Goal: Task Accomplishment & Management: Complete application form

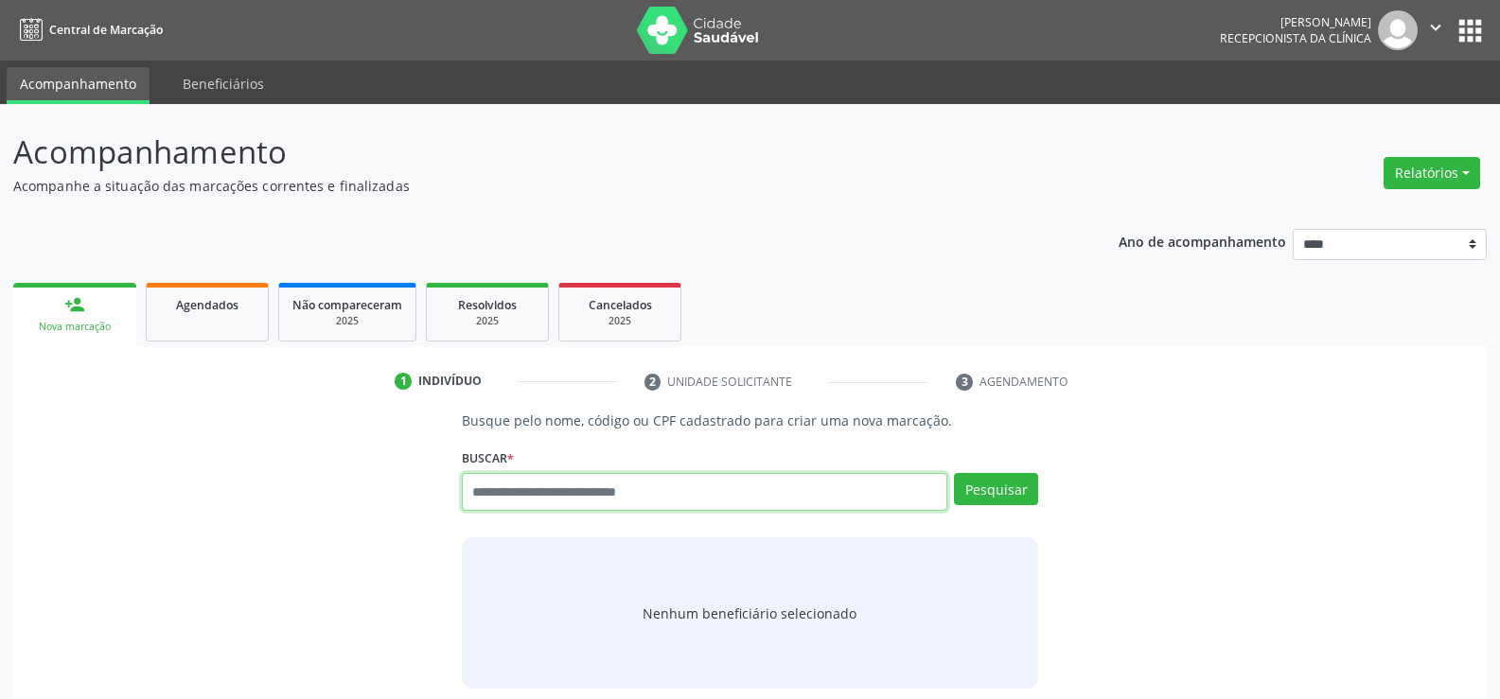
click at [479, 489] on input "text" at bounding box center [704, 492] width 485 height 38
type input "**********"
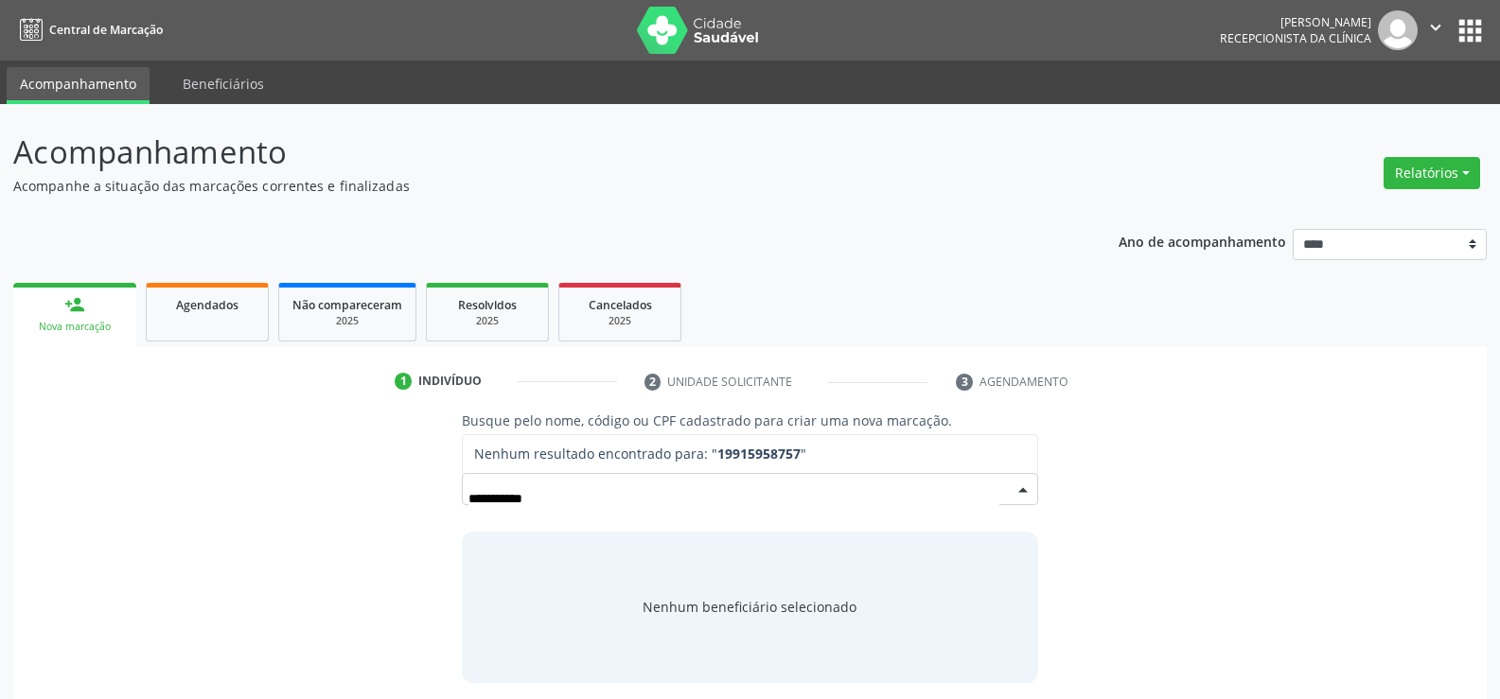
drag, startPoint x: 589, startPoint y: 482, endPoint x: 450, endPoint y: 500, distance: 140.3
click at [450, 500] on div "**********" at bounding box center [750, 547] width 603 height 272
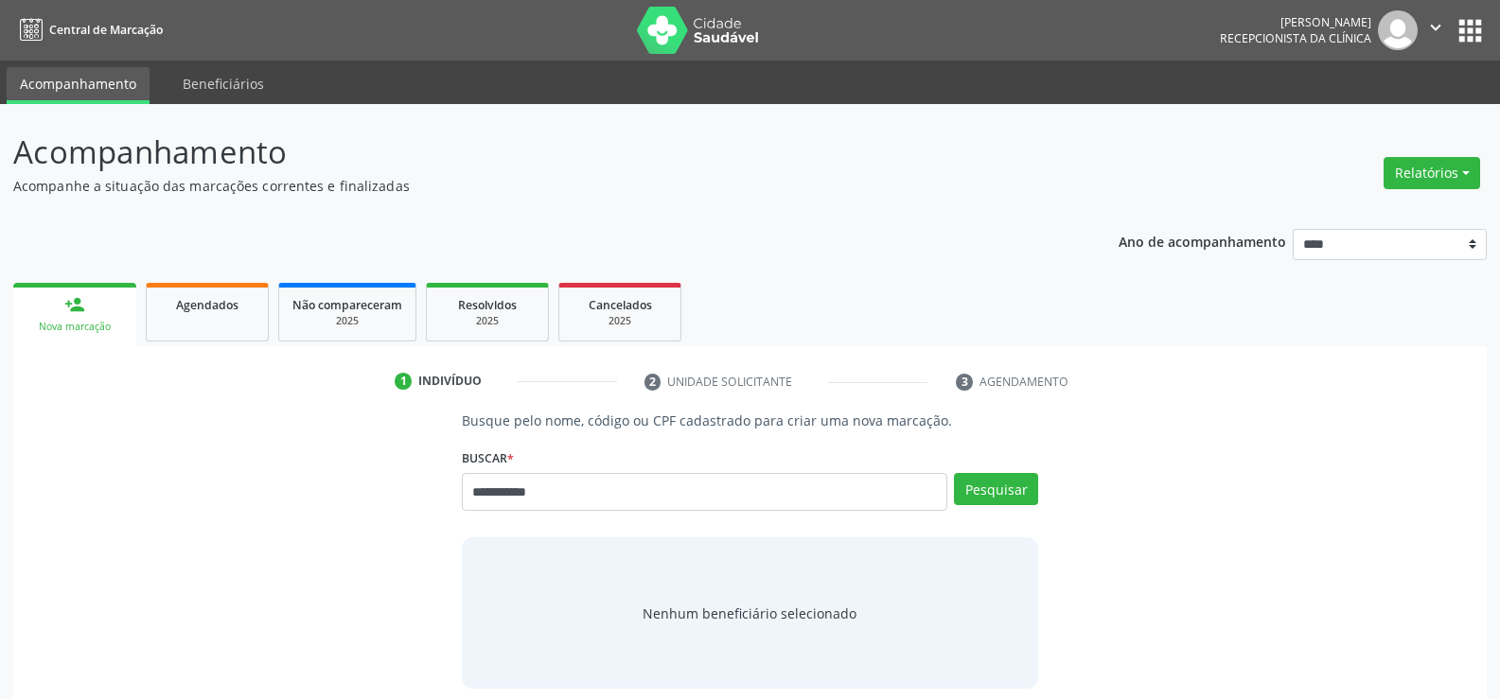
type input "**********"
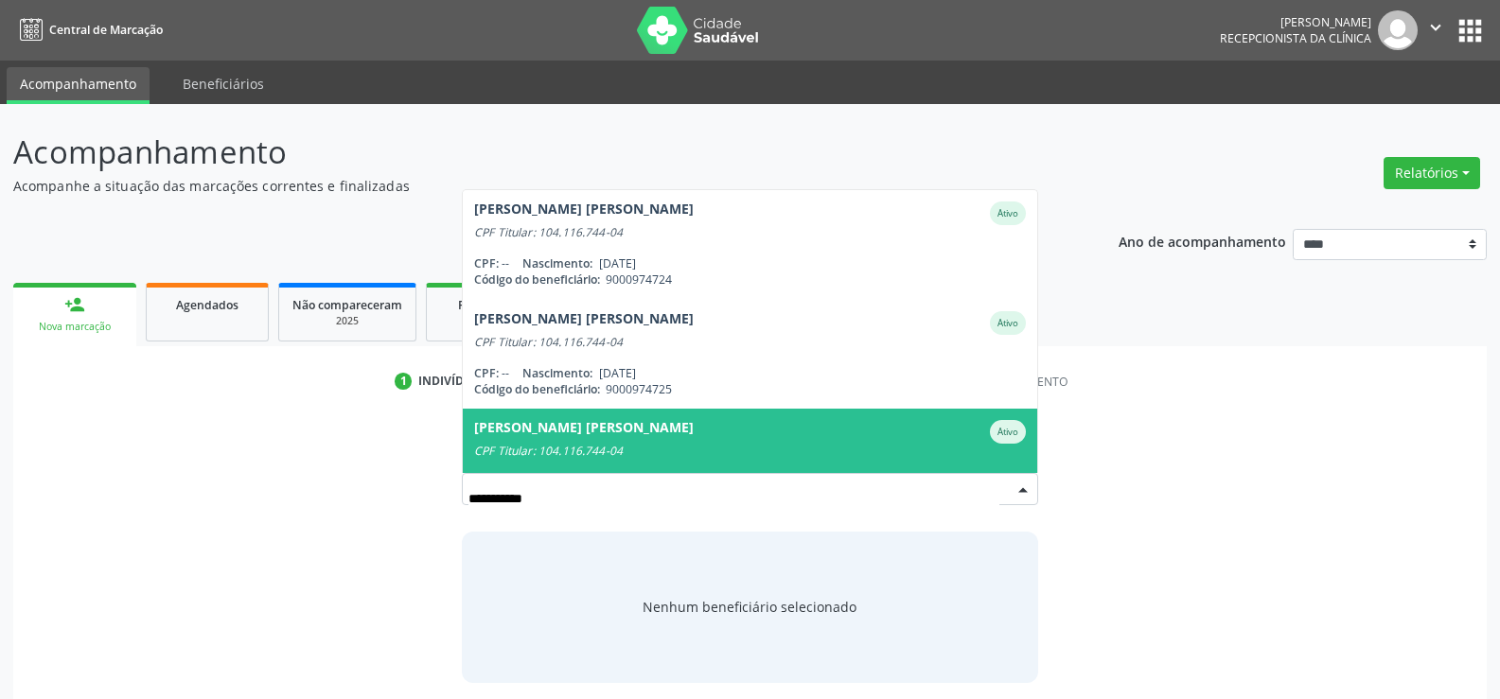
click at [586, 438] on div "Natalia da Costa Verissimo Avila" at bounding box center [584, 432] width 220 height 24
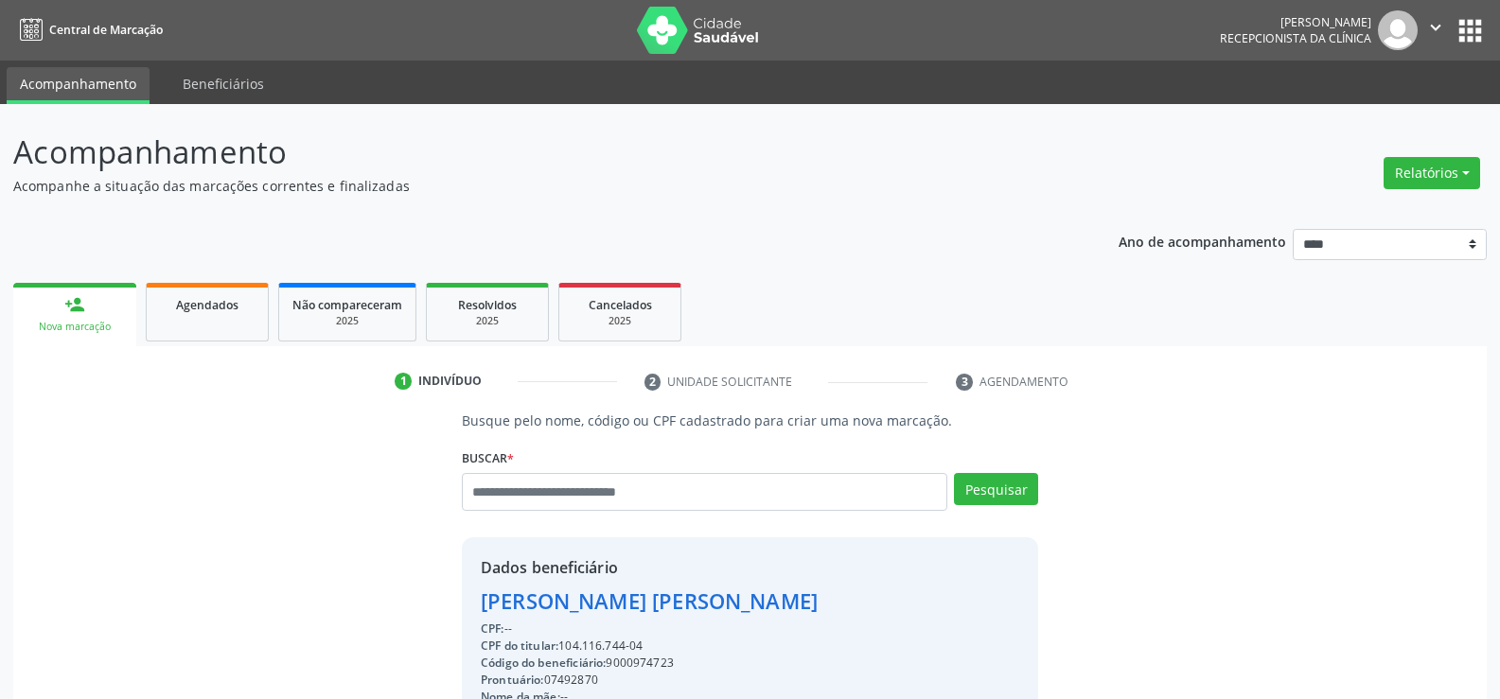
drag, startPoint x: 651, startPoint y: 649, endPoint x: 472, endPoint y: 616, distance: 181.9
copy div "Natalia da Costa Verissimo Avila CPF: -- CPF do titular: 104.116.744-04"
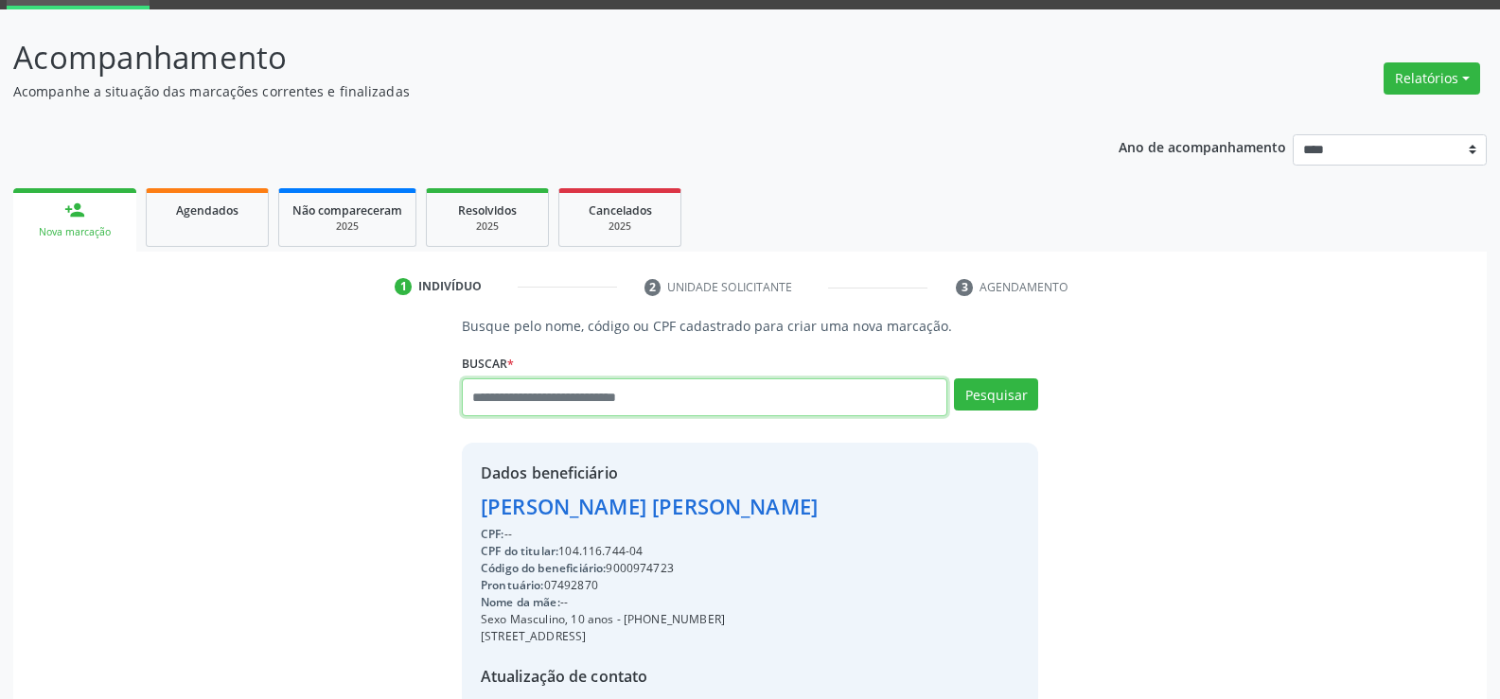
click at [511, 385] on input "text" at bounding box center [704, 398] width 485 height 38
type input "**********"
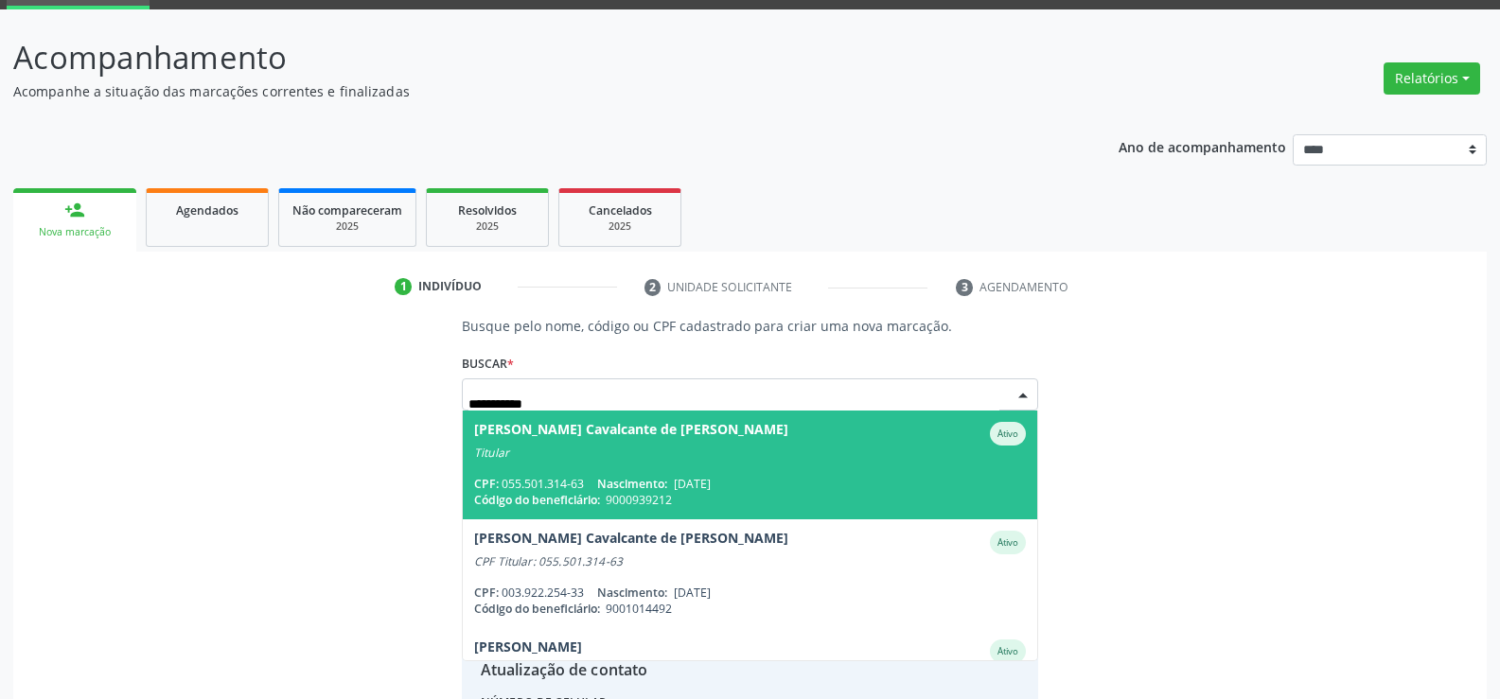
click at [527, 457] on div "Titular" at bounding box center [750, 453] width 552 height 15
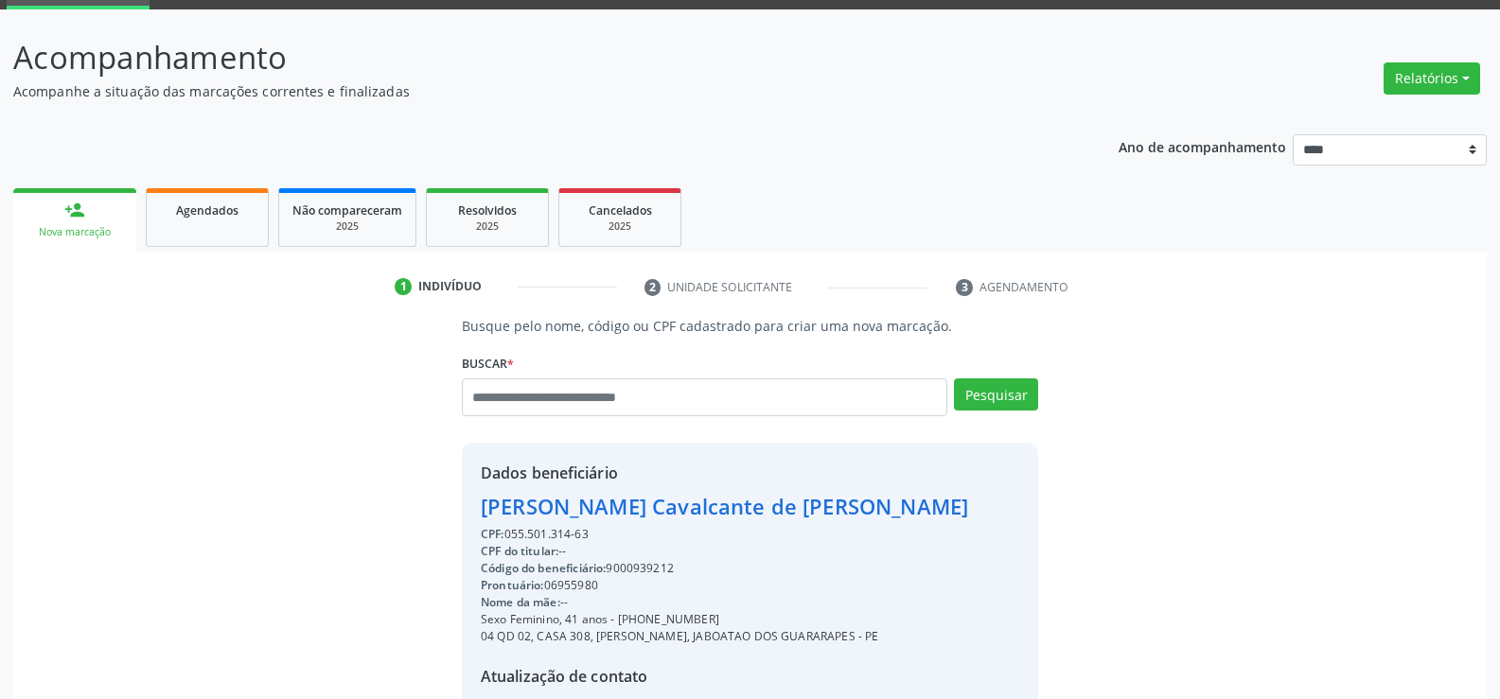
drag, startPoint x: 594, startPoint y: 542, endPoint x: 552, endPoint y: 510, distance: 53.4
click at [552, 510] on div "Dados beneficiário Jakeline Assuncao Cavalcante de Luna Silva CPF: 055.501.314-…" at bounding box center [724, 625] width 487 height 326
click at [589, 550] on div "CPF do titular: --" at bounding box center [724, 551] width 487 height 17
drag, startPoint x: 596, startPoint y: 535, endPoint x: 453, endPoint y: 519, distance: 143.8
click at [453, 519] on div "Busque pelo nome, código ou CPF cadastrado para criar uma nova marcação. Buscar…" at bounding box center [750, 561] width 603 height 490
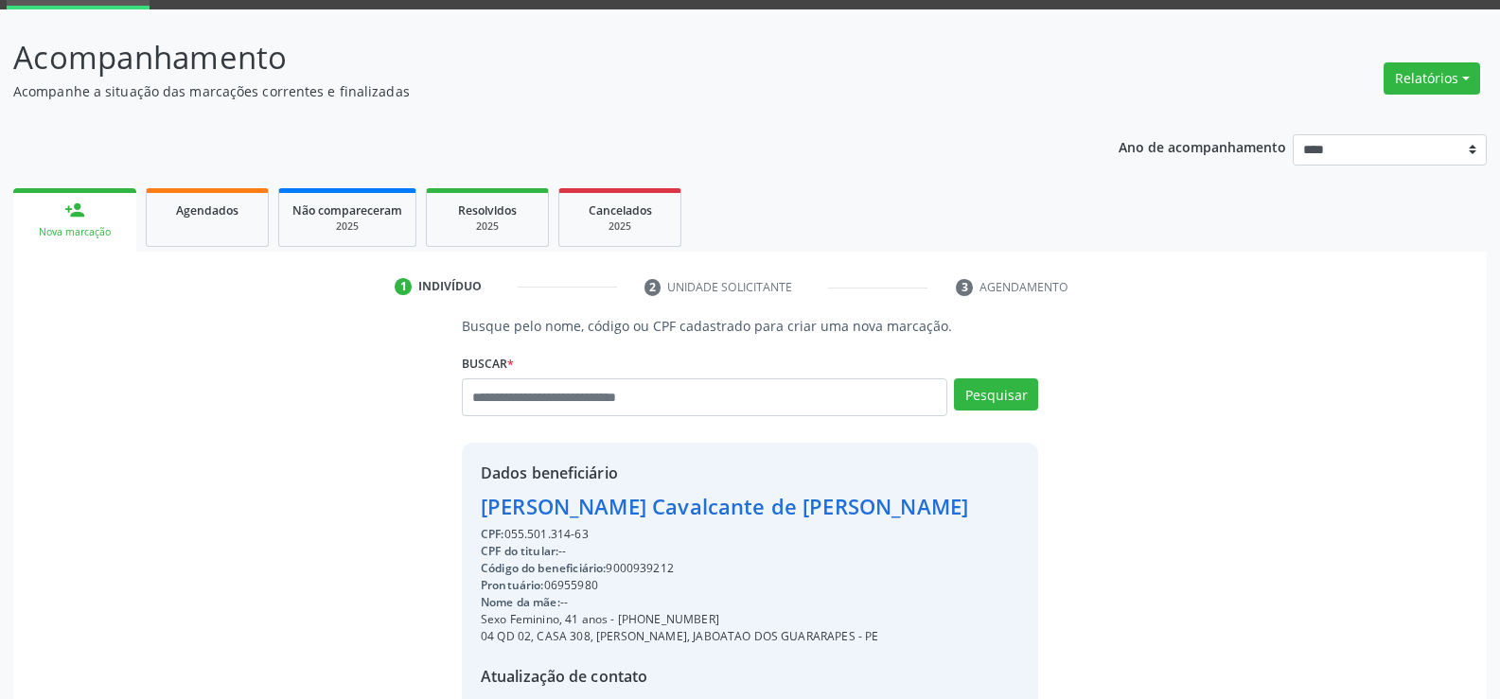
copy div "Jakeline Assuncao Cavalcante de Luna Silva CPF: 055.501.314-63"
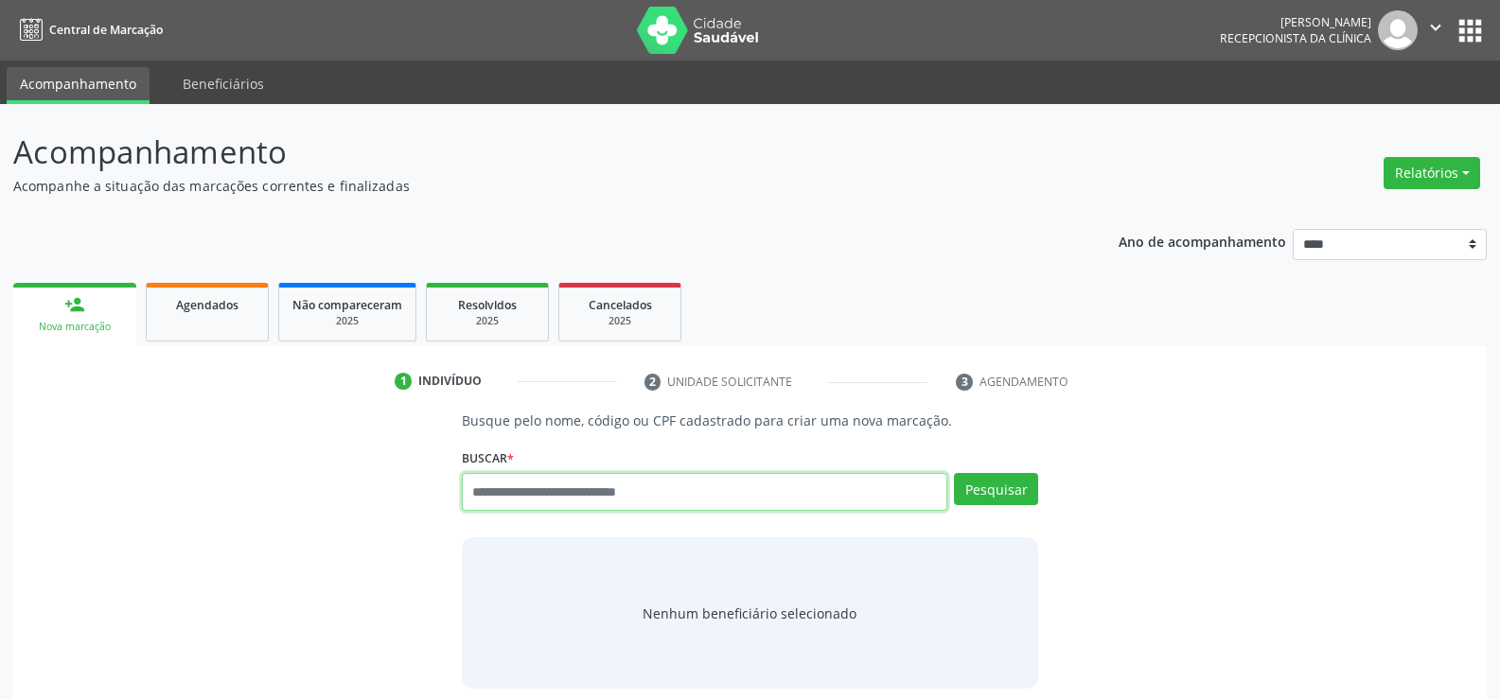
click at [583, 498] on input "text" at bounding box center [704, 492] width 485 height 38
type input "**********"
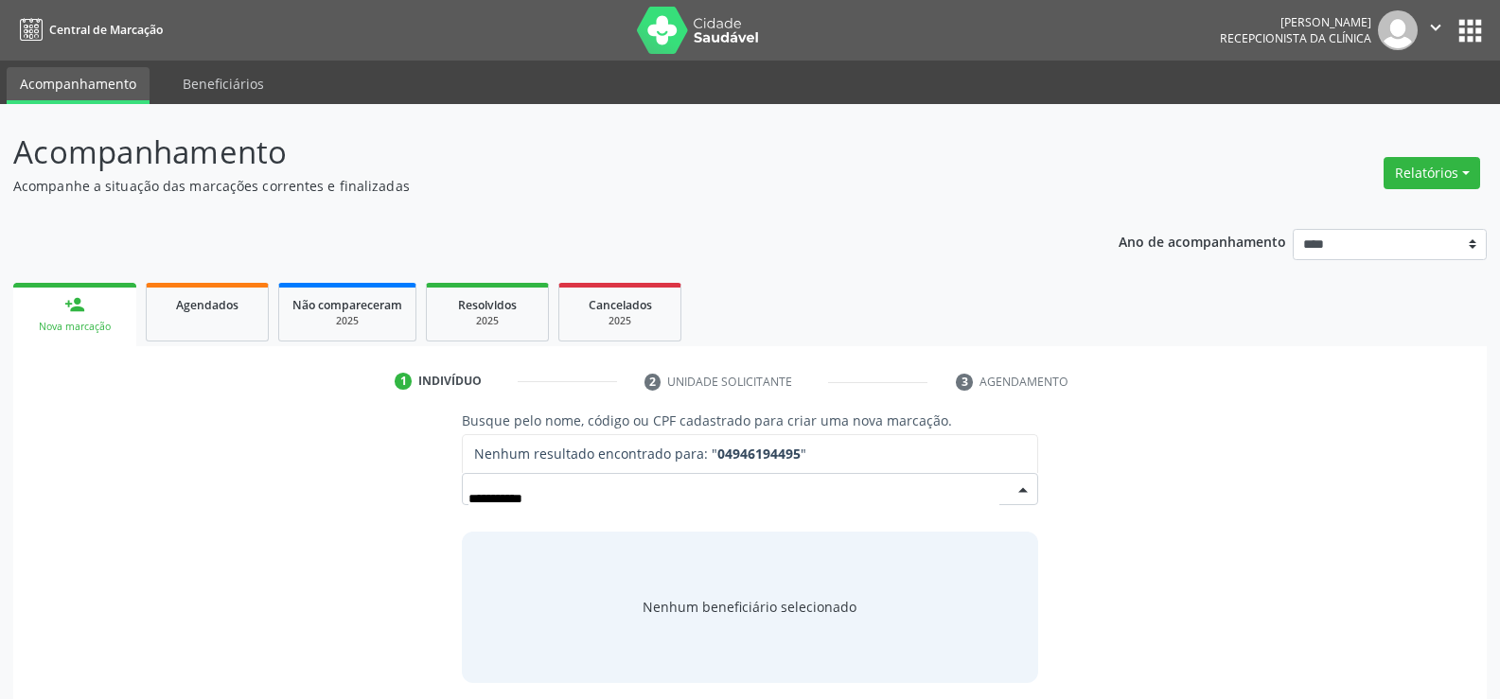
drag, startPoint x: 512, startPoint y: 497, endPoint x: 329, endPoint y: 496, distance: 182.6
click at [329, 496] on div "**********" at bounding box center [749, 547] width 1447 height 272
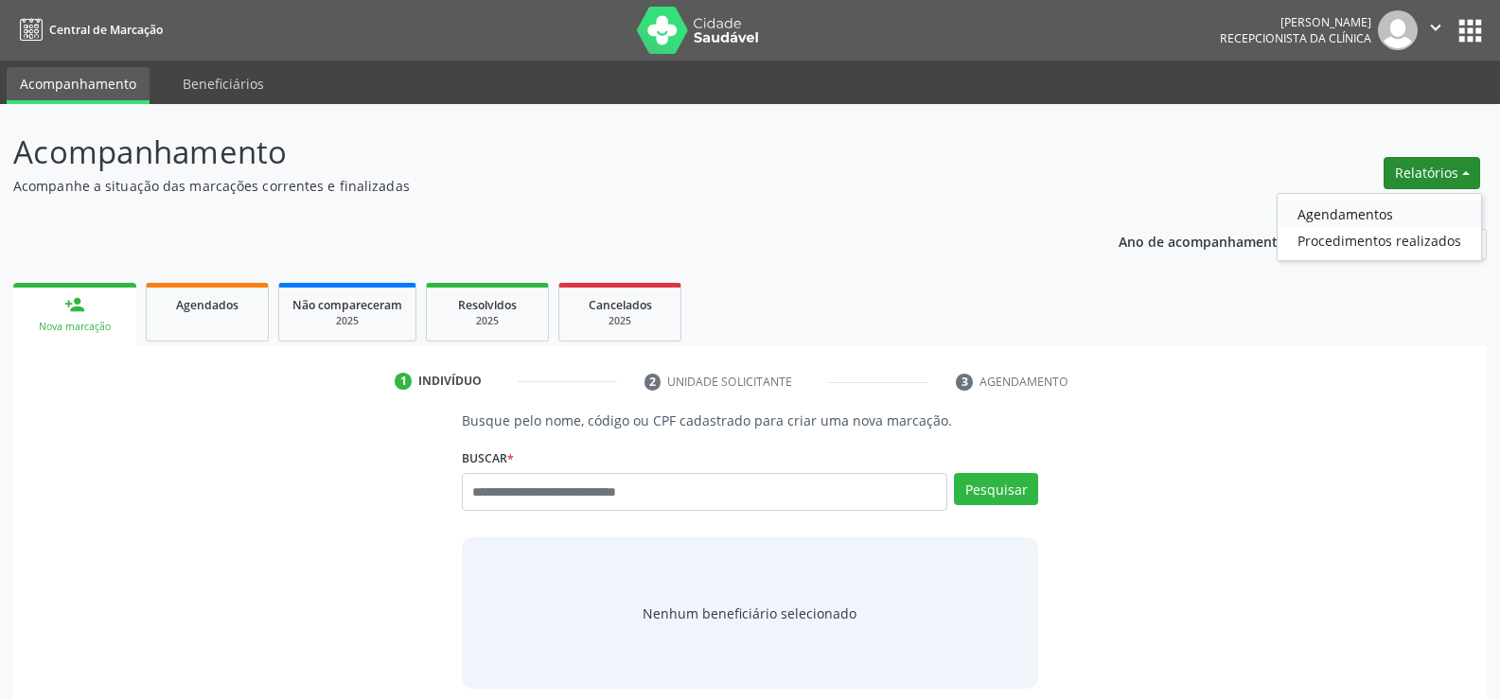
click at [1370, 203] on link "Agendamentos" at bounding box center [1379, 214] width 203 height 26
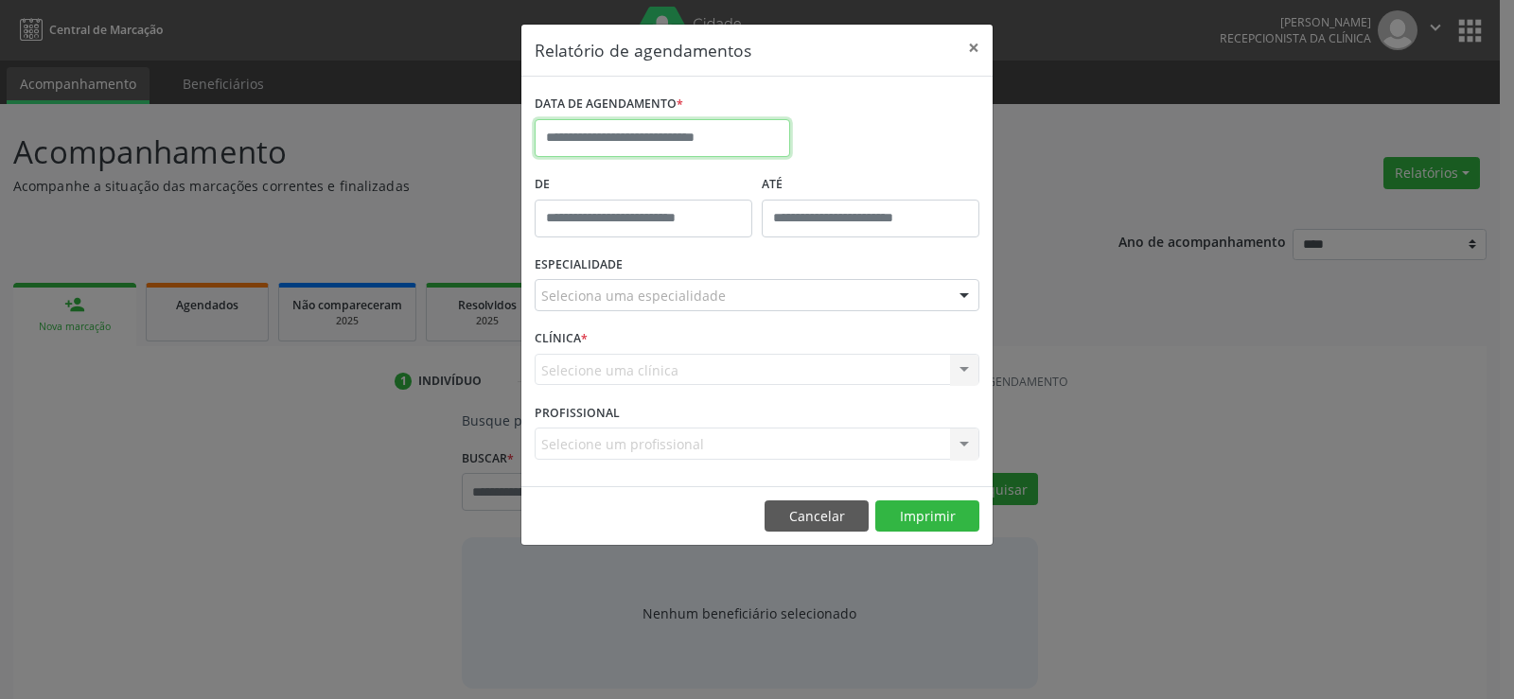
click at [688, 149] on input "text" at bounding box center [663, 138] width 256 height 38
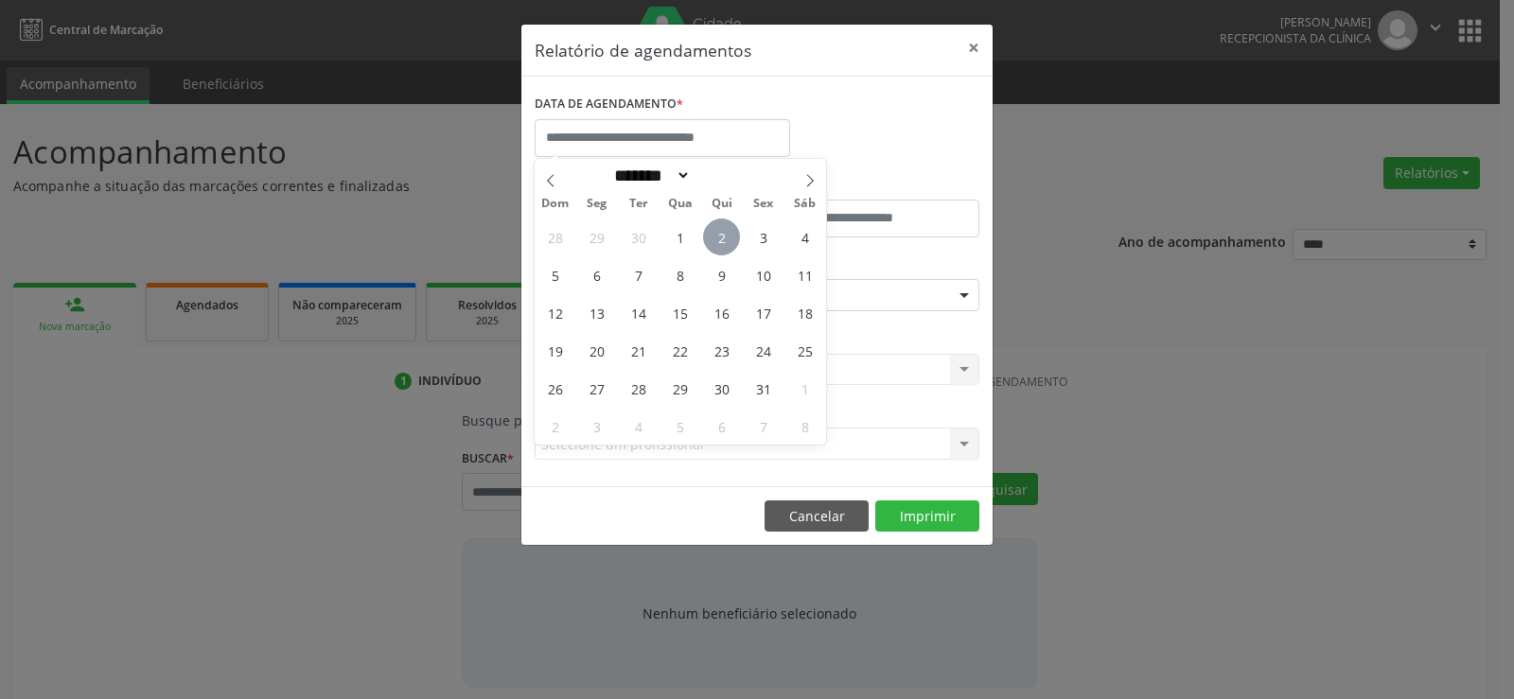
click at [715, 230] on span "2" at bounding box center [721, 237] width 37 height 37
type input "**********"
click at [715, 230] on span "2" at bounding box center [721, 237] width 37 height 37
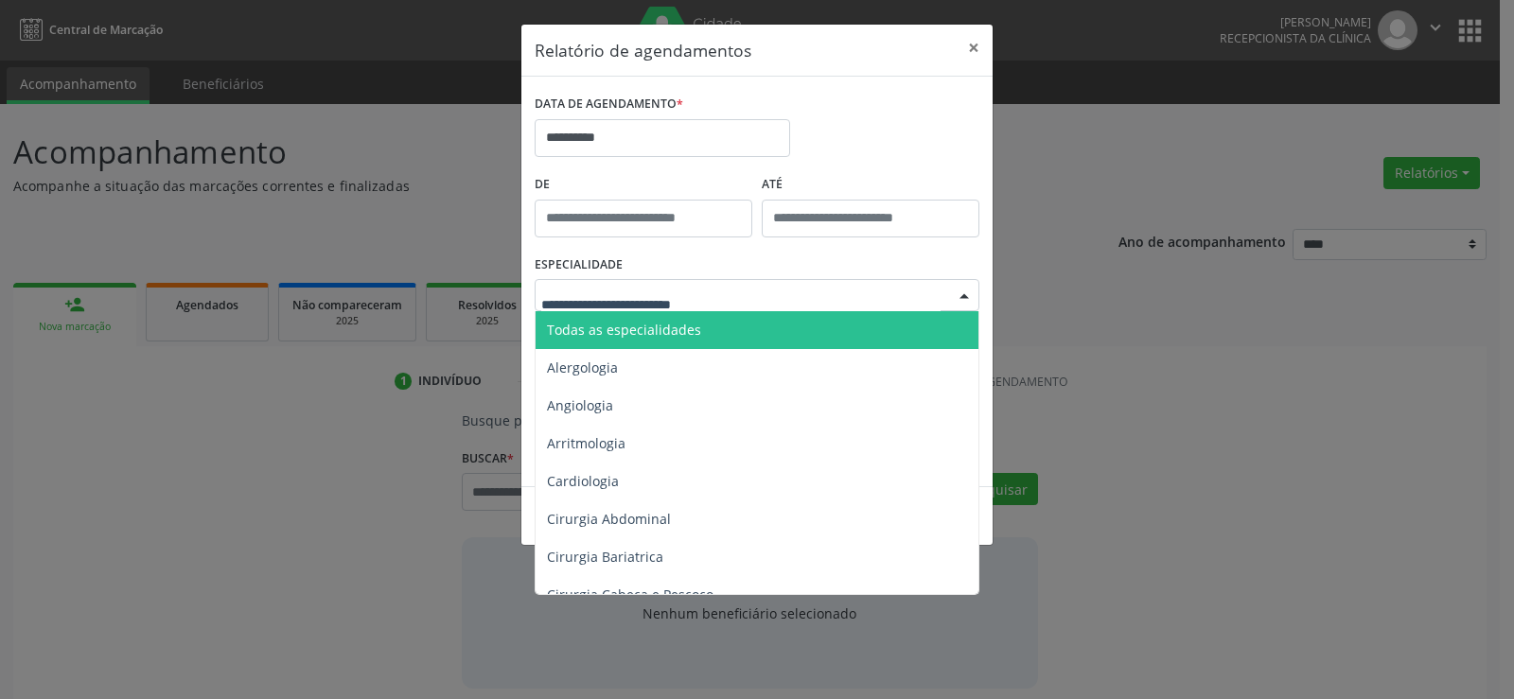
click at [713, 323] on span "Todas as especialidades" at bounding box center [759, 330] width 446 height 38
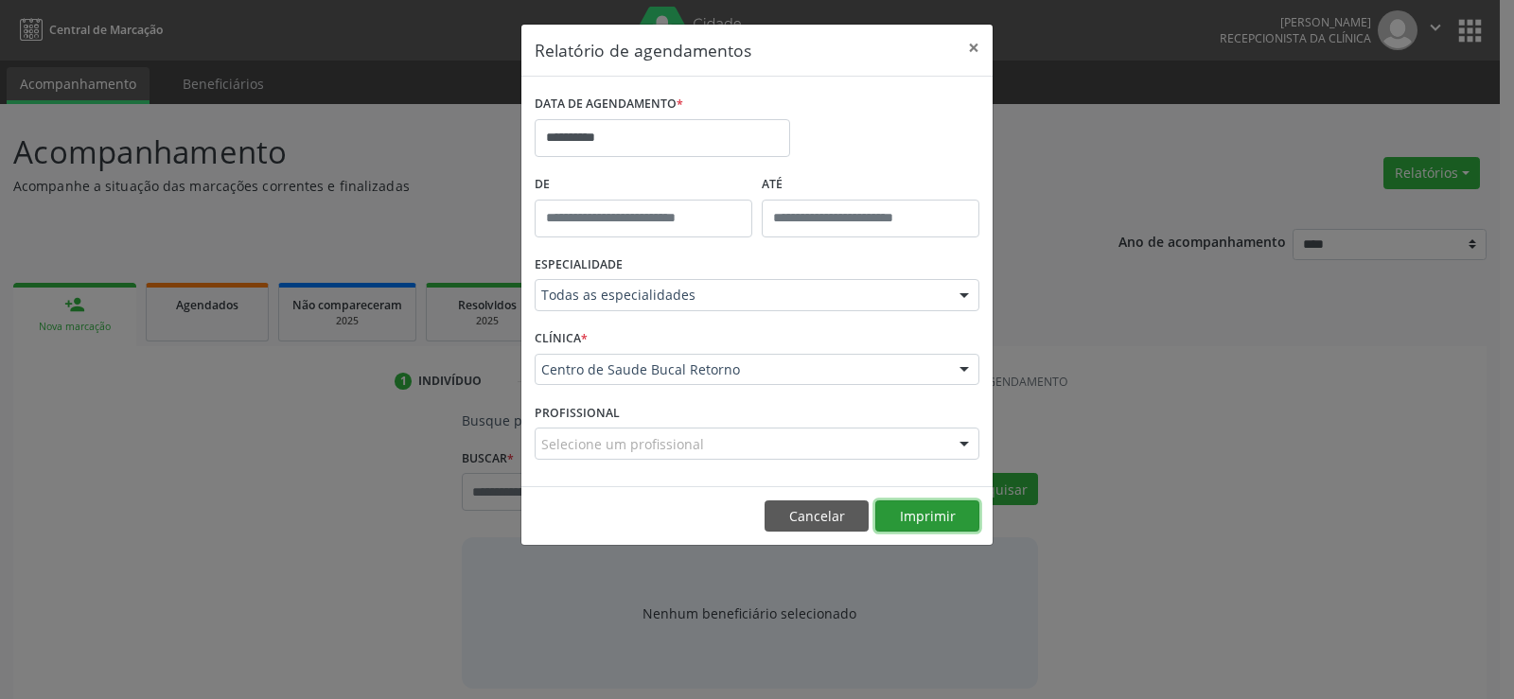
click at [932, 519] on button "Imprimir" at bounding box center [927, 517] width 104 height 32
drag, startPoint x: 799, startPoint y: 515, endPoint x: 788, endPoint y: 498, distance: 20.0
click at [799, 515] on button "Cancelar" at bounding box center [817, 517] width 104 height 32
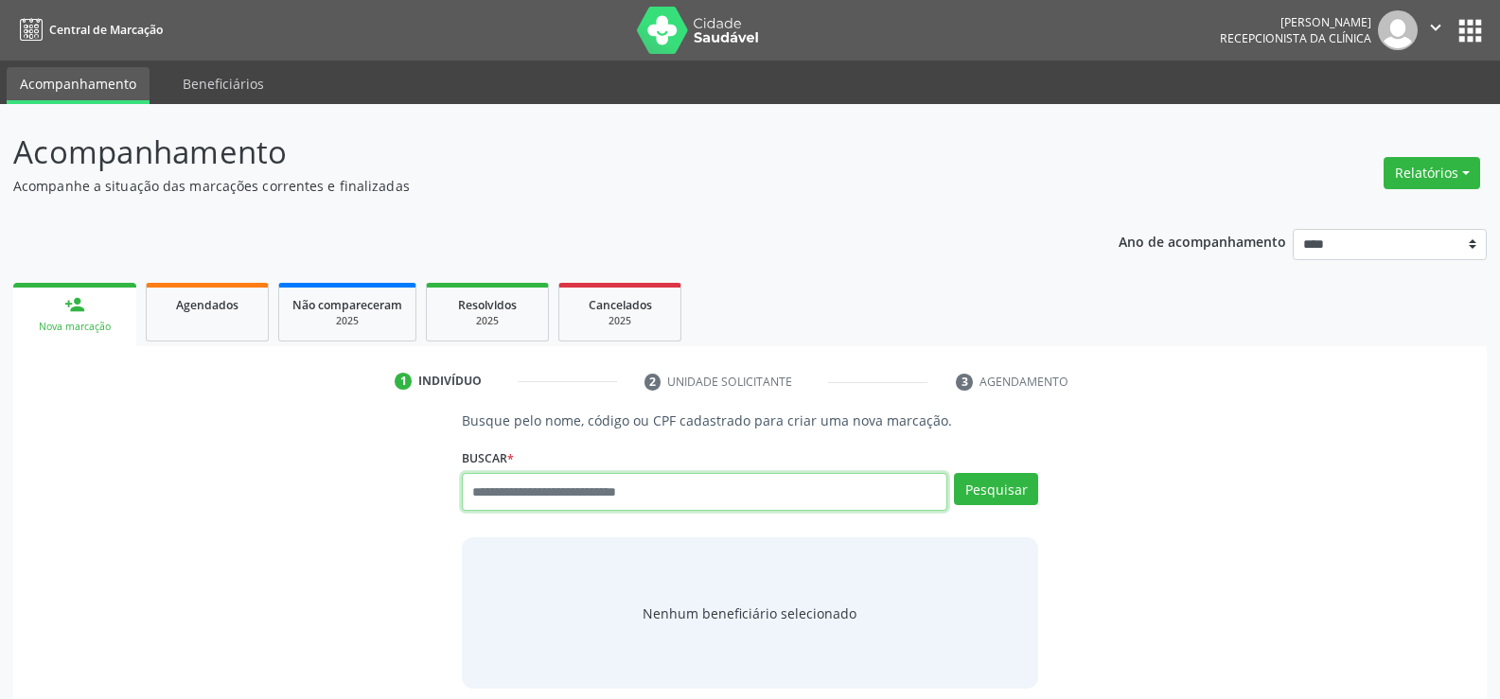
click at [482, 498] on input "text" at bounding box center [704, 492] width 485 height 38
paste input "**********"
type input "**********"
click at [996, 493] on button "Pesquisar" at bounding box center [996, 489] width 84 height 32
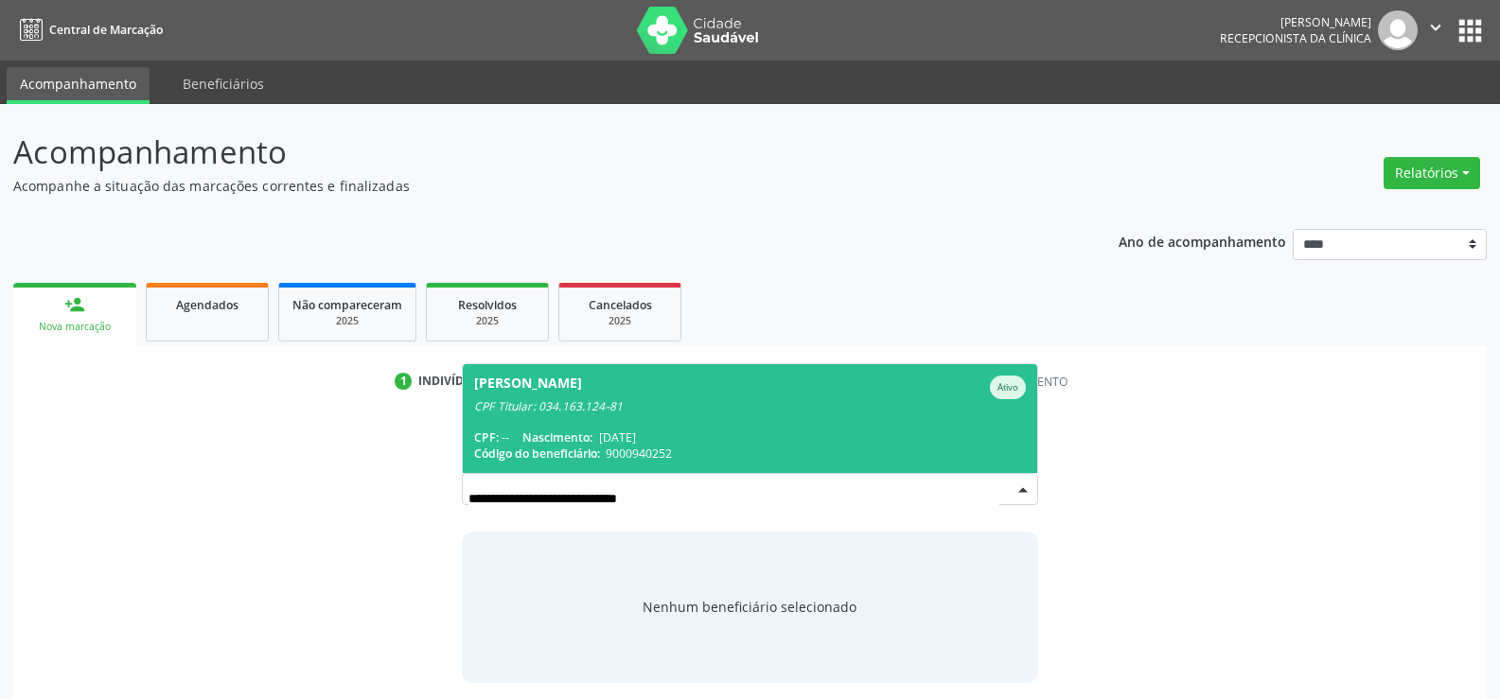
click at [778, 412] on div "CPF Titular: 034.163.124-81" at bounding box center [750, 406] width 552 height 15
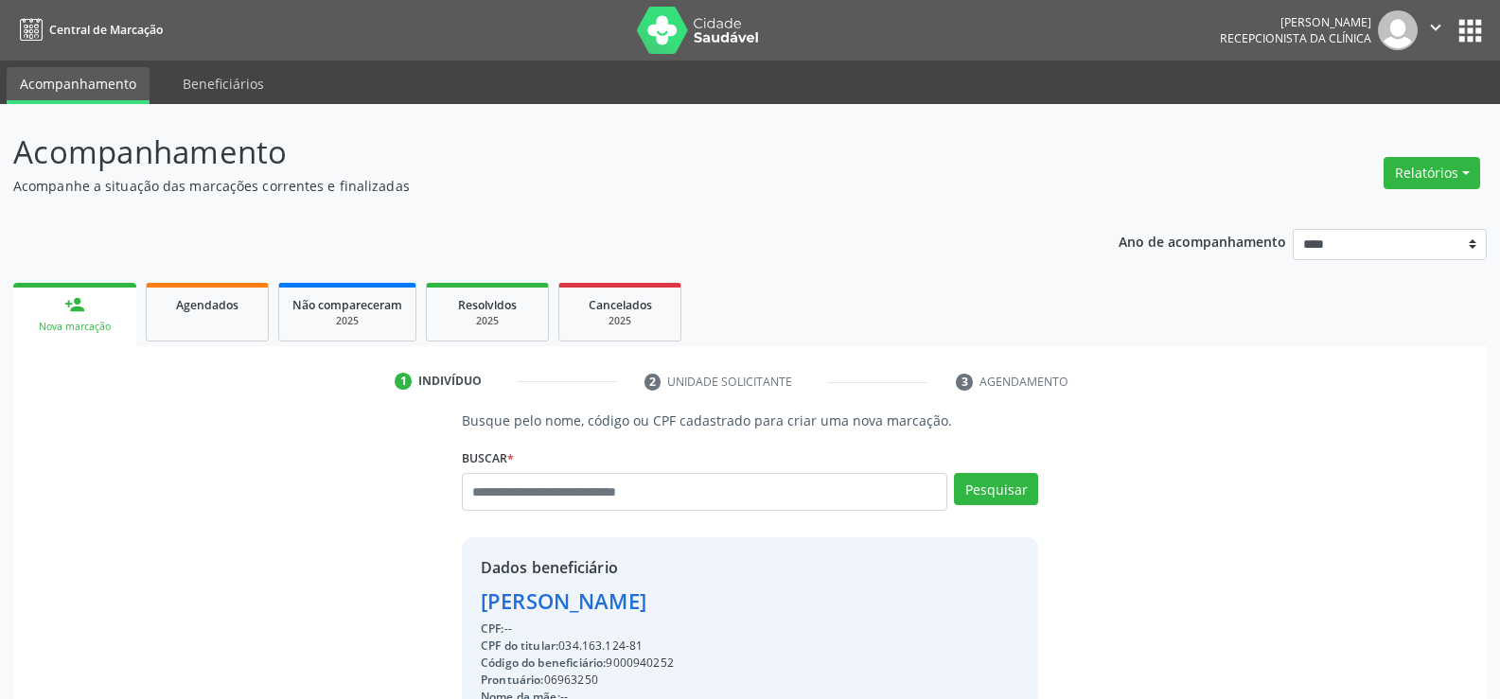
drag, startPoint x: 564, startPoint y: 646, endPoint x: 650, endPoint y: 643, distance: 86.2
click at [650, 643] on div "CPF do titular: 034.163.124-81" at bounding box center [677, 646] width 393 height 17
copy div "034.163.124-81"
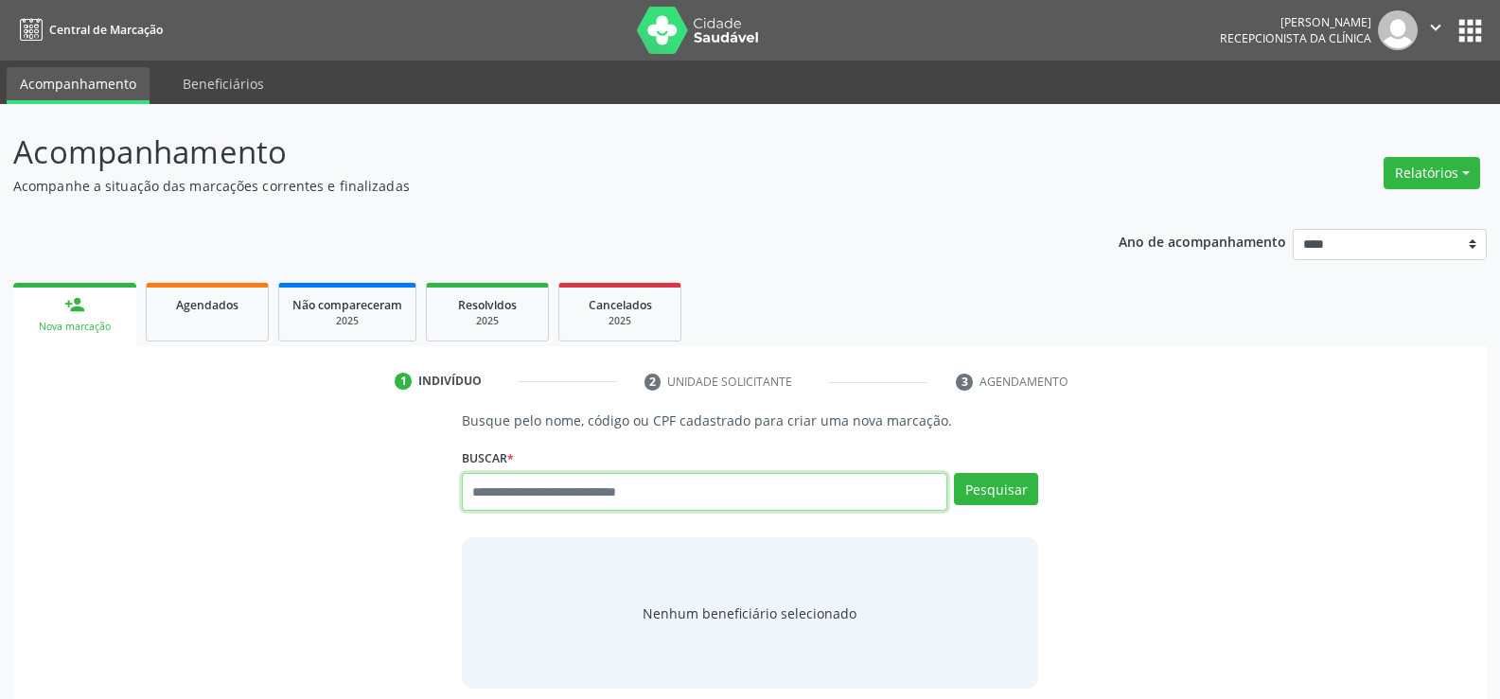
click at [585, 498] on input "text" at bounding box center [704, 492] width 485 height 38
type input "**********"
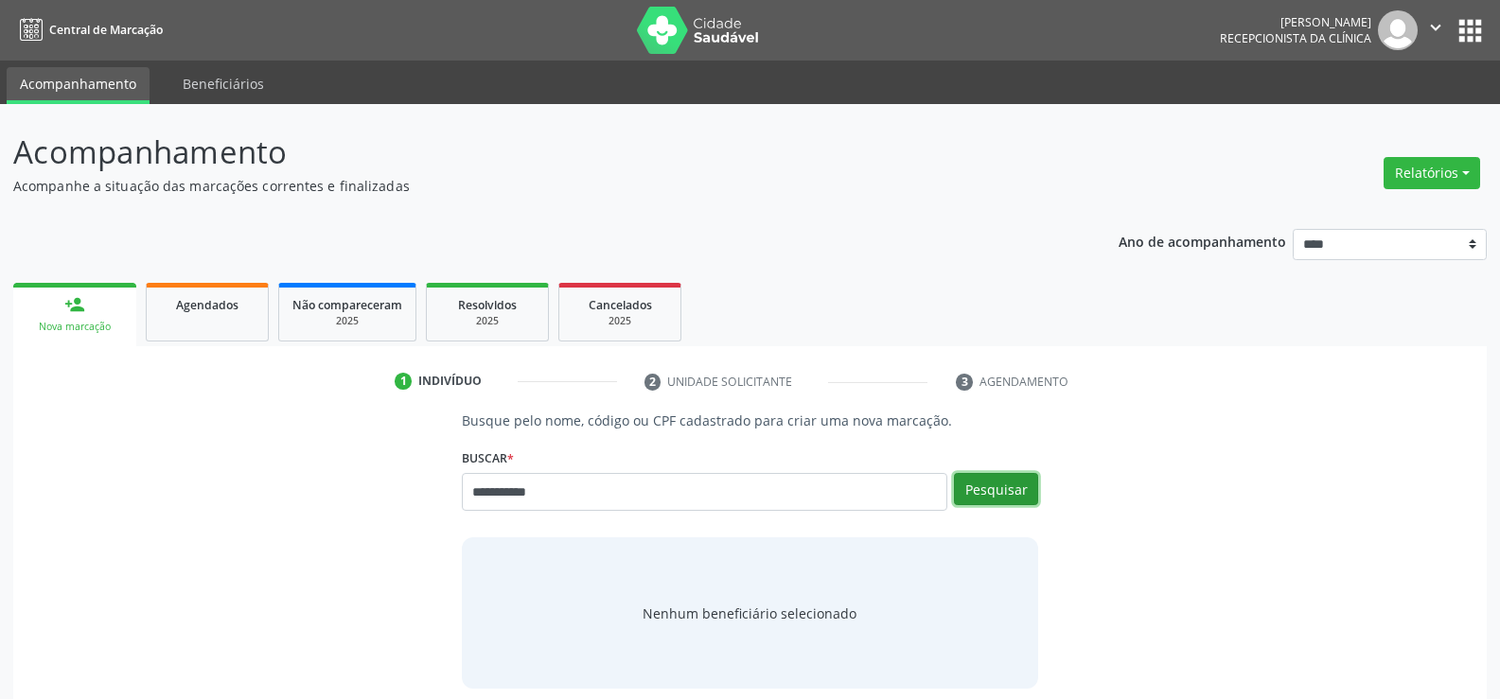
click at [1013, 494] on button "Pesquisar" at bounding box center [996, 489] width 84 height 32
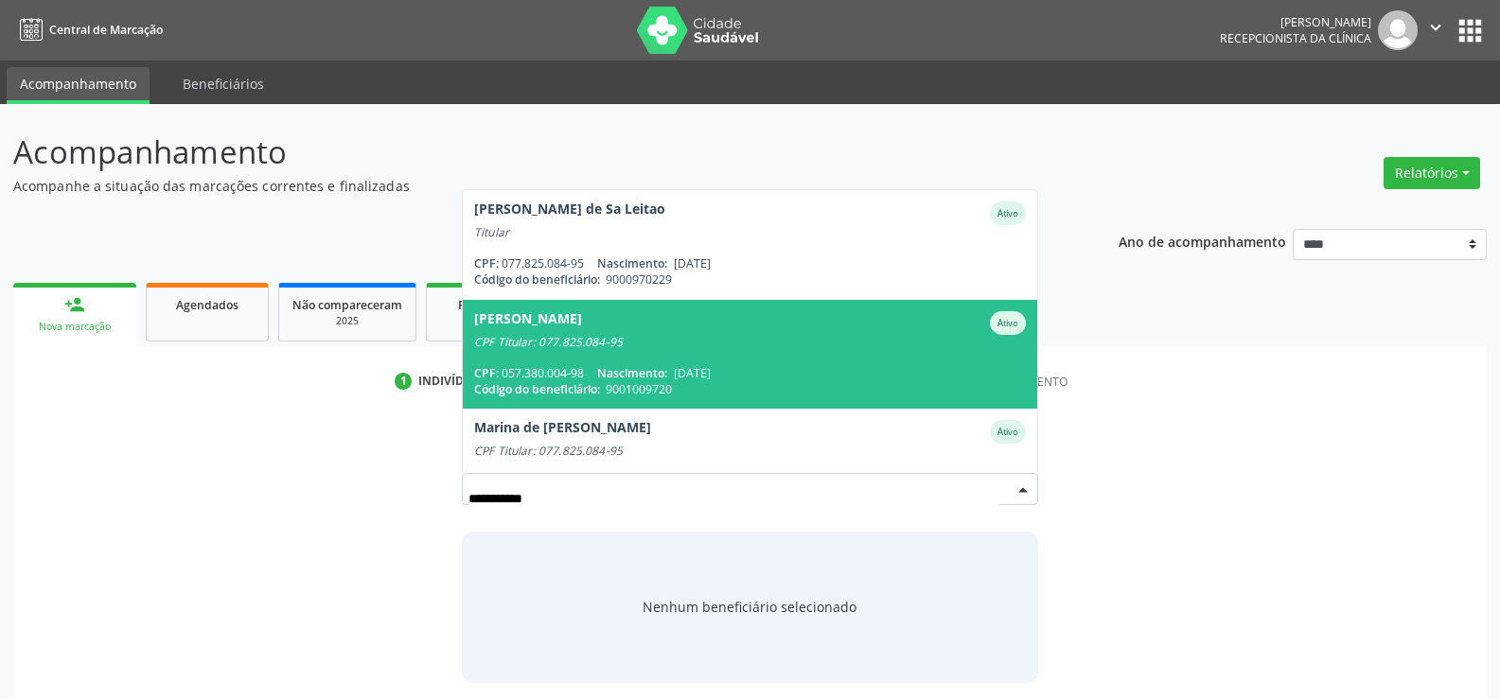
click at [732, 361] on span "Marcus Vinicius de Barros Vasconcelos Ativo CPF Titular: 077.825.084-95 CPF: 05…" at bounding box center [750, 354] width 574 height 109
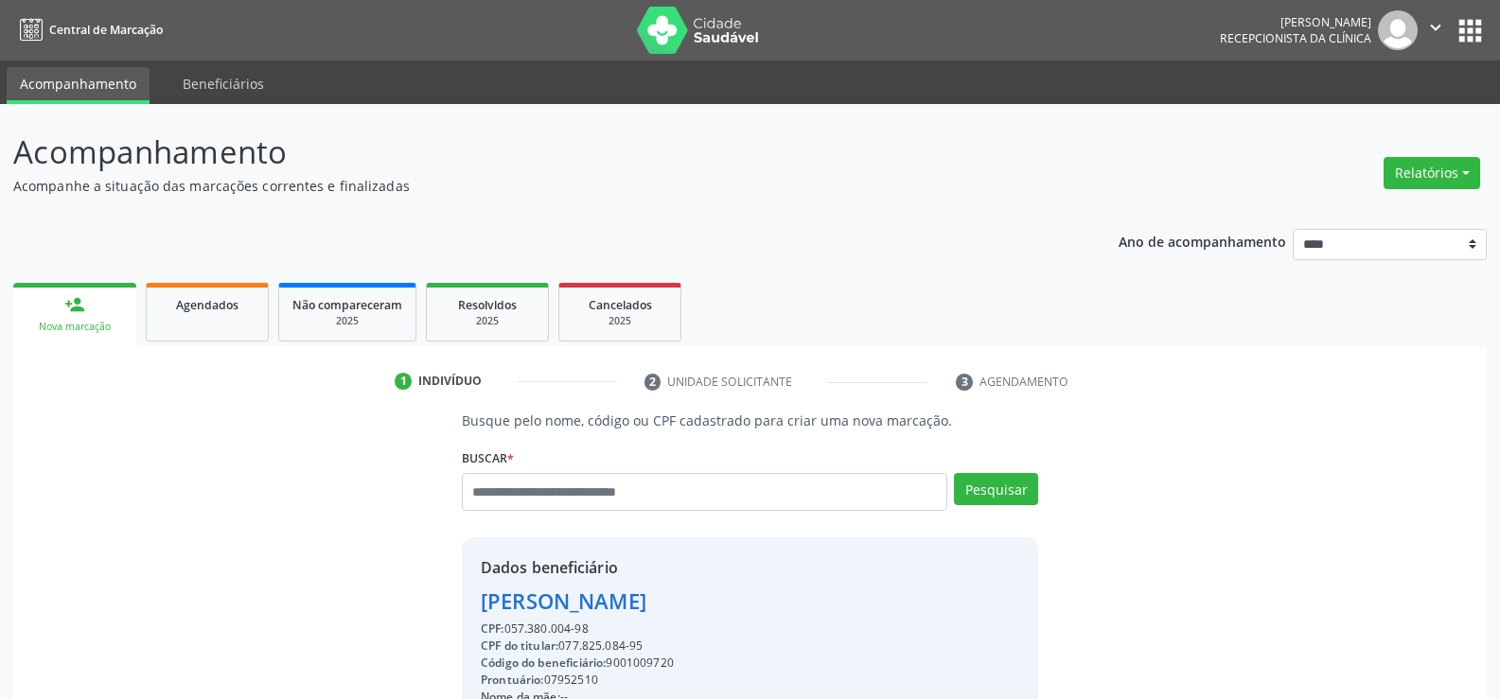
scroll to position [189, 0]
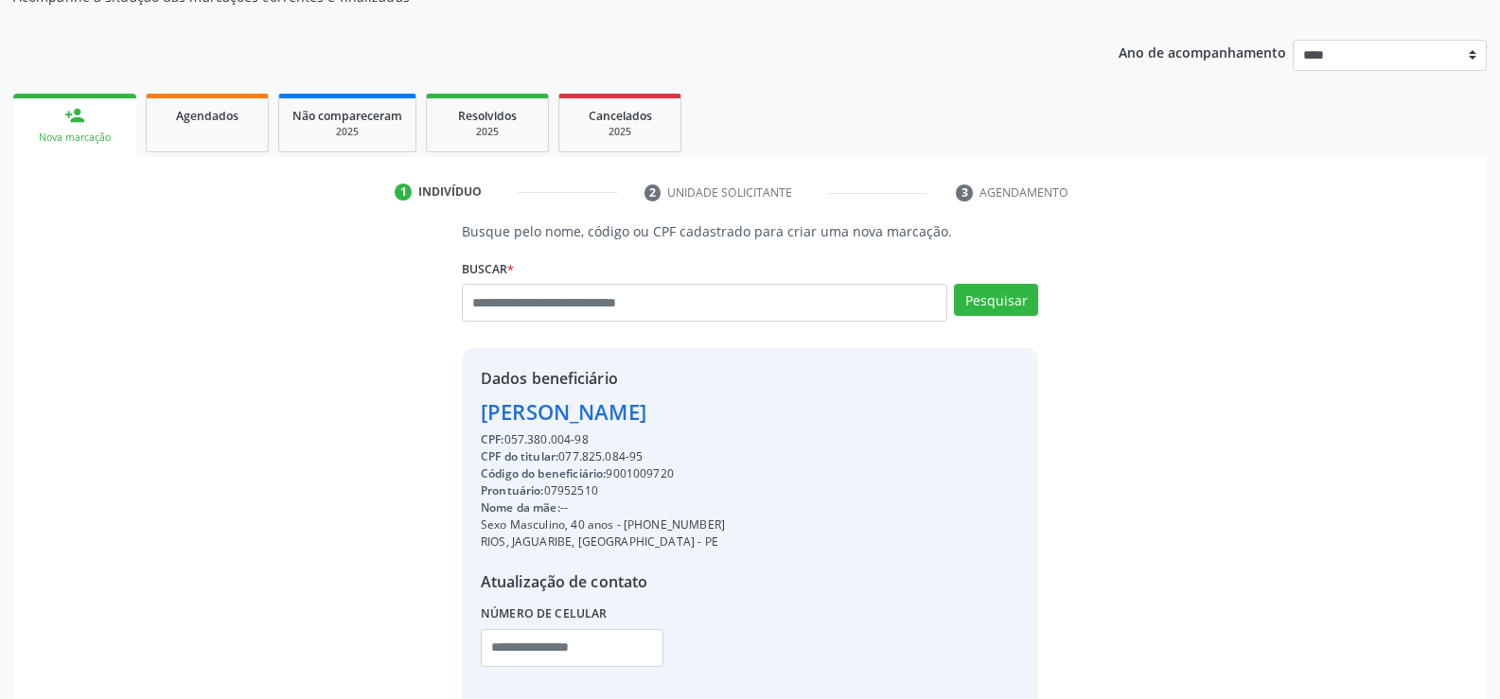
drag, startPoint x: 483, startPoint y: 413, endPoint x: 907, endPoint y: 412, distance: 424.0
click at [907, 412] on div "Dados beneficiário Marcus Vinicius de Barros Vasconcelos CPF: 057.380.004-98 CP…" at bounding box center [750, 529] width 576 height 363
copy div "Marcus Vinicius de Barros Vasconcelos"
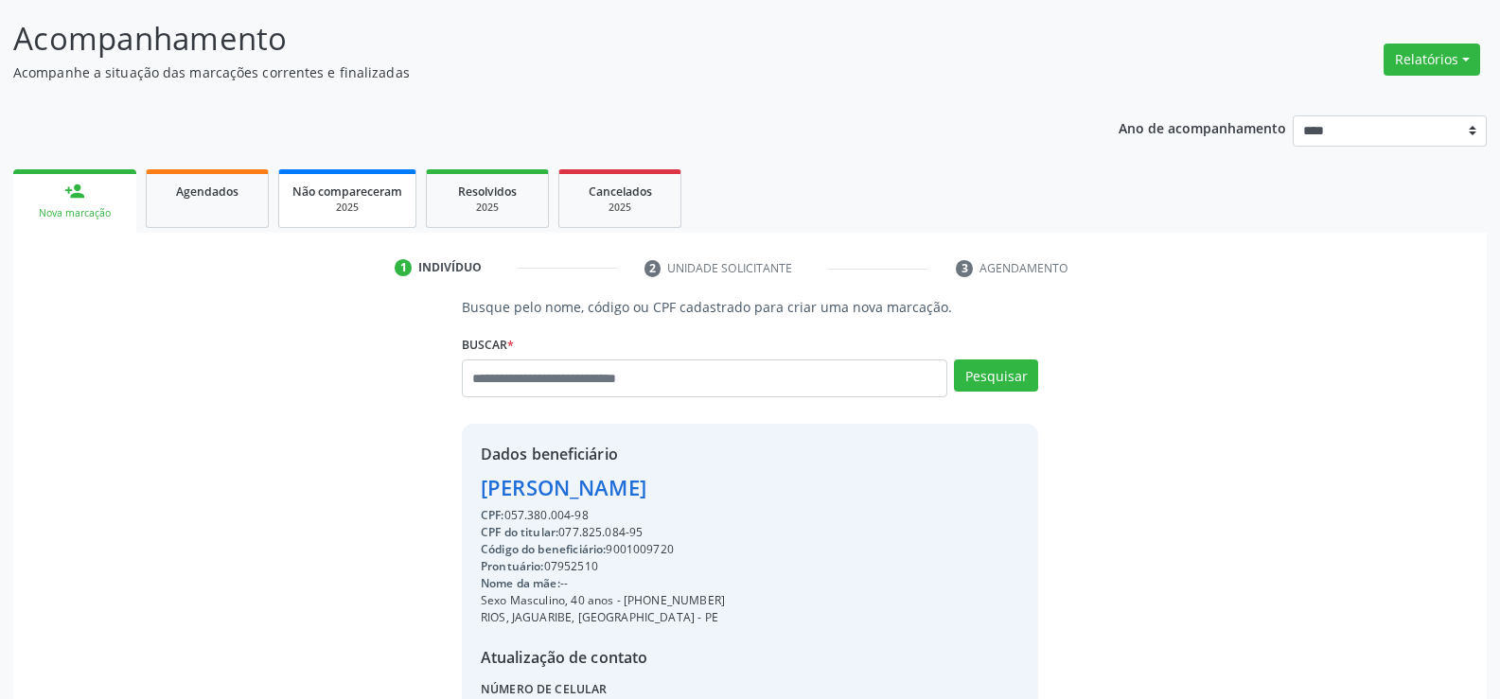
scroll to position [0, 0]
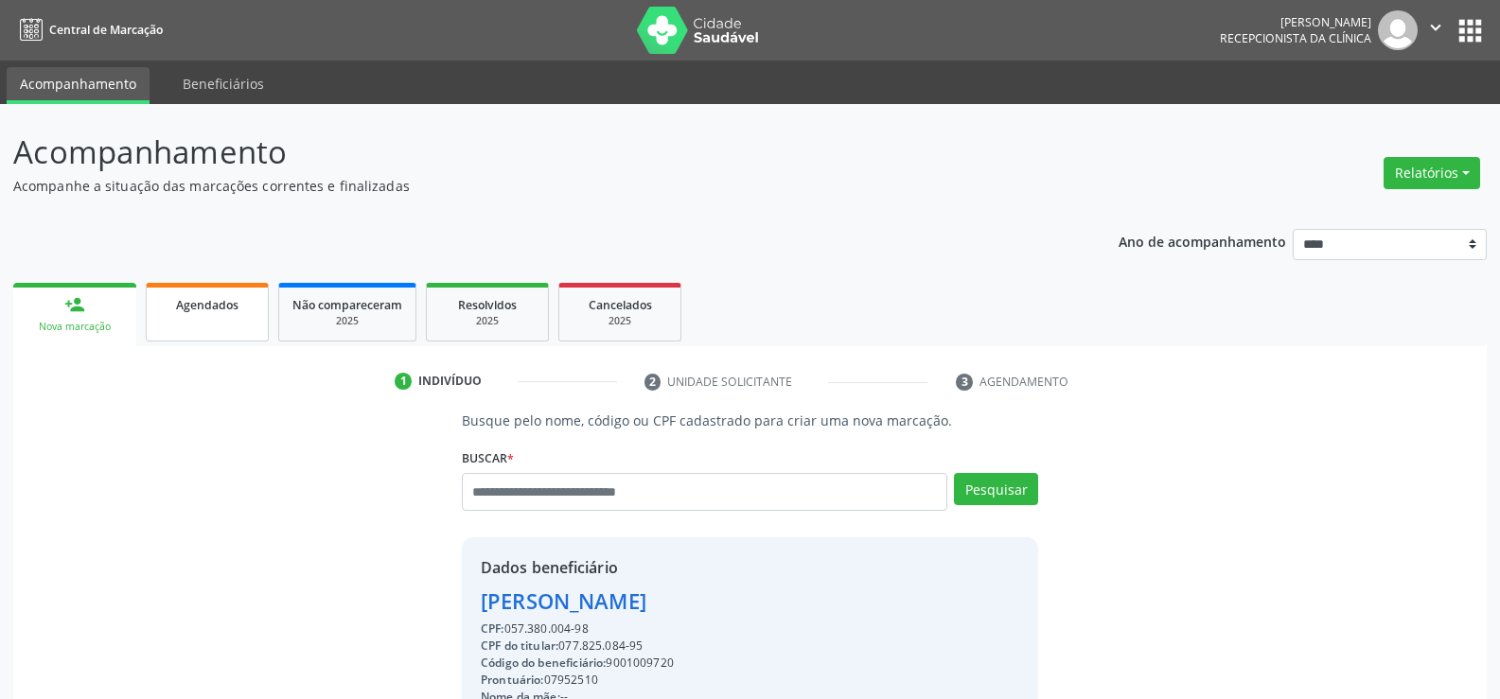
click at [201, 310] on span "Agendados" at bounding box center [207, 305] width 62 height 16
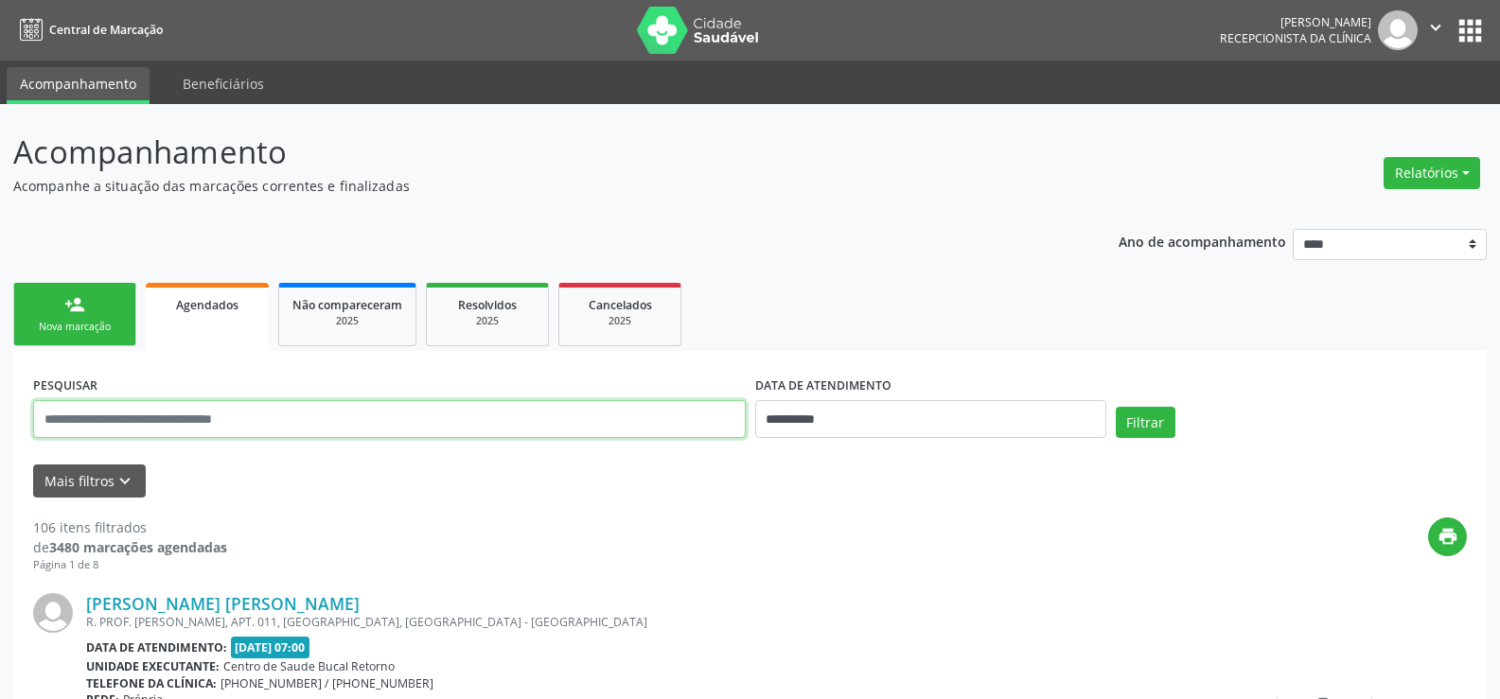
click at [149, 422] on input "text" at bounding box center [389, 419] width 713 height 38
paste input "**********"
type input "**********"
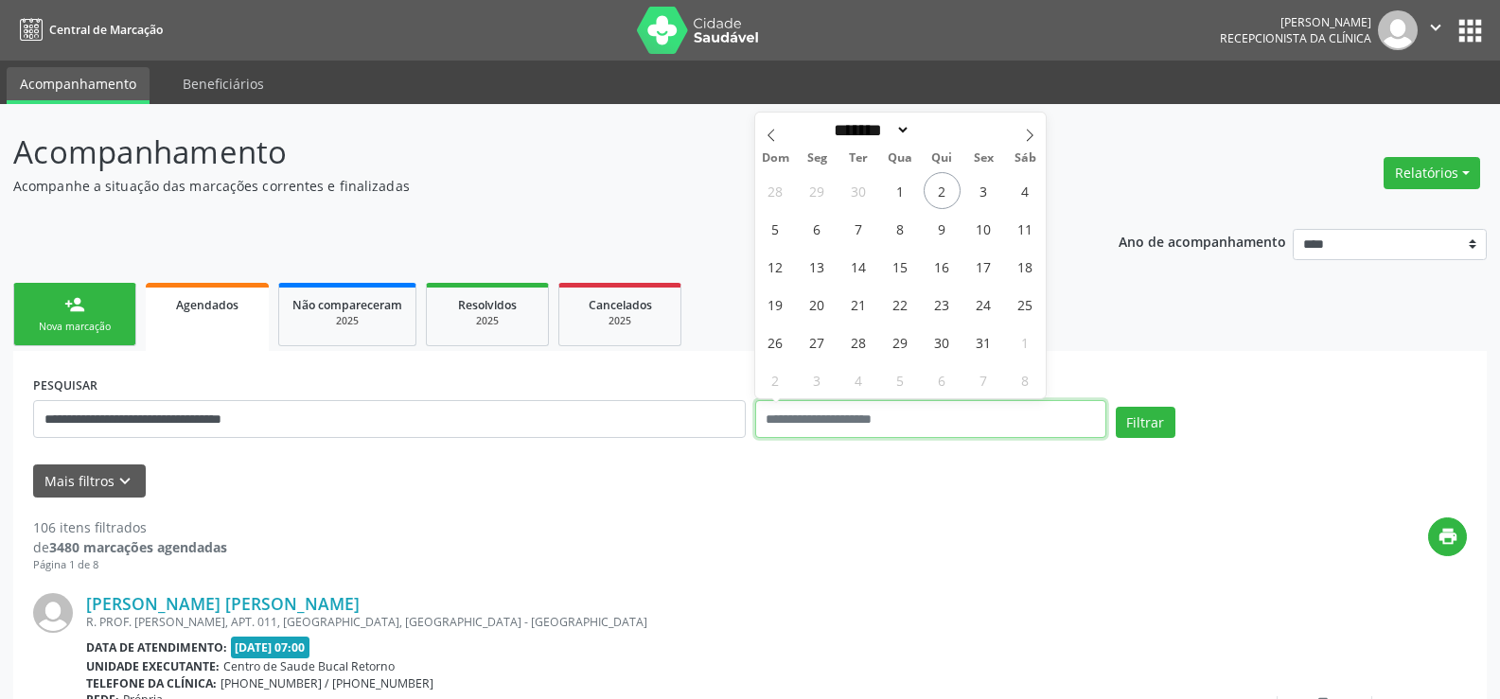
click at [1116, 407] on button "Filtrar" at bounding box center [1146, 423] width 60 height 32
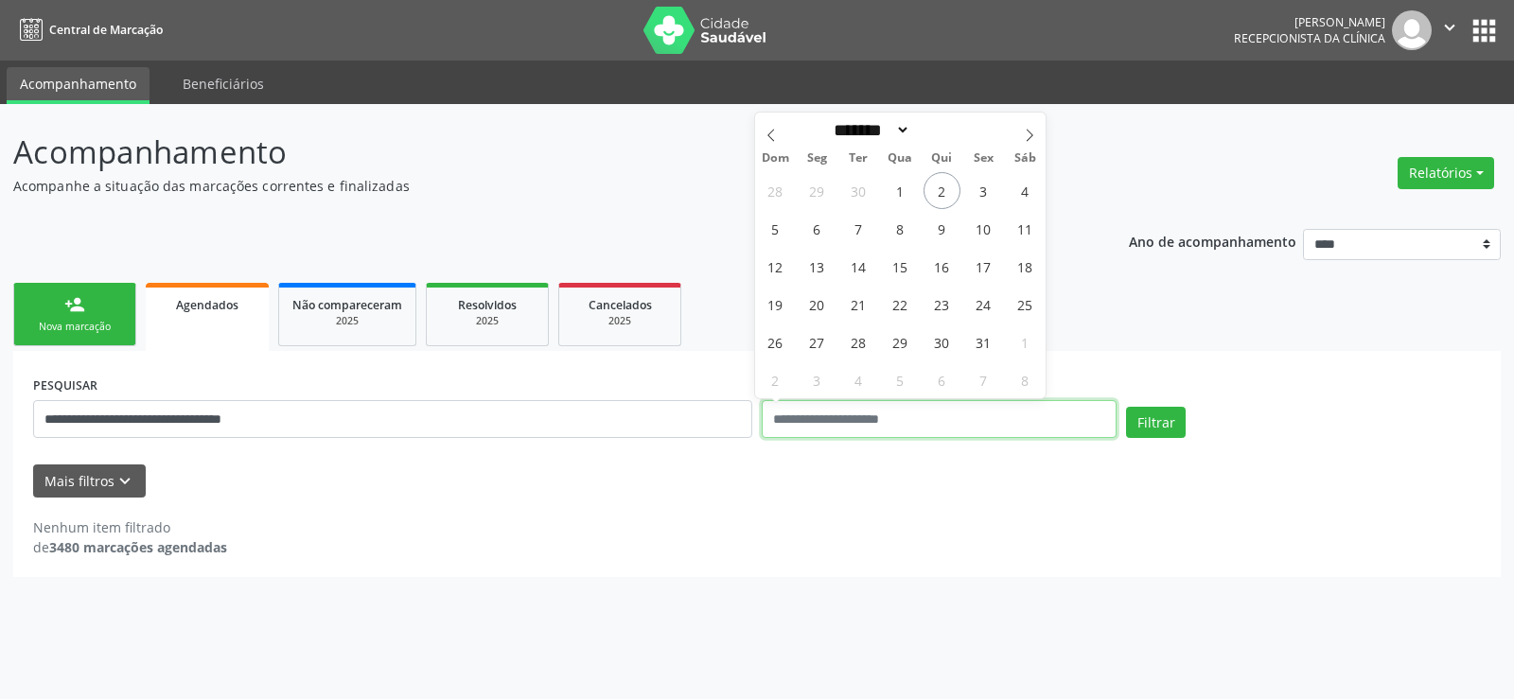
click at [1126, 407] on button "Filtrar" at bounding box center [1156, 423] width 60 height 32
click at [1175, 422] on button "Filtrar" at bounding box center [1156, 423] width 60 height 32
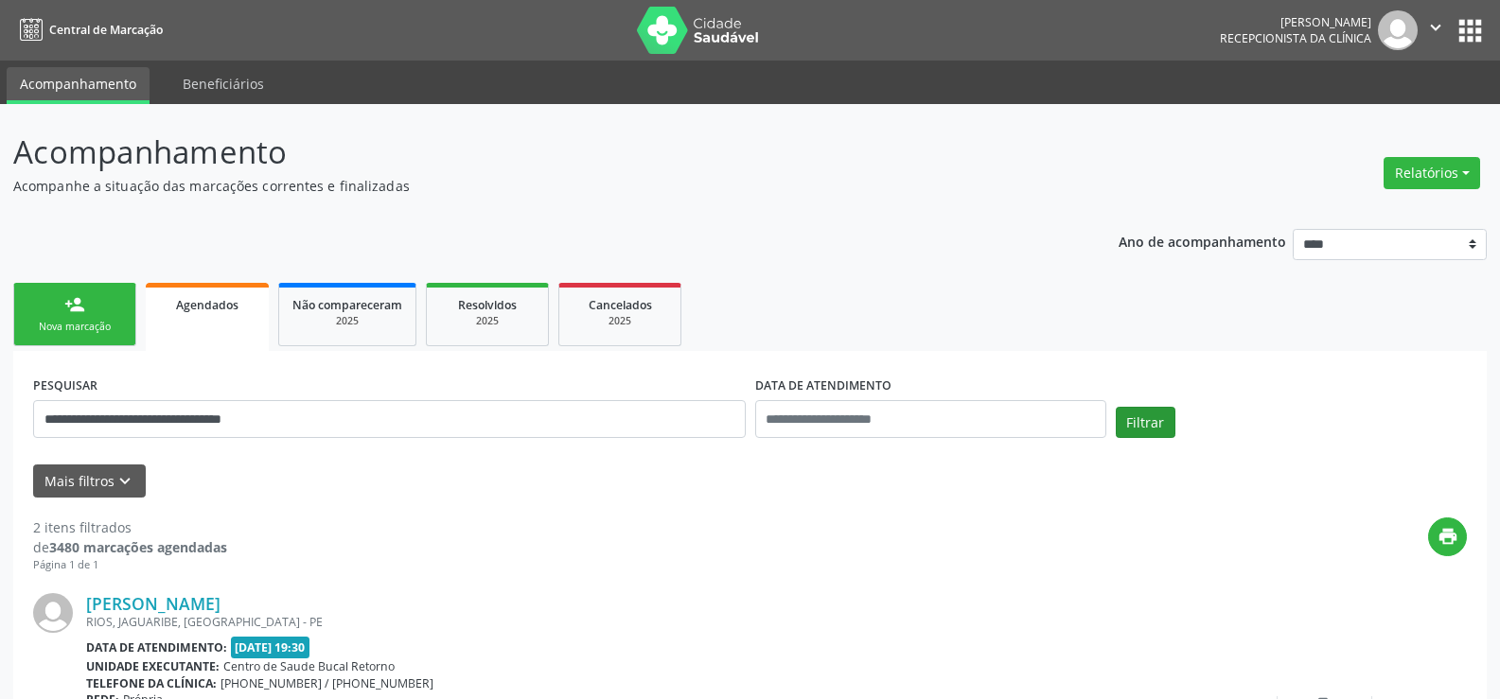
click at [1175, 422] on div "Filtrar" at bounding box center [1291, 429] width 361 height 45
click at [100, 303] on link "person_add Nova marcação" at bounding box center [74, 314] width 123 height 63
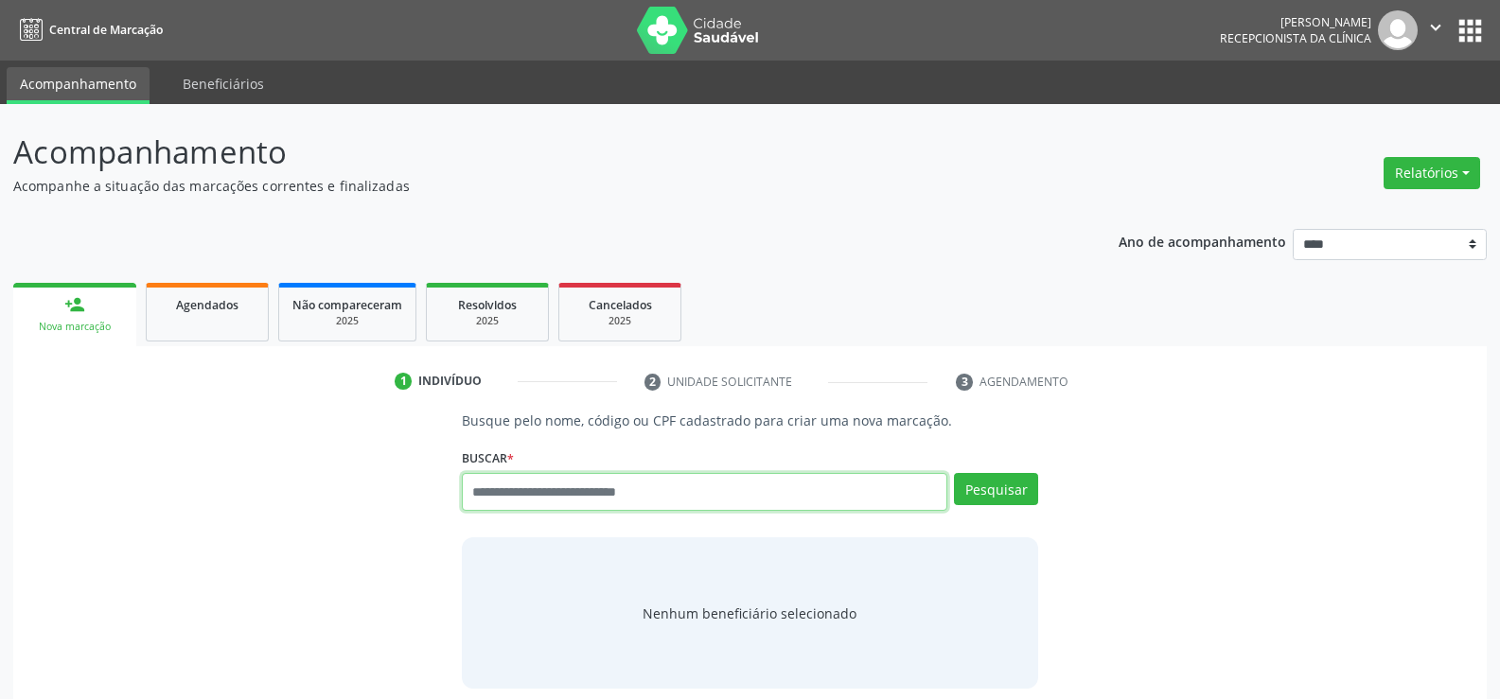
click at [542, 487] on input "text" at bounding box center [704, 492] width 485 height 38
type input "**********"
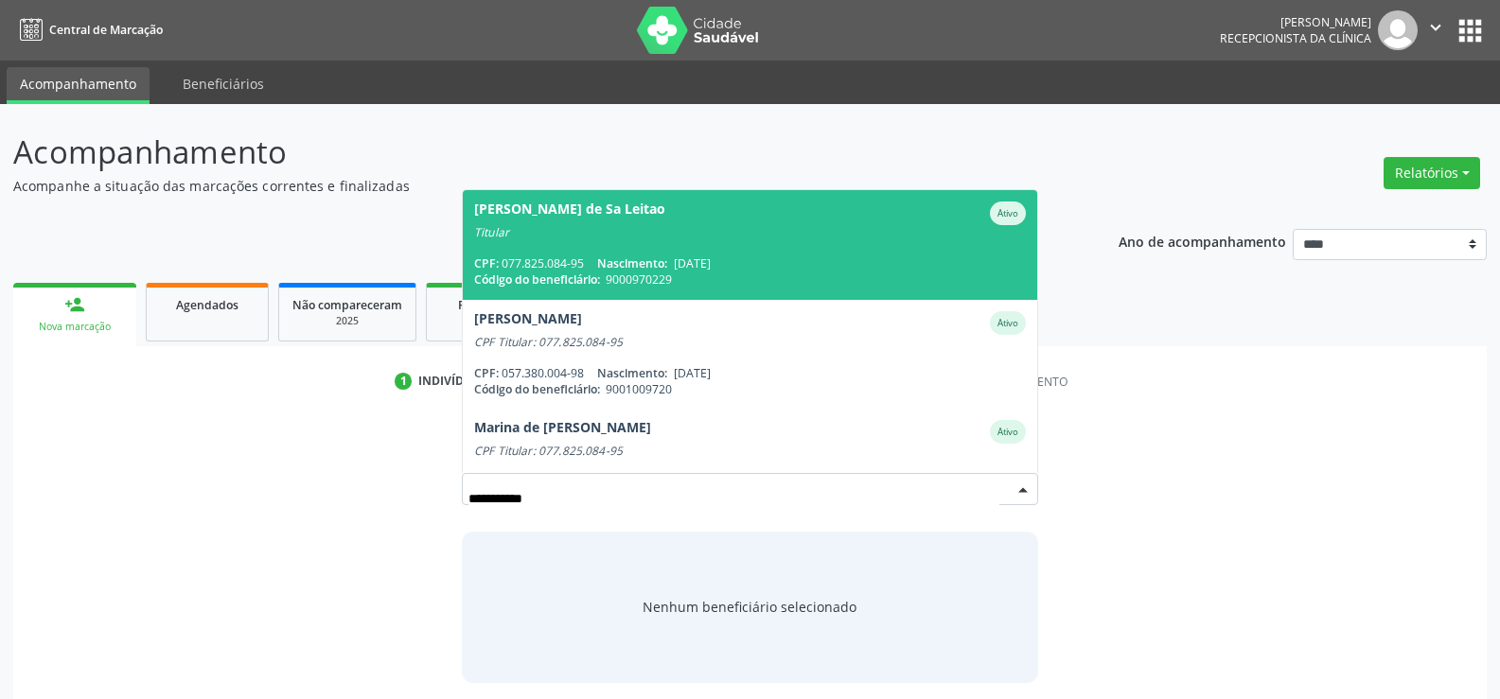
click at [576, 258] on div "CPF: 077.825.084-95 Nascimento: 18/04/1989" at bounding box center [750, 264] width 552 height 16
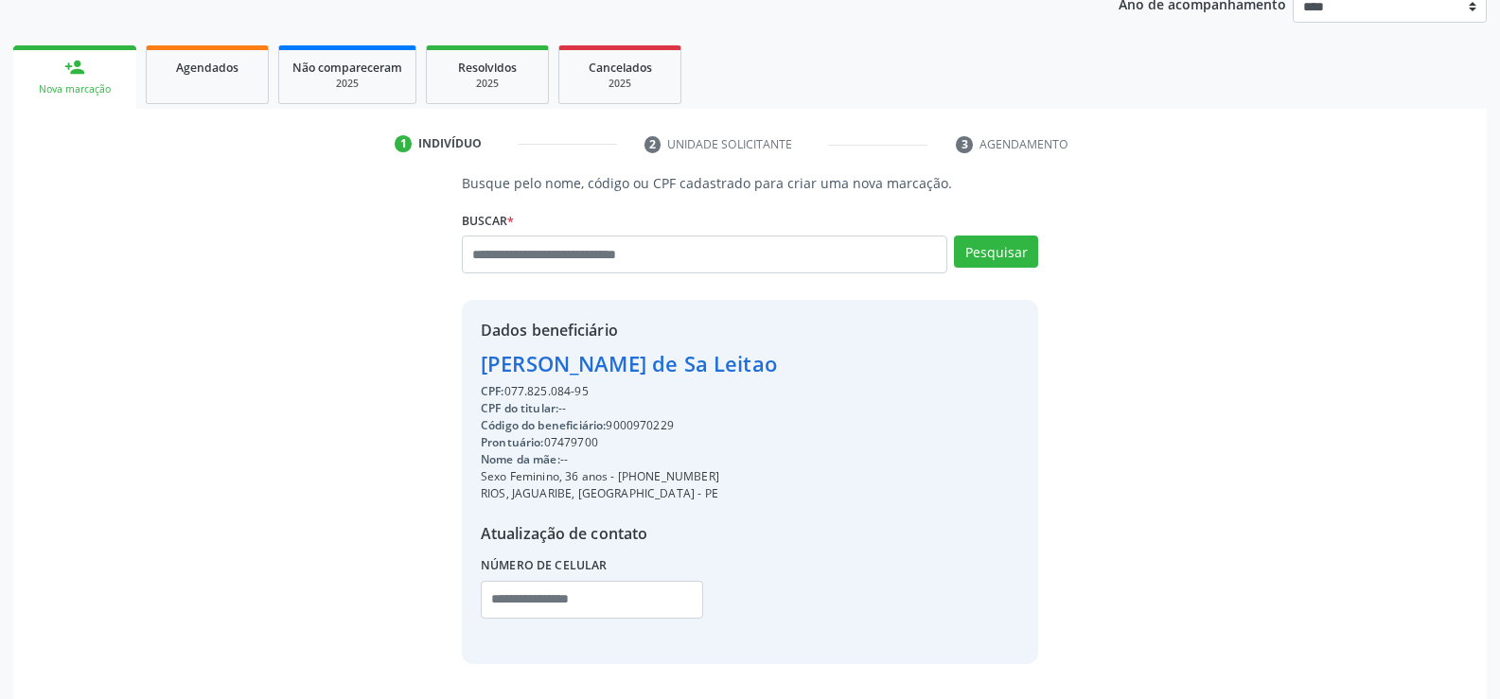
scroll to position [300, 0]
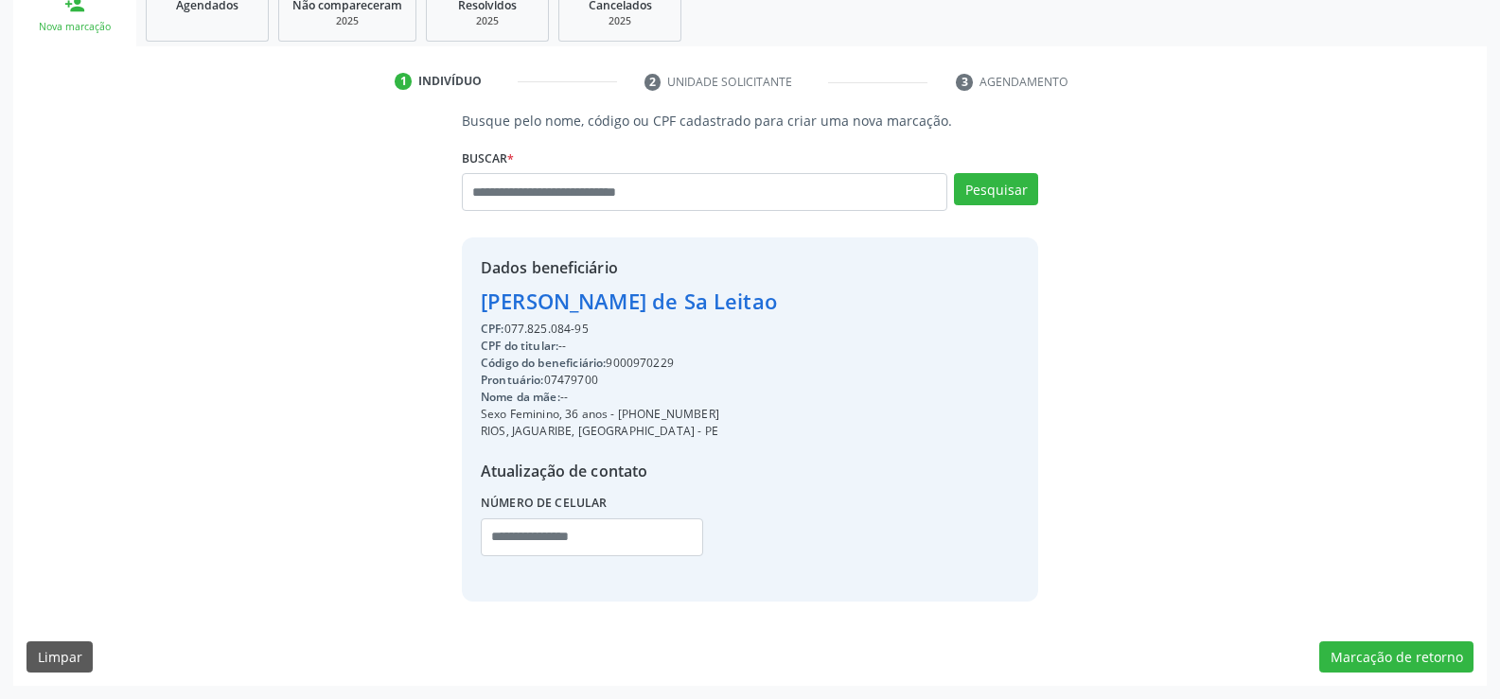
drag, startPoint x: 480, startPoint y: 308, endPoint x: 796, endPoint y: 305, distance: 316.1
click at [796, 305] on div "Dados beneficiário Alice Barros de Sa Leitao CPF: 077.825.084-95 CPF do titular…" at bounding box center [750, 419] width 576 height 363
copy div "Alice Barros de Sa Leitao"
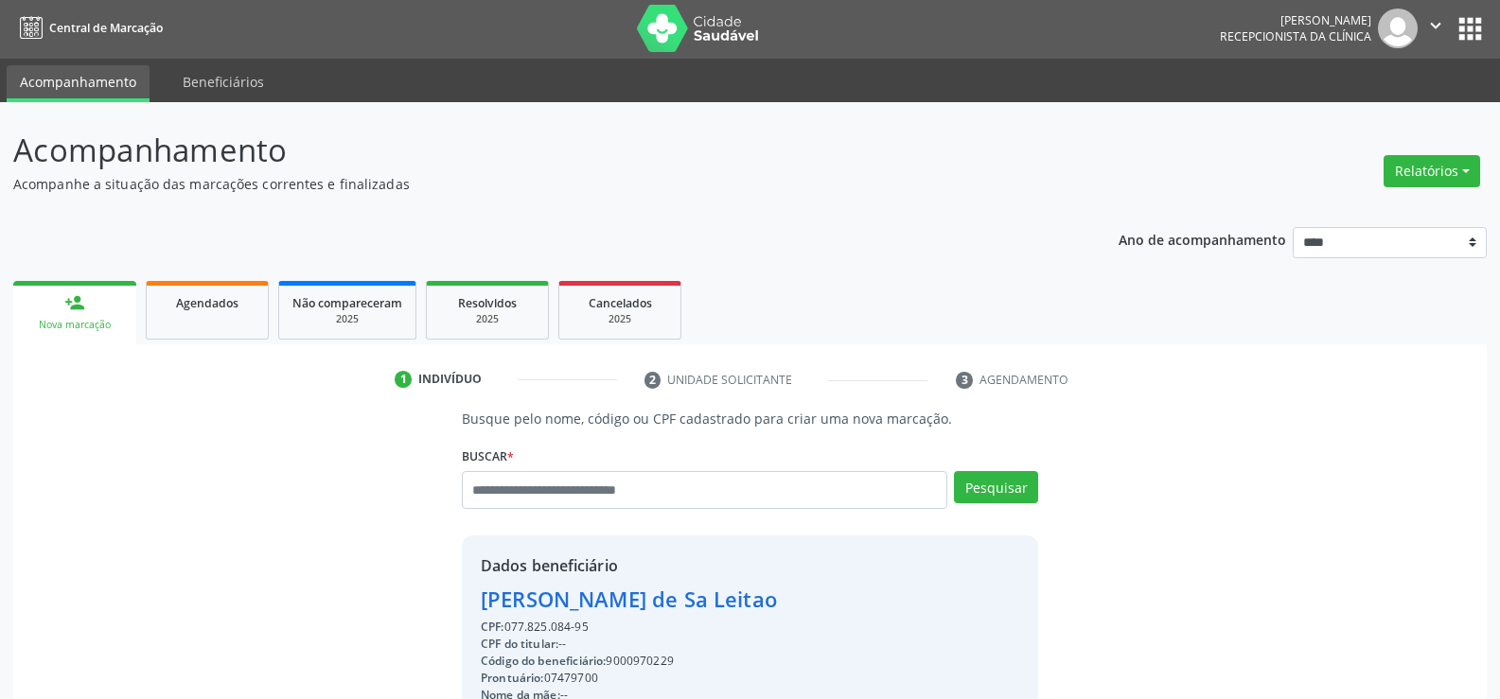
scroll to position [0, 0]
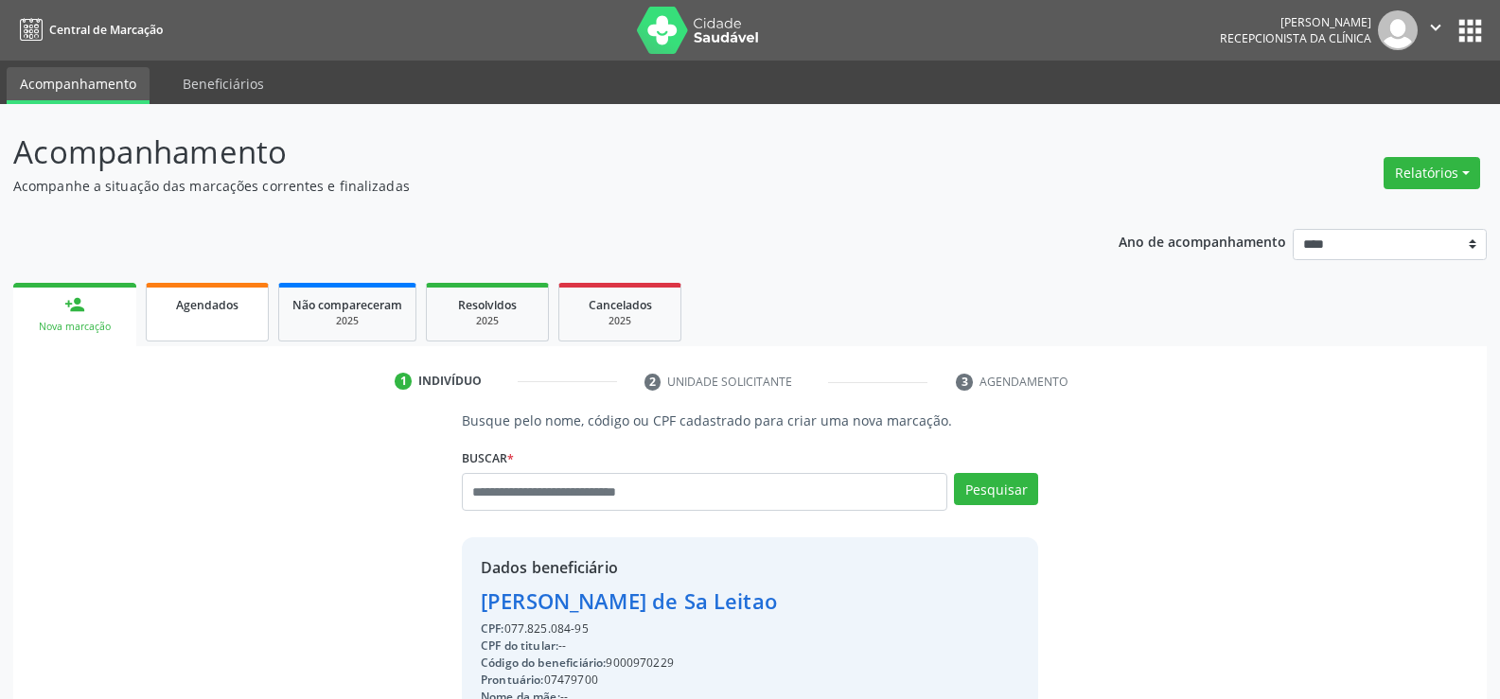
copy div "Alice Barros de Sa Leitao"
click at [201, 311] on span "Agendados" at bounding box center [207, 305] width 62 height 16
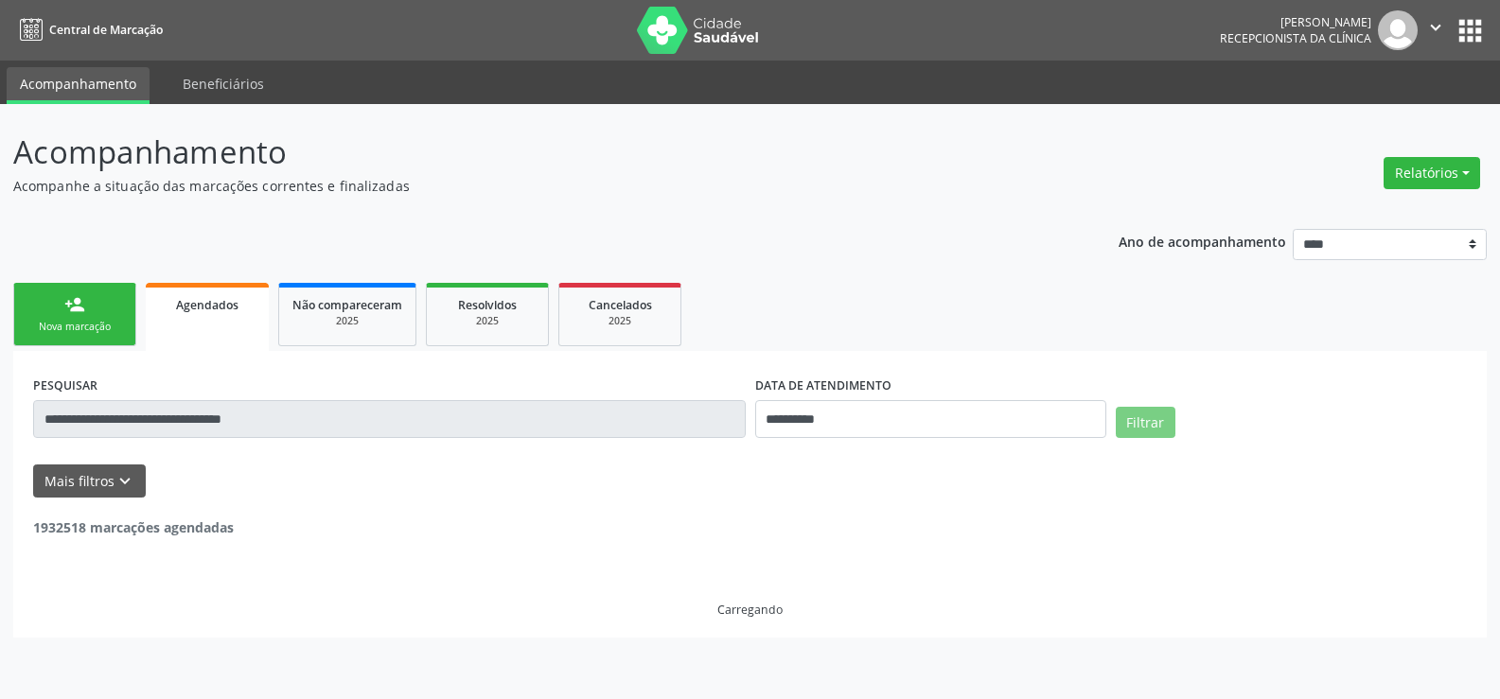
click at [149, 420] on input "**********" at bounding box center [389, 419] width 713 height 38
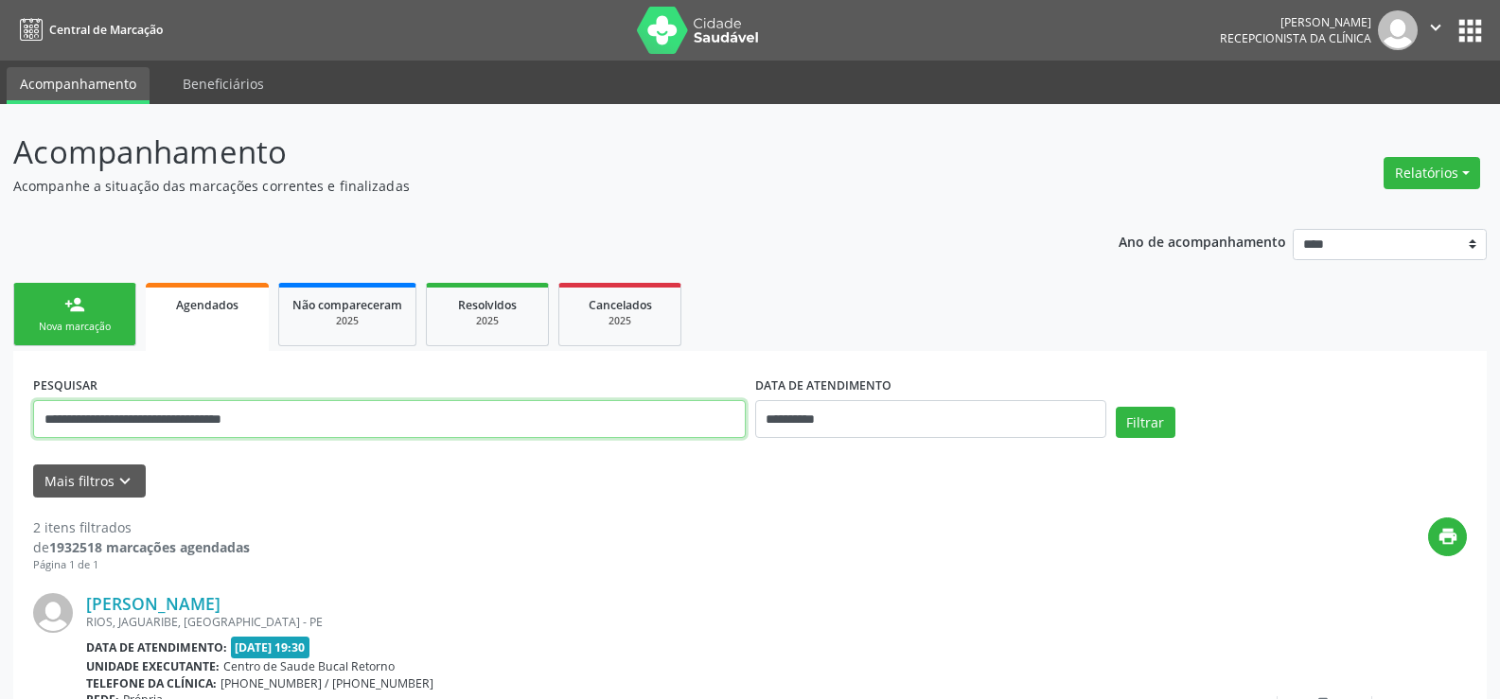
click at [149, 420] on input "**********" at bounding box center [389, 419] width 713 height 38
paste input "text"
type input "**********"
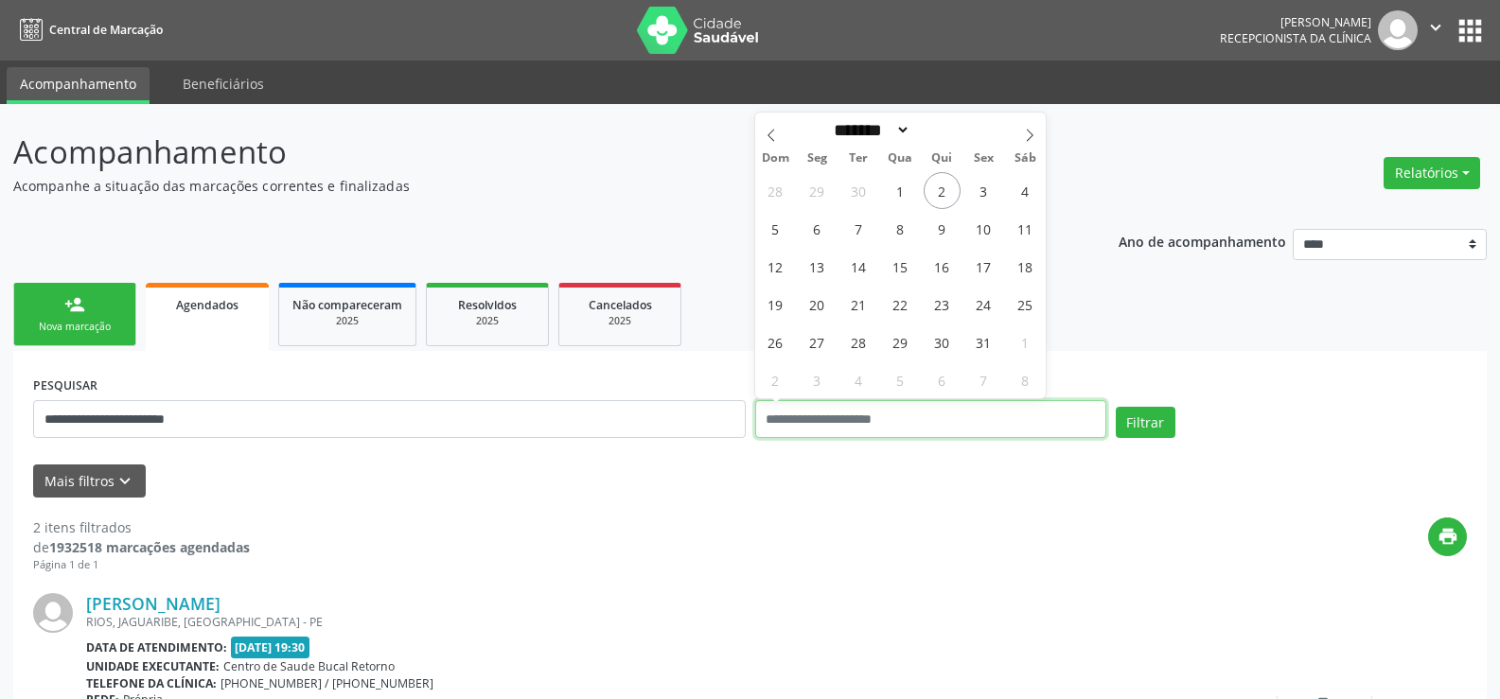
click at [1116, 407] on button "Filtrar" at bounding box center [1146, 423] width 60 height 32
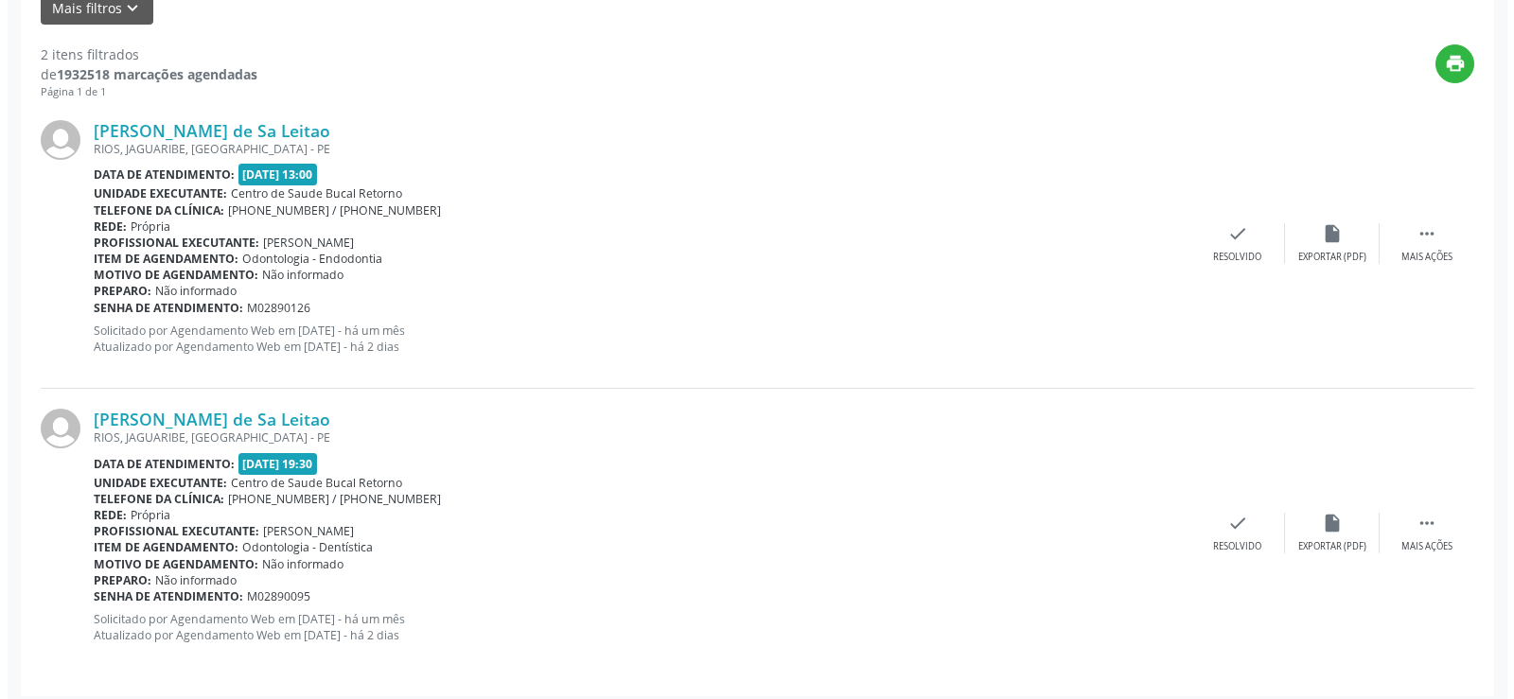
scroll to position [484, 0]
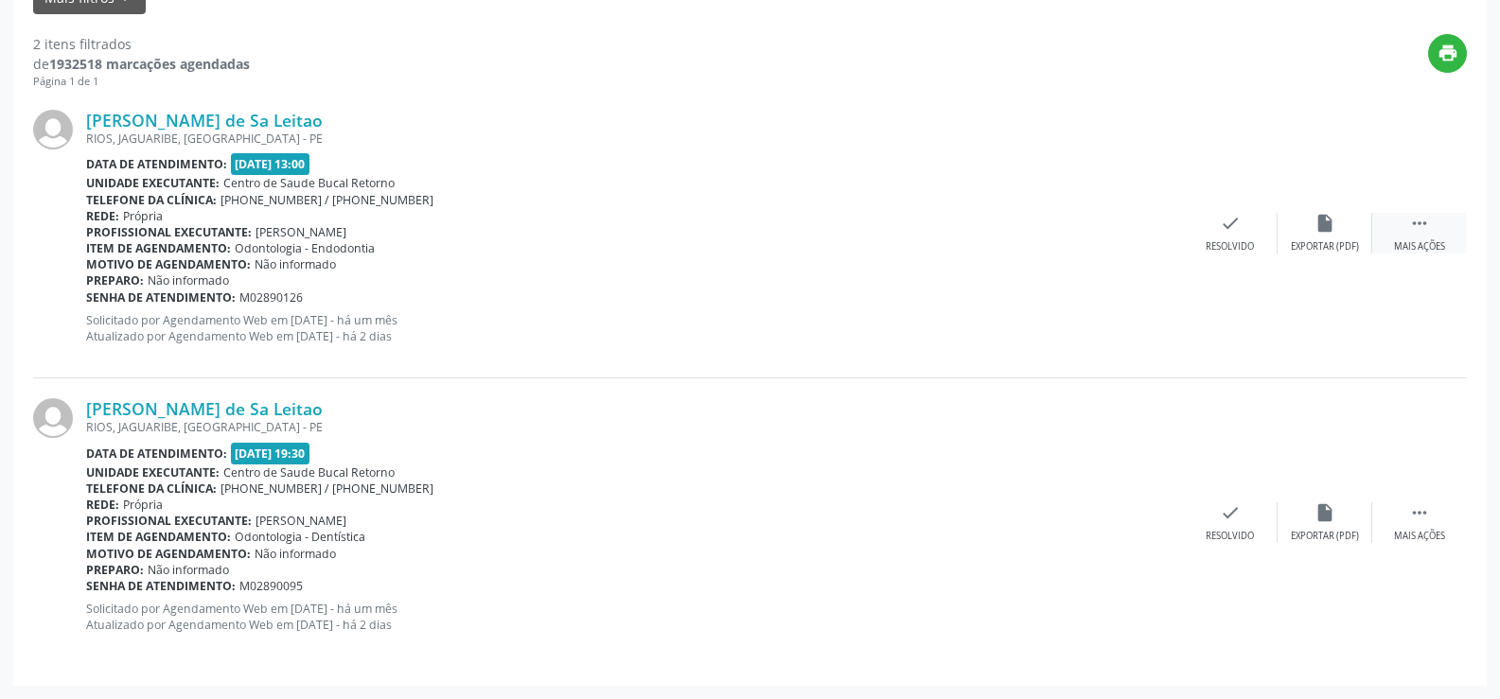
click at [1422, 234] on icon "" at bounding box center [1419, 223] width 21 height 21
click at [1217, 234] on div "cancel Cancelar" at bounding box center [1230, 233] width 95 height 41
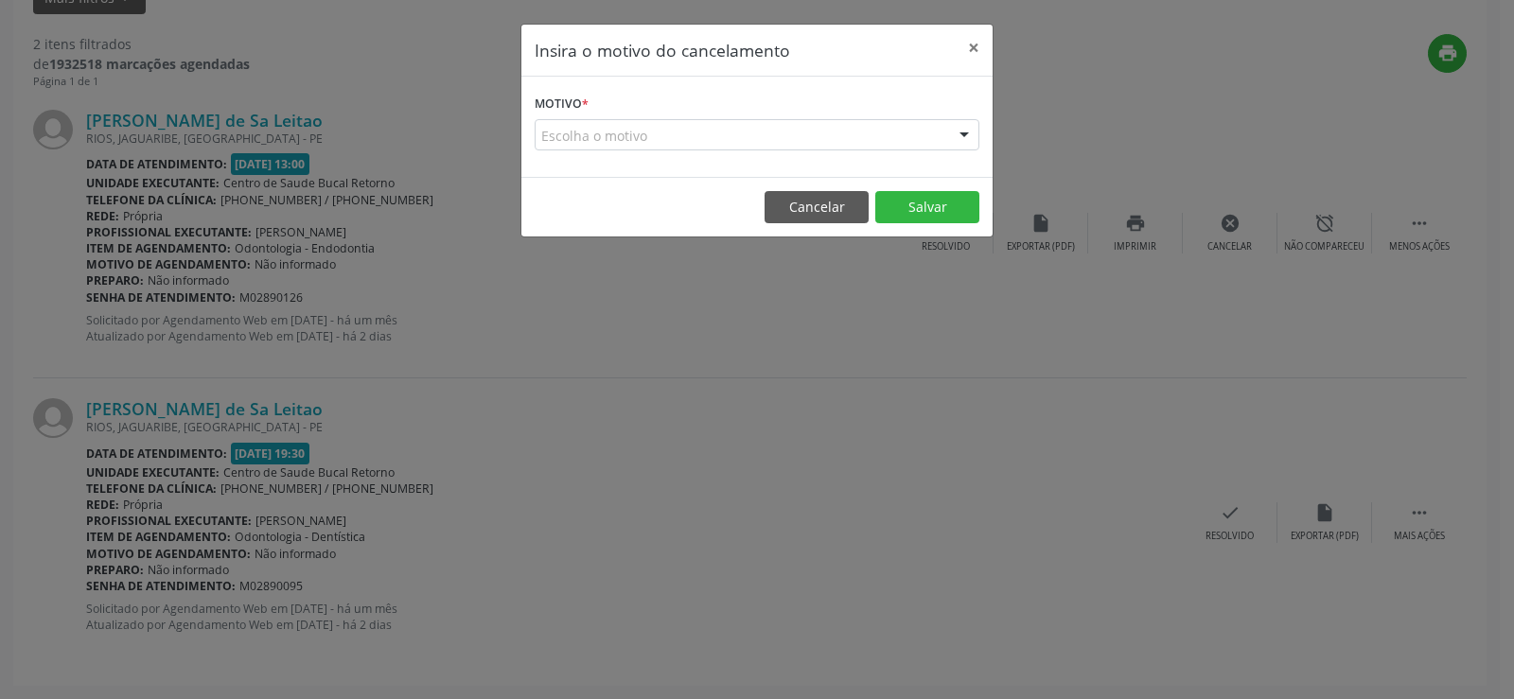
click at [679, 138] on div "Escolha o motivo" at bounding box center [757, 135] width 445 height 32
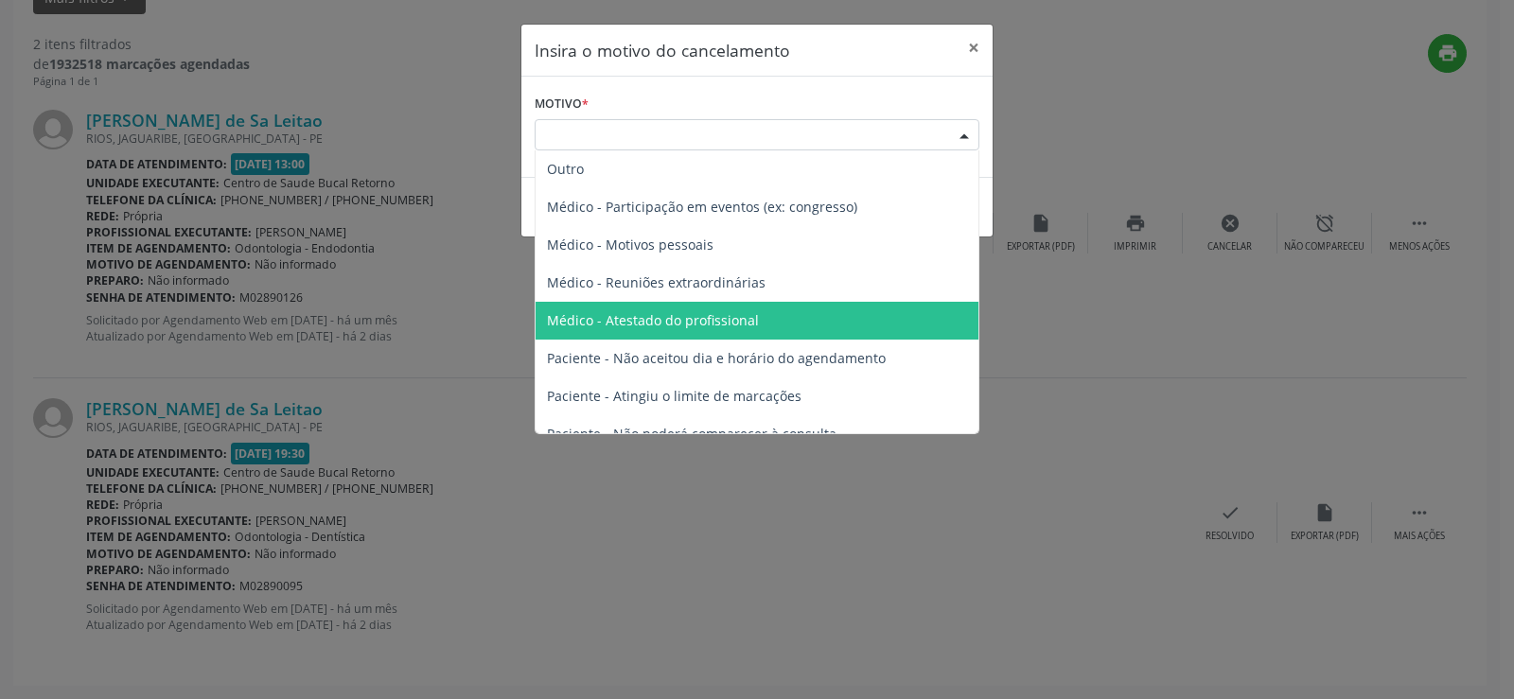
scroll to position [96, 0]
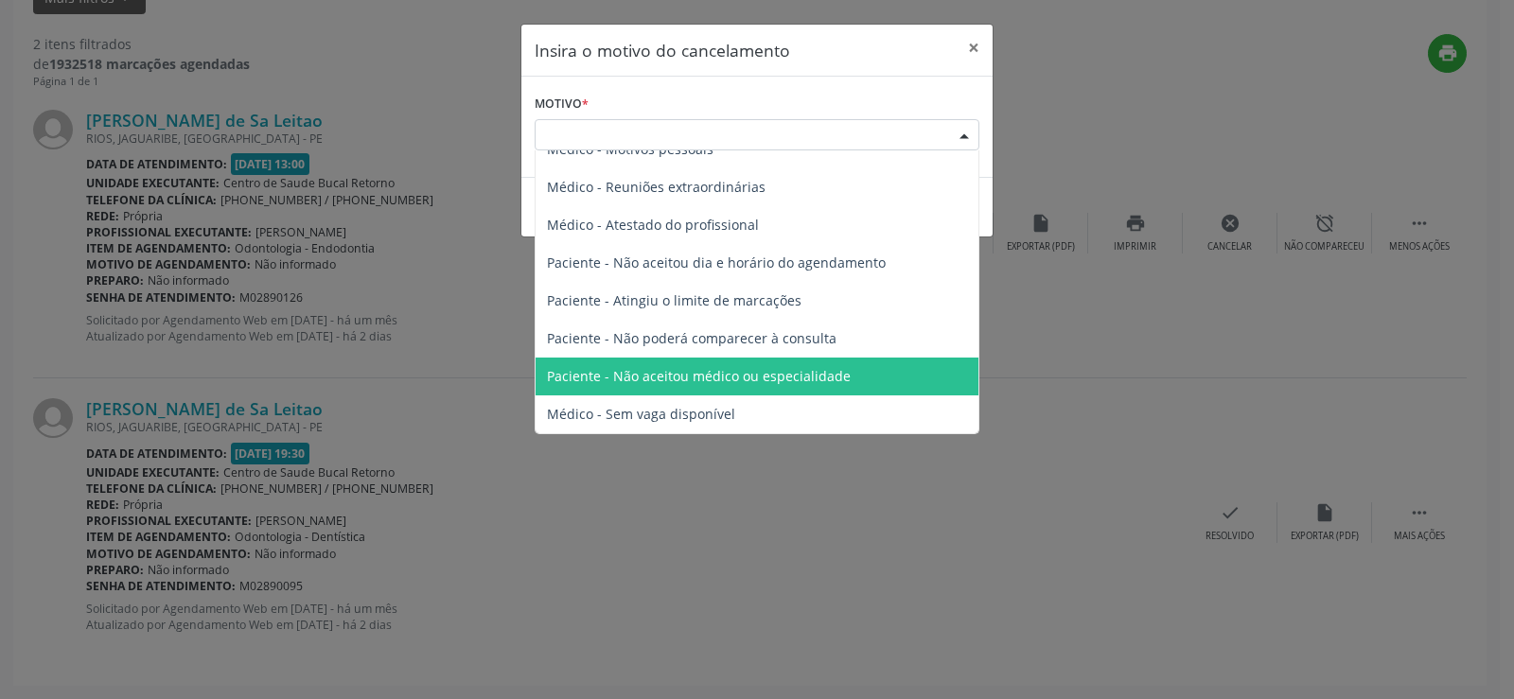
click at [859, 370] on span "Paciente - Não aceitou médico ou especialidade" at bounding box center [757, 377] width 443 height 38
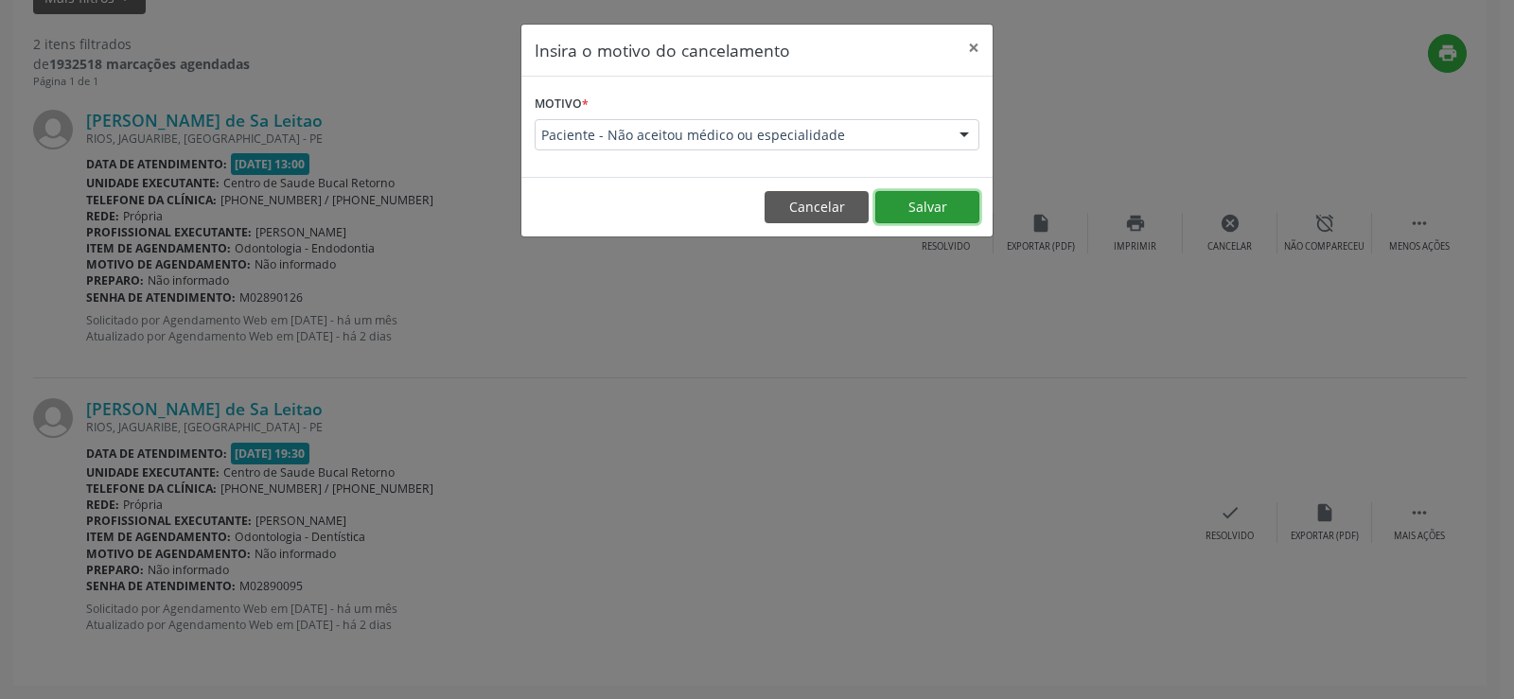
click at [933, 209] on button "Salvar" at bounding box center [927, 207] width 104 height 32
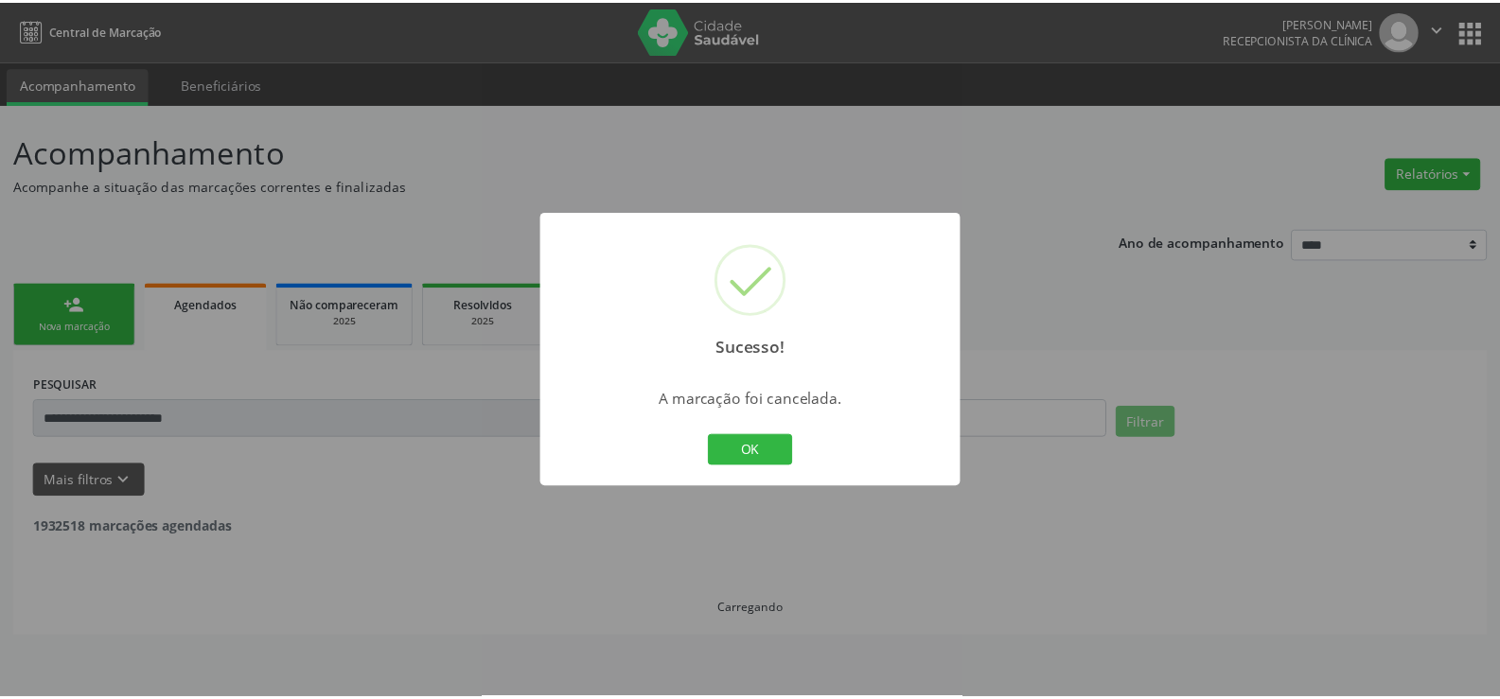
scroll to position [0, 0]
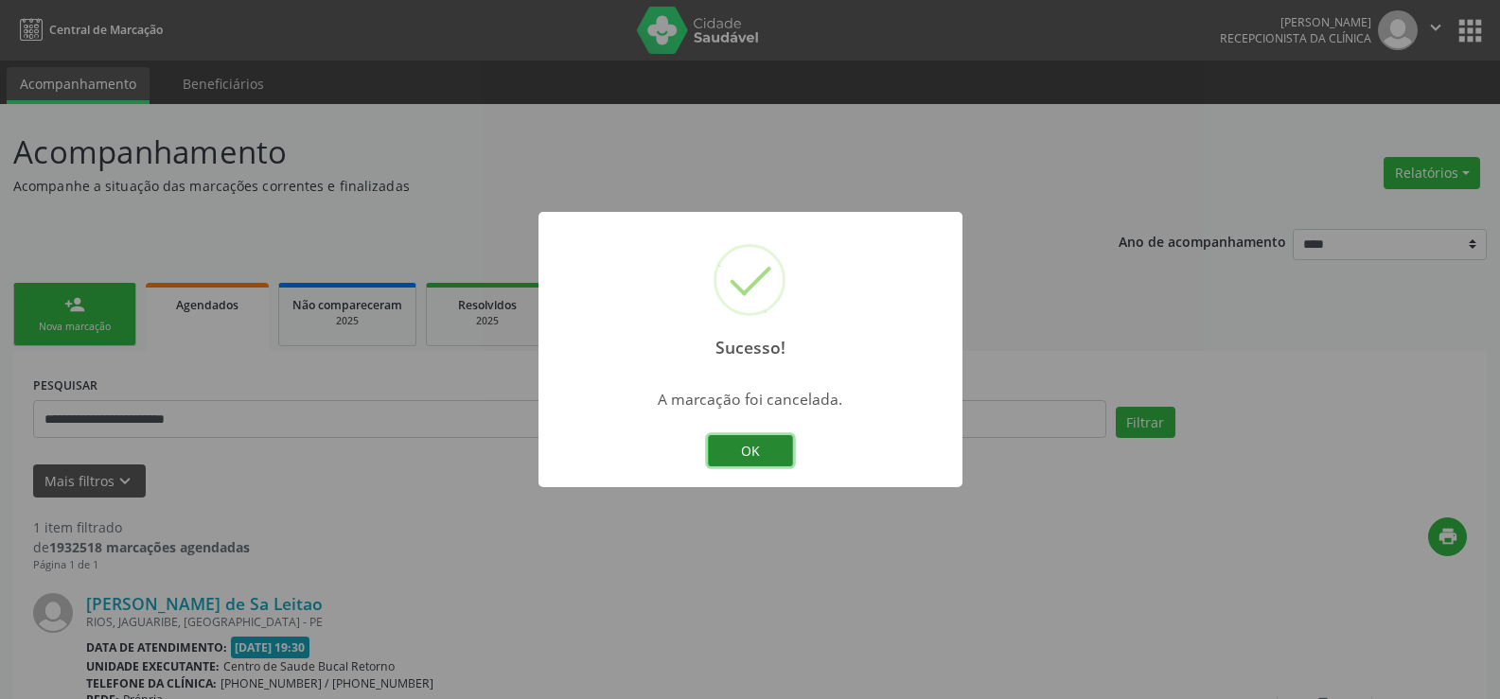
click at [771, 449] on button "OK" at bounding box center [750, 451] width 85 height 32
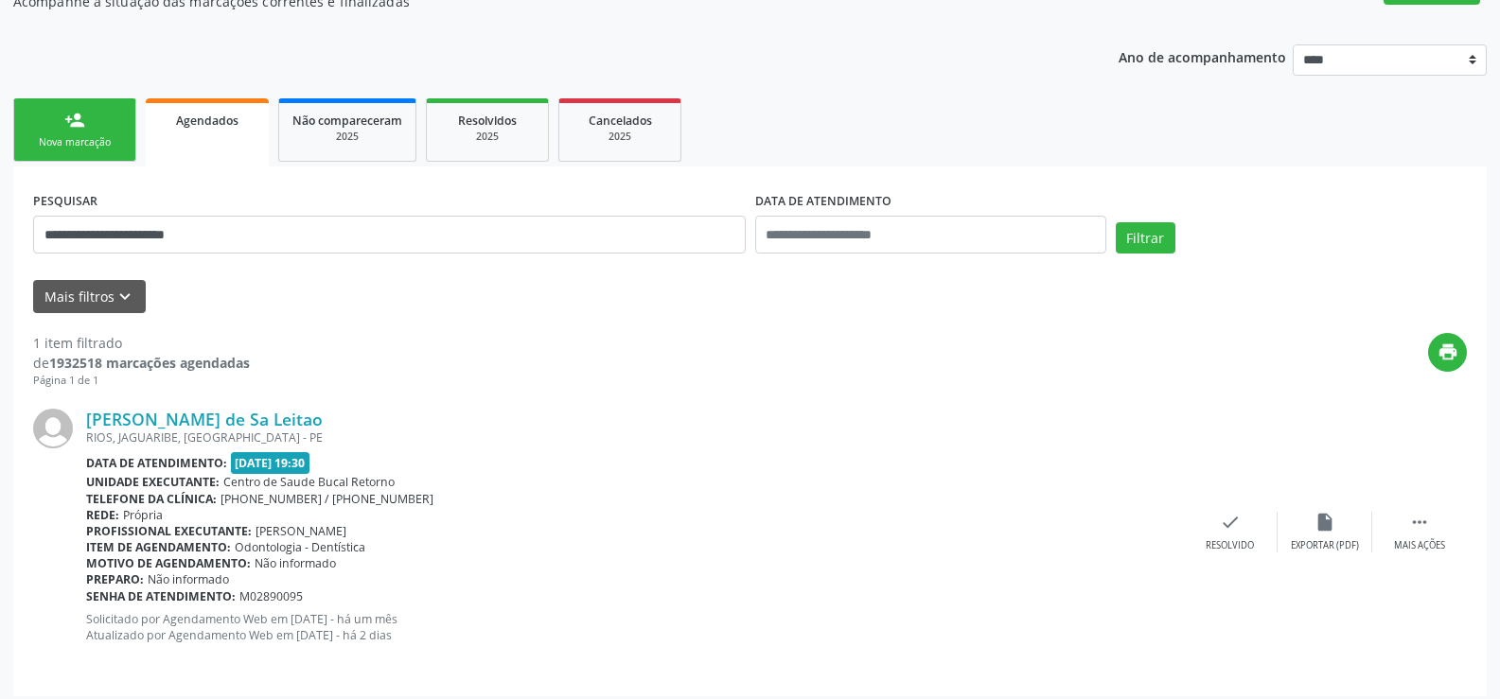
scroll to position [195, 0]
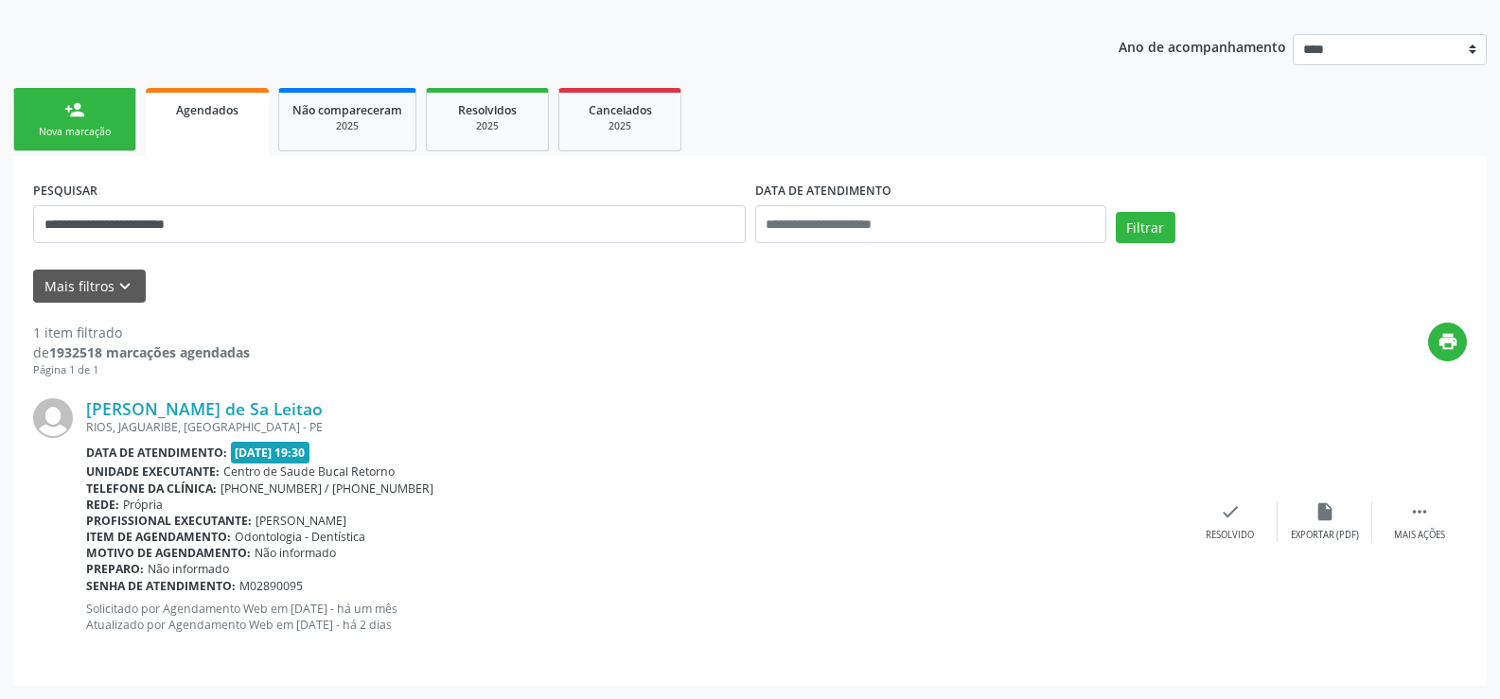
click at [57, 111] on link "person_add Nova marcação" at bounding box center [74, 119] width 123 height 63
click at [91, 115] on div "**********" at bounding box center [749, 310] width 1473 height 752
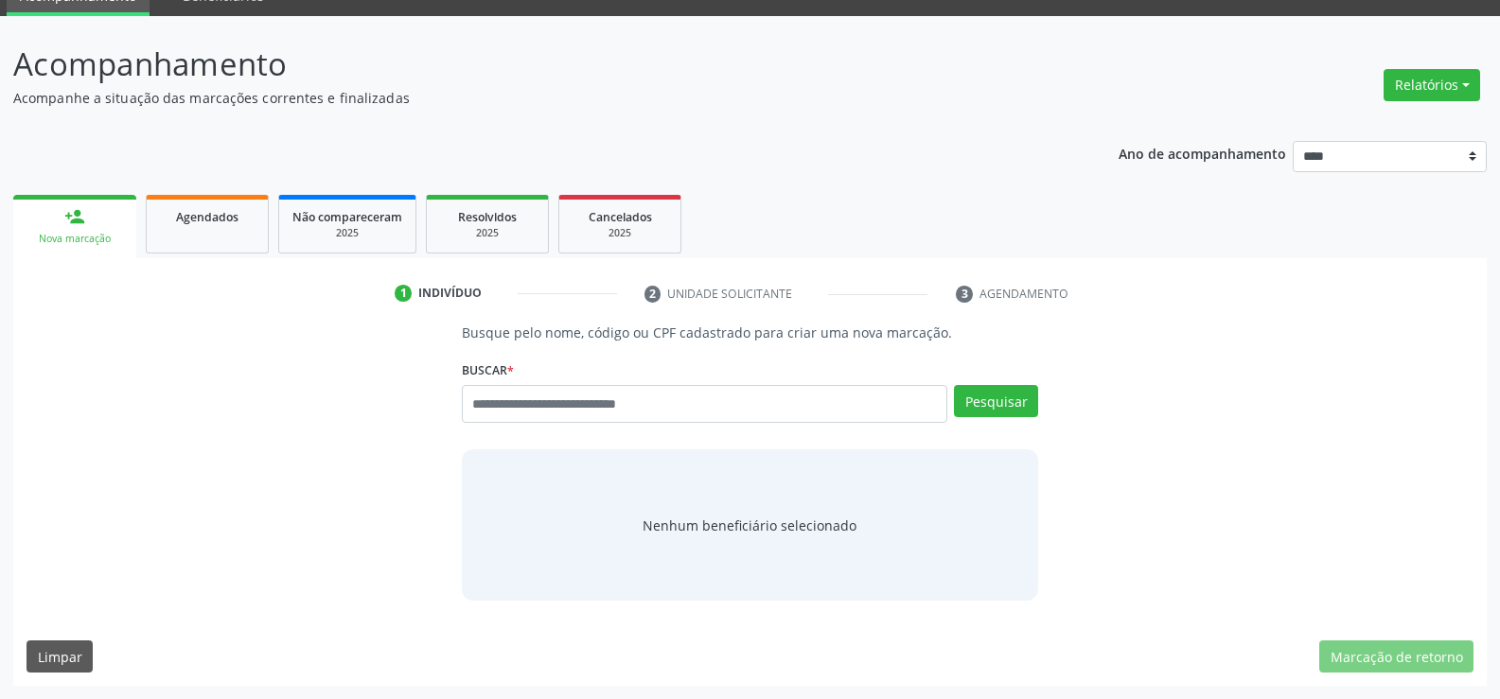
scroll to position [88, 0]
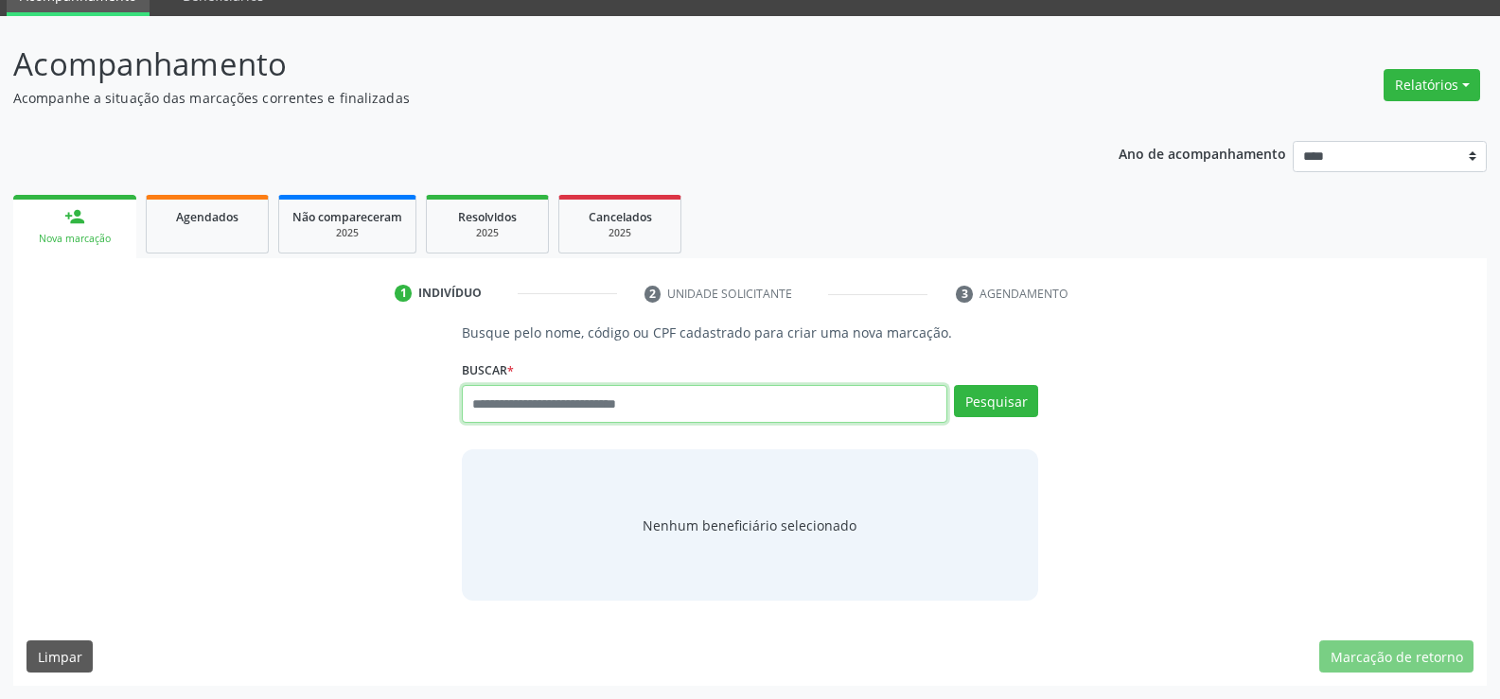
click at [522, 409] on input "text" at bounding box center [704, 404] width 485 height 38
type input "**********"
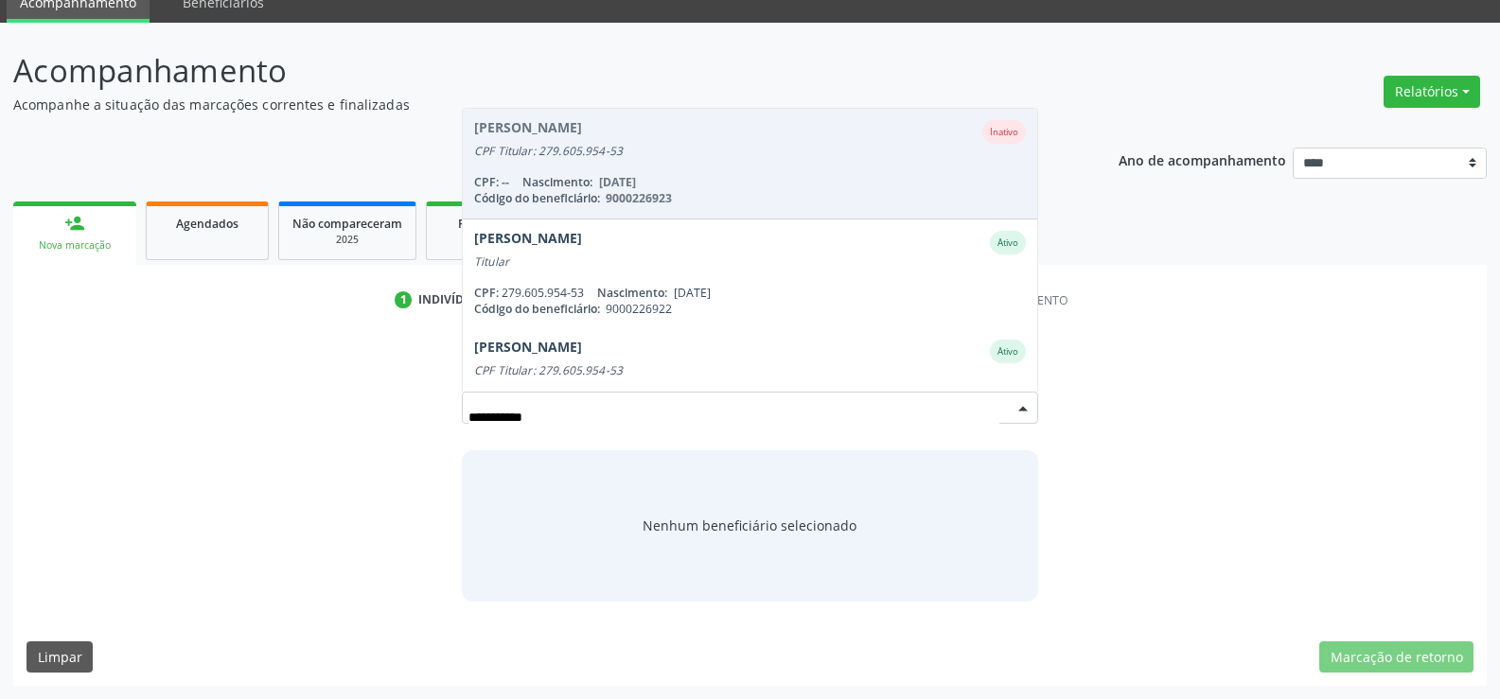
scroll to position [81, 0]
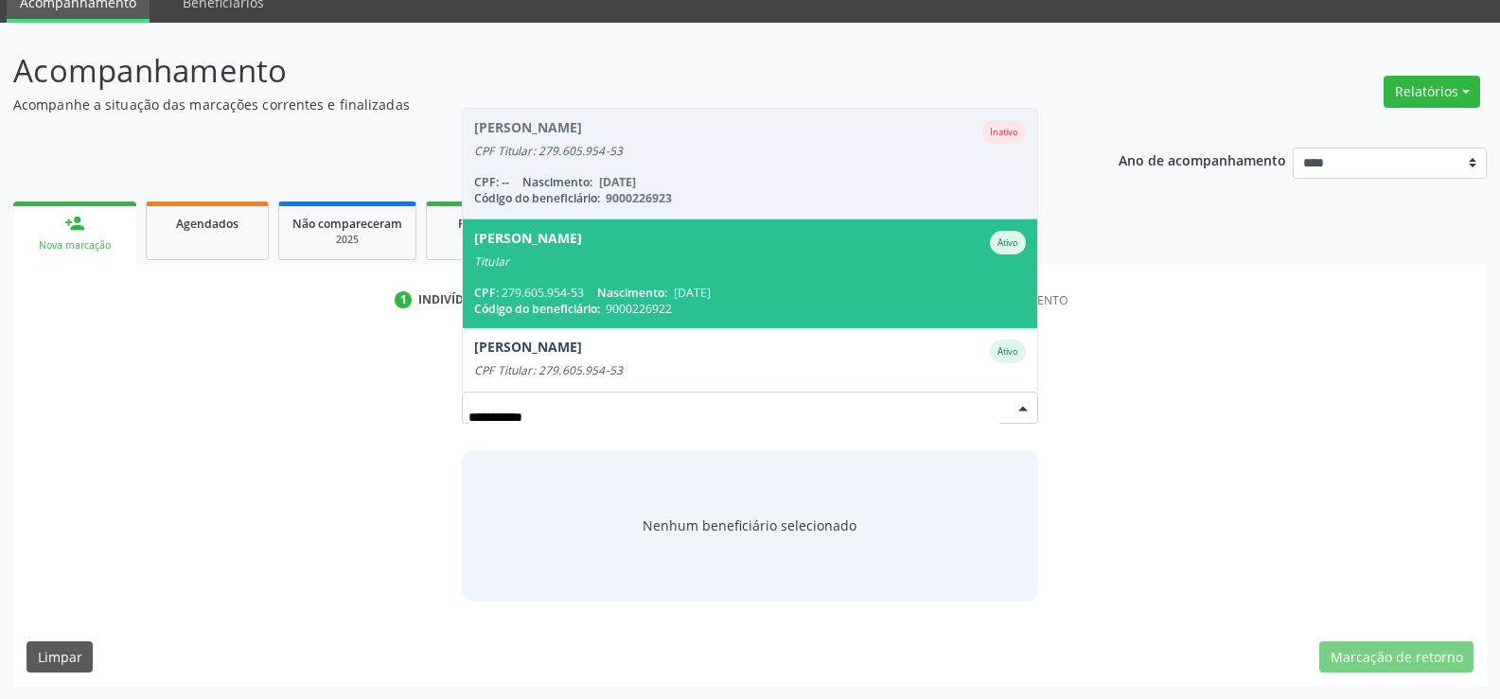
click at [627, 267] on div "Titular" at bounding box center [750, 262] width 552 height 15
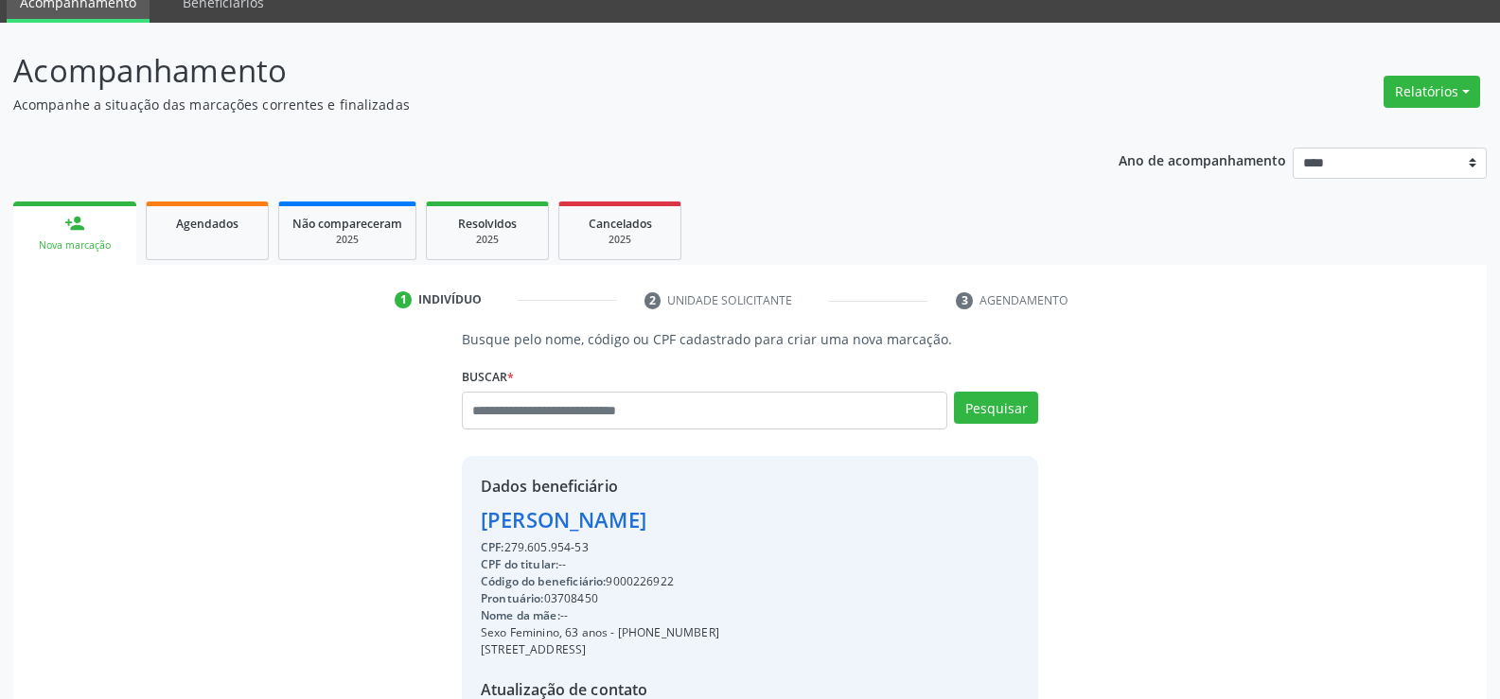
drag, startPoint x: 484, startPoint y: 520, endPoint x: 704, endPoint y: 555, distance: 223.1
click at [704, 555] on div "Dados beneficiário Risonete Pereira do Nascimento CPF: 279.605.954-53 CPF do ti…" at bounding box center [600, 638] width 238 height 326
copy div "Risonete Pereira do Nascimento CPF: 279.605.954-53"
click at [585, 415] on input "text" at bounding box center [704, 411] width 485 height 38
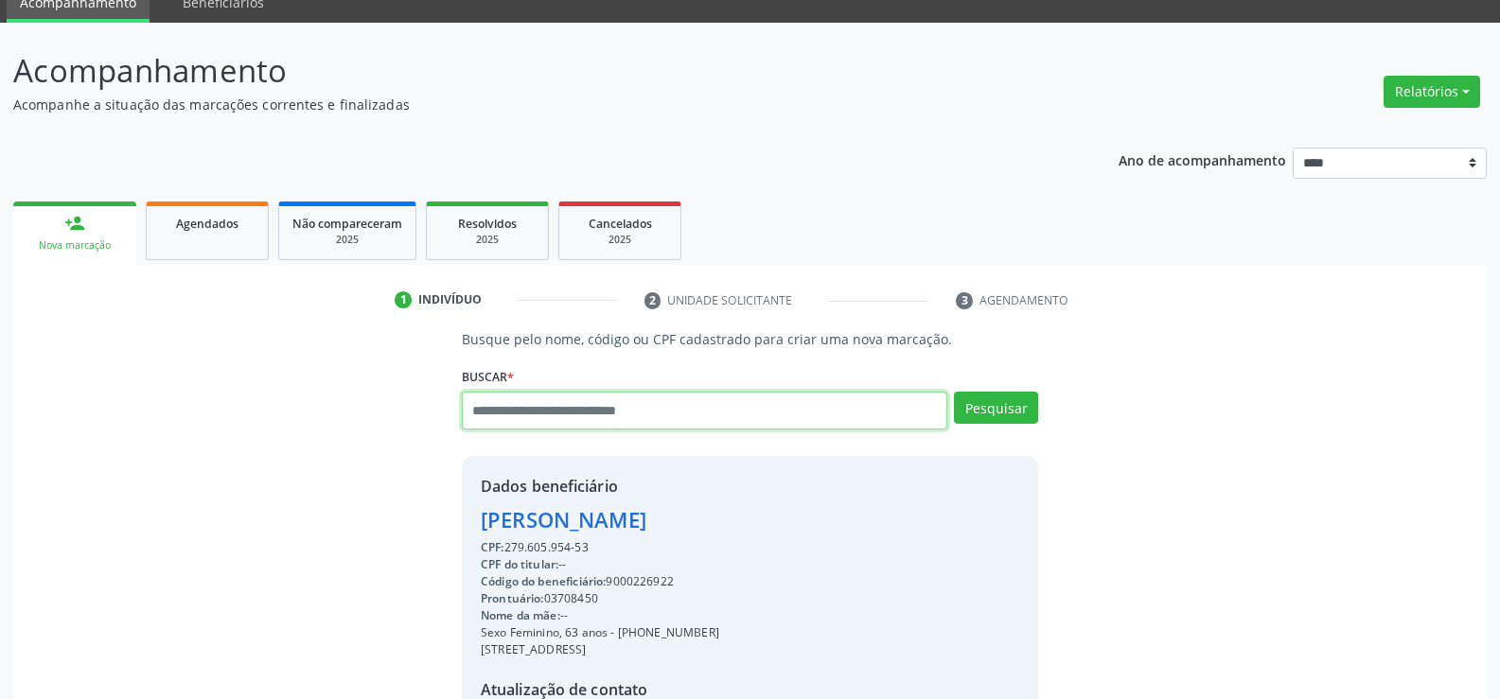
paste input "**********"
type input "**********"
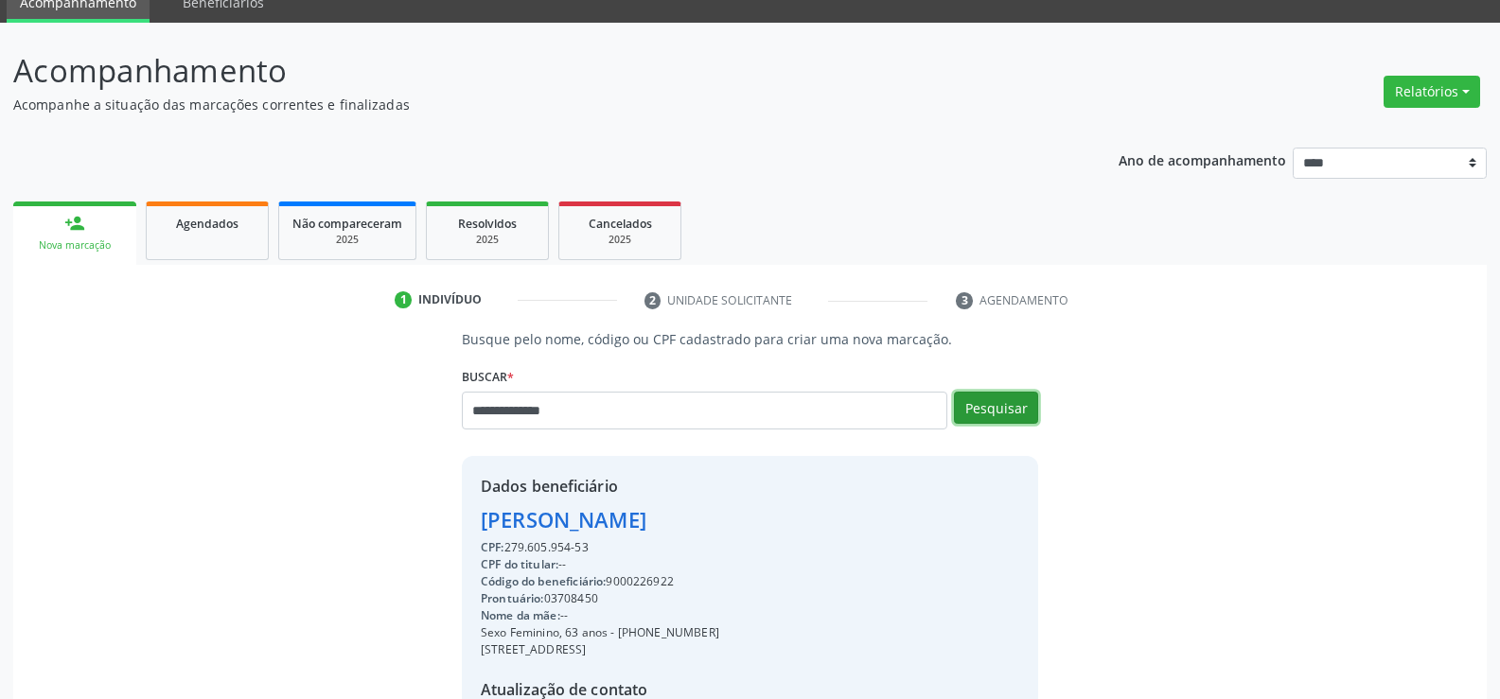
click at [1005, 412] on button "Pesquisar" at bounding box center [996, 408] width 84 height 32
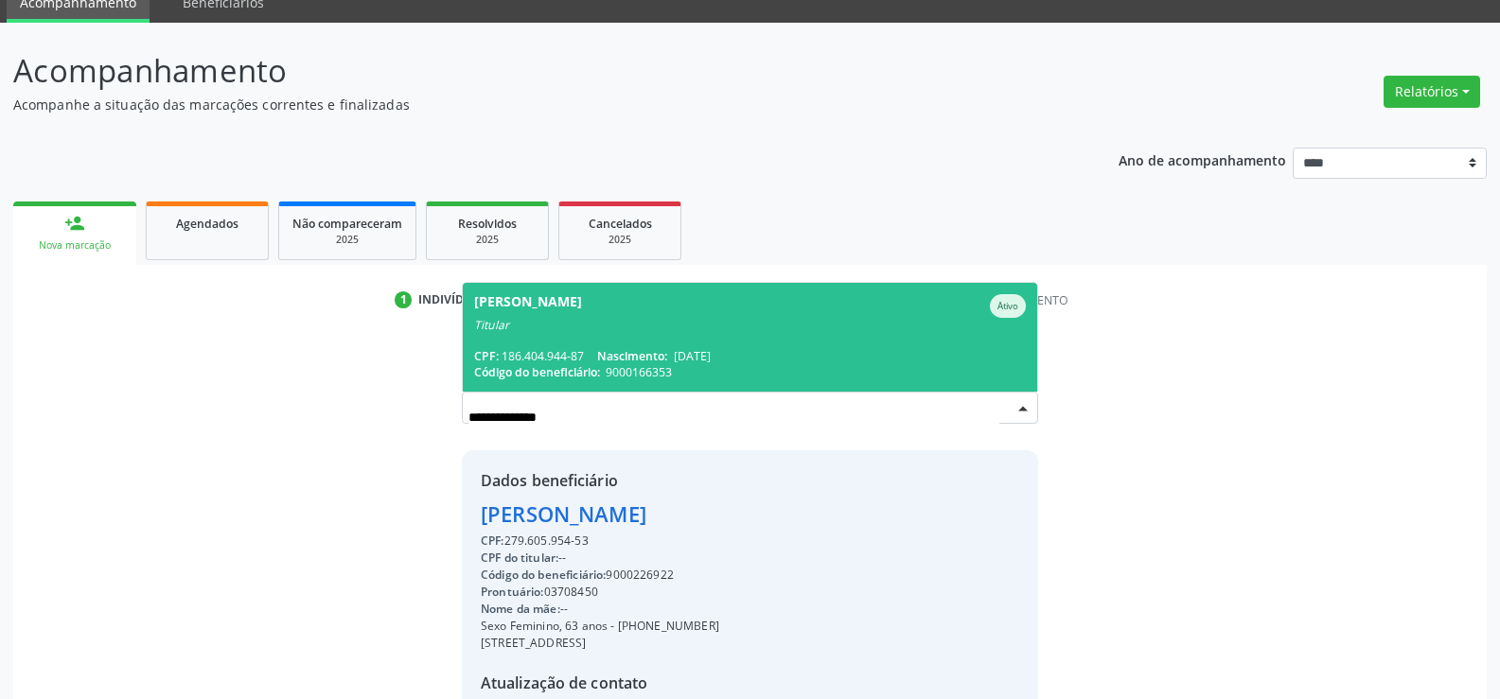
click at [732, 335] on span "Maria de Fatima Rodriguesjohnson Ativo Titular CPF: 186.404.944-87 Nascimento: …" at bounding box center [750, 337] width 574 height 109
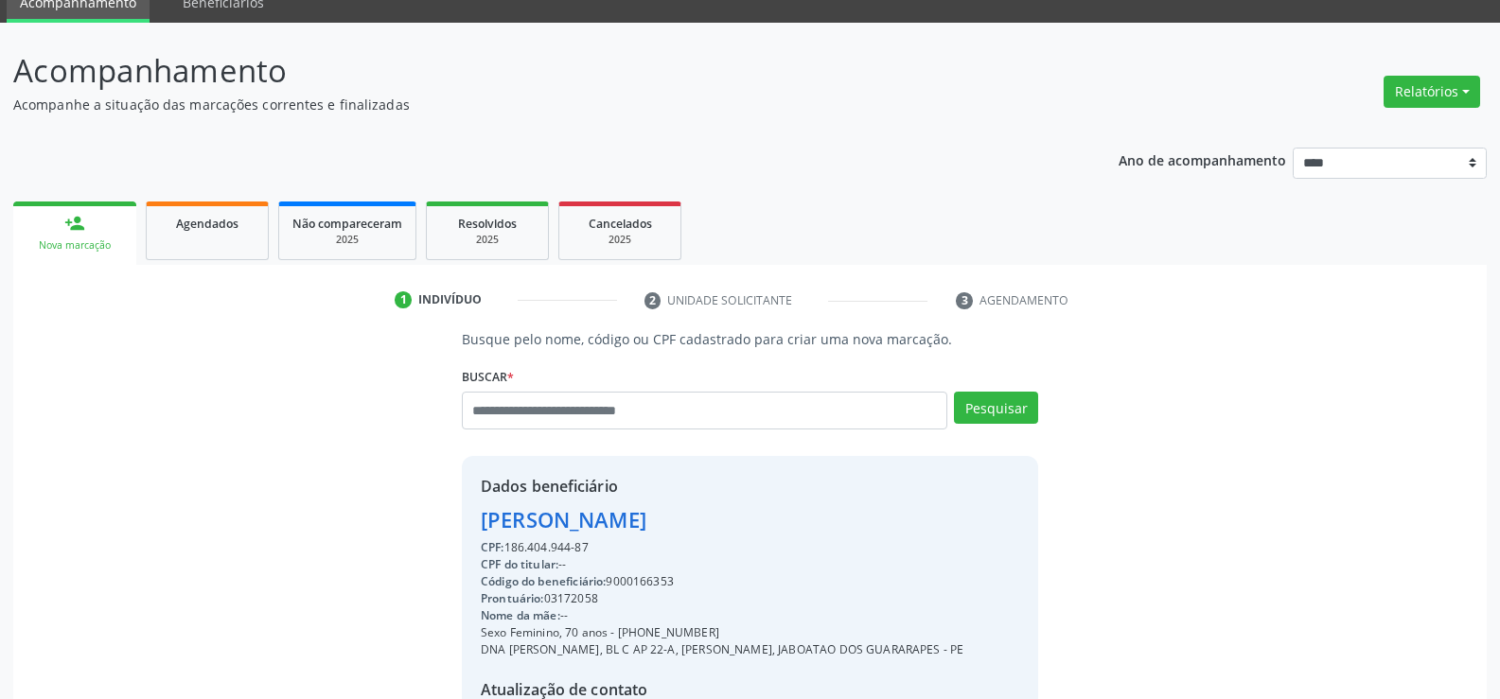
drag, startPoint x: 480, startPoint y: 519, endPoint x: 865, endPoint y: 517, distance: 385.2
click at [865, 517] on div "Maria de Fatima Rodriguesjohnson" at bounding box center [722, 519] width 483 height 31
copy div "Maria de Fatima Rodriguesjohnson"
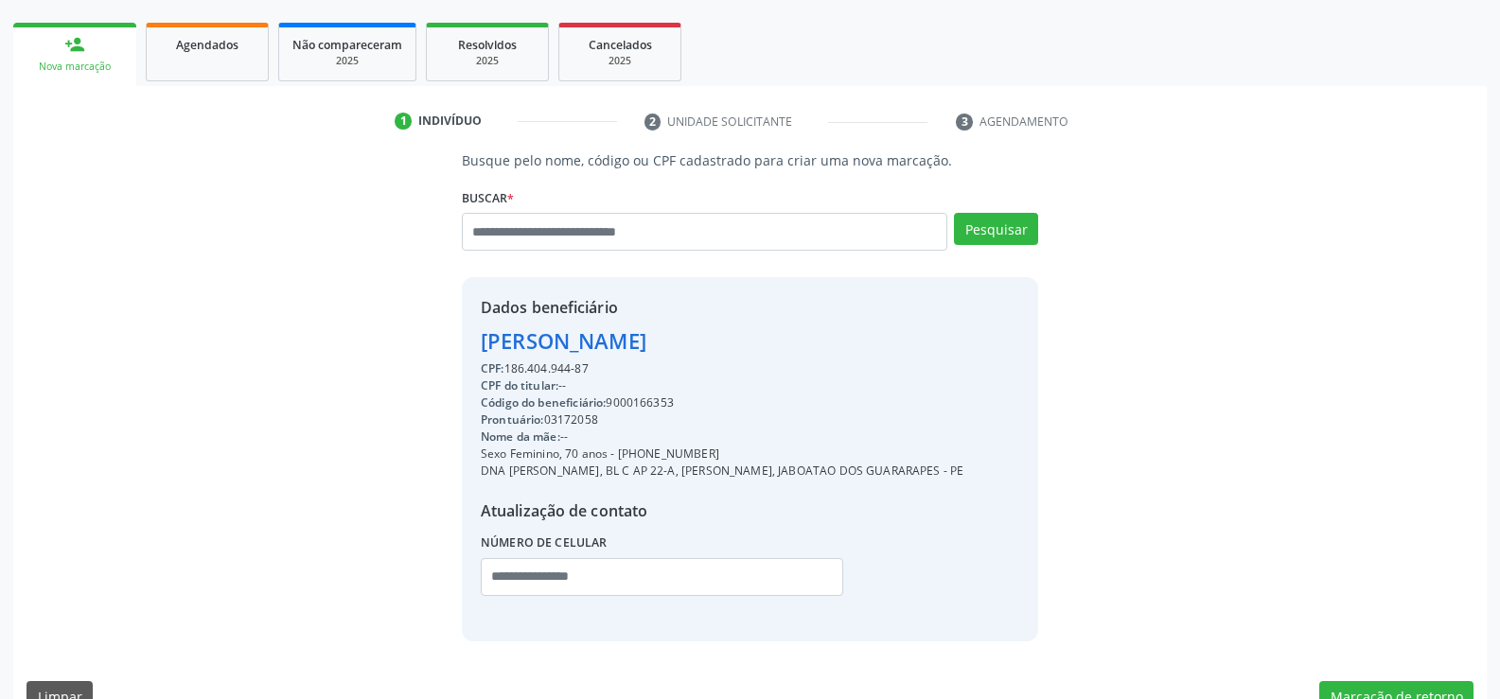
scroll to position [300, 0]
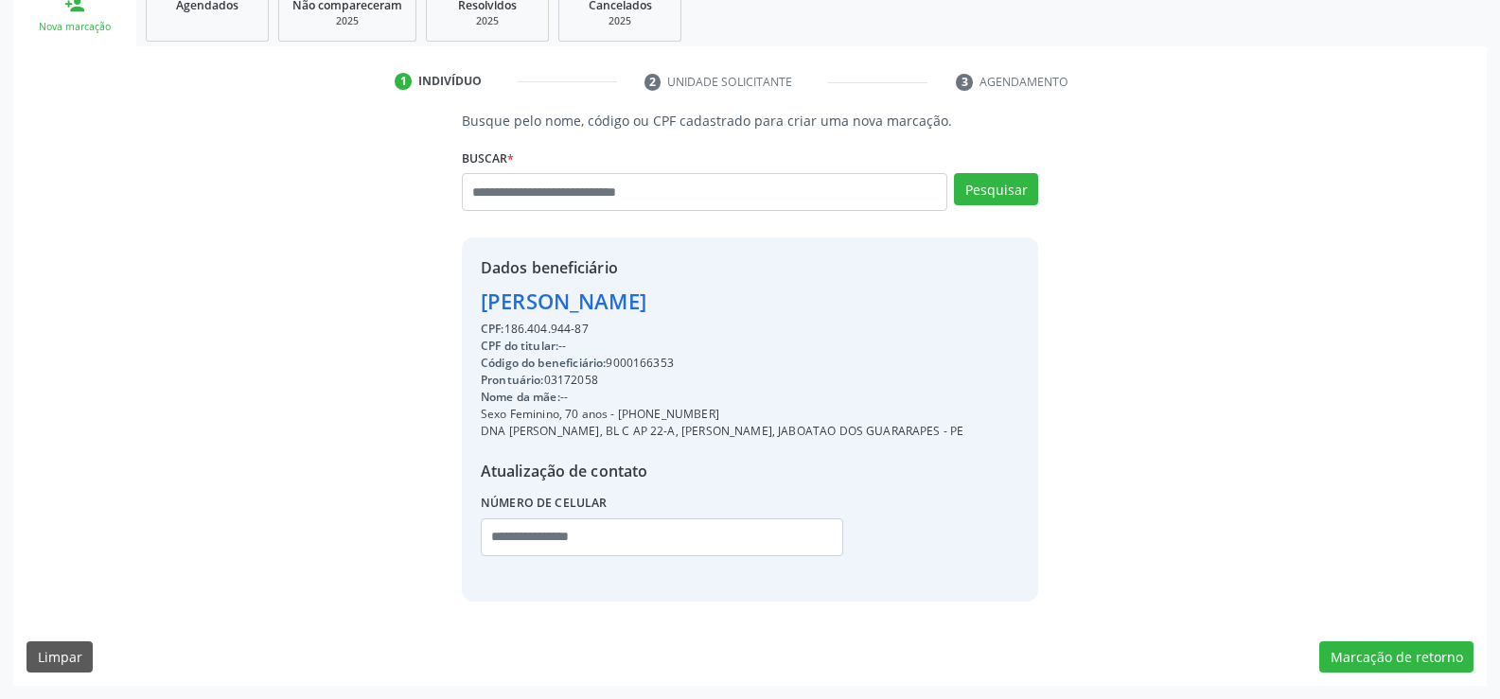
drag, startPoint x: 642, startPoint y: 410, endPoint x: 770, endPoint y: 411, distance: 128.7
click at [770, 411] on div "Sexo Feminino, 70 anos - (81) 98195-5043" at bounding box center [722, 414] width 483 height 17
copy div "98195-5043"
click at [580, 203] on input "text" at bounding box center [704, 192] width 485 height 38
type input "**********"
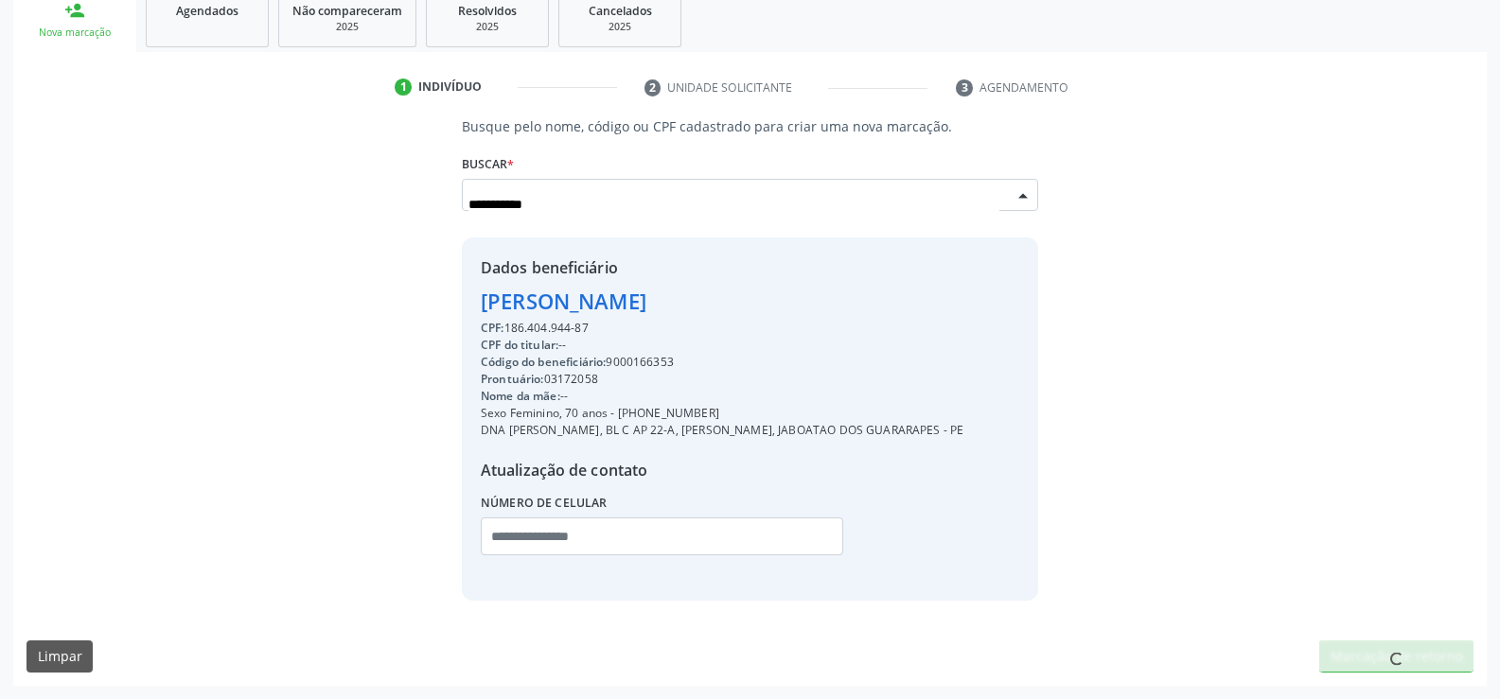
scroll to position [294, 0]
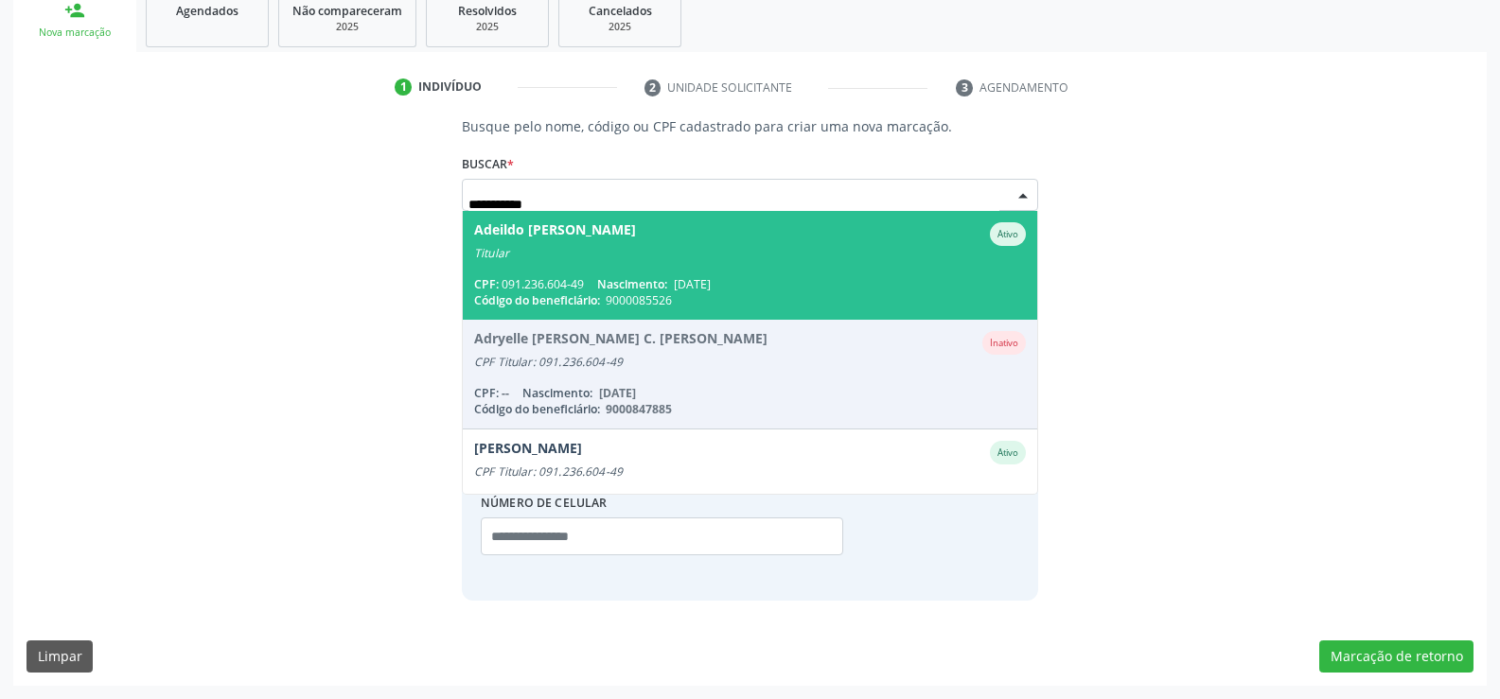
click at [626, 270] on span "Adeildo Deodato da Silva Ativo Titular CPF: 091.236.604-49 Nascimento: 14/03/19…" at bounding box center [750, 265] width 574 height 109
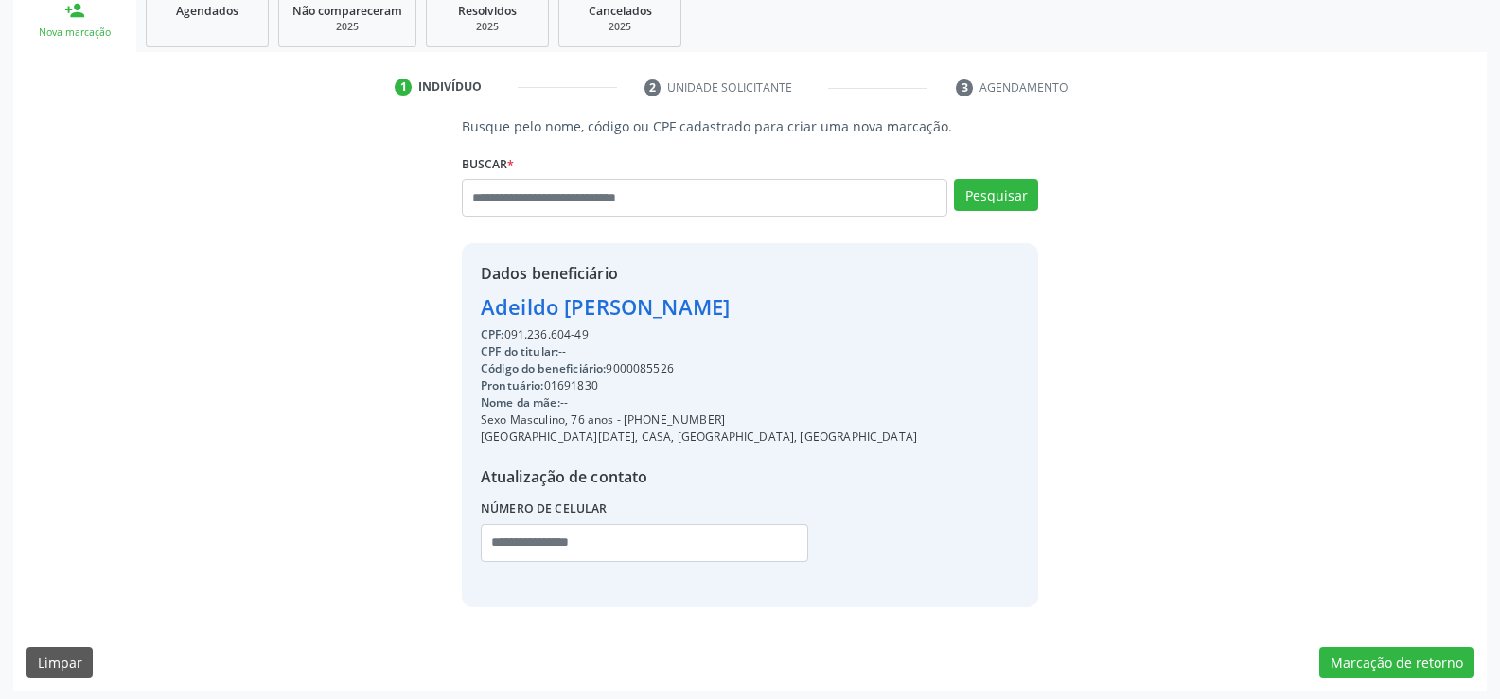
drag, startPoint x: 484, startPoint y: 305, endPoint x: 766, endPoint y: 314, distance: 282.2
click at [766, 314] on div "Adeildo Deodato da Silva" at bounding box center [699, 306] width 436 height 31
copy div "Adeildo Deodato da Silva"
click at [206, 24] on link "Agendados" at bounding box center [207, 18] width 123 height 59
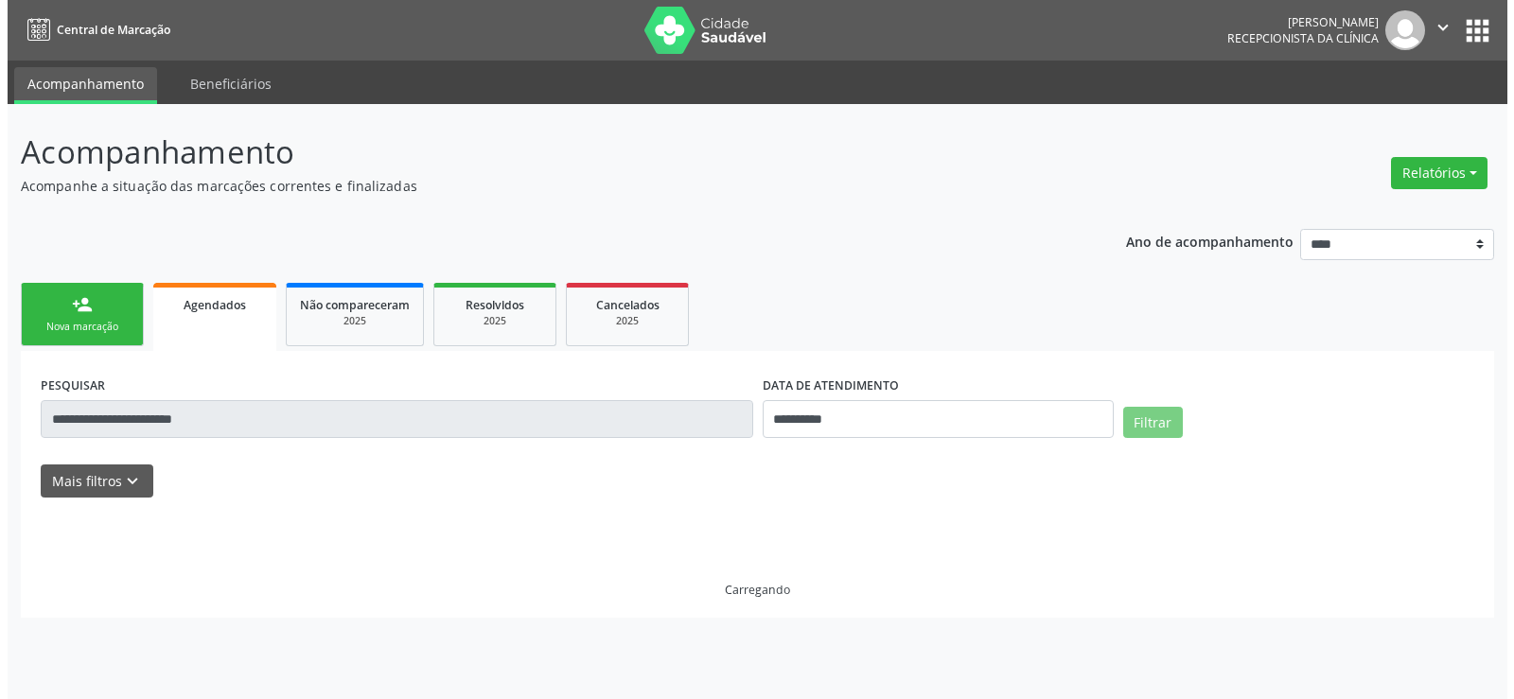
scroll to position [0, 0]
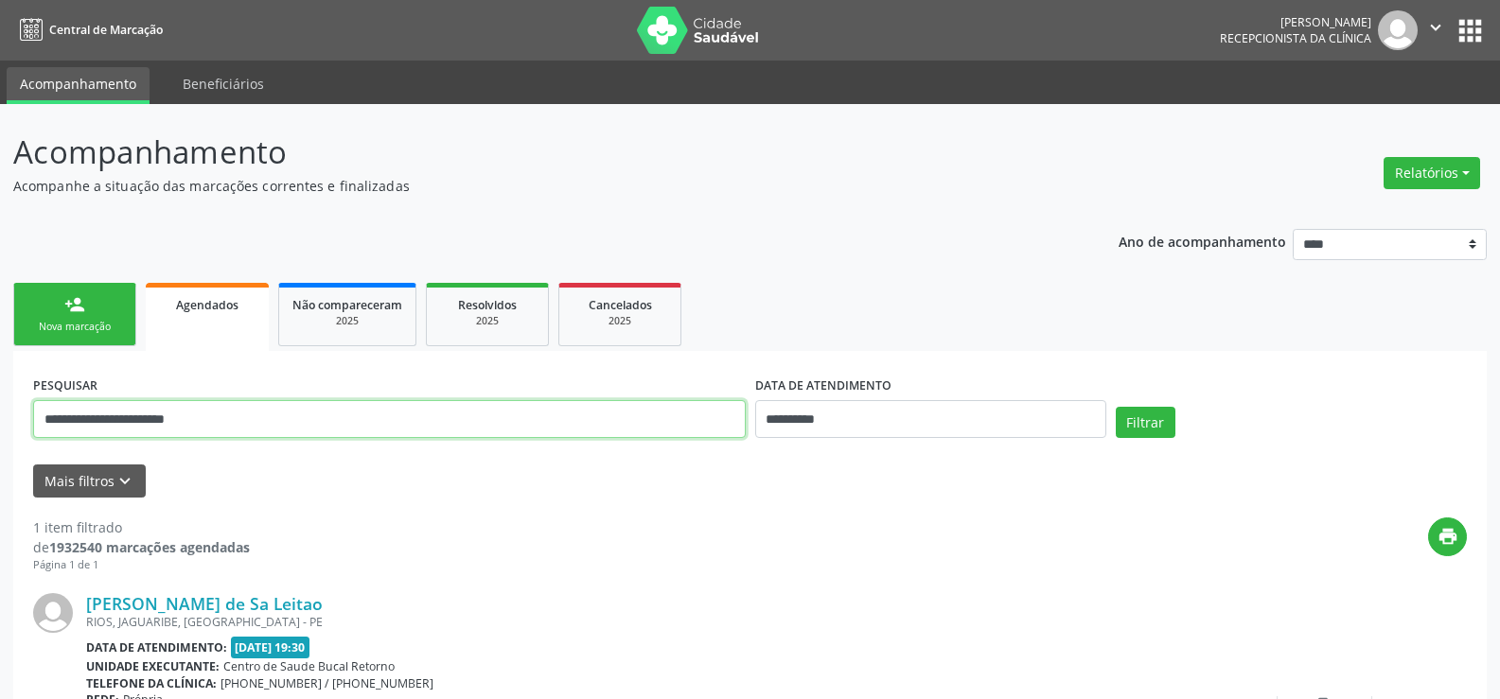
click at [119, 419] on input "**********" at bounding box center [389, 419] width 713 height 38
paste input "text"
type input "**********"
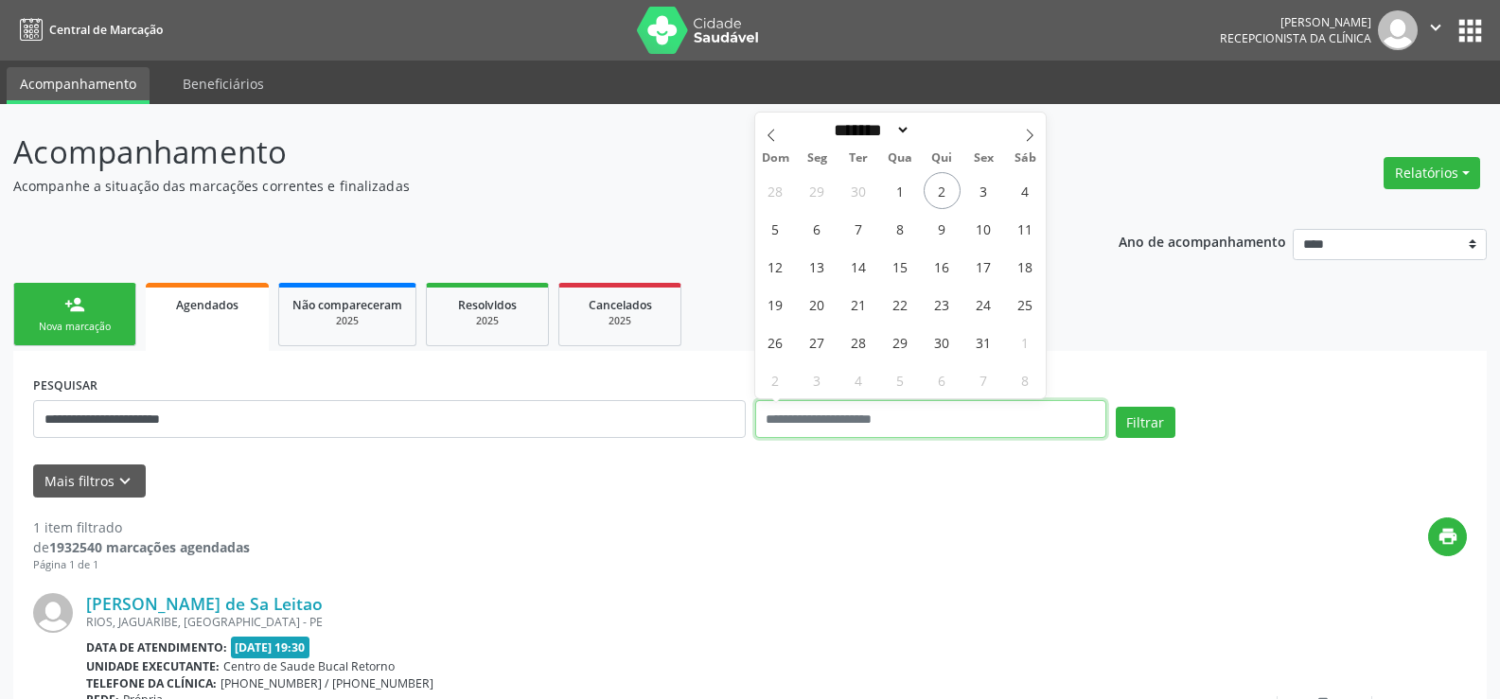
click at [1116, 407] on button "Filtrar" at bounding box center [1146, 423] width 60 height 32
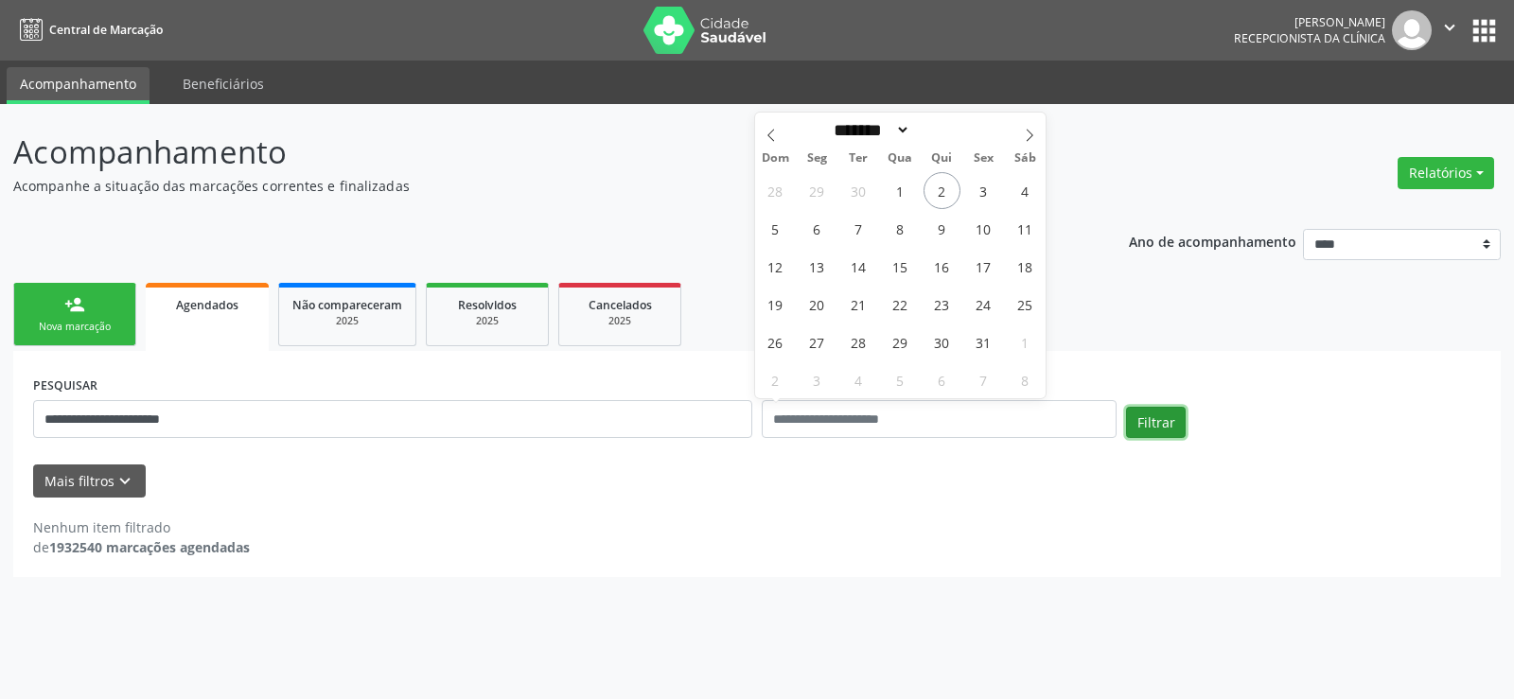
click at [1166, 423] on button "Filtrar" at bounding box center [1156, 423] width 60 height 32
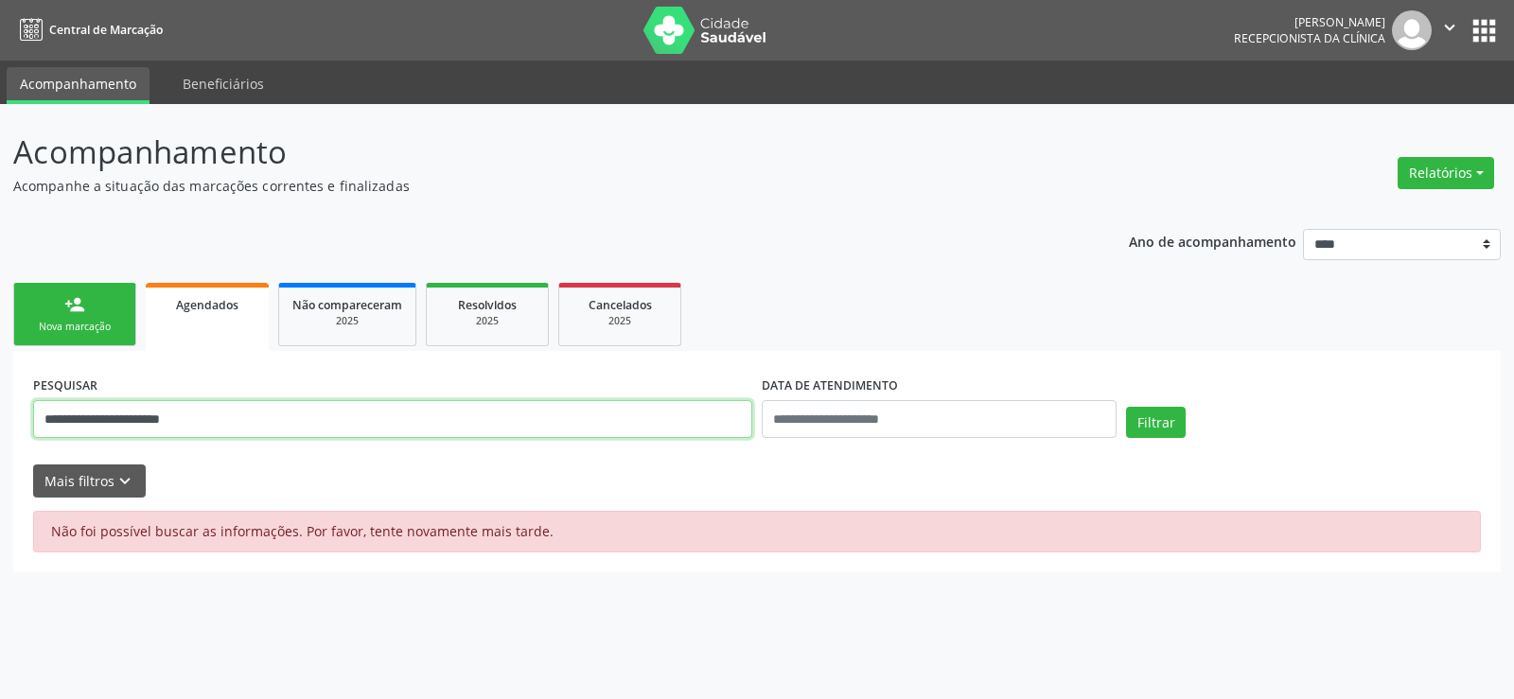
click at [311, 416] on input "**********" at bounding box center [392, 419] width 719 height 38
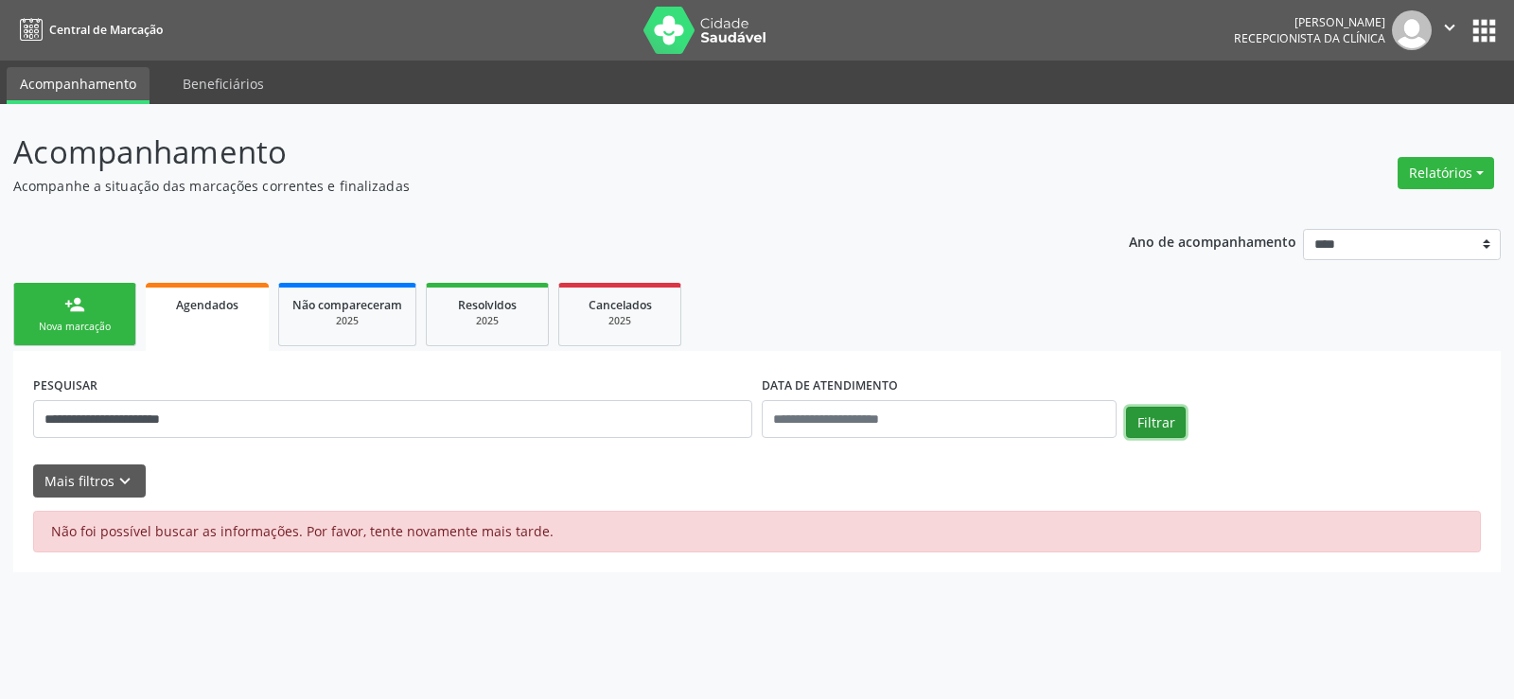
click at [1158, 416] on button "Filtrar" at bounding box center [1156, 423] width 60 height 32
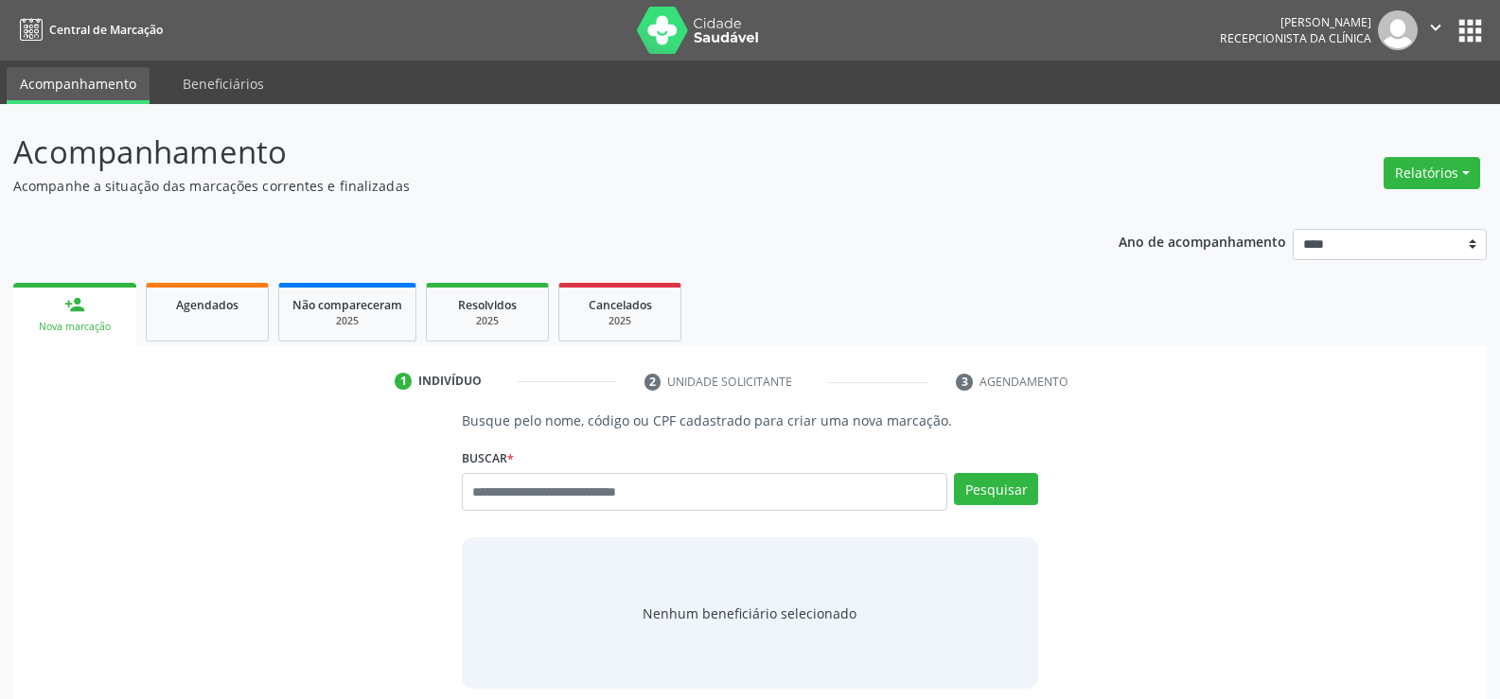
click at [582, 502] on input "text" at bounding box center [704, 492] width 485 height 38
type input "**********"
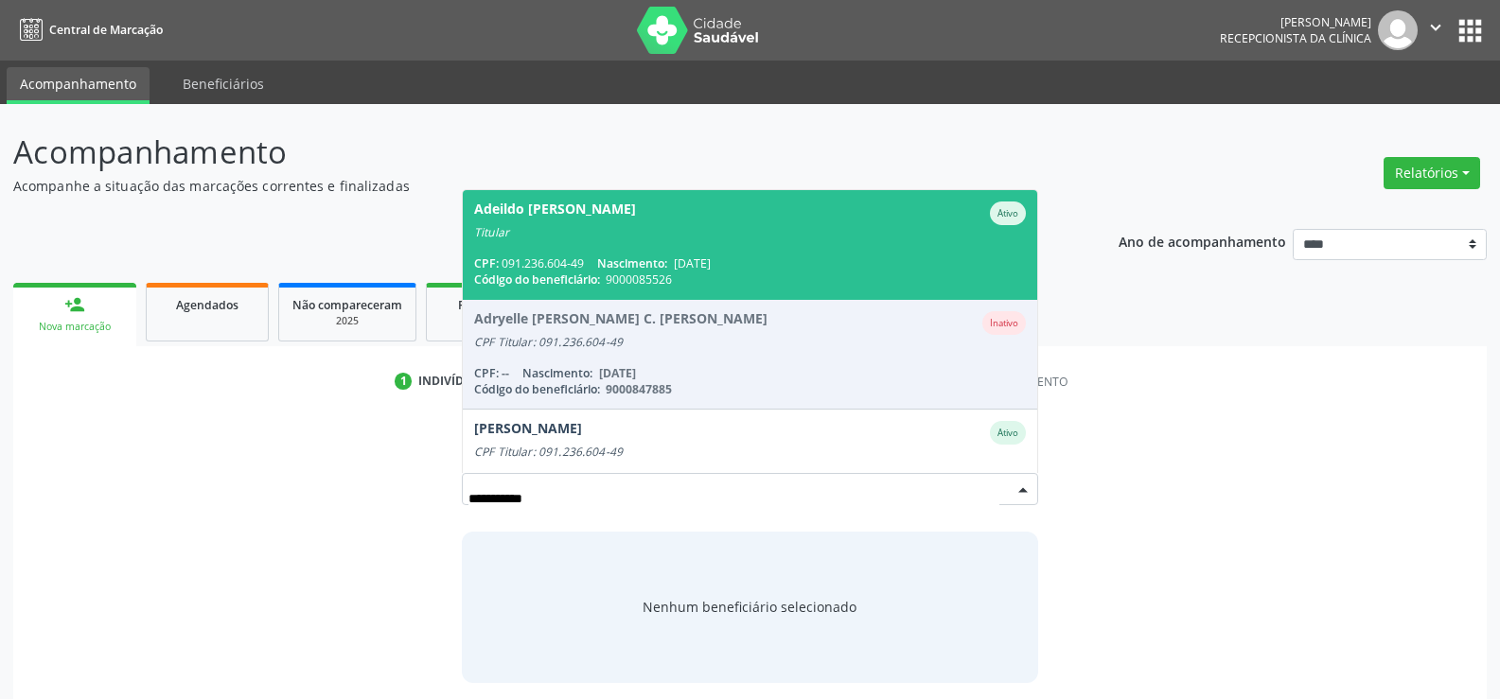
click at [660, 241] on span "Adeildo [PERSON_NAME] Ativo Titular CPF: 091.236.604-49 Nascimento: [DATE] Códi…" at bounding box center [750, 244] width 574 height 109
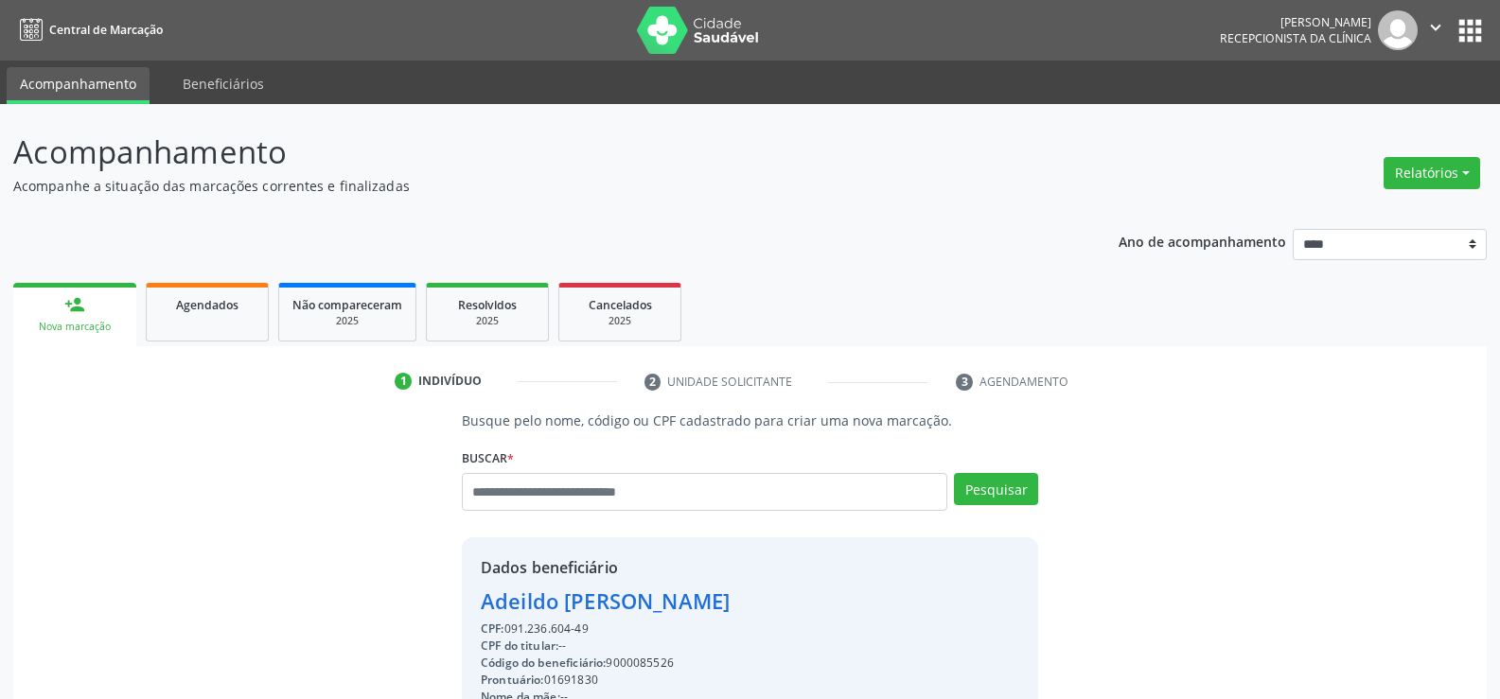
scroll to position [95, 0]
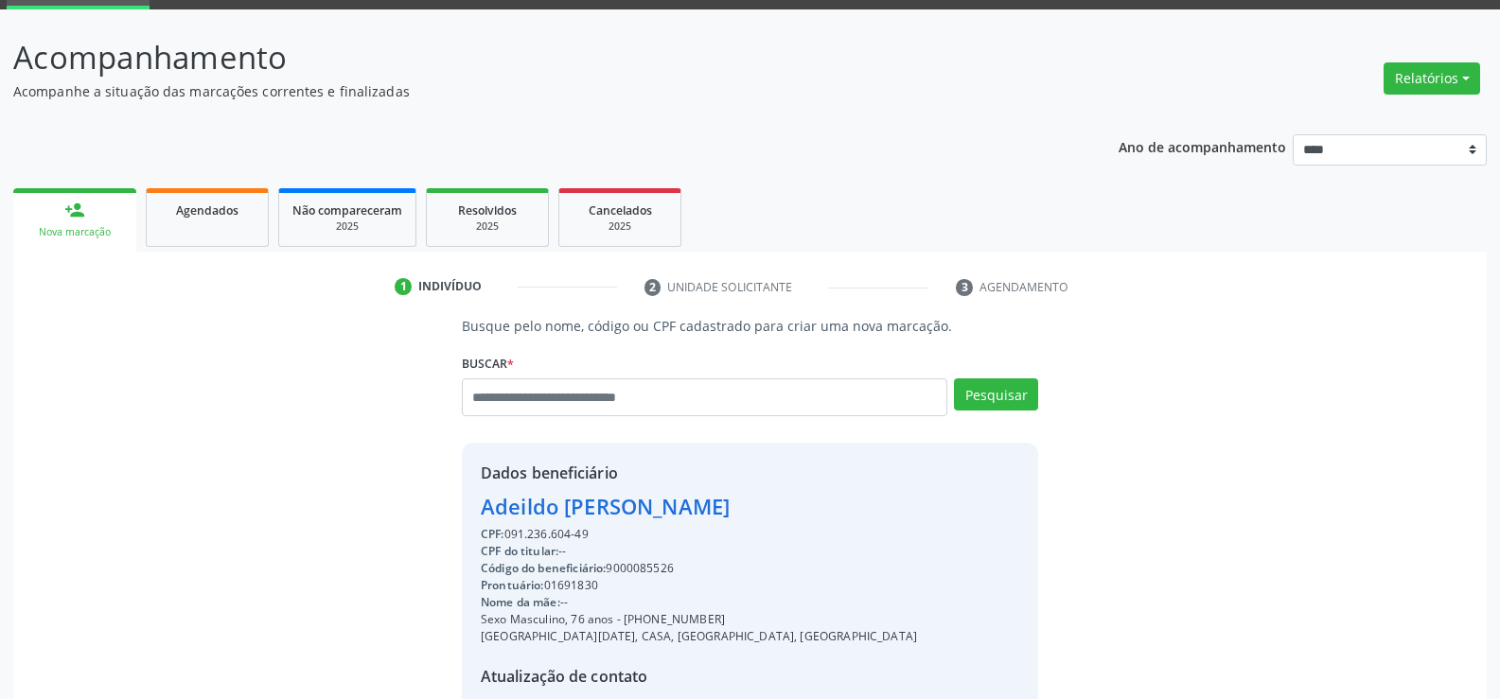
drag, startPoint x: 484, startPoint y: 510, endPoint x: 842, endPoint y: 502, distance: 358.8
click at [842, 502] on div "Dados beneficiário [PERSON_NAME] CPF: 091.236.604-49 CPF do titular: -- Código …" at bounding box center [750, 624] width 576 height 363
copy div "Adeildo Deodato da Silva"
click at [238, 240] on link "Agendados" at bounding box center [207, 217] width 123 height 59
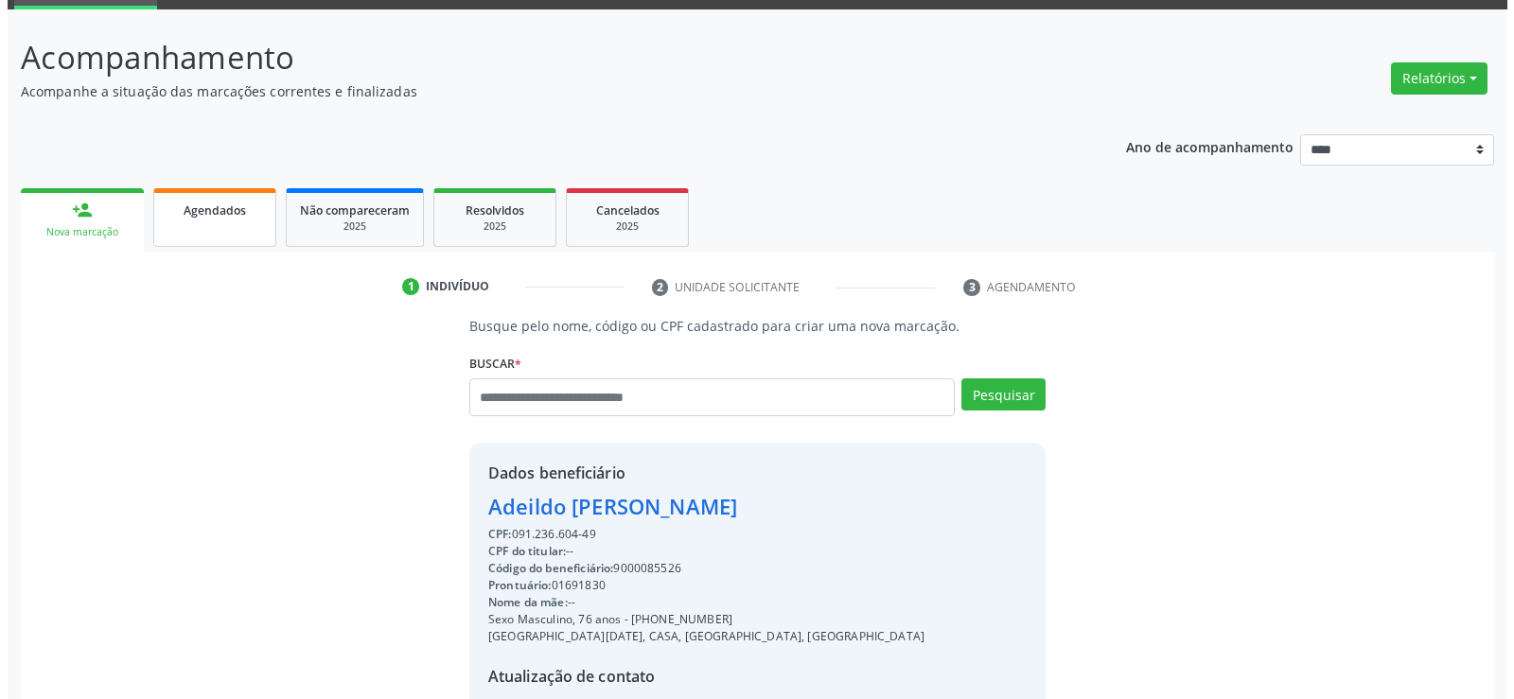
scroll to position [0, 0]
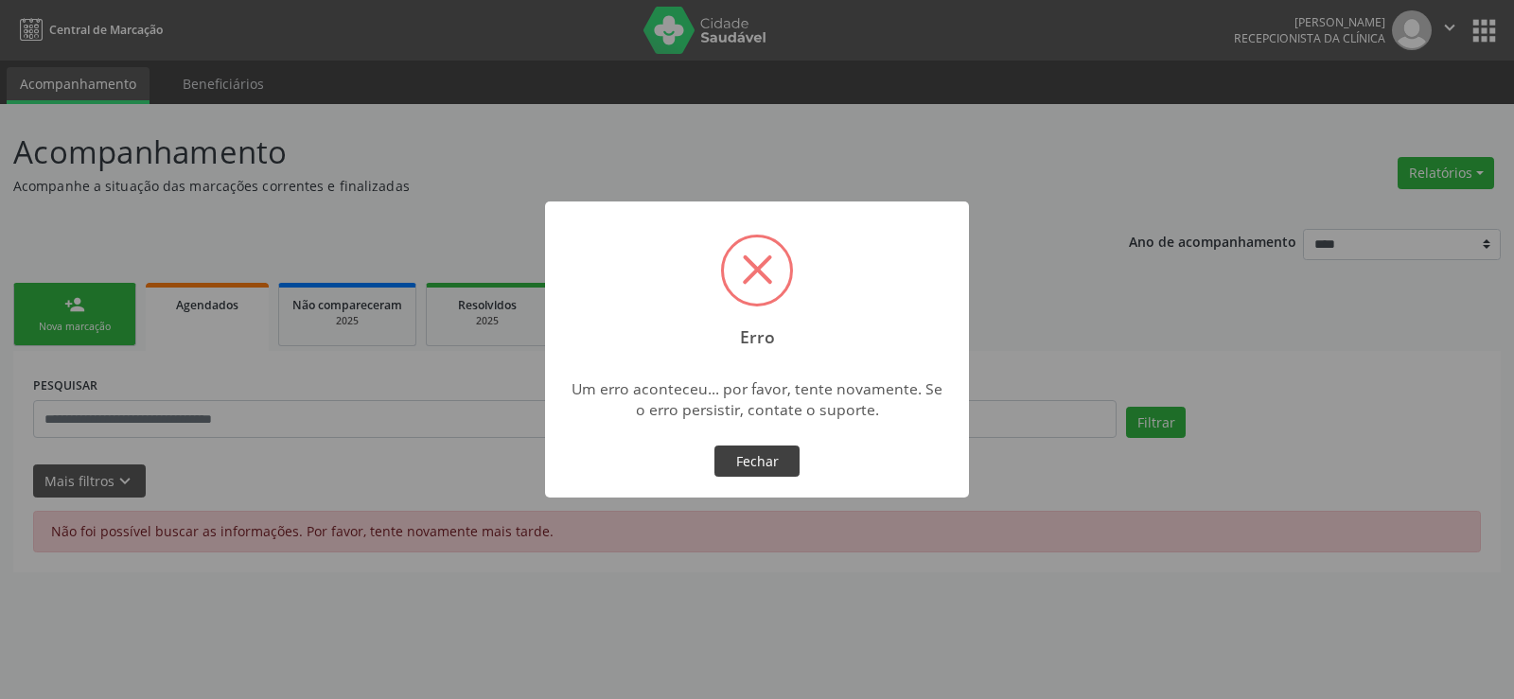
click at [781, 476] on button "Fechar" at bounding box center [756, 462] width 85 height 32
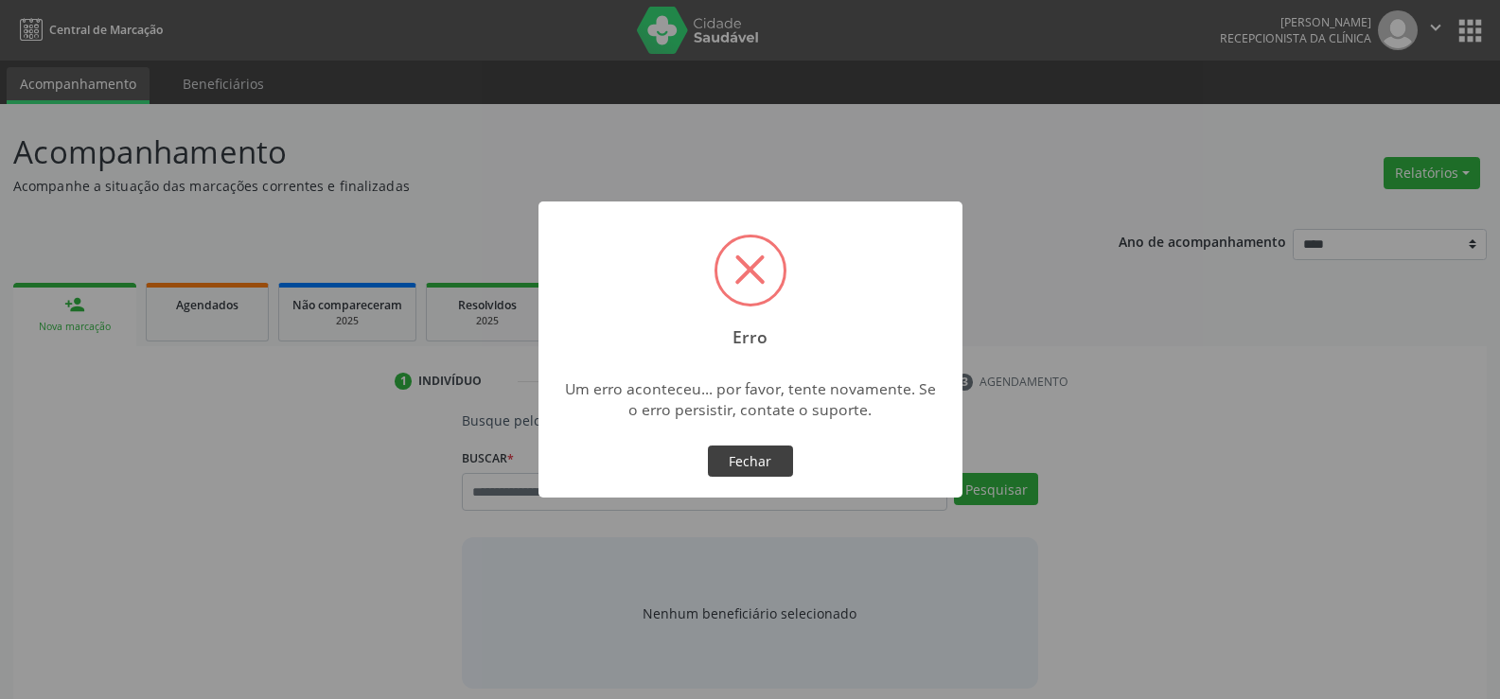
drag, startPoint x: 0, startPoint y: 0, endPoint x: 781, endPoint y: 467, distance: 910.0
click at [781, 467] on button "Fechar" at bounding box center [750, 462] width 85 height 32
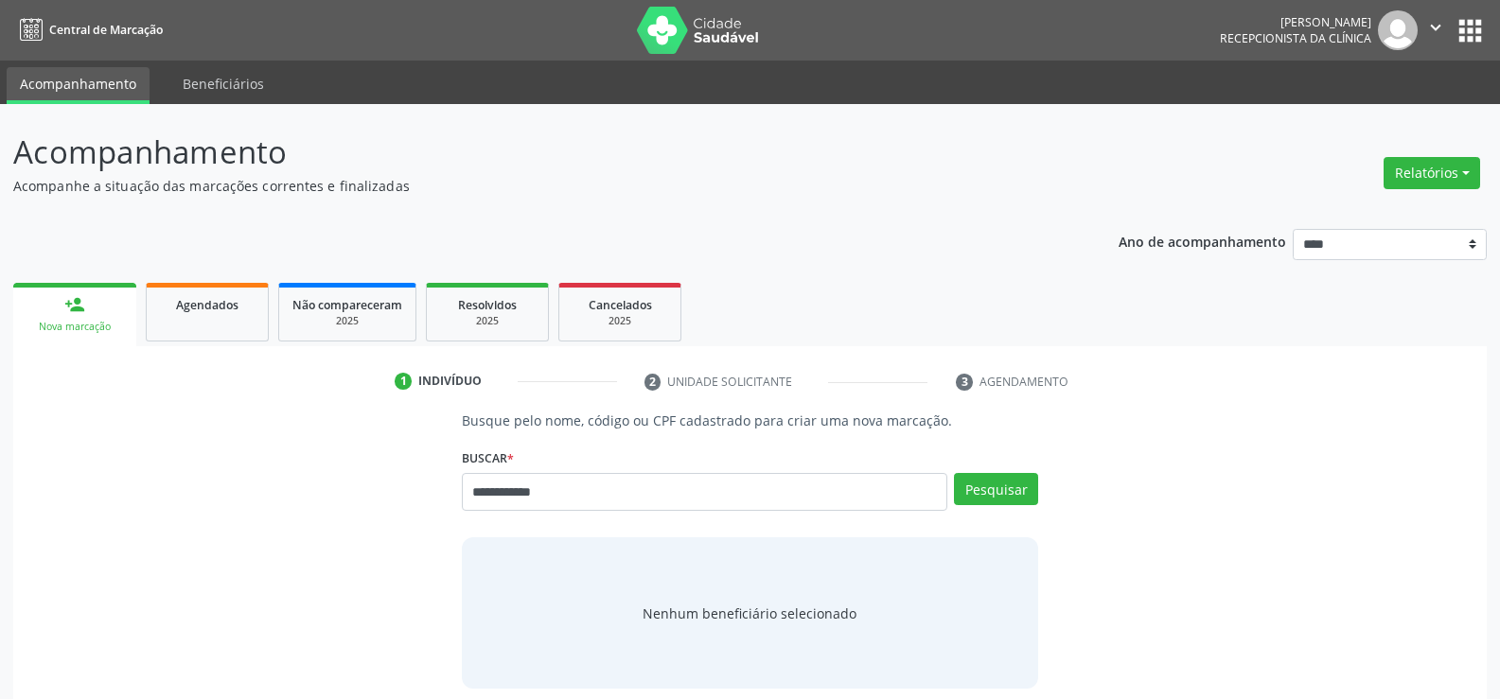
type input "**********"
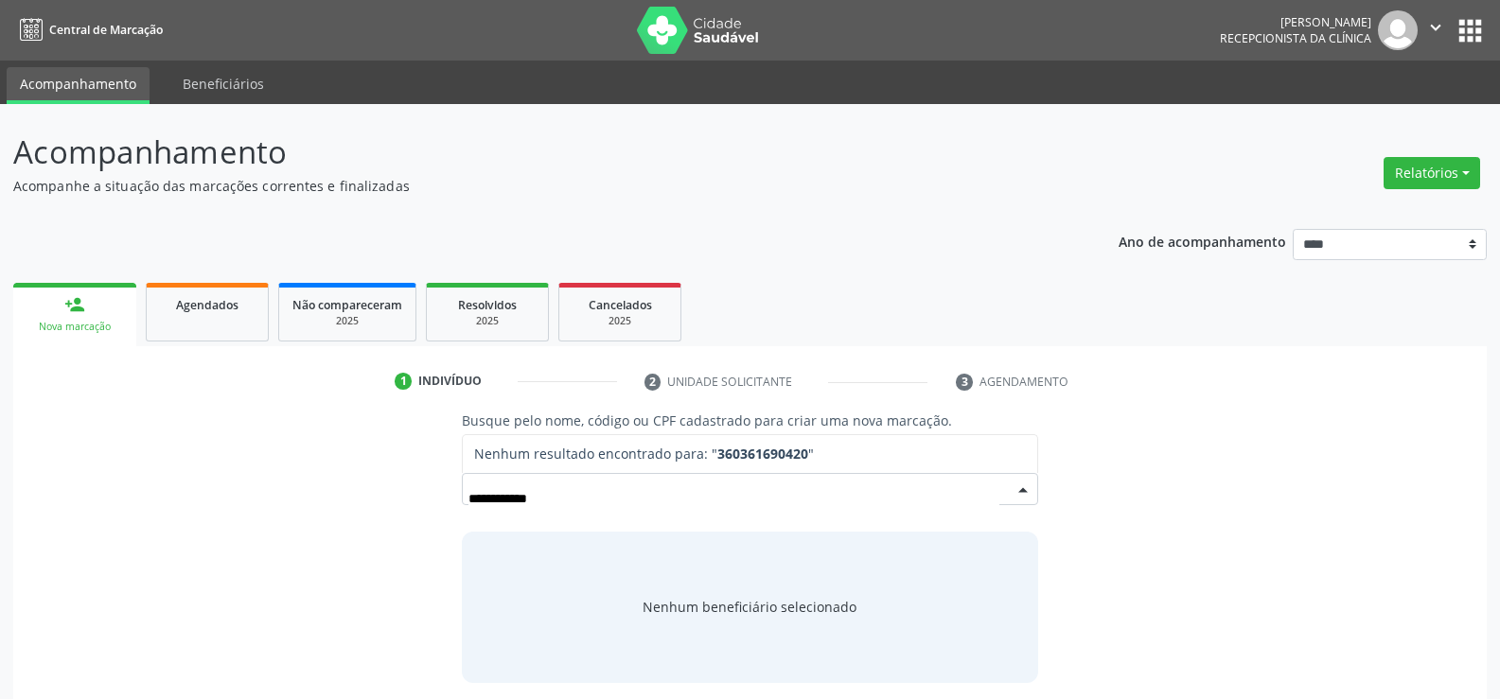
drag, startPoint x: 664, startPoint y: 496, endPoint x: 417, endPoint y: 502, distance: 247.1
click at [417, 502] on div "**********" at bounding box center [749, 547] width 1447 height 272
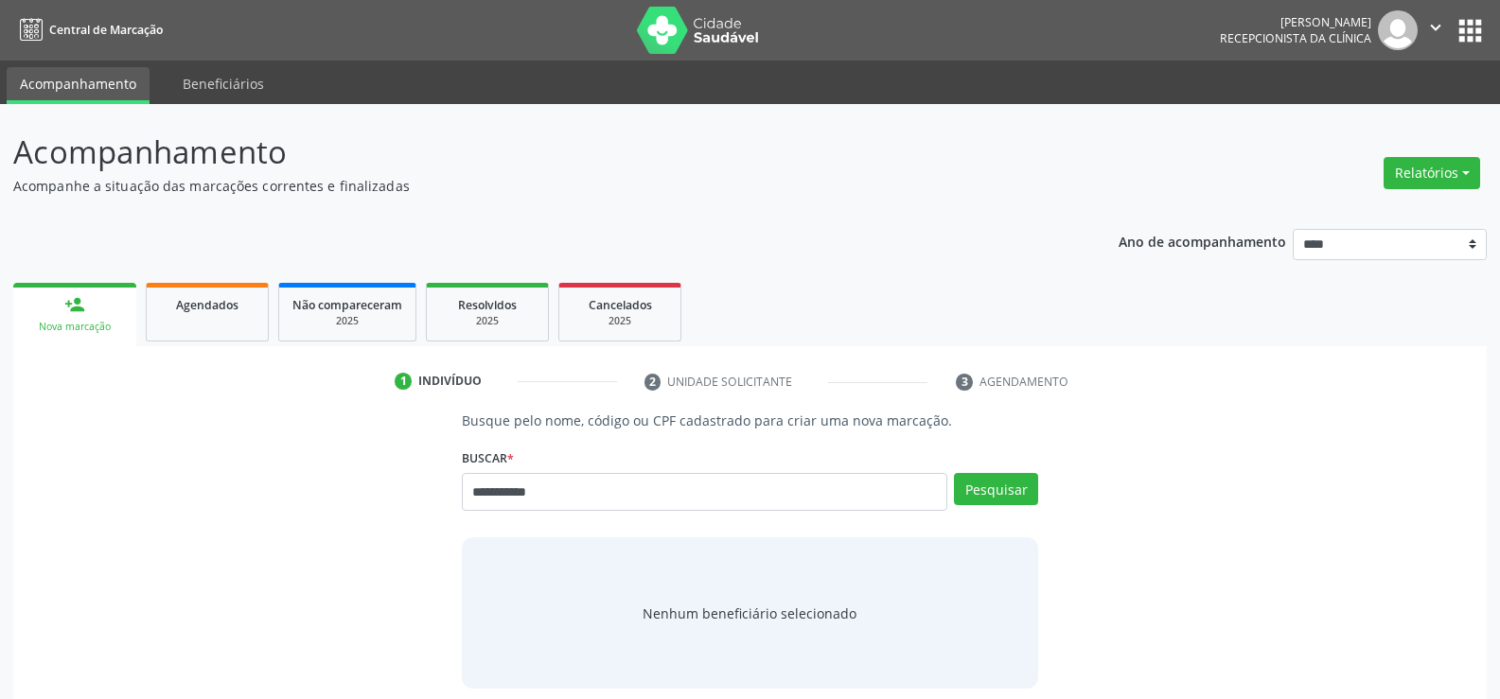
type input "**********"
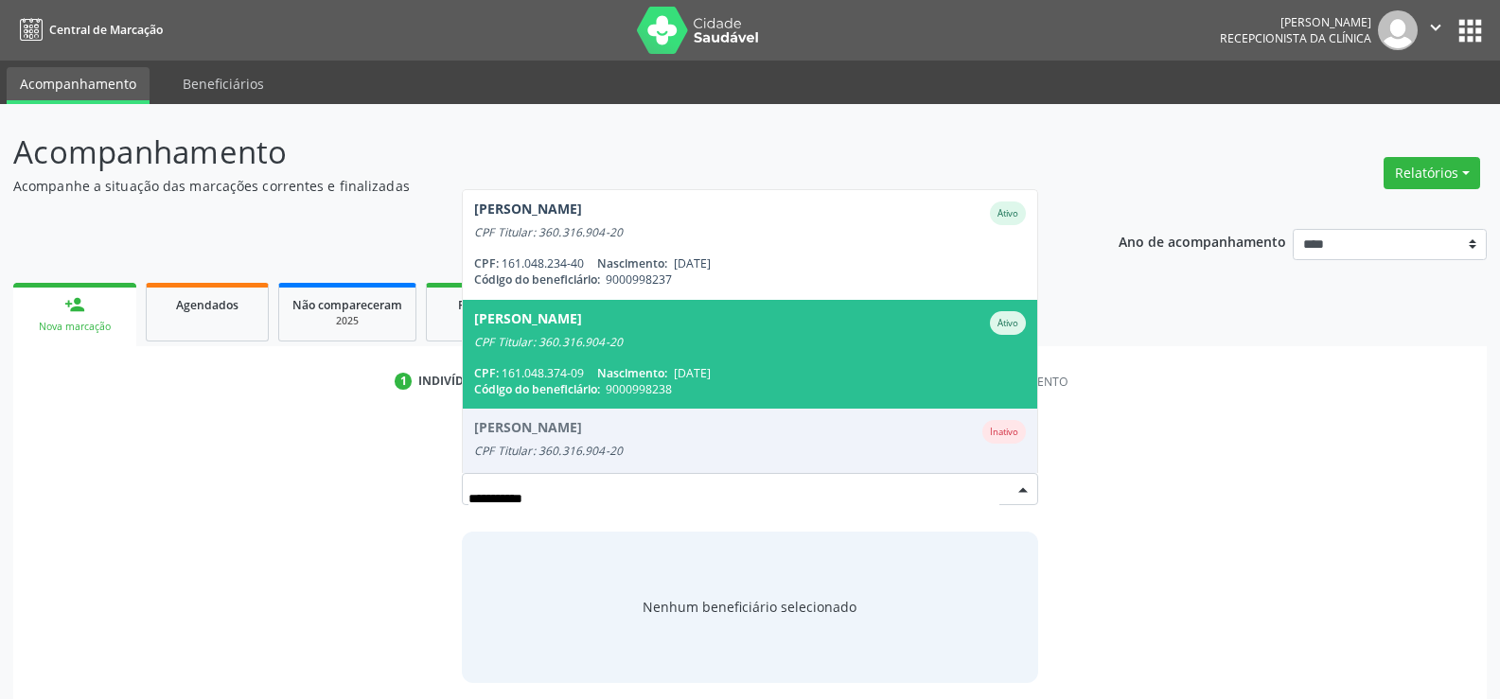
scroll to position [154, 0]
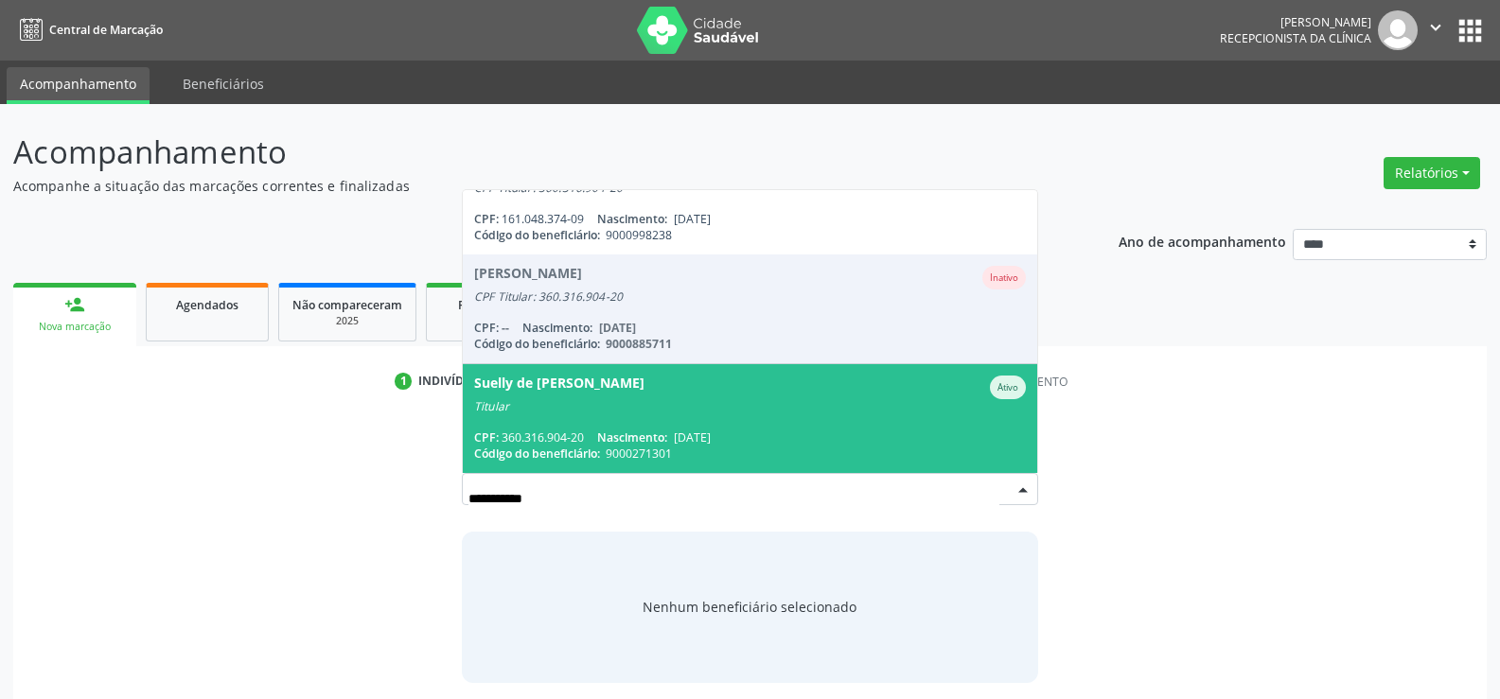
click at [568, 411] on div "Titular" at bounding box center [750, 406] width 552 height 15
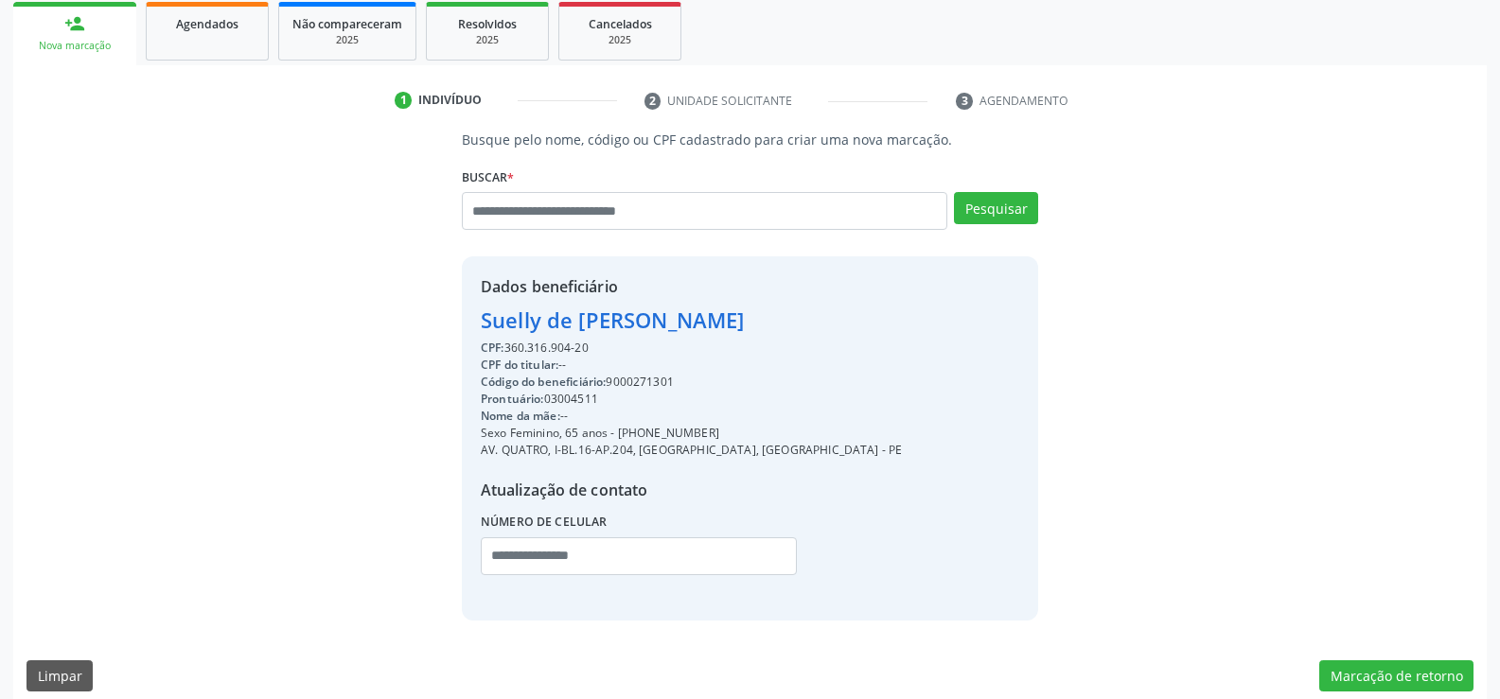
scroll to position [300, 0]
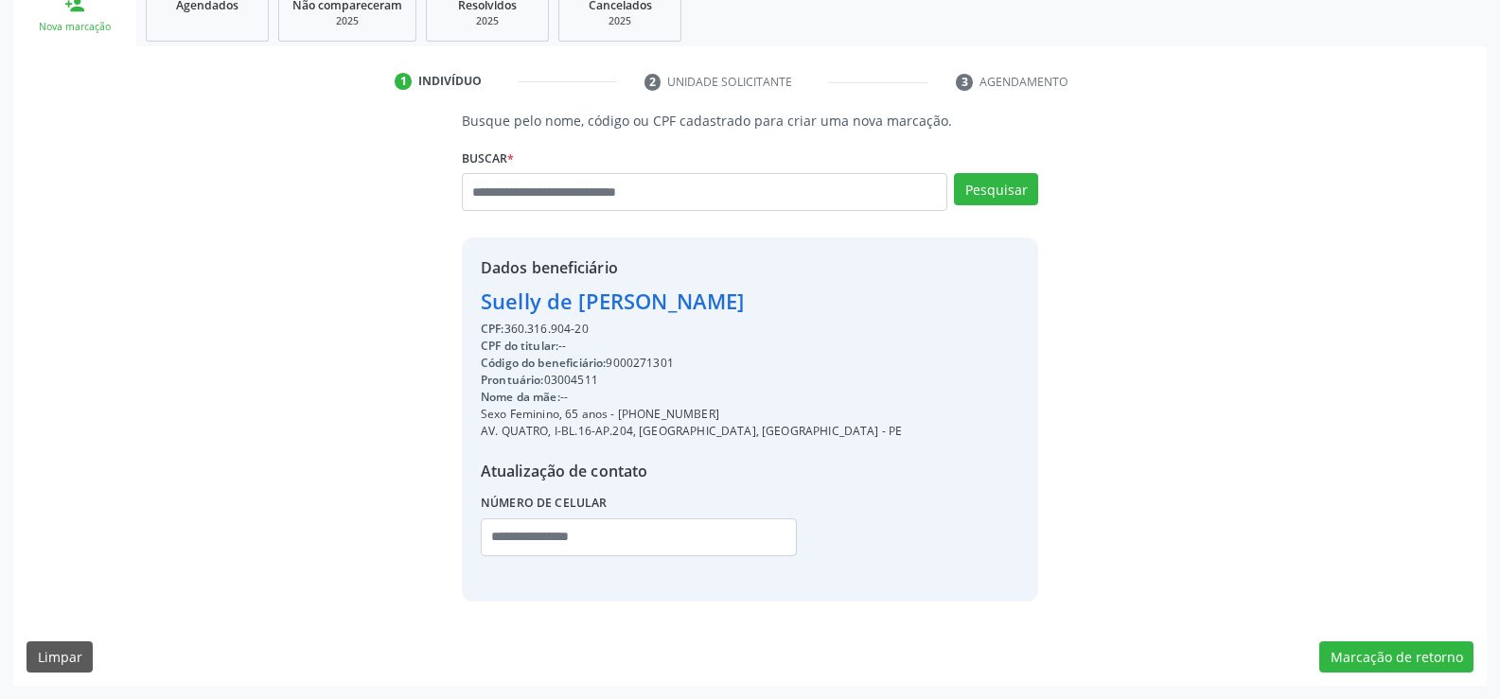
drag, startPoint x: 481, startPoint y: 296, endPoint x: 660, endPoint y: 331, distance: 182.3
click at [660, 331] on div "Dados beneficiário Suelly de Fatima Alves da Silva CPF: 360.316.904-20 CPF do t…" at bounding box center [691, 419] width 421 height 326
copy div "Suelly de Fatima Alves da Silva CPF: 360.316.904-20"
click at [578, 199] on input "text" at bounding box center [704, 192] width 485 height 38
paste input "**********"
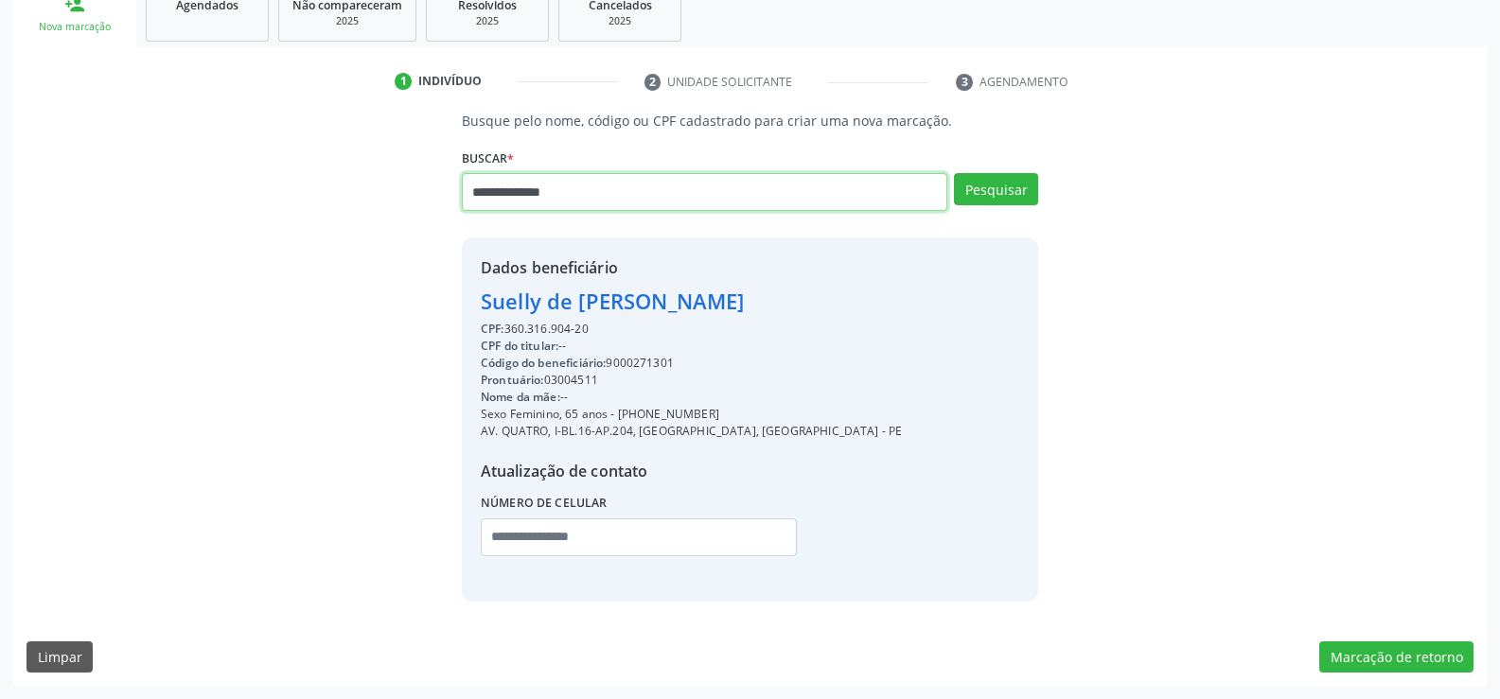
type input "**********"
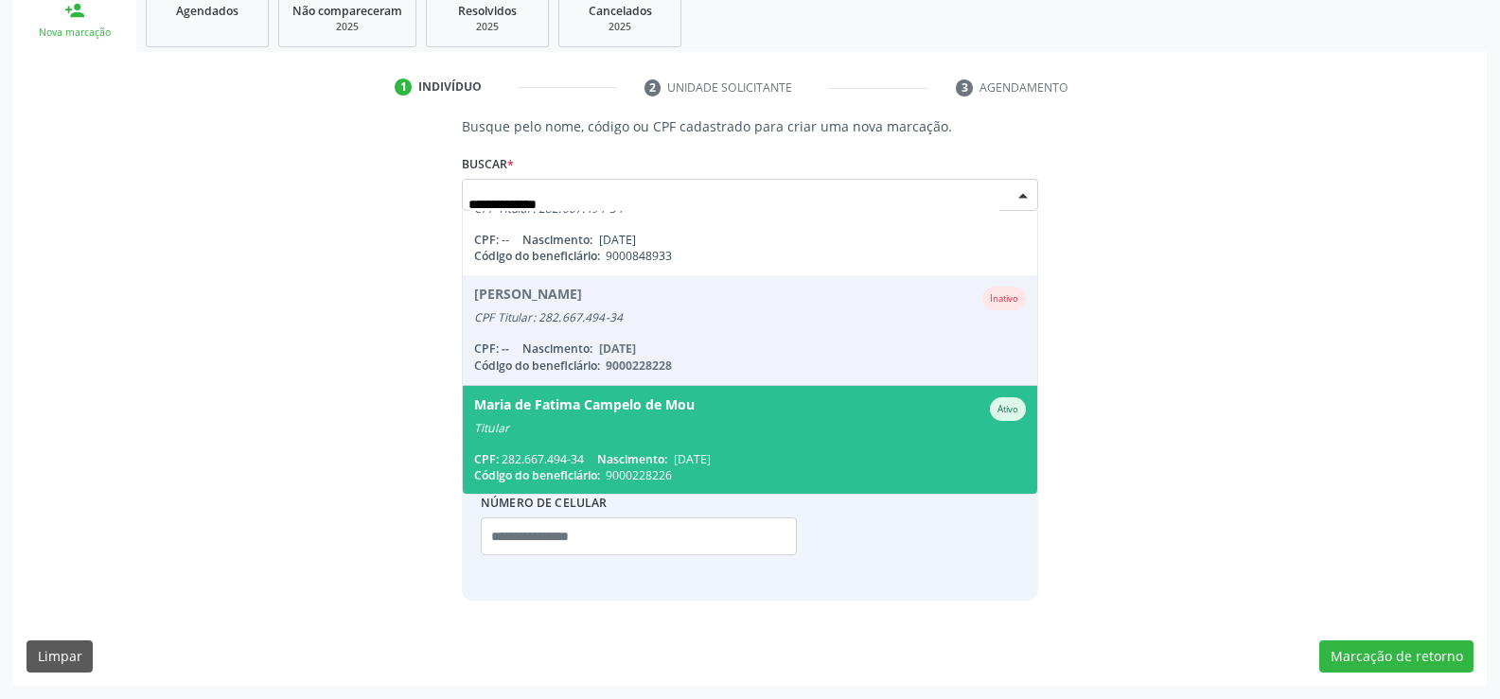
scroll to position [294, 0]
click at [711, 453] on span "06/06/1963" at bounding box center [692, 459] width 37 height 16
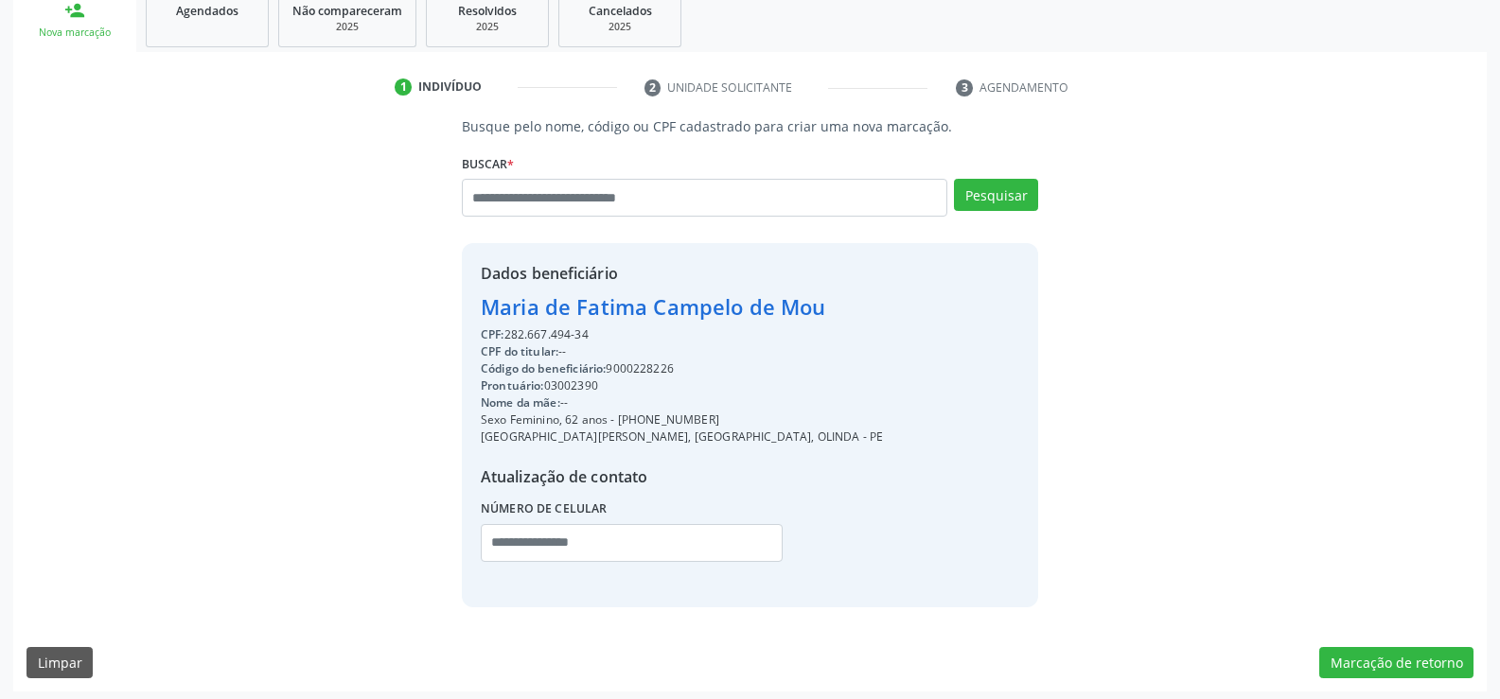
drag, startPoint x: 485, startPoint y: 303, endPoint x: 837, endPoint y: 303, distance: 351.1
click at [837, 303] on div "Dados beneficiário Maria de Fatima Campelo de Mou CPF: 282.667.494-34 CPF do ti…" at bounding box center [750, 424] width 576 height 363
copy div "Maria de Fatima Campelo de Mou"
drag, startPoint x: 644, startPoint y: 417, endPoint x: 734, endPoint y: 411, distance: 91.1
click at [734, 412] on div "Sexo Feminino, 62 anos - (81) 99242-7958" at bounding box center [682, 420] width 402 height 17
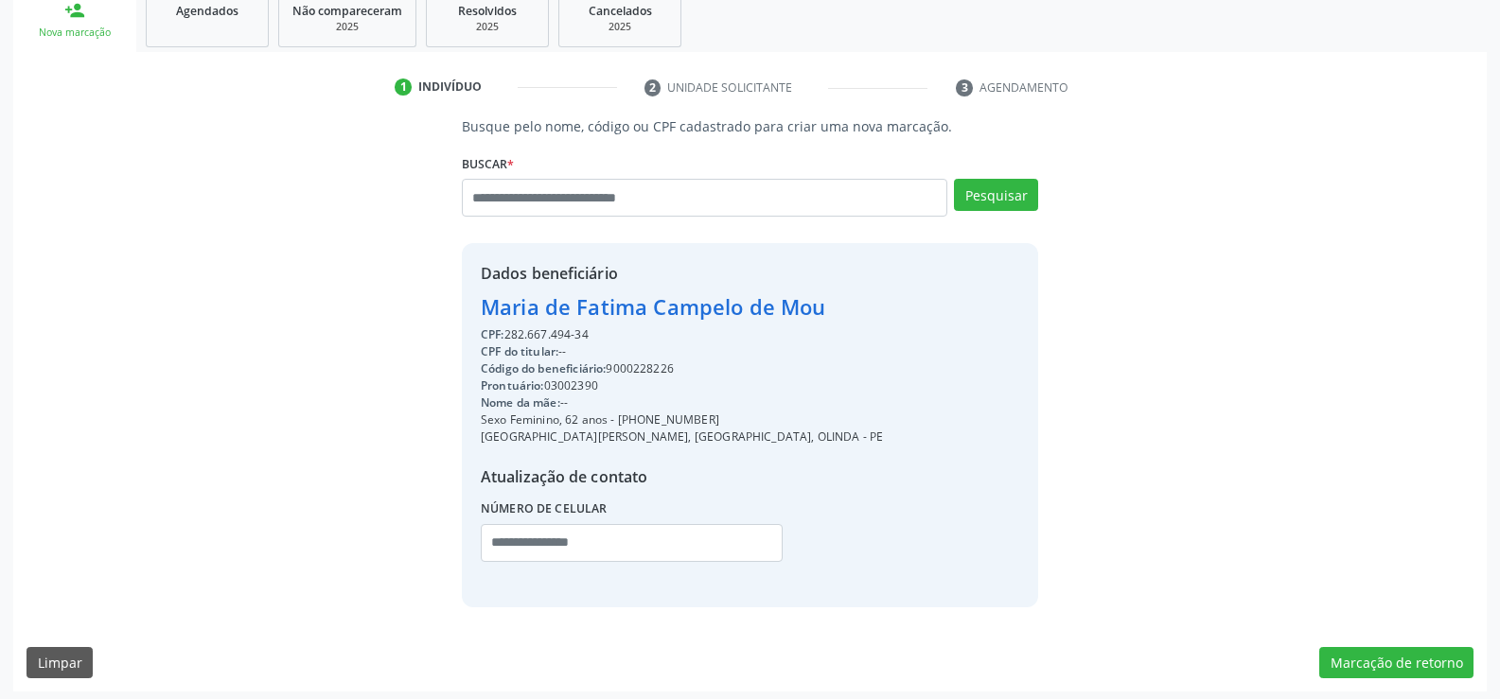
copy div "99242-7958"
click at [552, 196] on input "text" at bounding box center [704, 198] width 485 height 38
paste input "**********"
type input "**********"
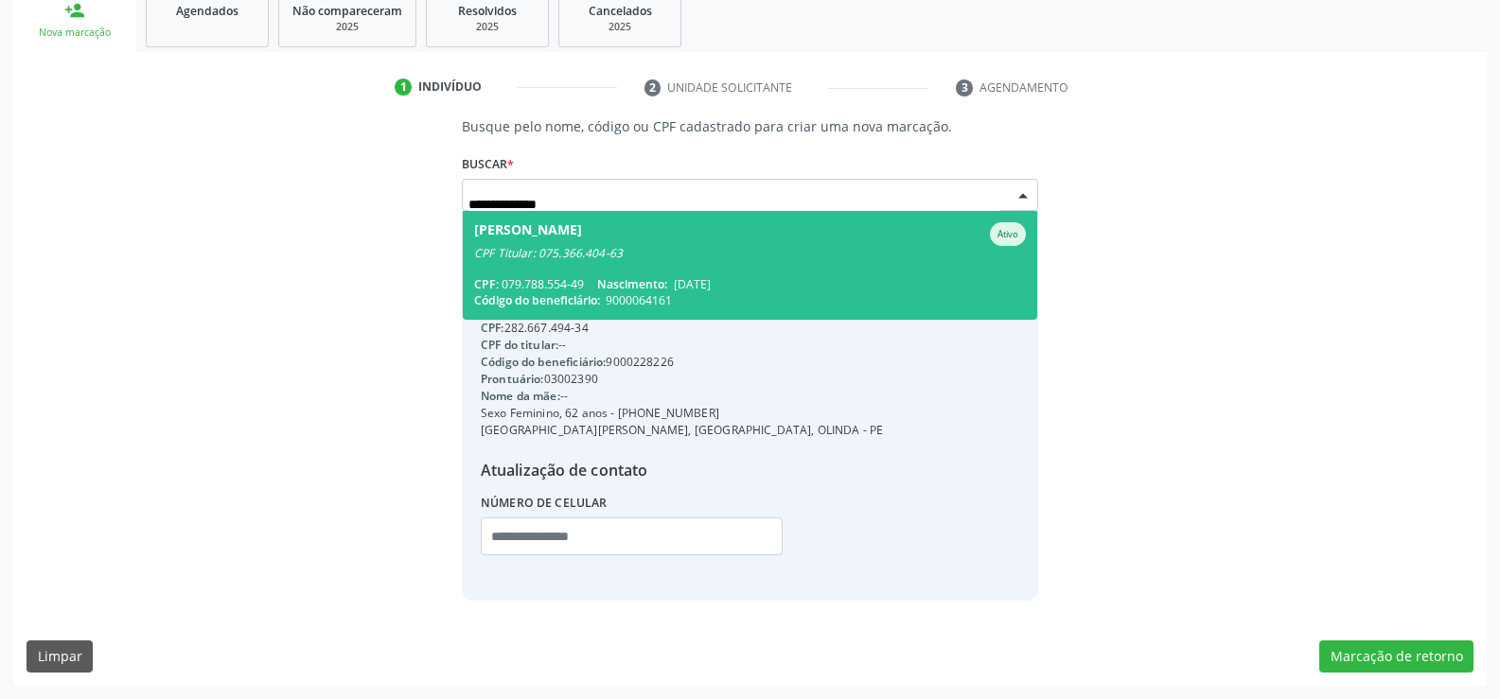
scroll to position [0, 0]
click at [591, 284] on div "CPF: 079.788.554-49 Nascimento: 20/05/1951" at bounding box center [750, 284] width 552 height 16
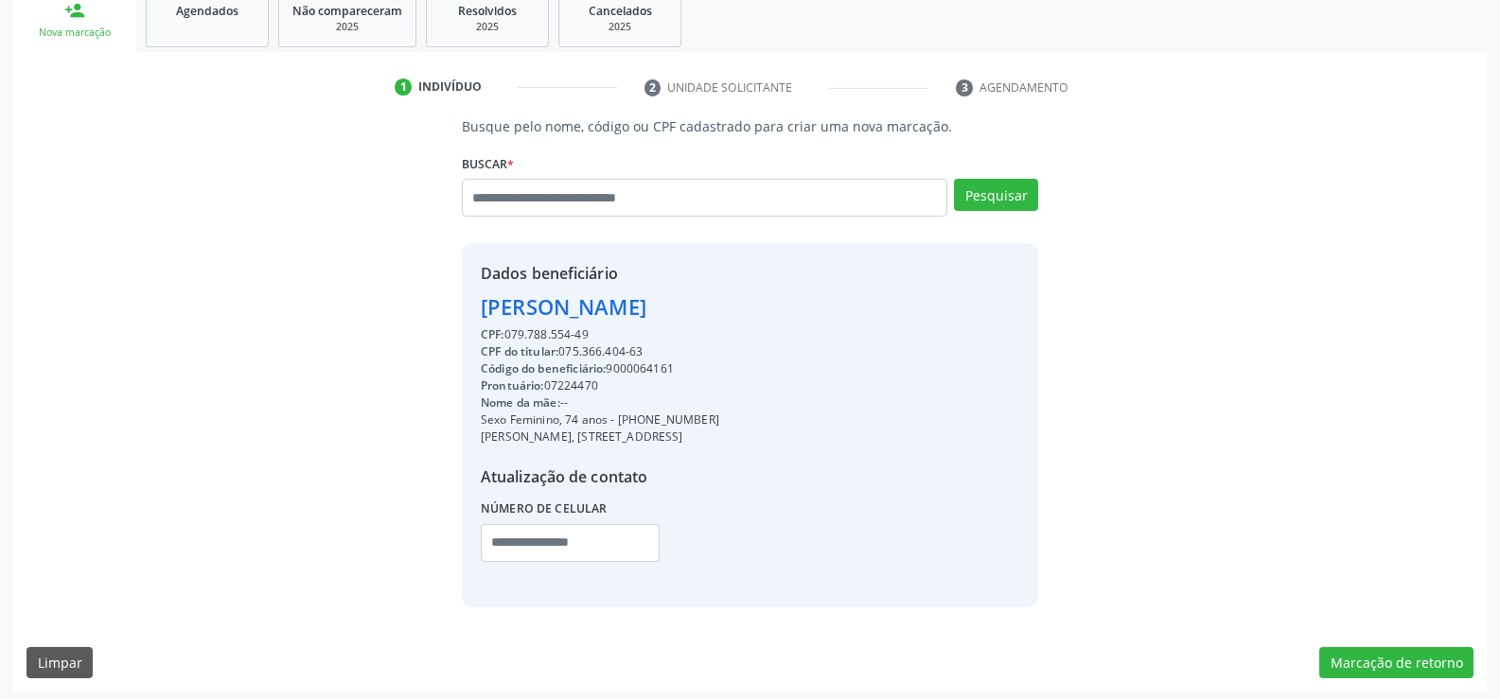
drag, startPoint x: 482, startPoint y: 310, endPoint x: 987, endPoint y: 300, distance: 505.4
click at [987, 300] on div "Dados beneficiário Veronica Maria Silva Fernandes de Araujo CPF: 079.788.554-49…" at bounding box center [750, 424] width 576 height 363
copy div "Veronica Maria Silva Fernandes de Araujo"
drag, startPoint x: 640, startPoint y: 423, endPoint x: 788, endPoint y: 423, distance: 148.6
click at [719, 423] on div "Sexo Feminino, 74 anos - (81) 99839-6802" at bounding box center [600, 420] width 238 height 17
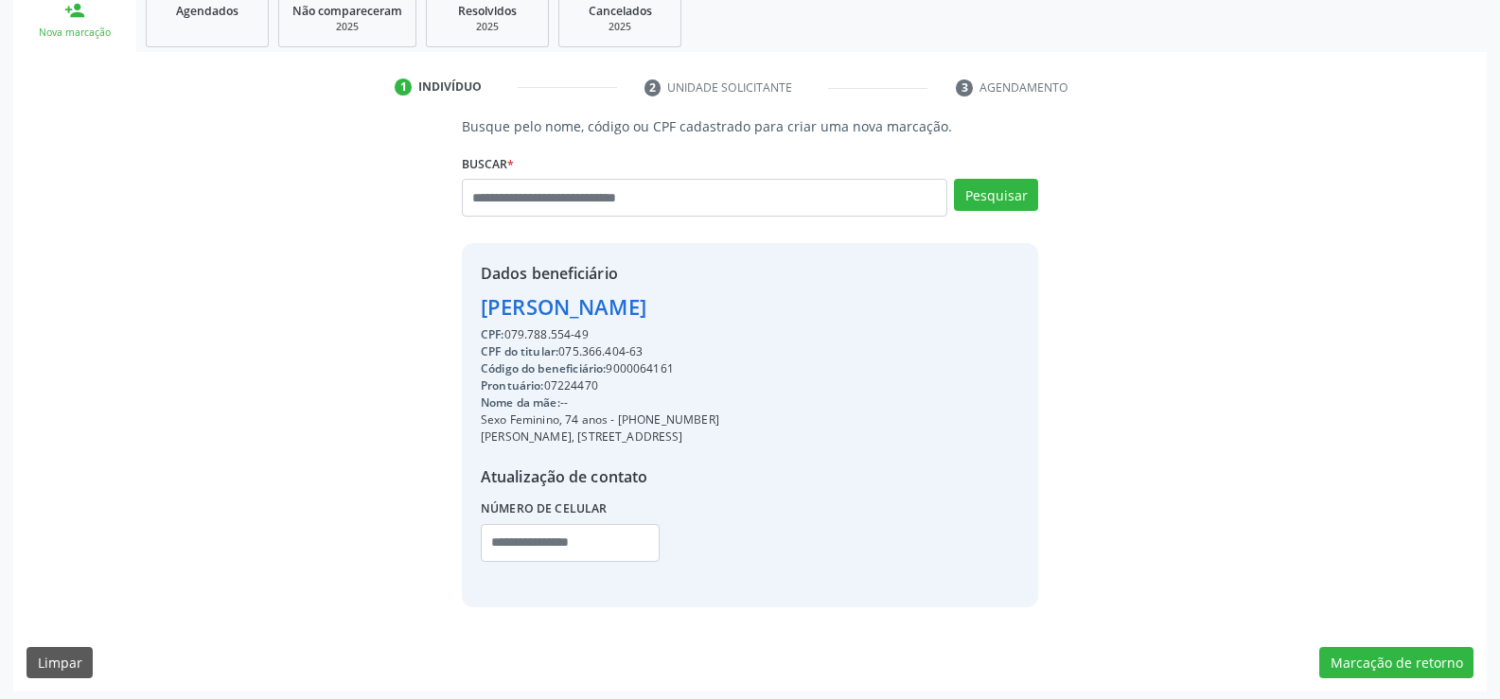
copy div "99839-6802"
click at [573, 206] on input "text" at bounding box center [704, 198] width 485 height 38
paste input "**********"
type input "**********"
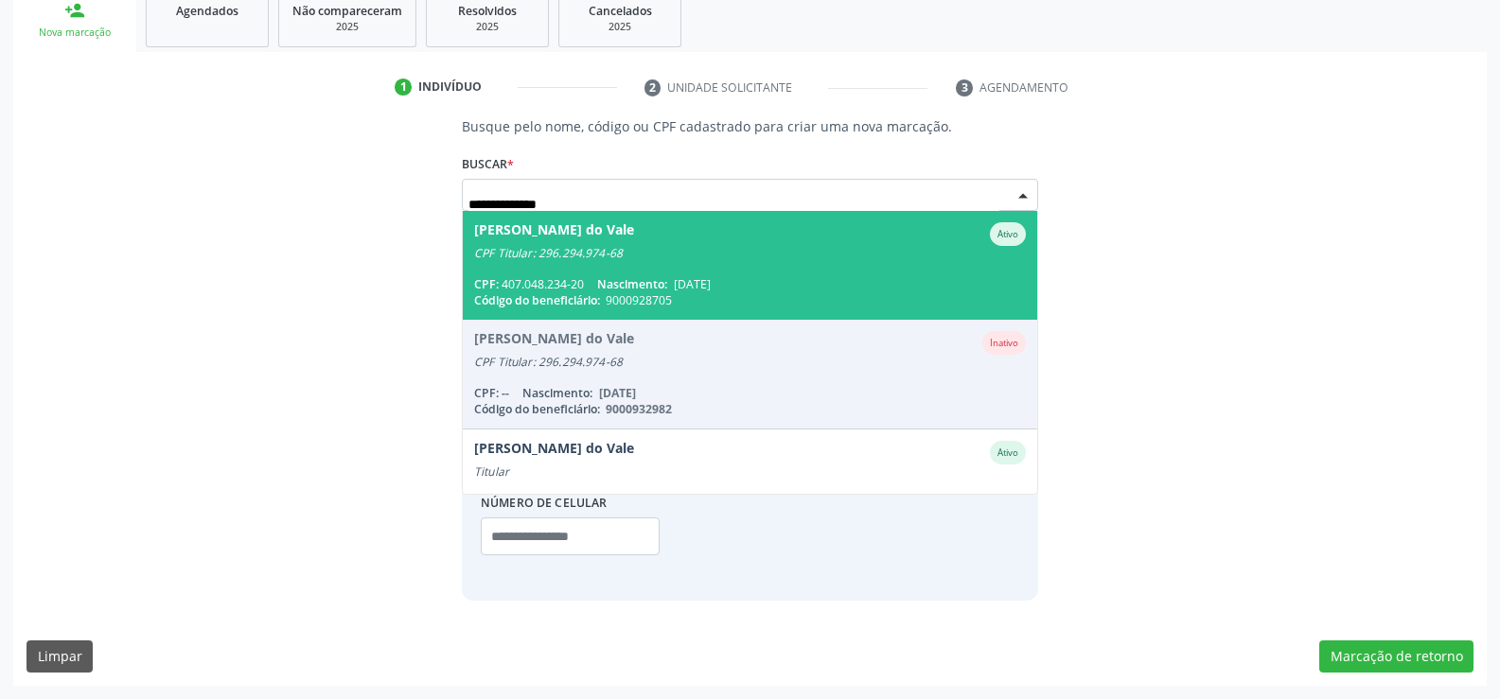
scroll to position [45, 0]
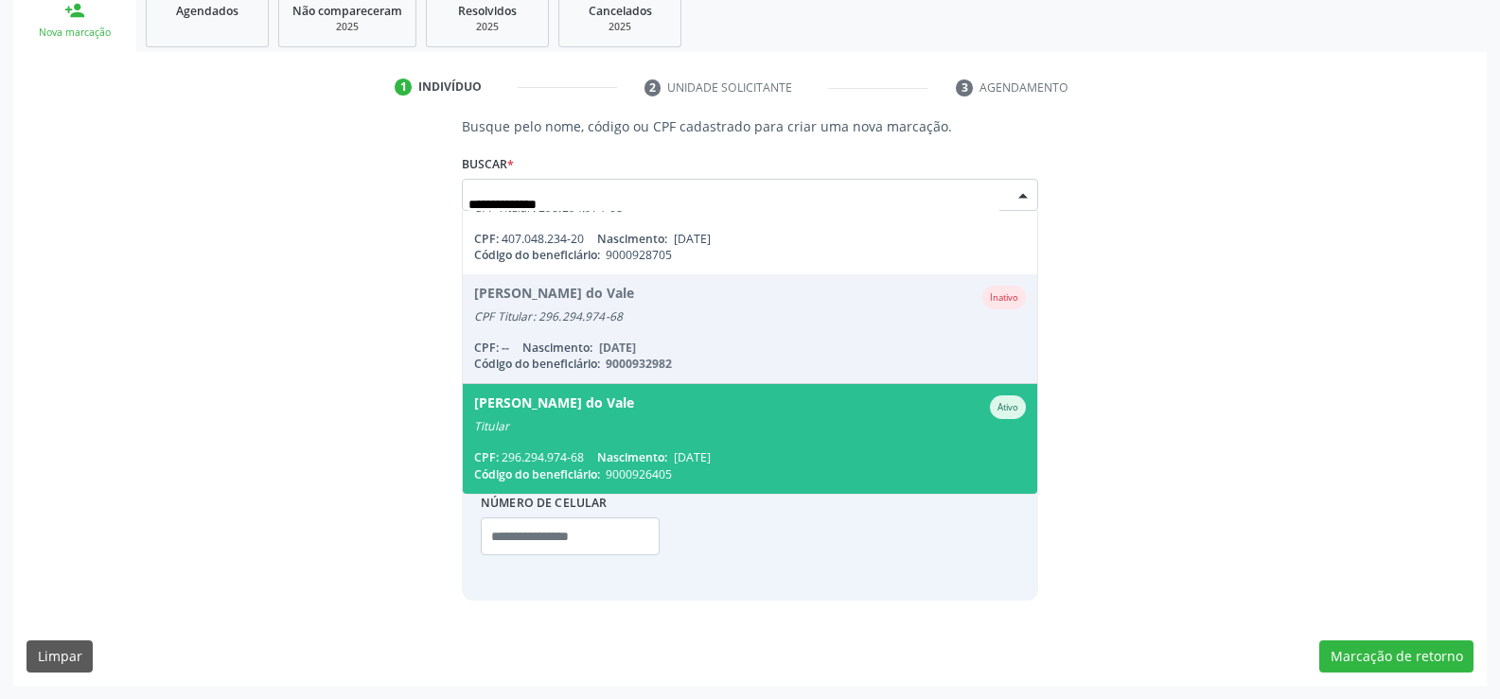
click at [658, 435] on span "Olimpio Gomes do Vale Ativo Titular CPF: 296.294.974-68 Nascimento: 26/08/1961 …" at bounding box center [750, 438] width 574 height 109
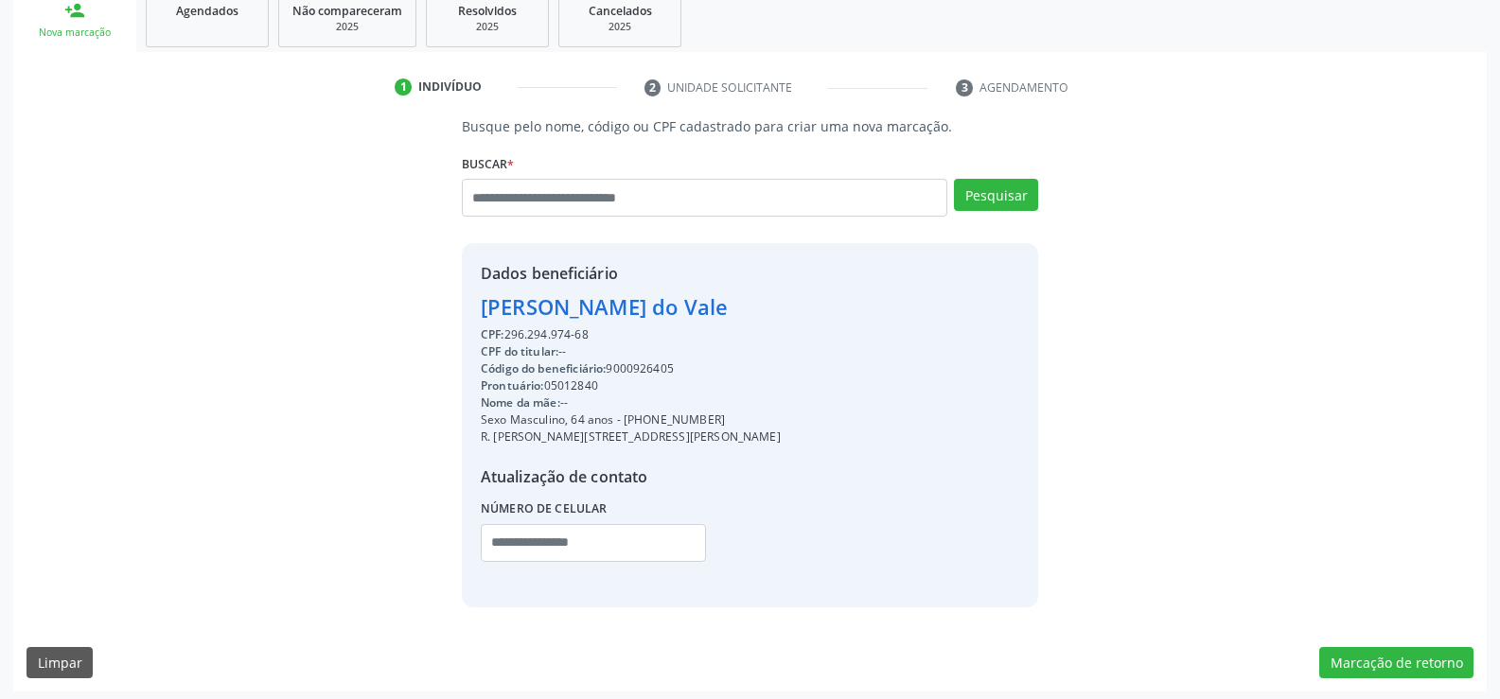
drag, startPoint x: 483, startPoint y: 300, endPoint x: 861, endPoint y: 313, distance: 378.8
click at [861, 313] on div "Dados beneficiário Olimpio Gomes do Vale CPF: 296.294.974-68 CPF do titular: --…" at bounding box center [750, 424] width 576 height 363
copy div "Olimpio Gomes do Vale"
drag, startPoint x: 645, startPoint y: 415, endPoint x: 767, endPoint y: 422, distance: 122.3
click at [767, 422] on div "Sexo Masculino, 64 anos - (81) 98585-9310" at bounding box center [631, 420] width 300 height 17
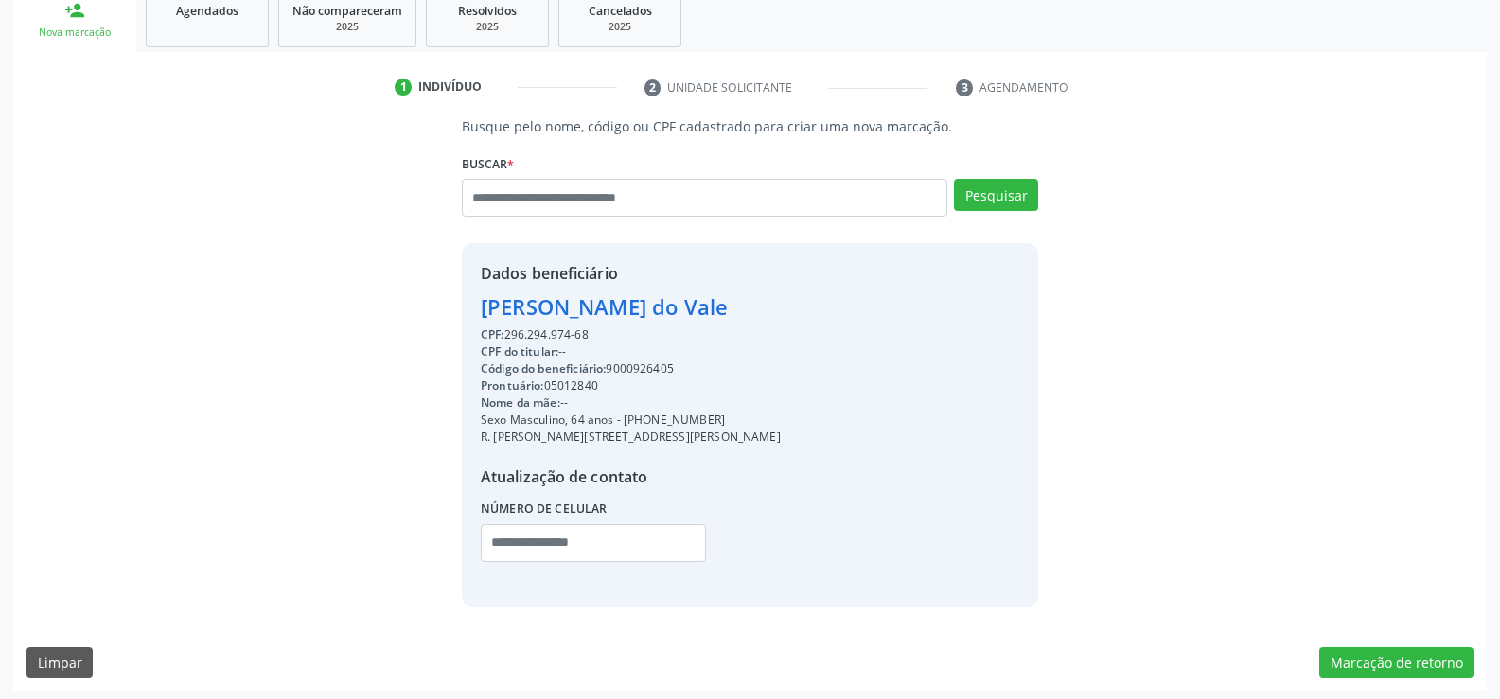
copy div "98585-9310"
click at [486, 203] on input "text" at bounding box center [704, 198] width 485 height 38
type input "**********"
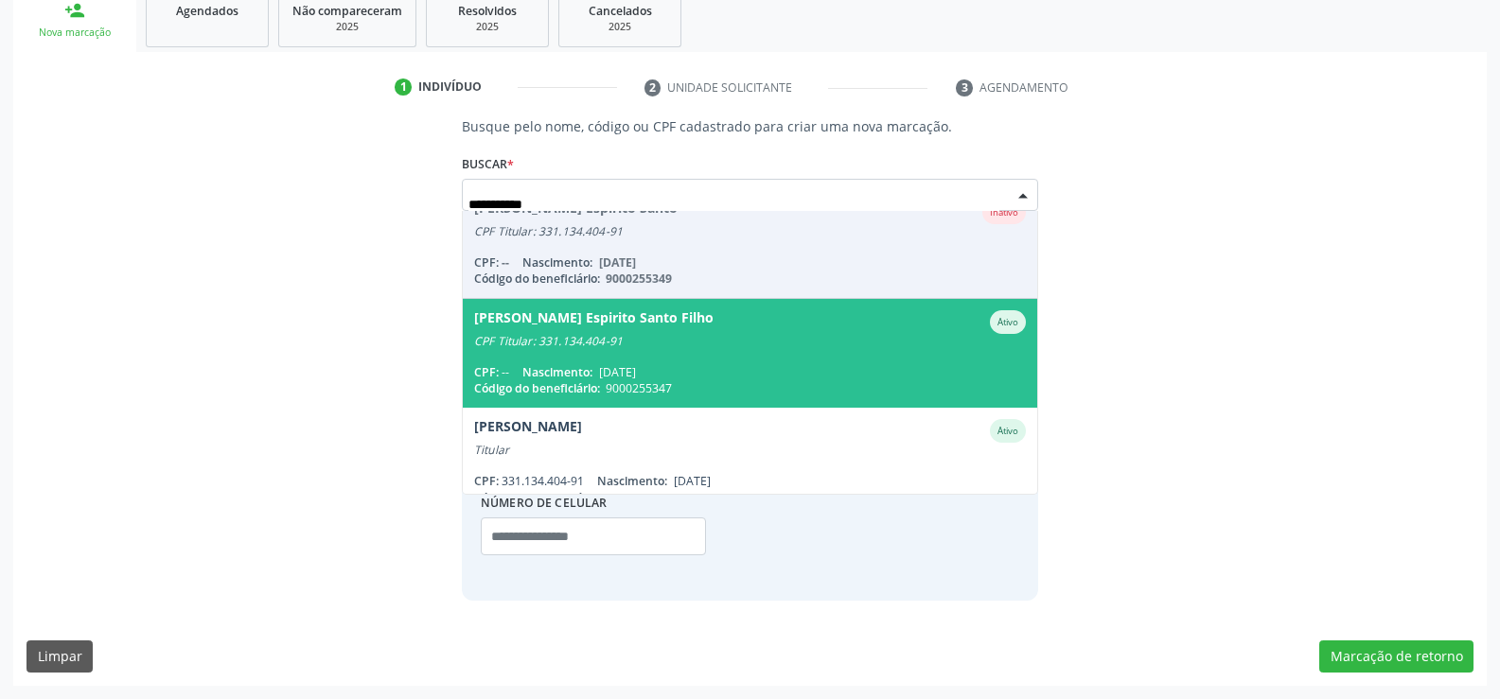
scroll to position [0, 0]
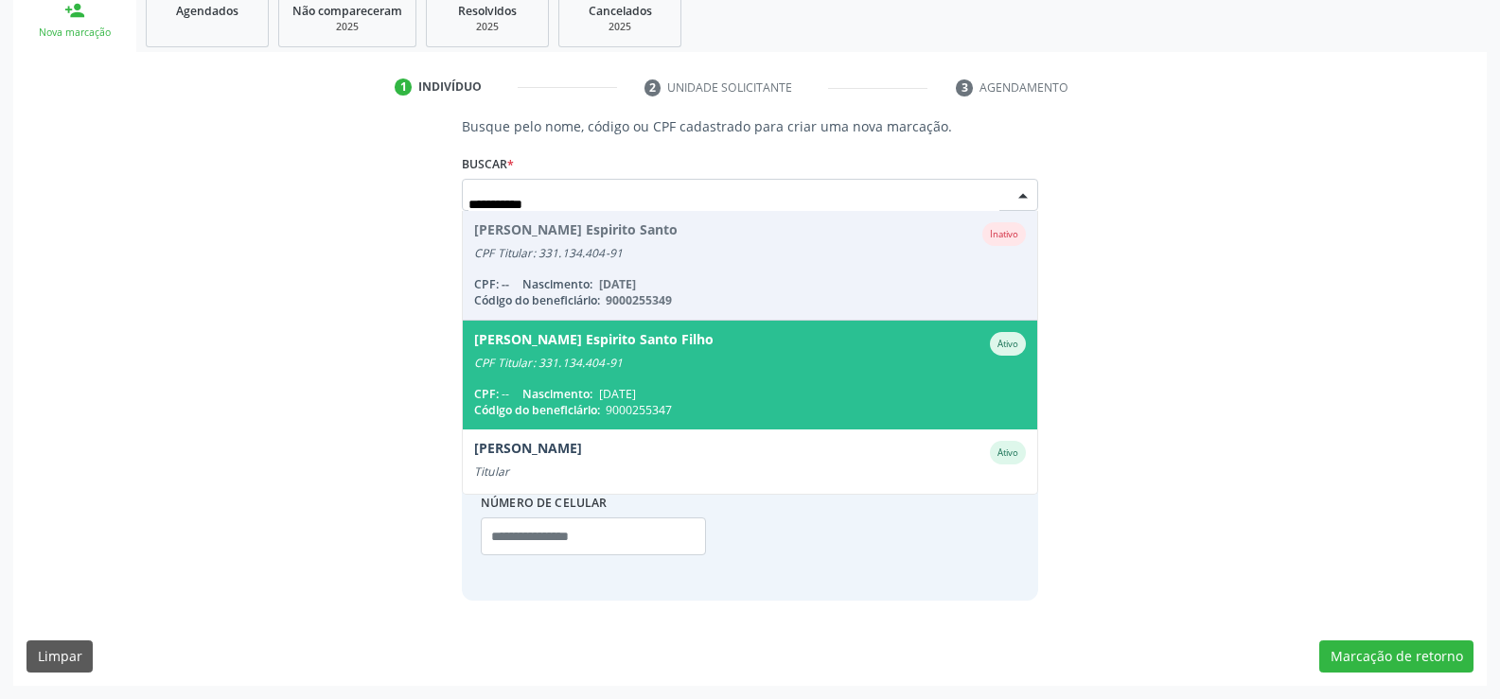
click at [609, 351] on div "[PERSON_NAME] Espirito Santo Filho" at bounding box center [593, 344] width 239 height 24
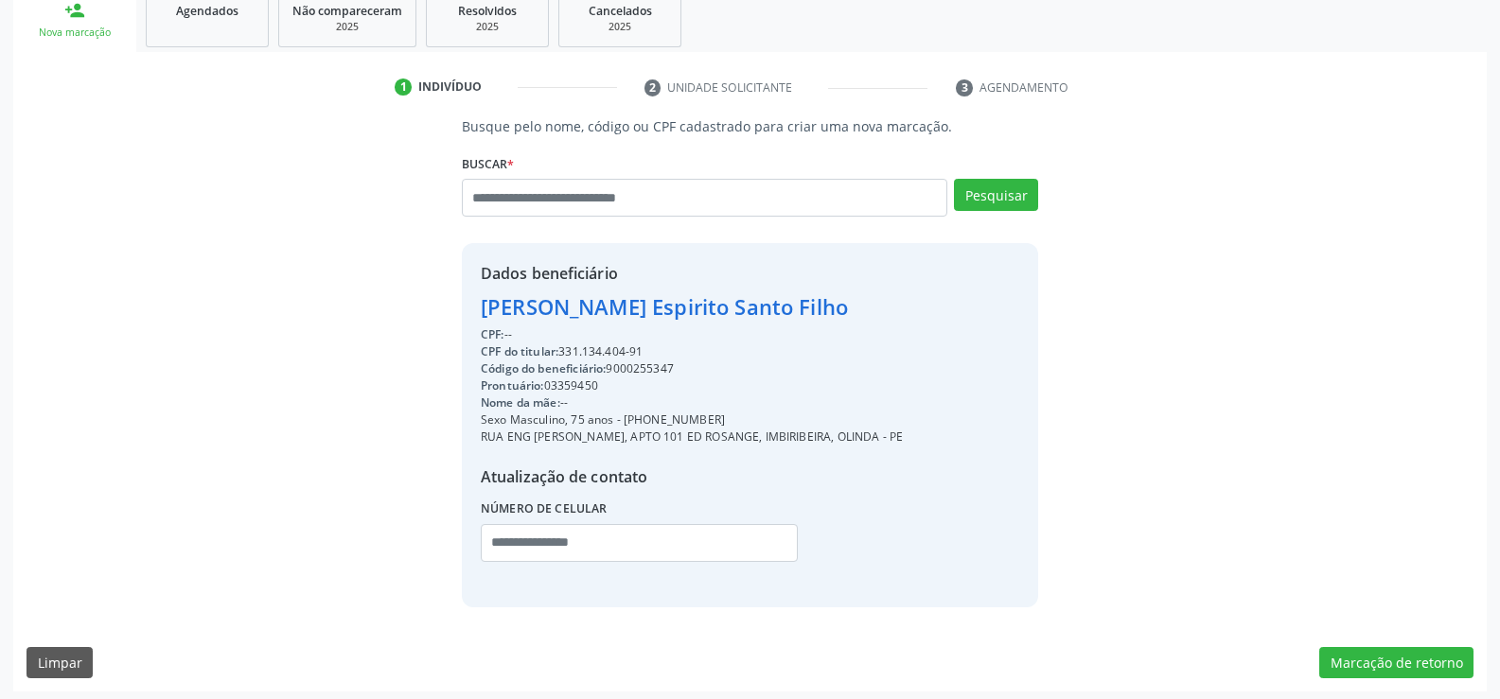
drag, startPoint x: 647, startPoint y: 349, endPoint x: 458, endPoint y: 309, distance: 193.4
click at [458, 309] on div "Busque pelo nome, código ou CPF cadastrado para criar uma nova marcação. Buscar…" at bounding box center [750, 361] width 603 height 490
copy div "Antenor Vieira Espirito Santo Filho CPF: -- CPF do titular: 331.134.404-91"
click at [1375, 673] on button "Marcação de retorno" at bounding box center [1396, 663] width 154 height 32
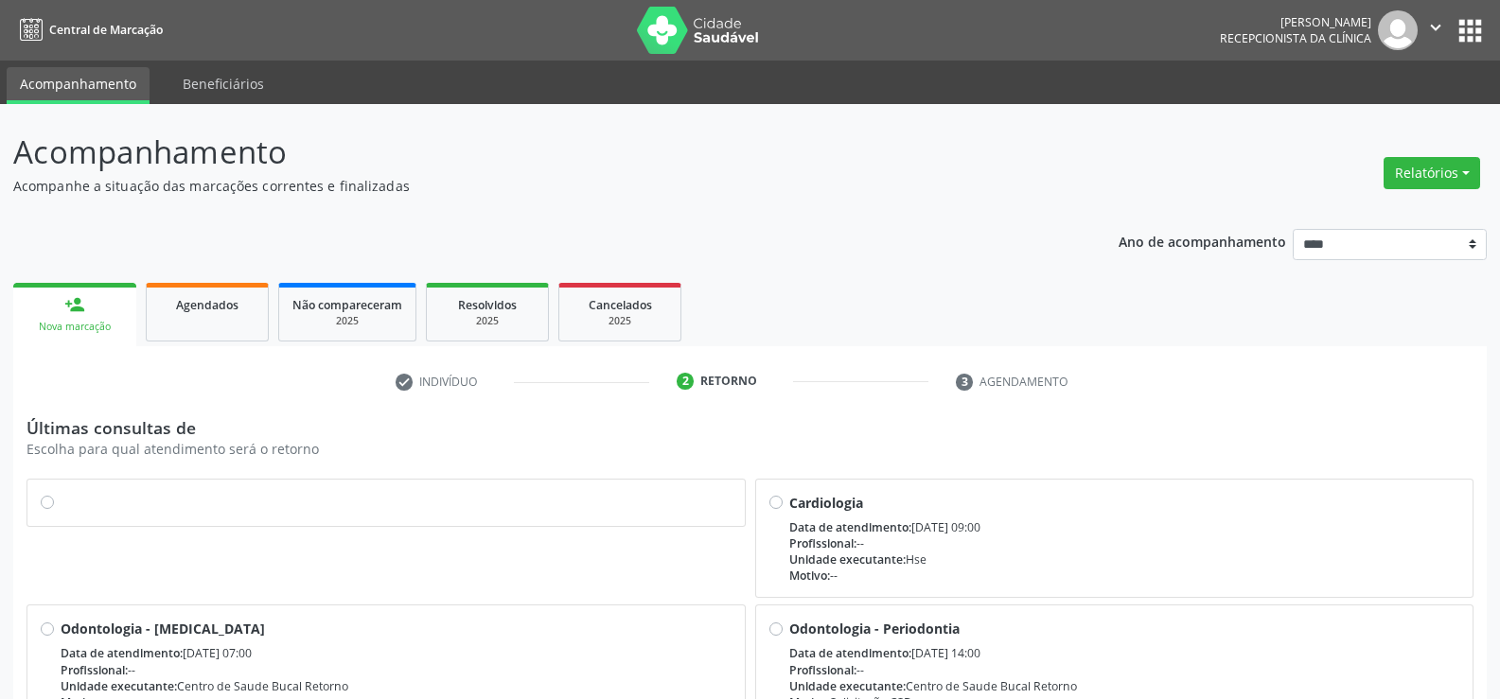
click at [61, 493] on label at bounding box center [396, 493] width 671 height 0
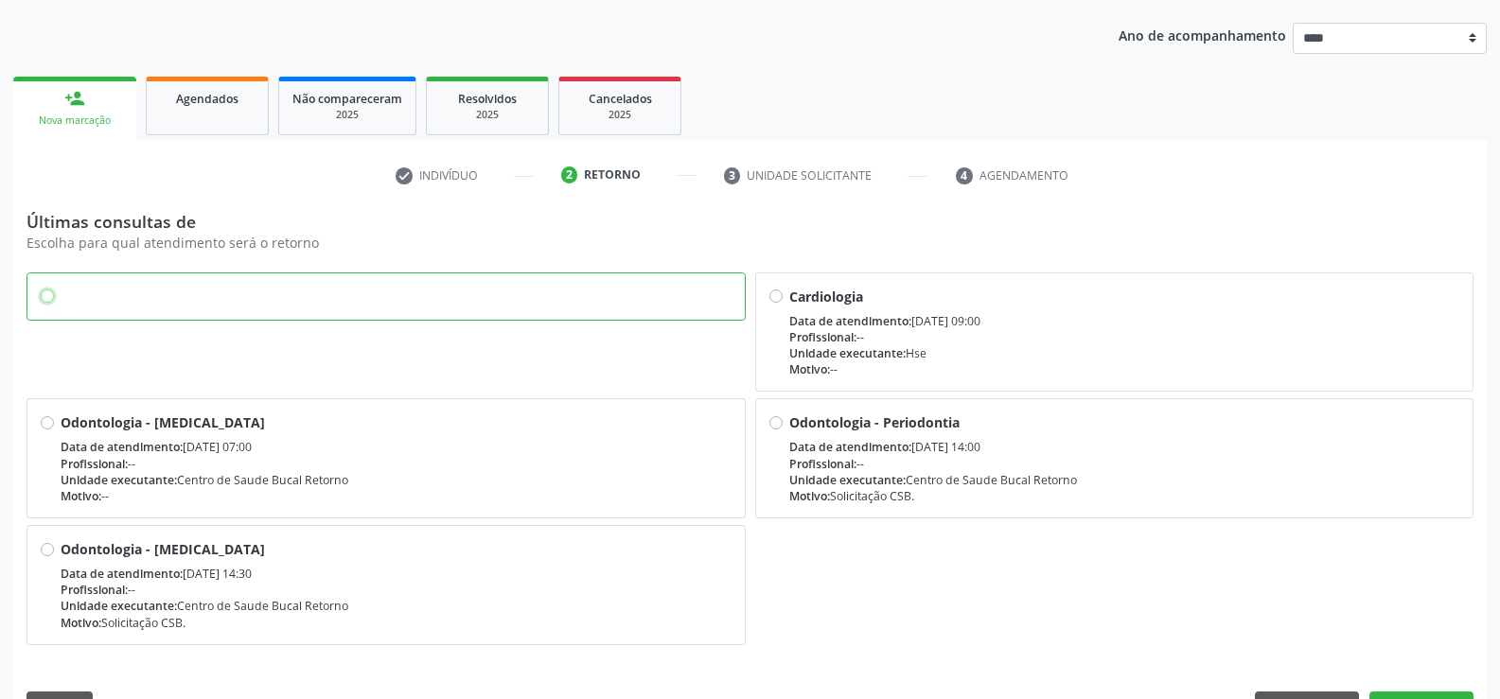
scroll to position [256, 0]
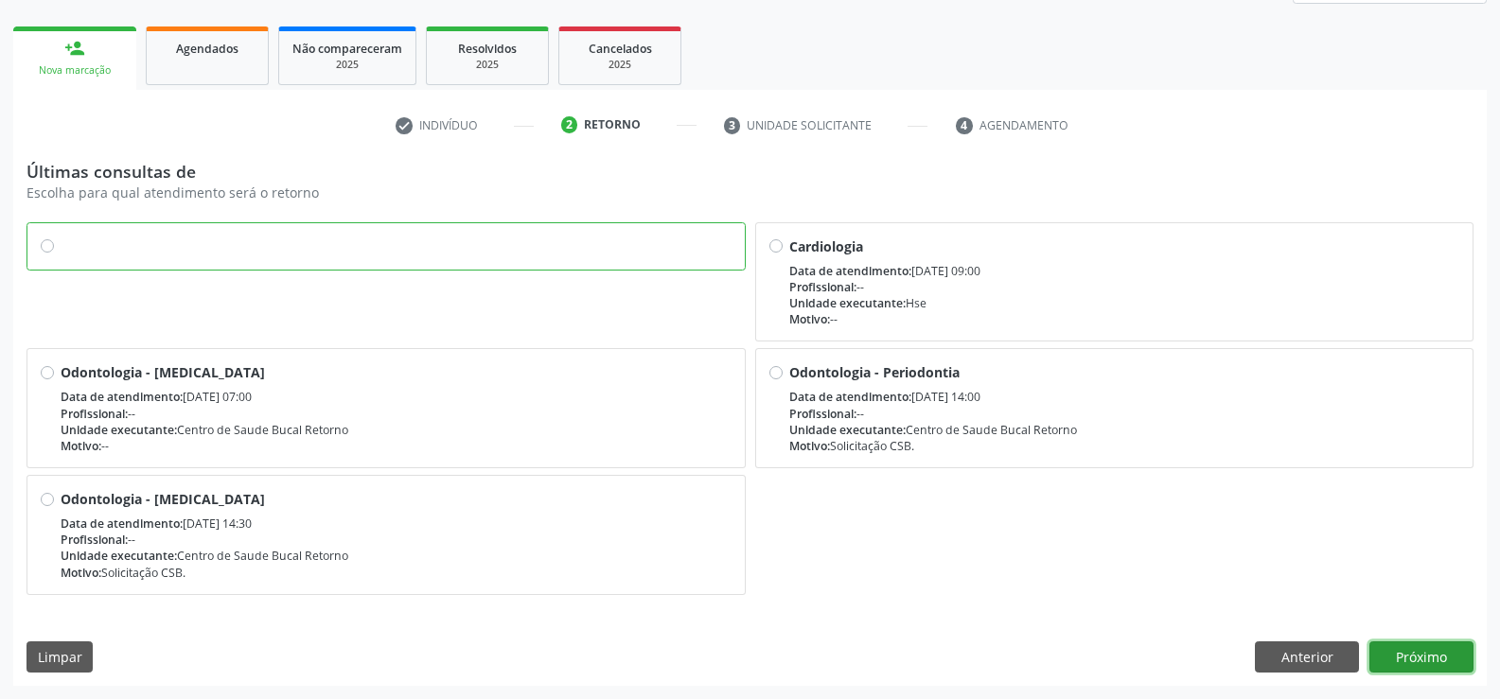
click at [1417, 667] on button "Próximo" at bounding box center [1421, 658] width 104 height 32
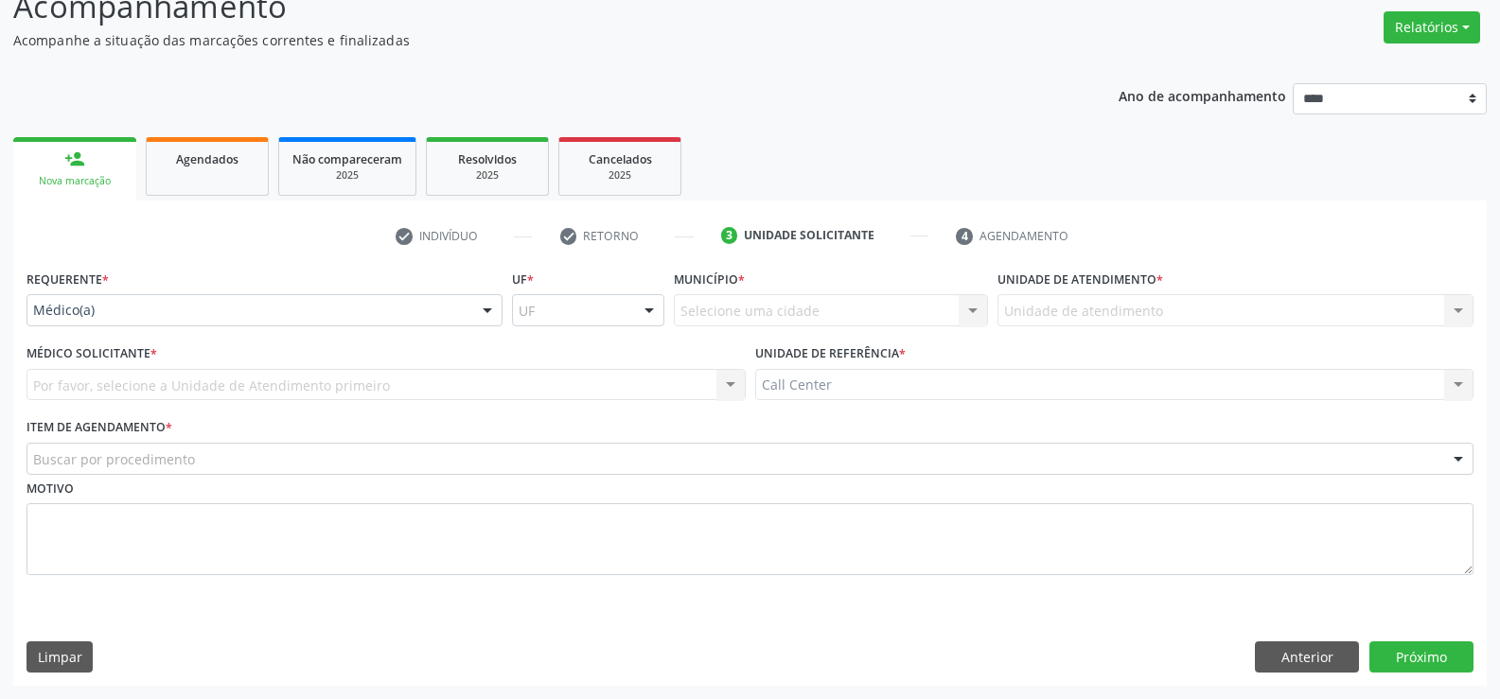
scroll to position [146, 0]
click at [94, 321] on div "Médico(a)" at bounding box center [264, 310] width 476 height 32
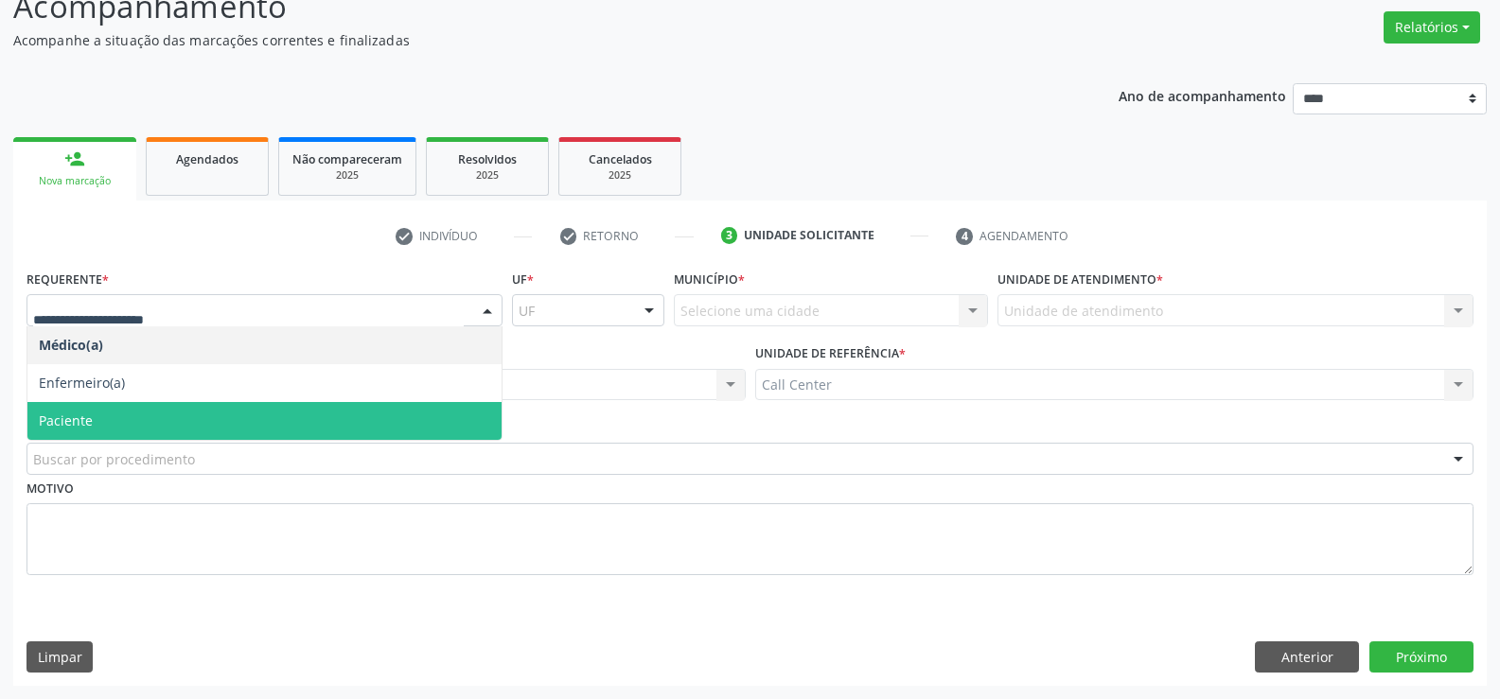
click at [84, 419] on span "Paciente" at bounding box center [66, 421] width 54 height 18
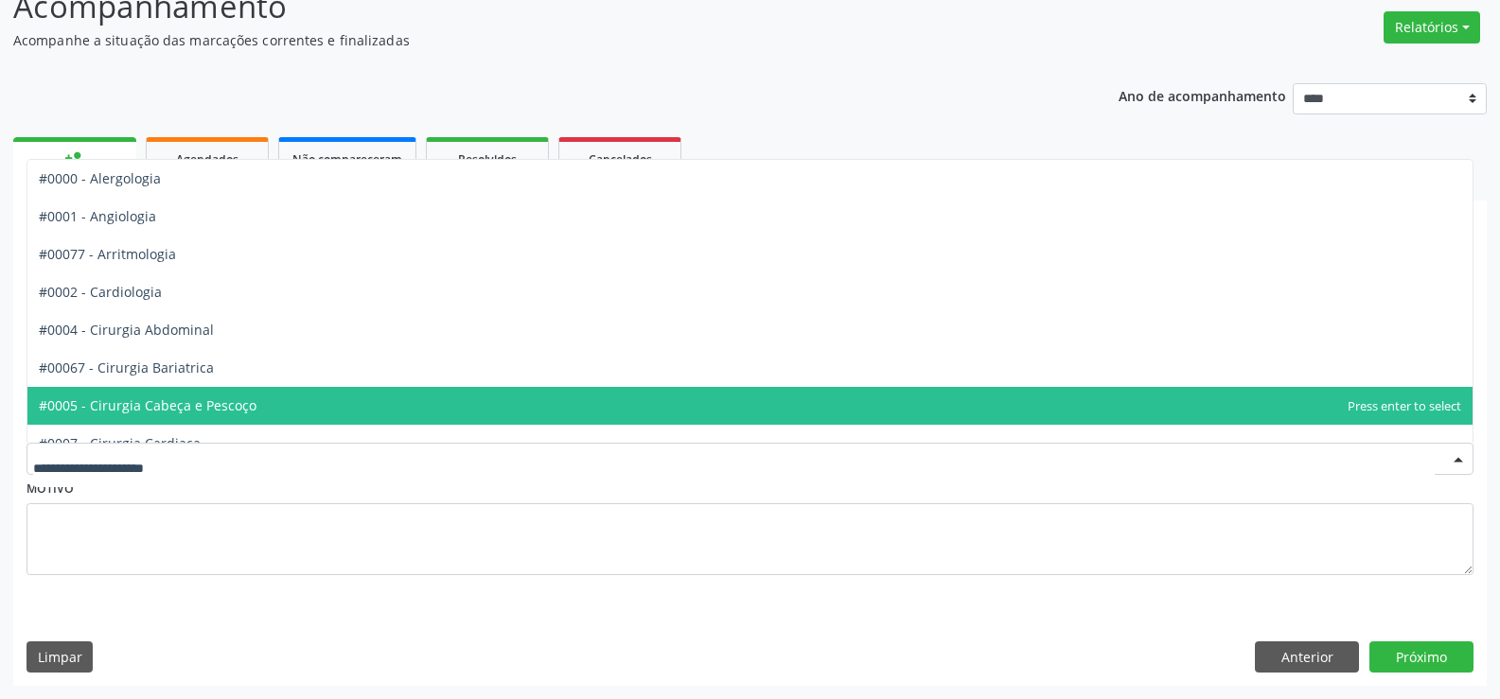
type input "*"
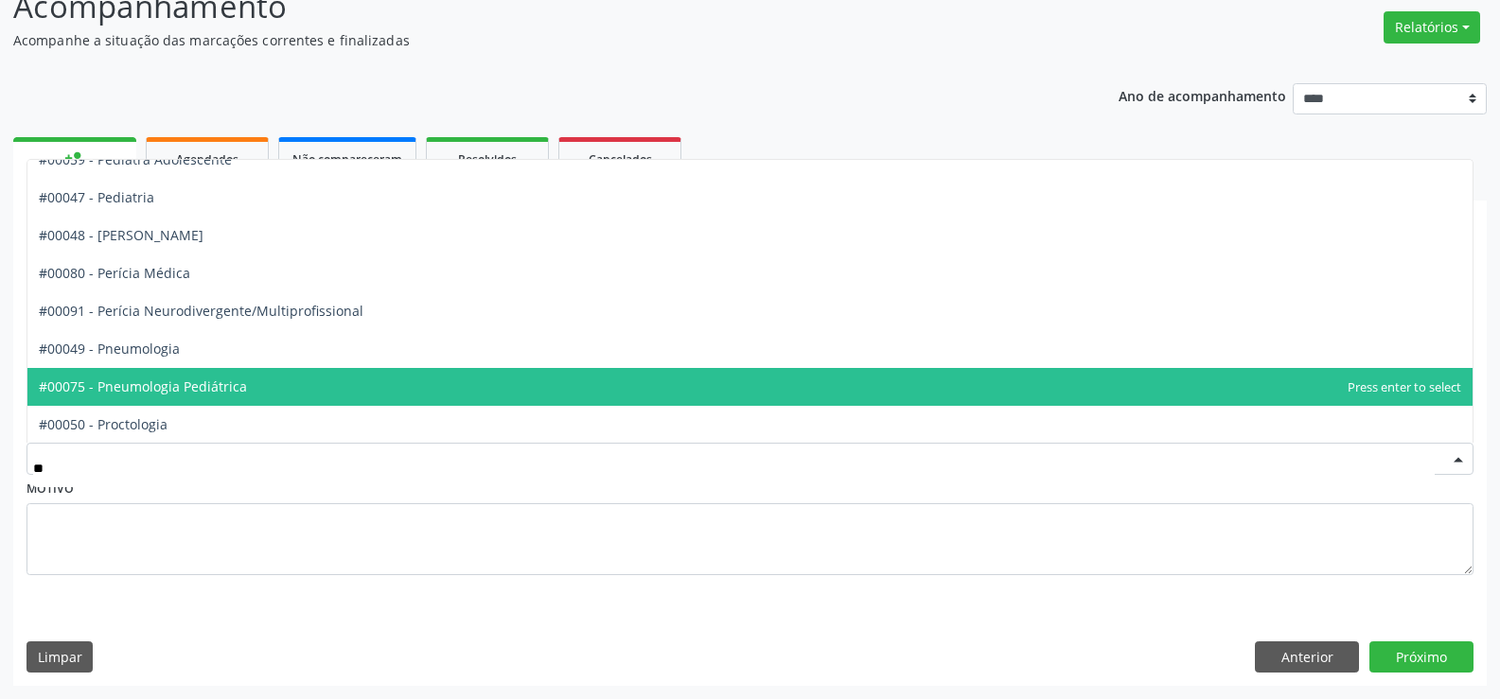
scroll to position [550, 0]
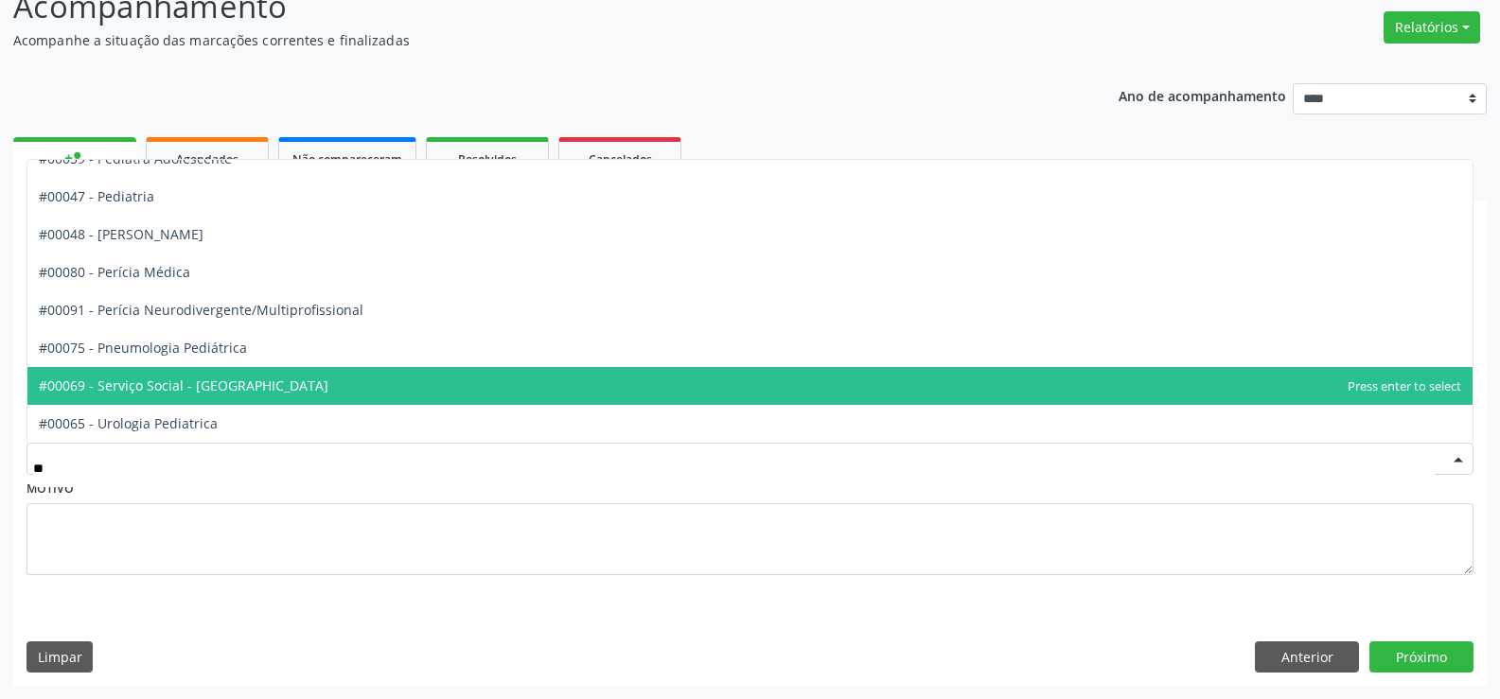
type input "***"
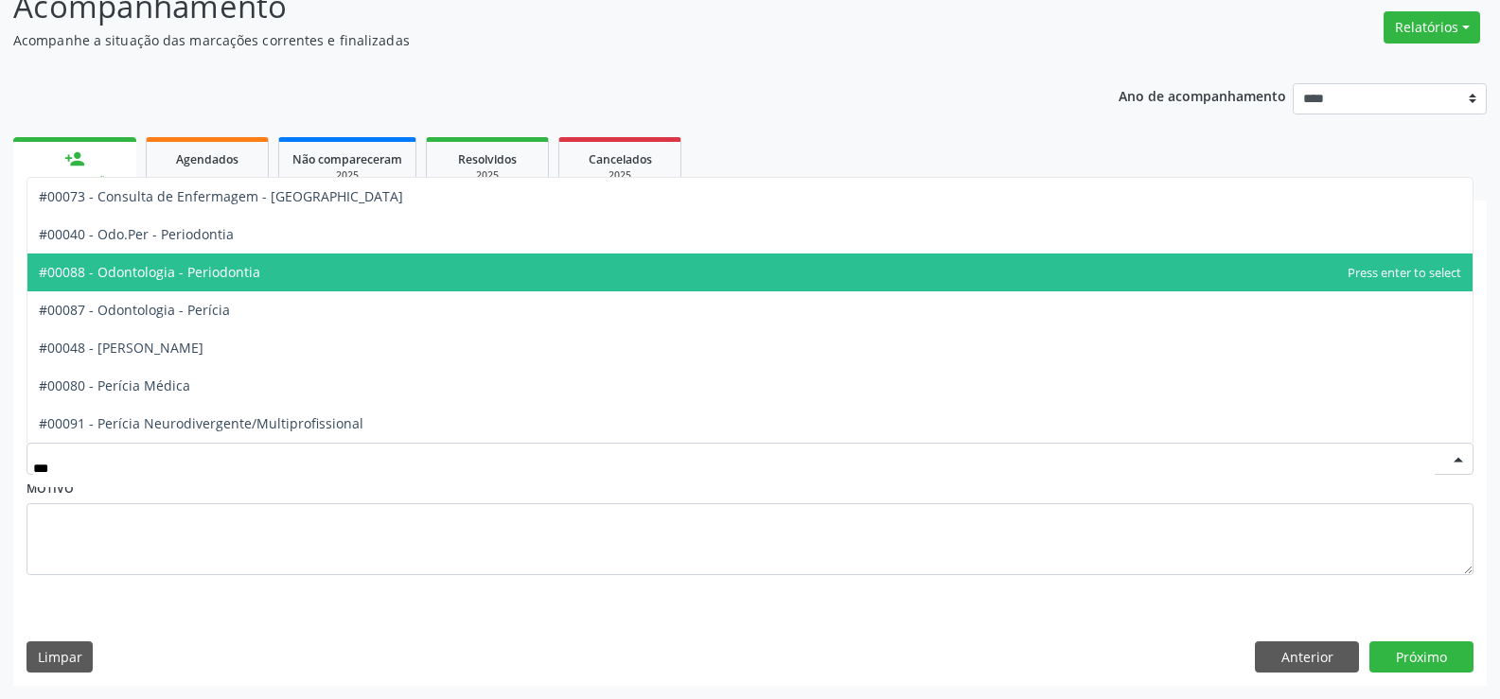
click at [208, 278] on span "#00088 - Odontologia - Periodontia" at bounding box center [149, 272] width 221 height 18
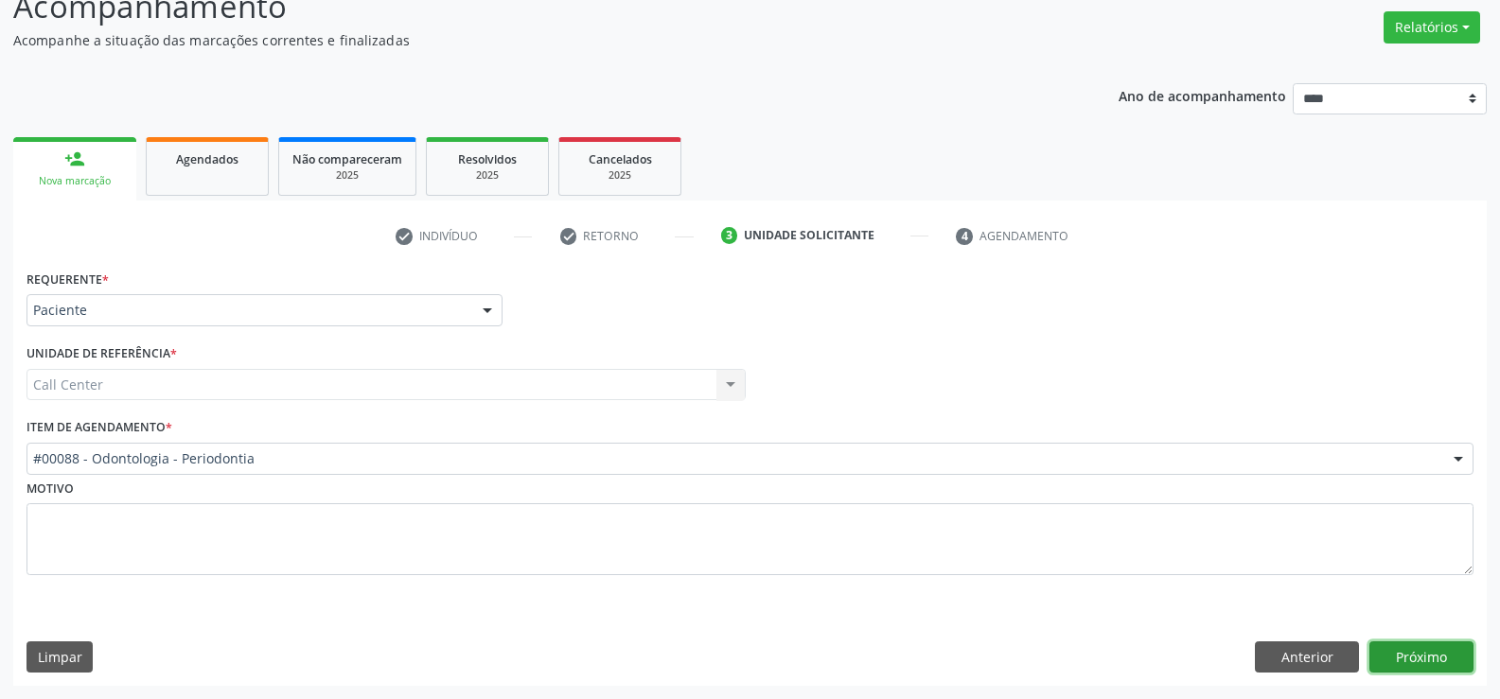
click at [1389, 646] on button "Próximo" at bounding box center [1421, 658] width 104 height 32
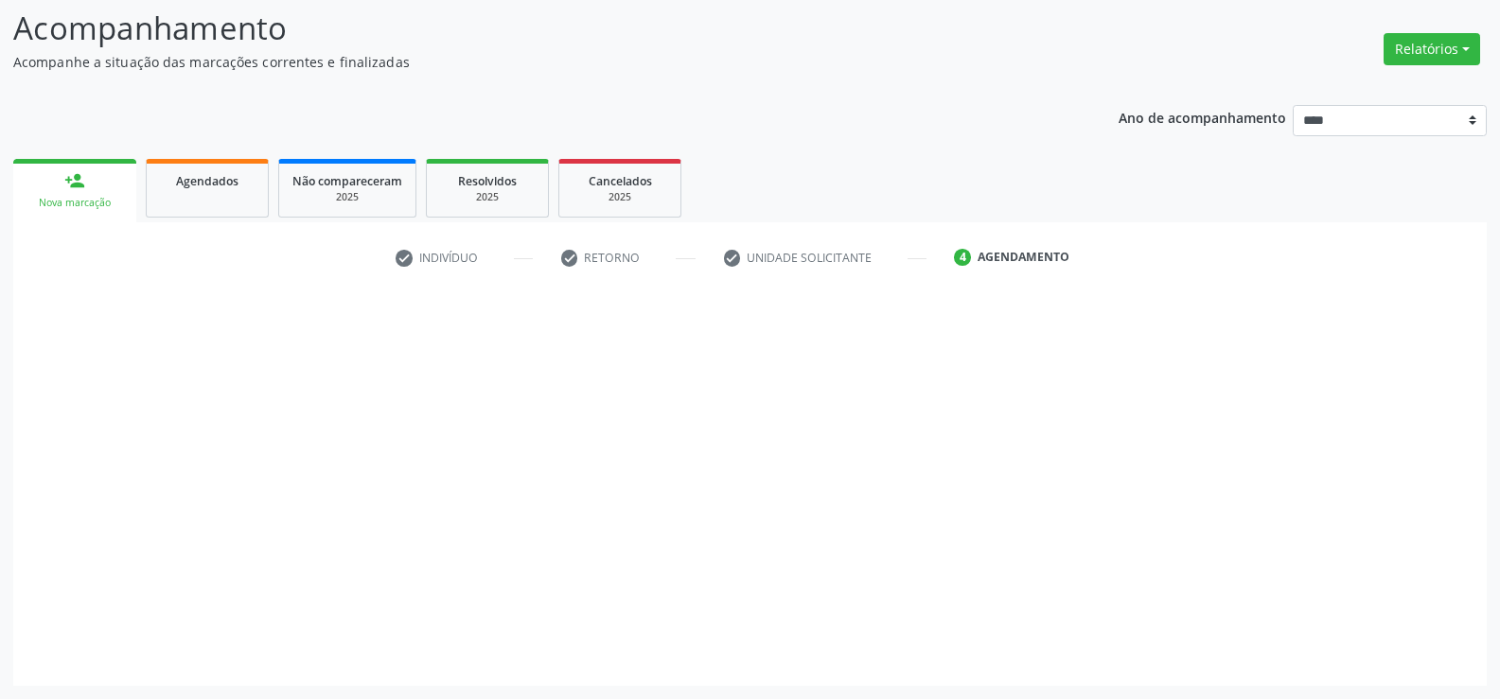
scroll to position [124, 0]
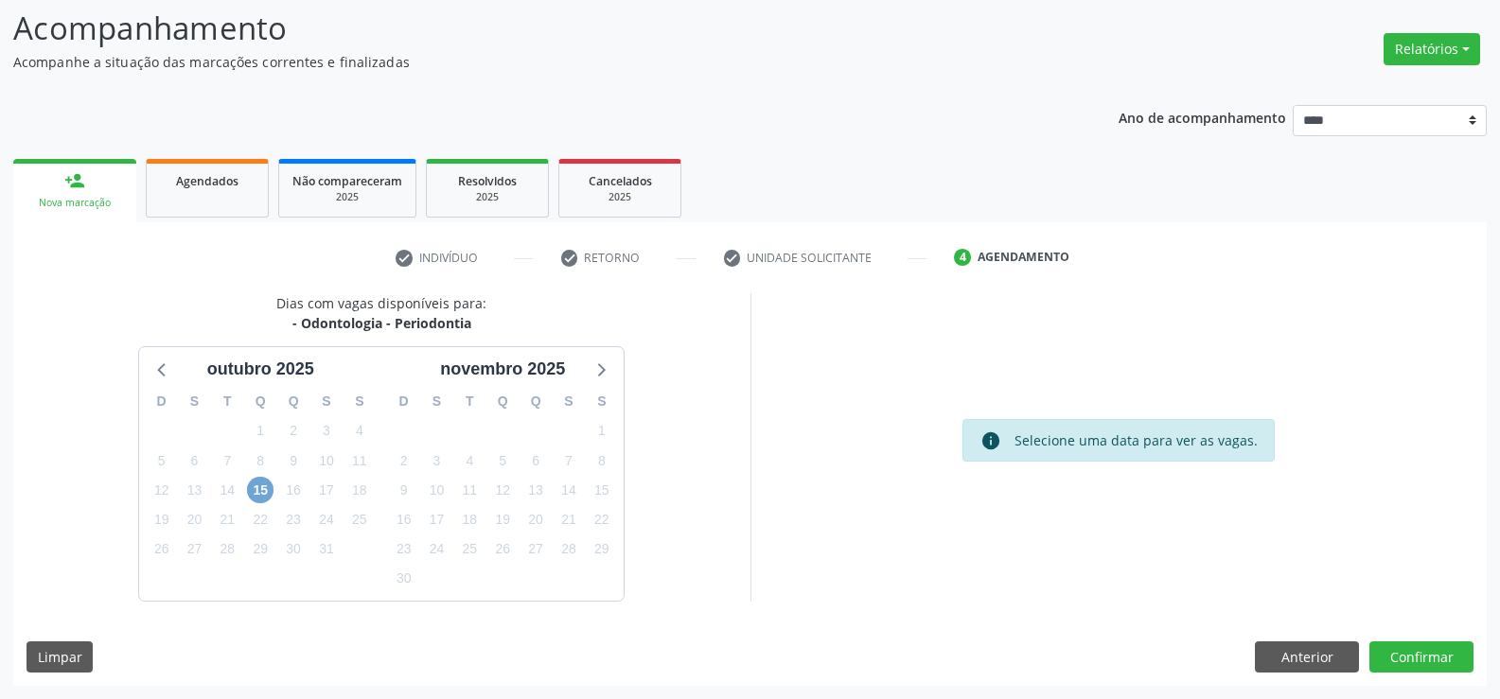
click at [262, 488] on span "15" at bounding box center [260, 490] width 26 height 26
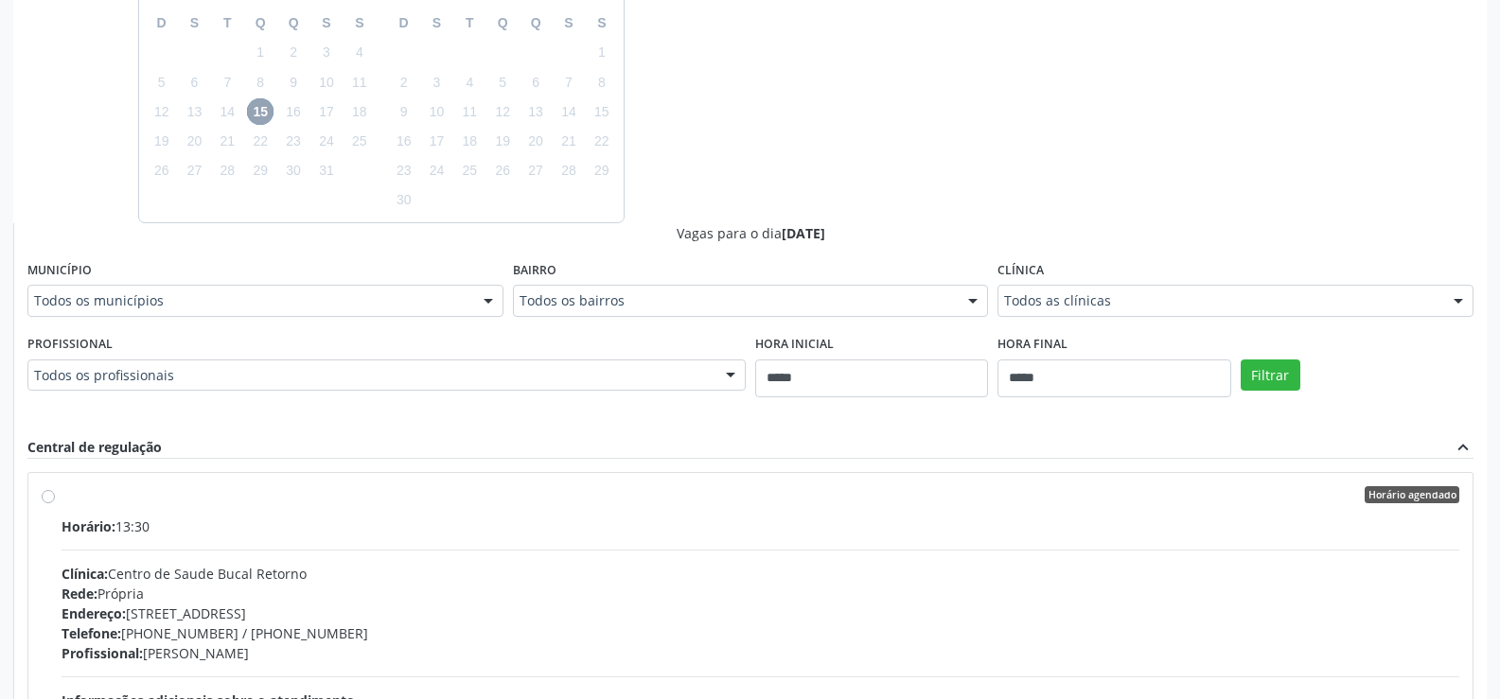
scroll to position [597, 0]
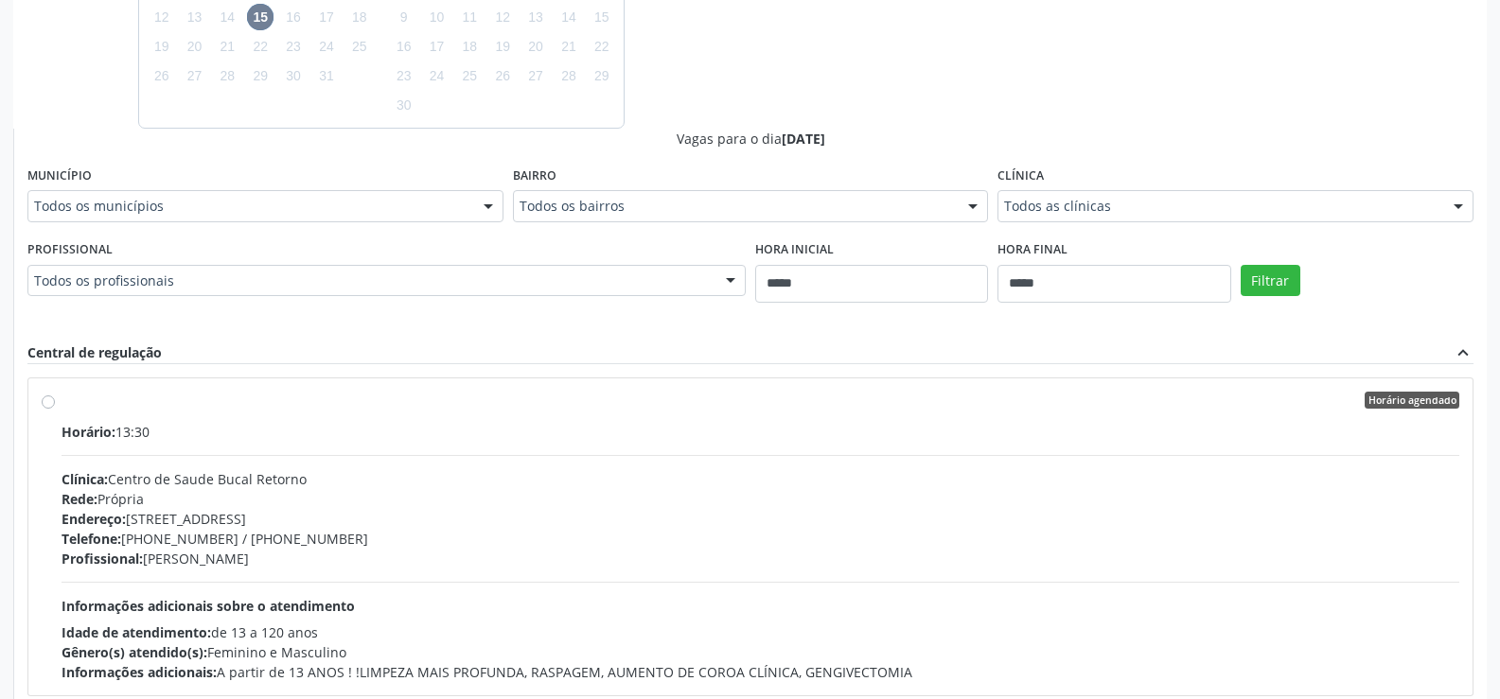
click at [62, 405] on label "Horário agendado Horário: 13:30 Clínica: Centro de Saude Bucal Retorno Rede: Pr…" at bounding box center [761, 537] width 1398 height 291
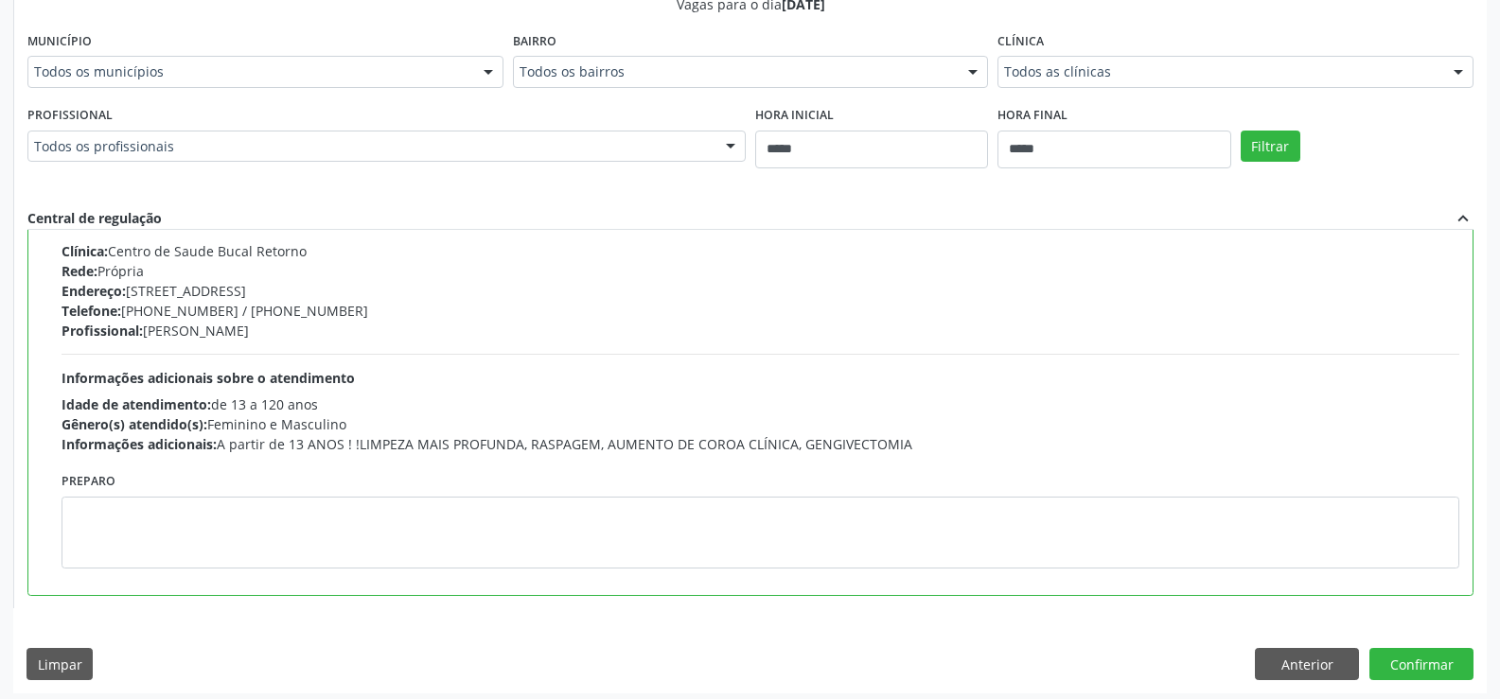
scroll to position [739, 0]
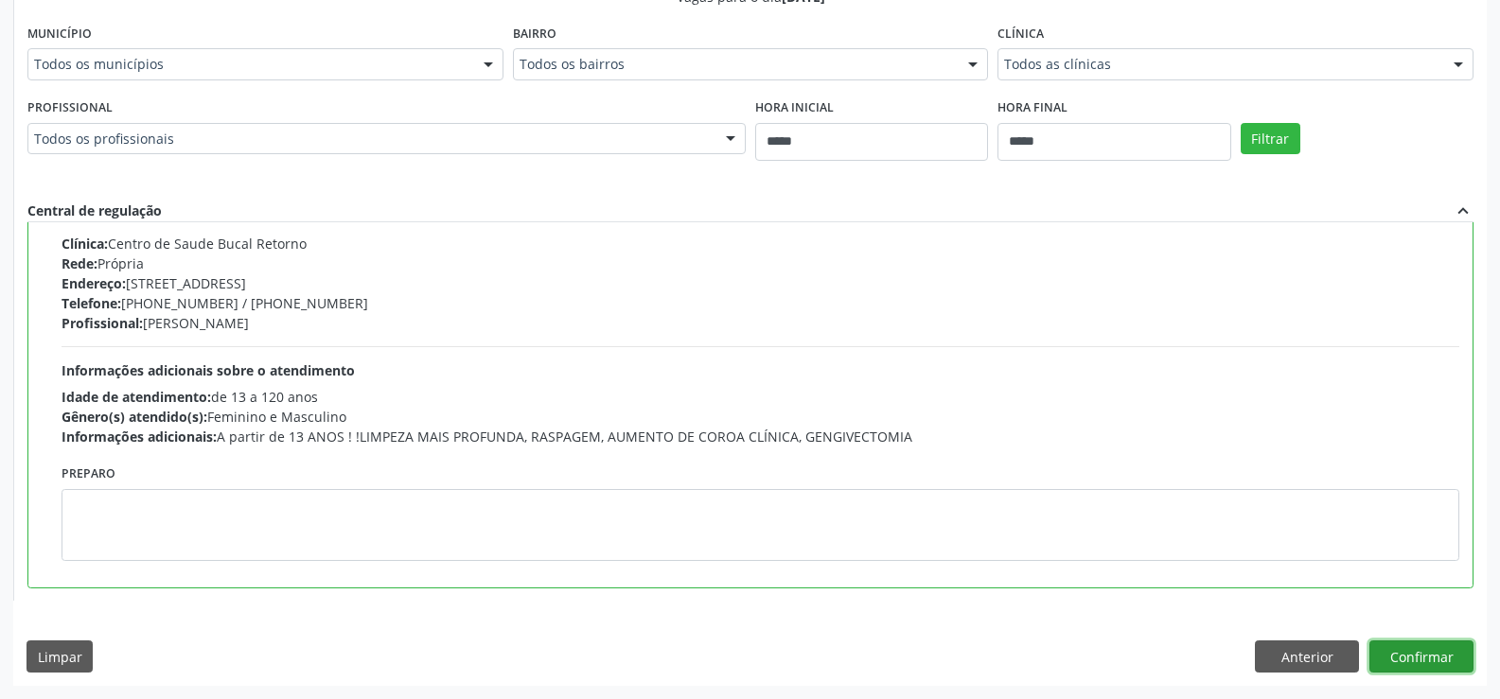
click at [1393, 658] on button "Confirmar" at bounding box center [1421, 657] width 104 height 32
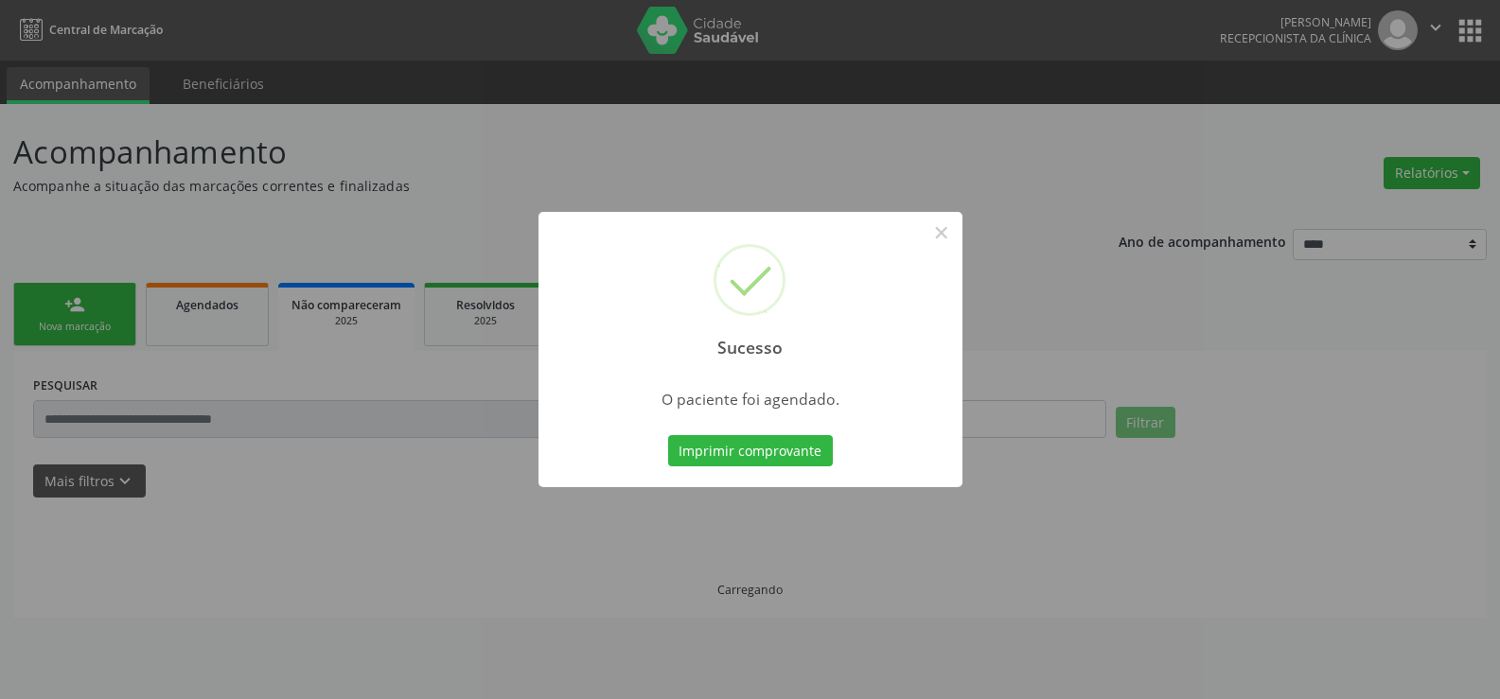
scroll to position [0, 0]
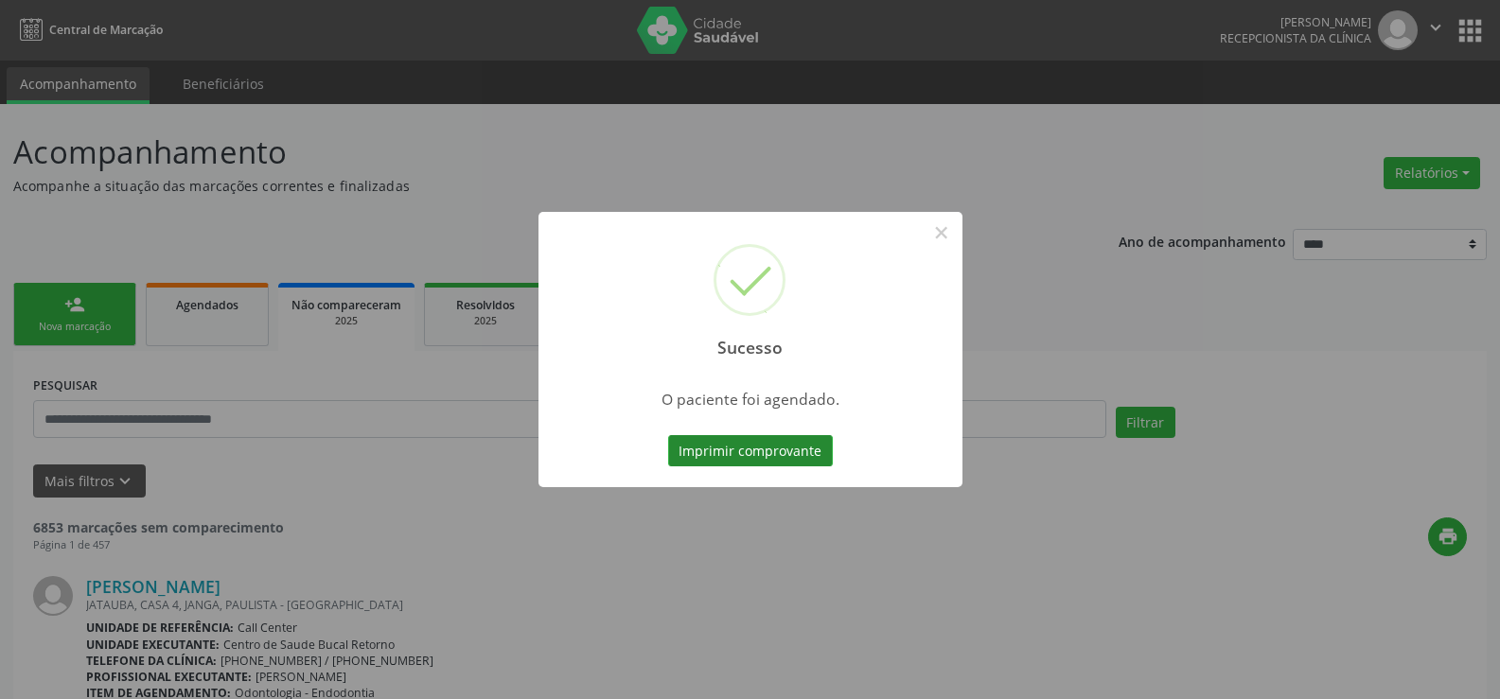
click at [719, 445] on button "Imprimir comprovante" at bounding box center [750, 451] width 165 height 32
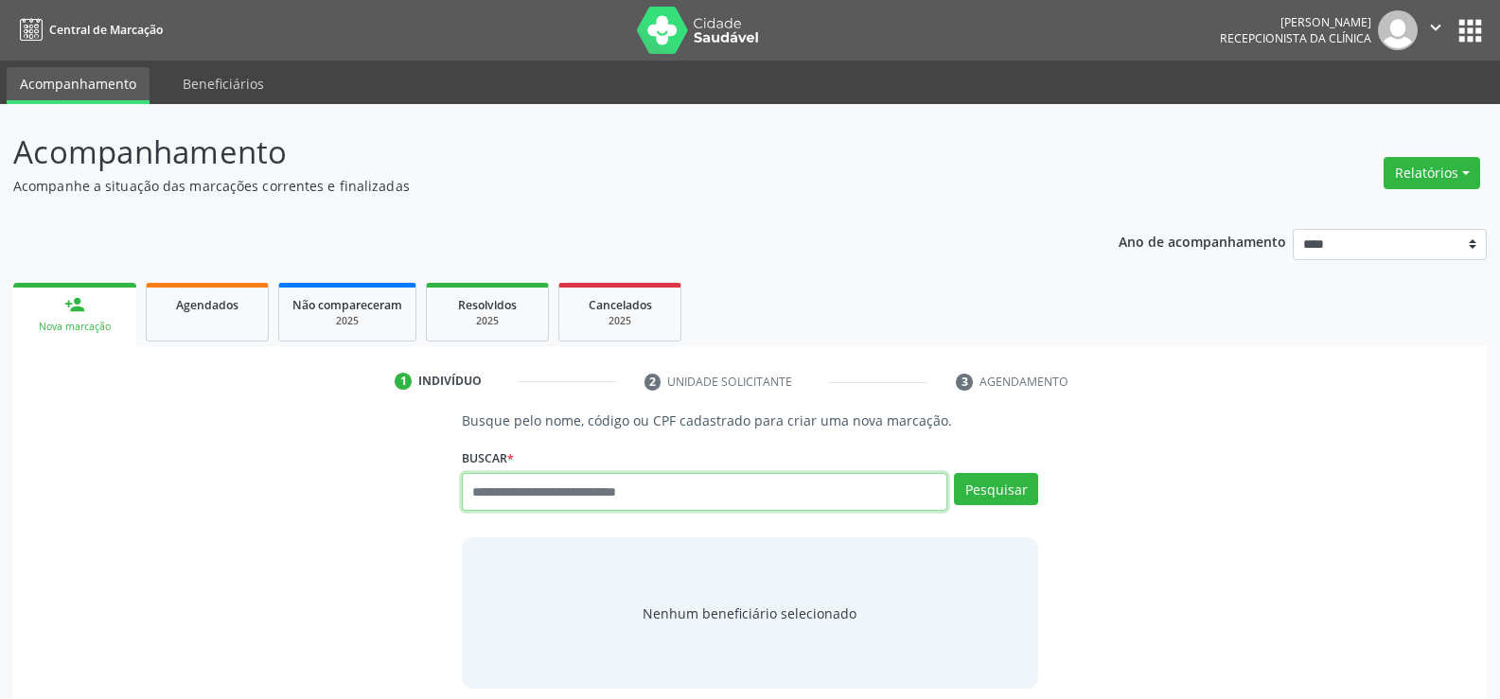
paste input "**********"
type input "**********"
click at [992, 499] on button "Pesquisar" at bounding box center [996, 489] width 84 height 32
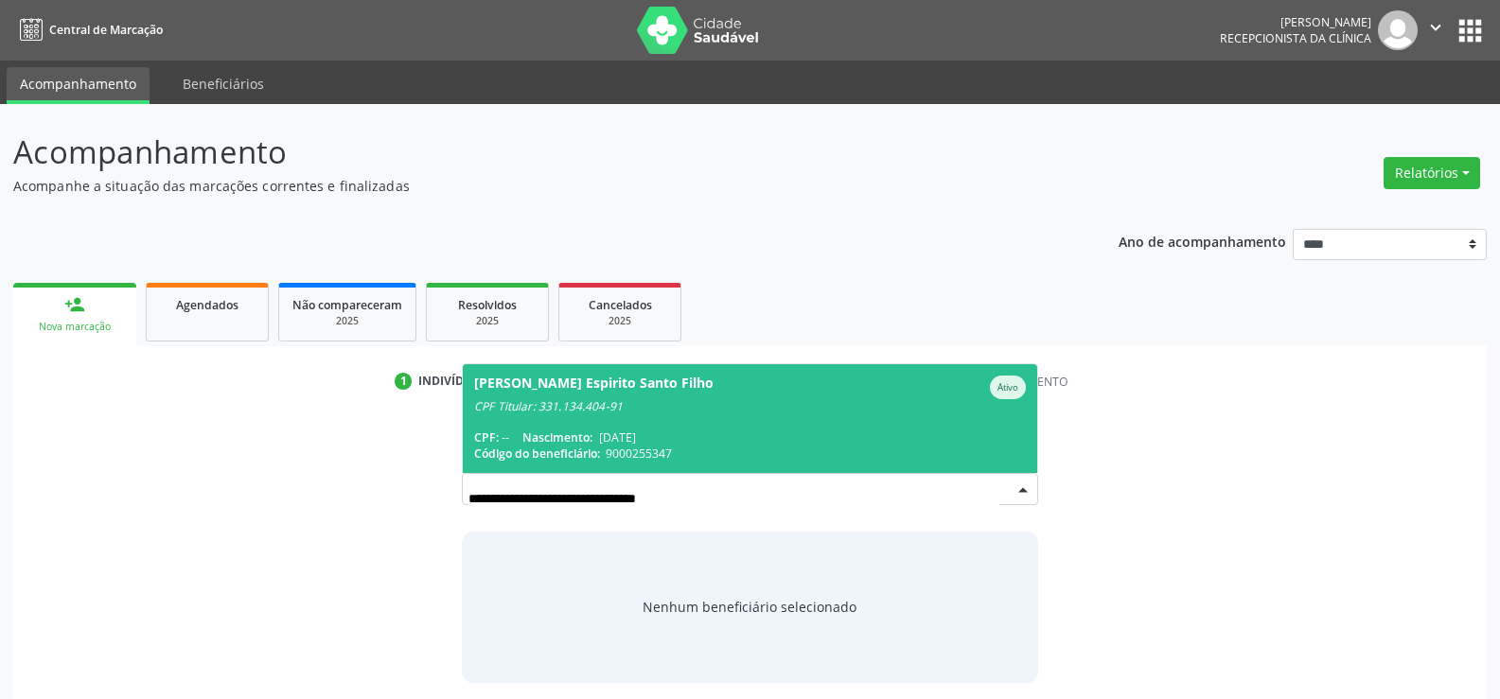
click at [821, 427] on span "Antenor Vieira Espirito Santo Filho Ativo CPF Titular: 331.134.404-91 CPF: -- N…" at bounding box center [750, 418] width 574 height 109
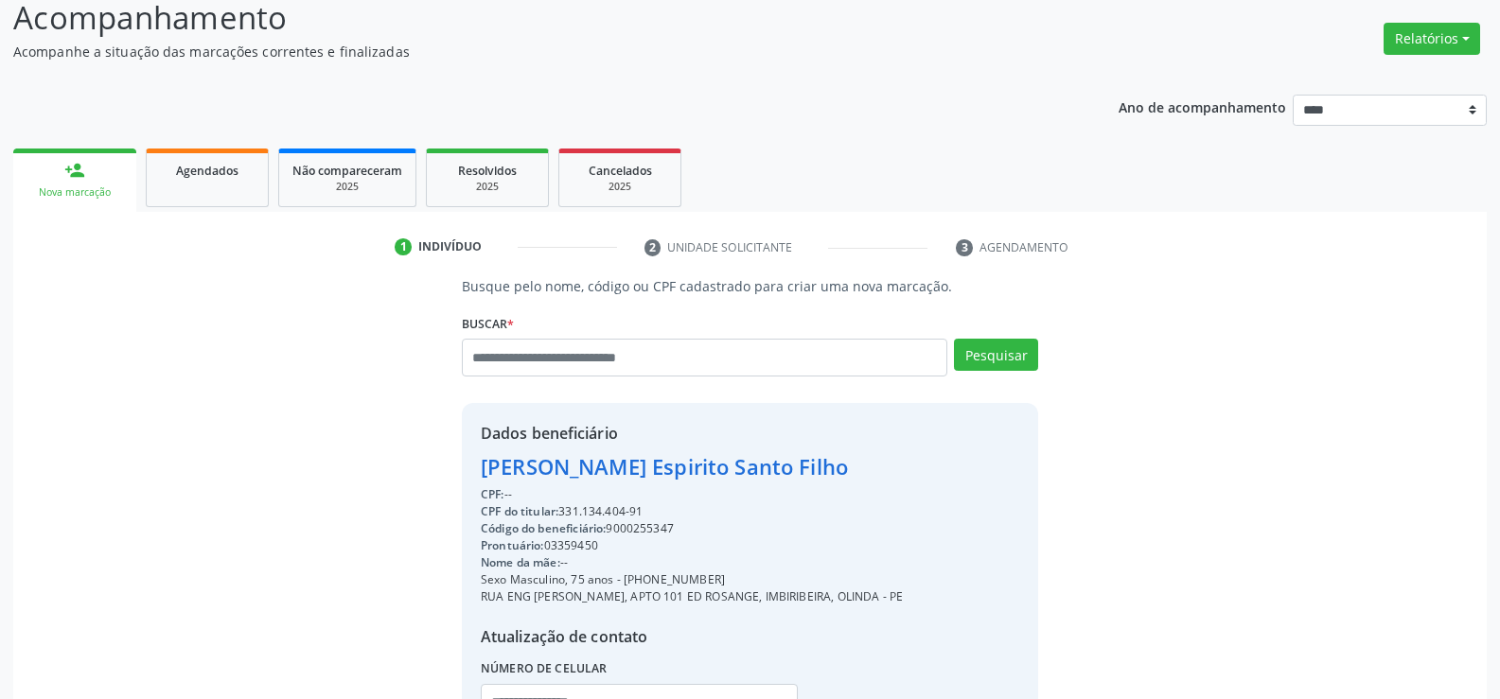
scroll to position [300, 0]
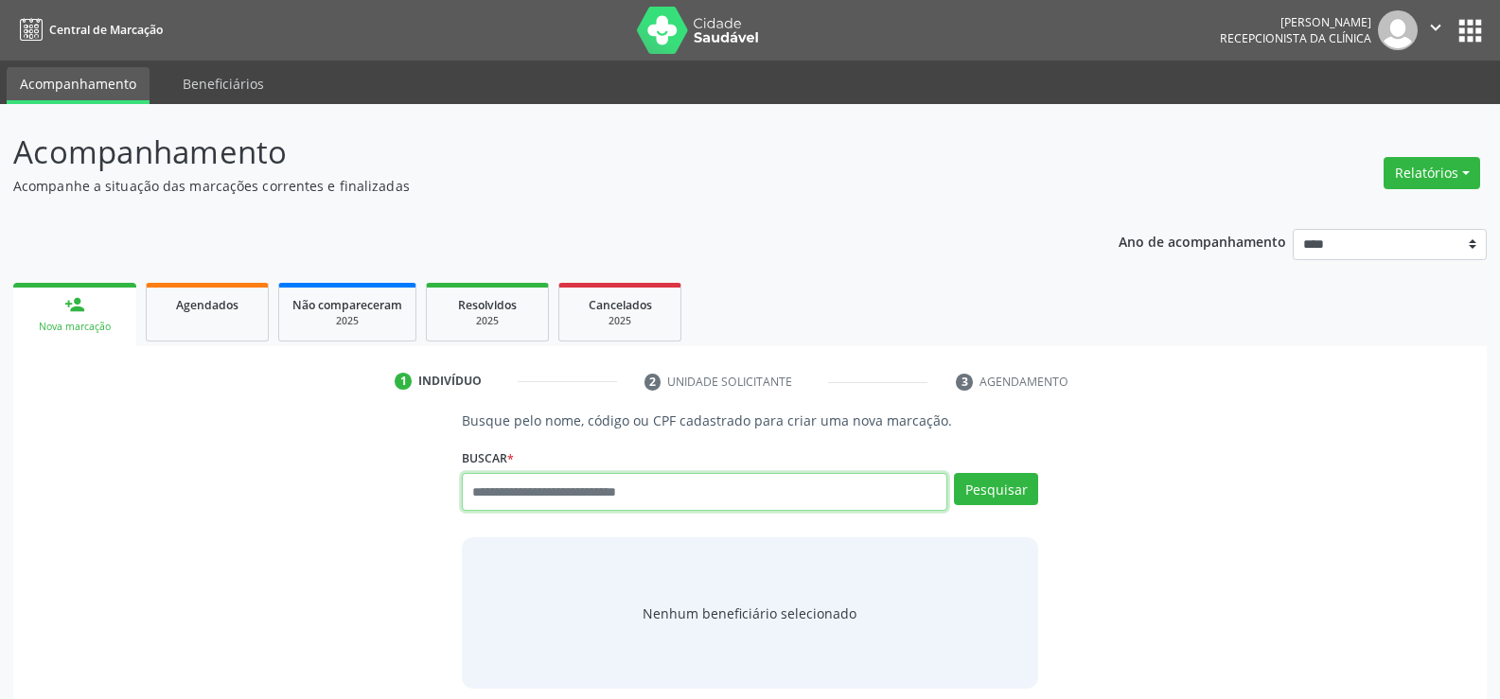
click at [518, 503] on input "text" at bounding box center [704, 492] width 485 height 38
type input "**********"
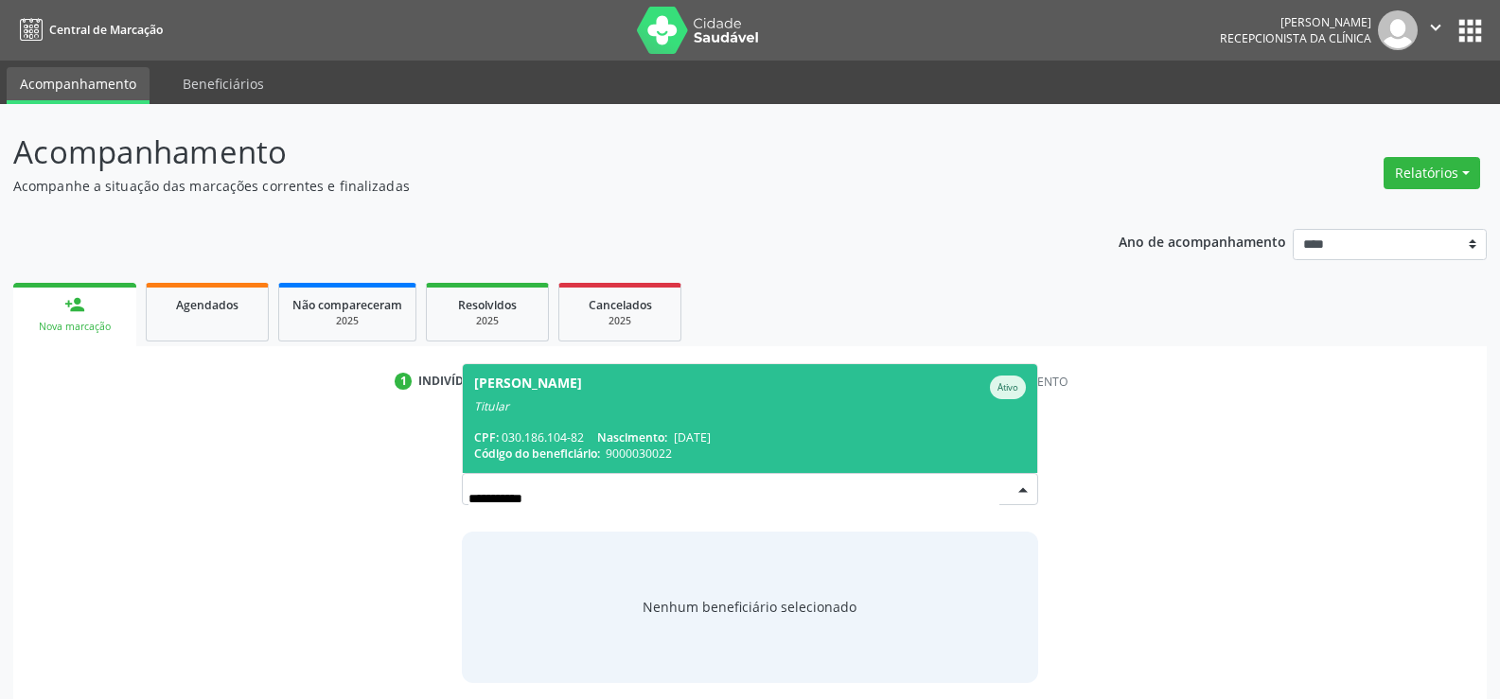
click at [510, 430] on div "CPF: 030.186.104-82 Nascimento: [DATE]" at bounding box center [750, 438] width 552 height 16
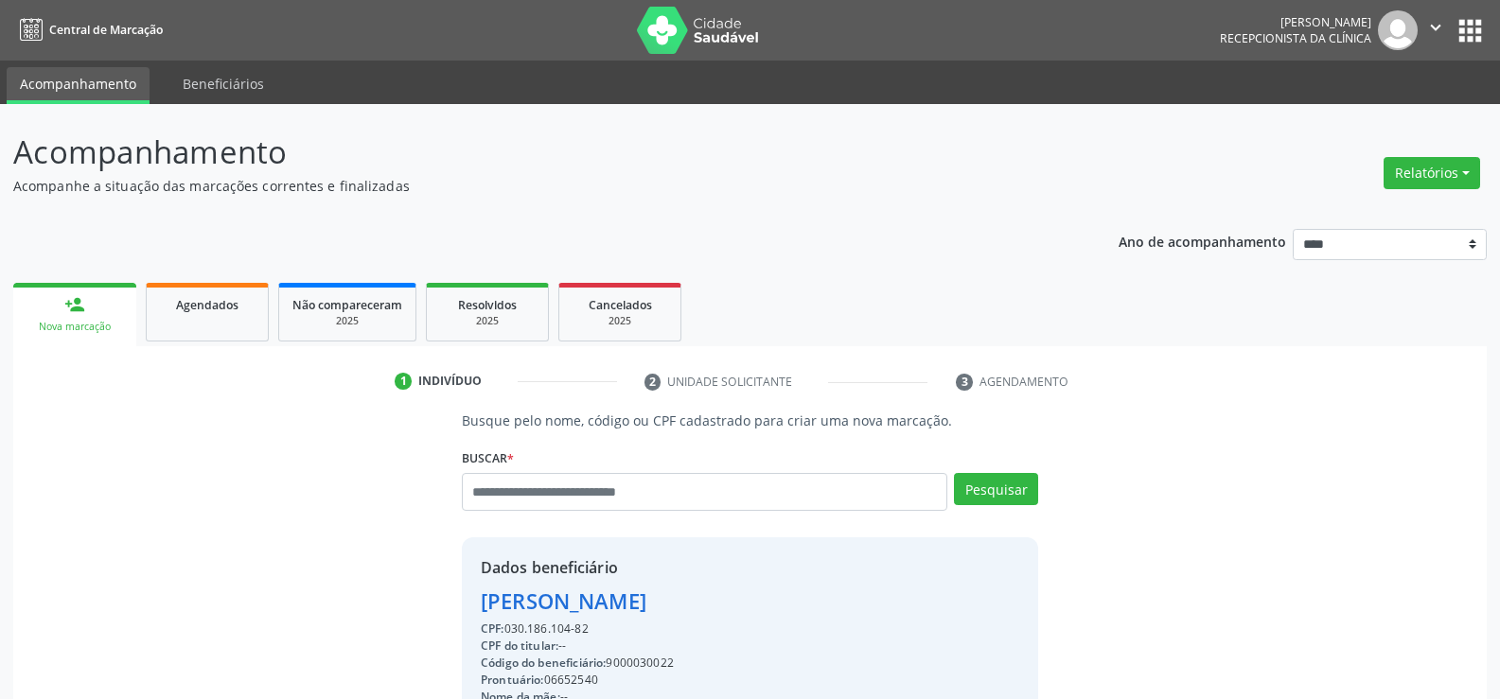
drag, startPoint x: 588, startPoint y: 632, endPoint x: 471, endPoint y: 612, distance: 118.1
copy div "[PERSON_NAME] CPF: 030.186.104-82"
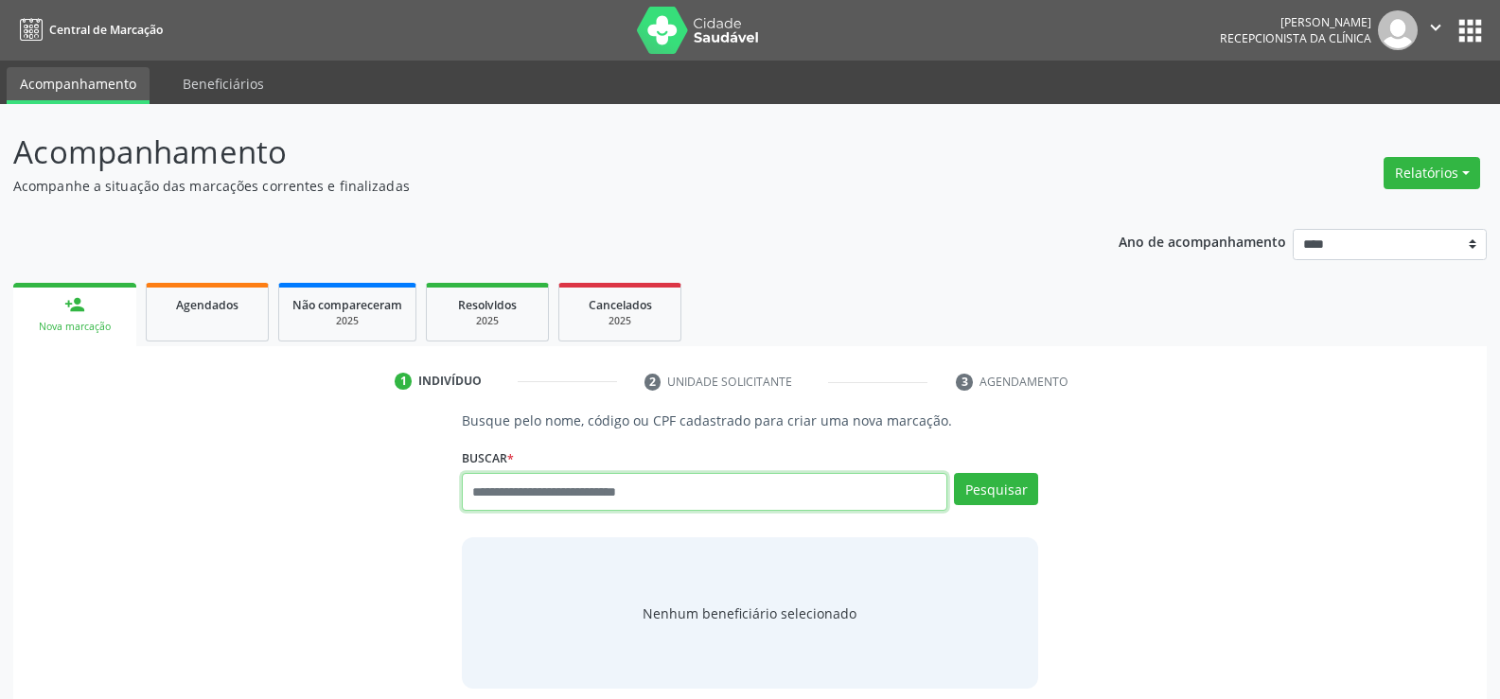
click at [500, 485] on input "text" at bounding box center [704, 492] width 485 height 38
paste input "**********"
type input "**********"
click at [995, 494] on button "Pesquisar" at bounding box center [996, 489] width 84 height 32
type input "**********"
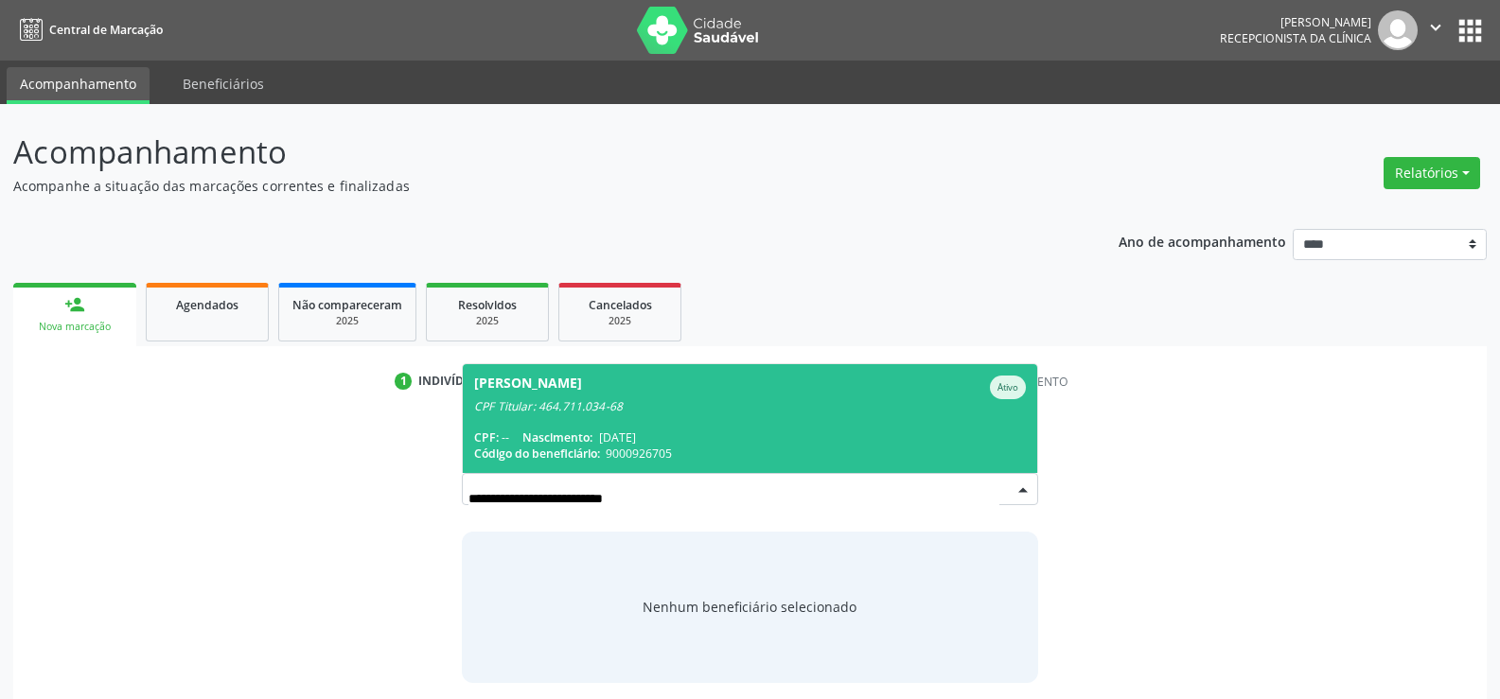
drag, startPoint x: 810, startPoint y: 424, endPoint x: 738, endPoint y: 525, distance: 124.2
click at [804, 424] on span "[PERSON_NAME] Ativo CPF Titular: 464.711.034-68 CPF: -- Nascimento: [DATE] Códi…" at bounding box center [750, 418] width 574 height 109
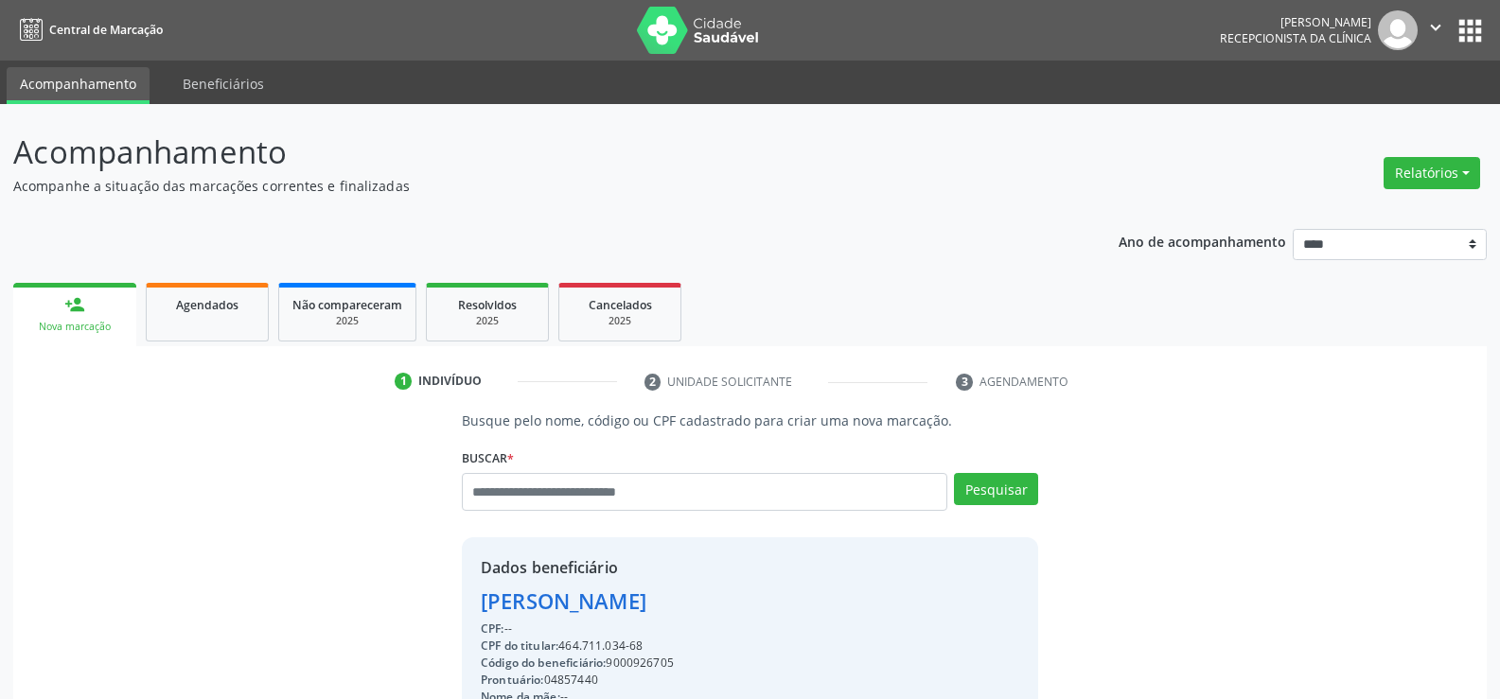
drag, startPoint x: 564, startPoint y: 646, endPoint x: 644, endPoint y: 645, distance: 80.4
click at [644, 635] on div "CPF do titular: 464.711.034-68" at bounding box center [607, 646] width 252 height 17
copy div "464.711.034-68"
click at [505, 494] on input "text" at bounding box center [704, 492] width 485 height 38
click at [593, 506] on input "**********" at bounding box center [704, 492] width 485 height 38
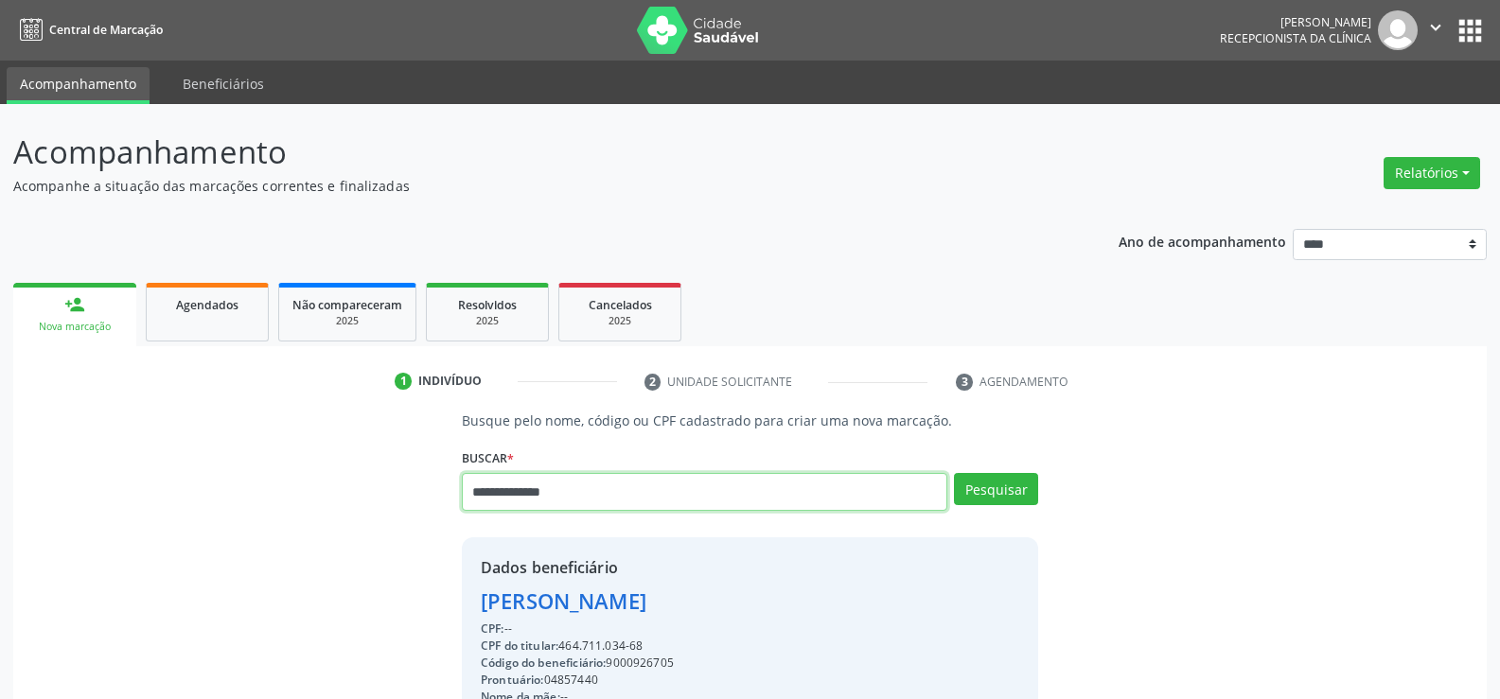
drag, startPoint x: 593, startPoint y: 497, endPoint x: 309, endPoint y: 486, distance: 284.1
click at [309, 486] on div "**********" at bounding box center [749, 656] width 1447 height 490
type input "**********"
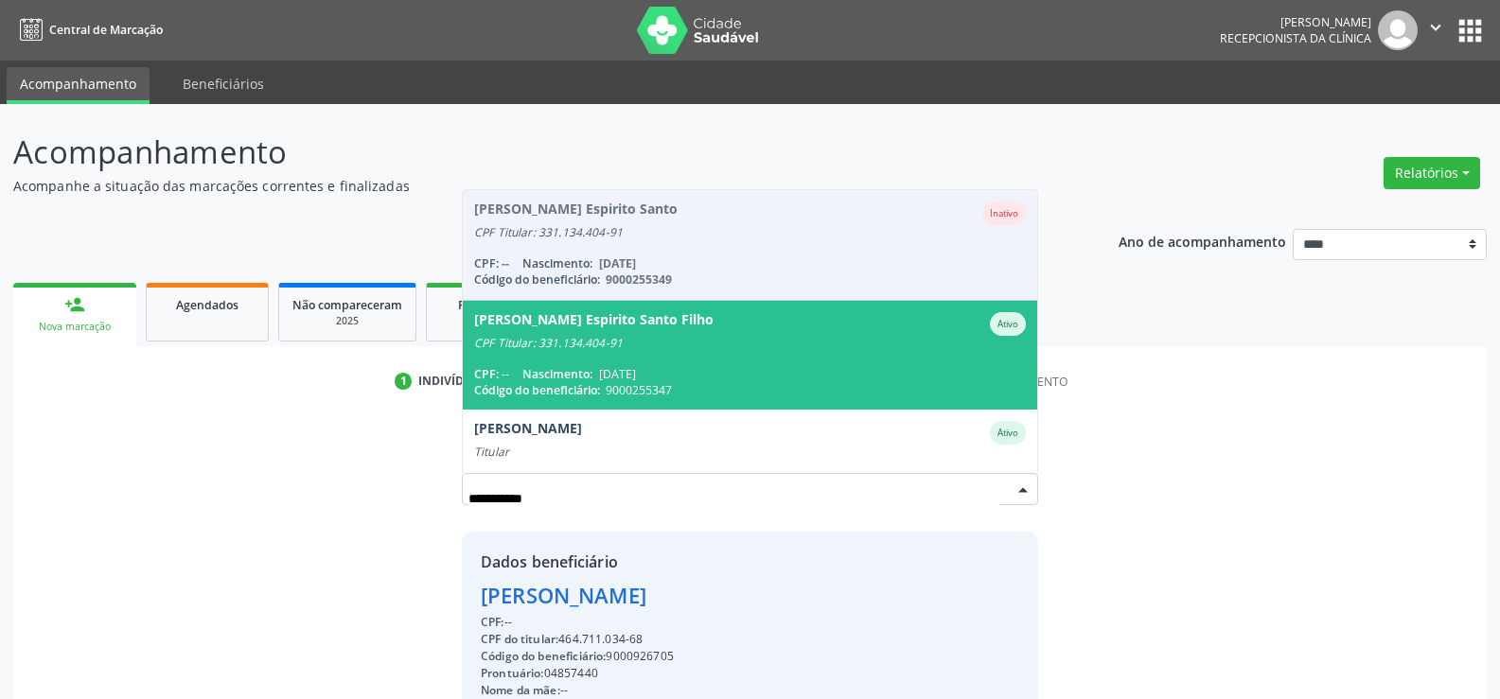
click at [637, 358] on span "Antenor Vieira Espirito Santo Filho Ativo CPF Titular: 331.134.404-91 CPF: -- N…" at bounding box center [750, 355] width 574 height 109
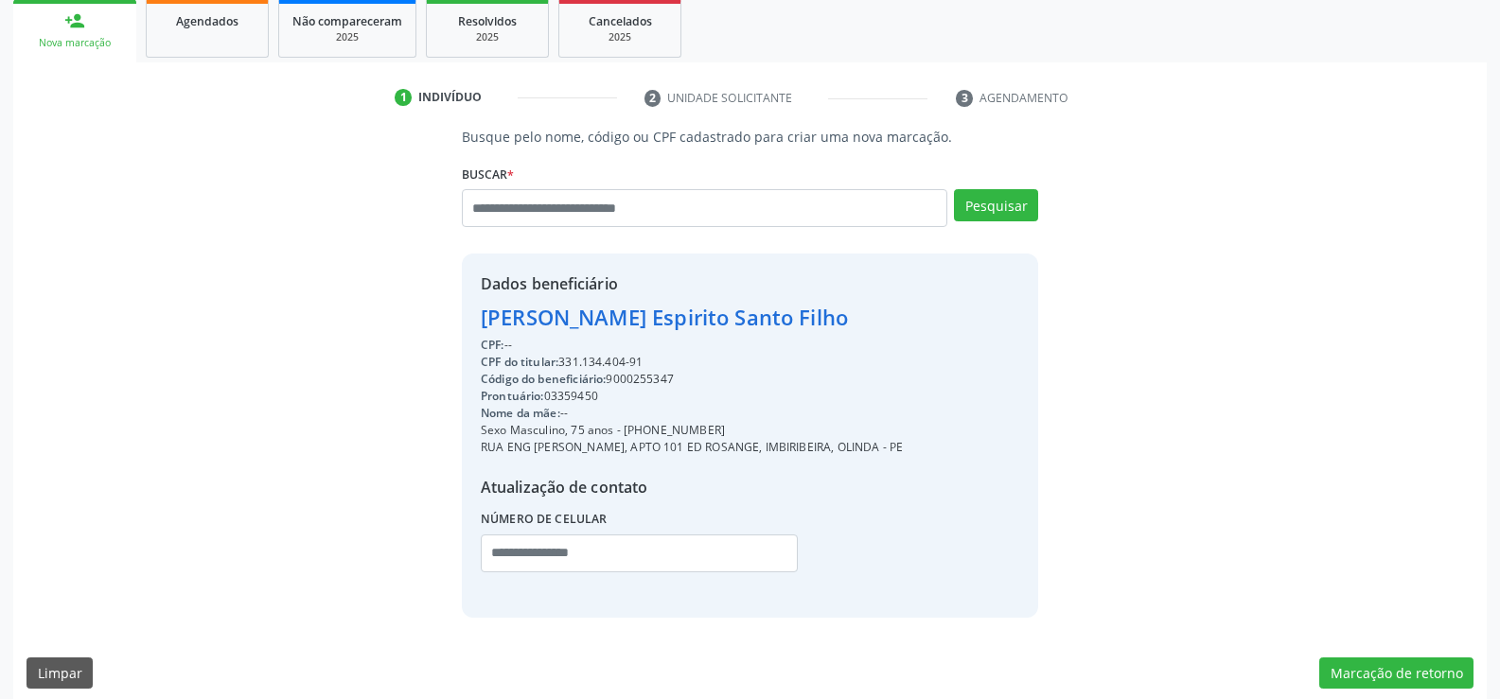
scroll to position [300, 0]
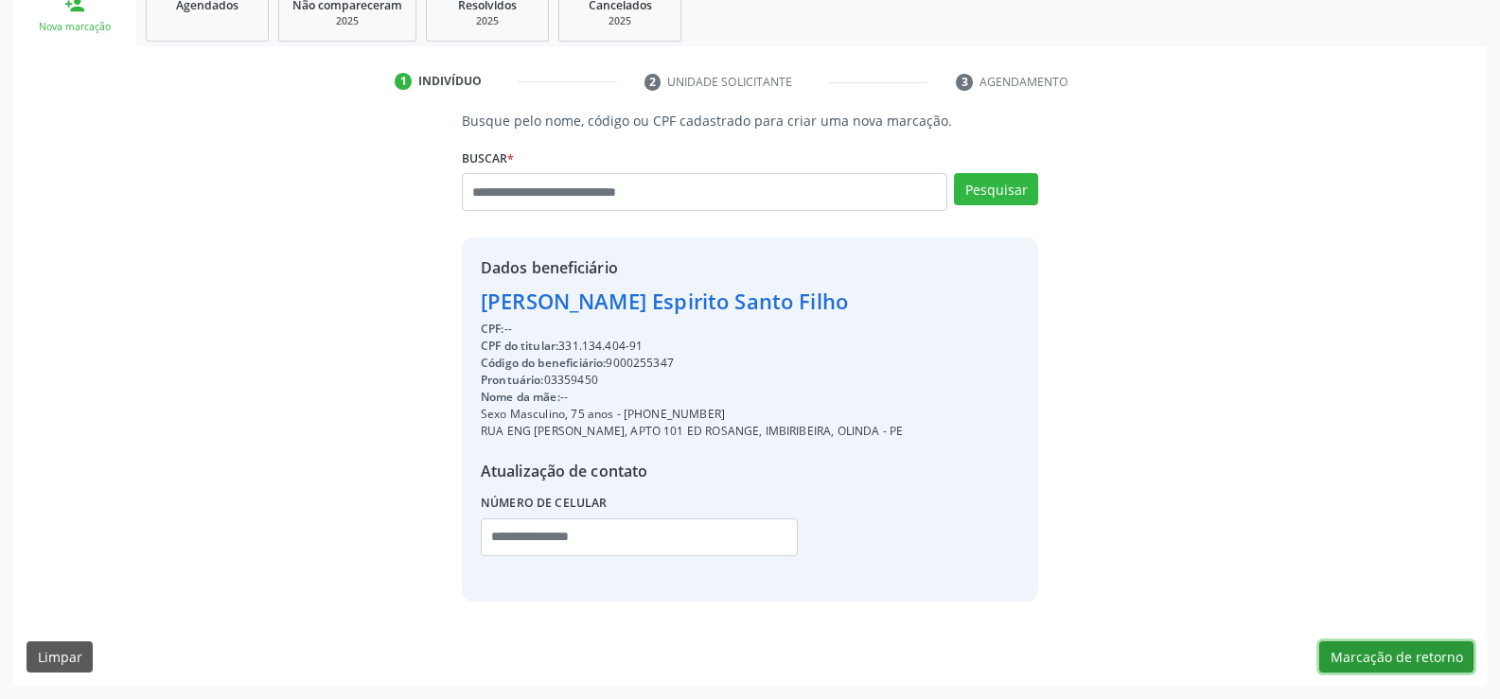
click at [1350, 635] on button "Marcação de retorno" at bounding box center [1396, 658] width 154 height 32
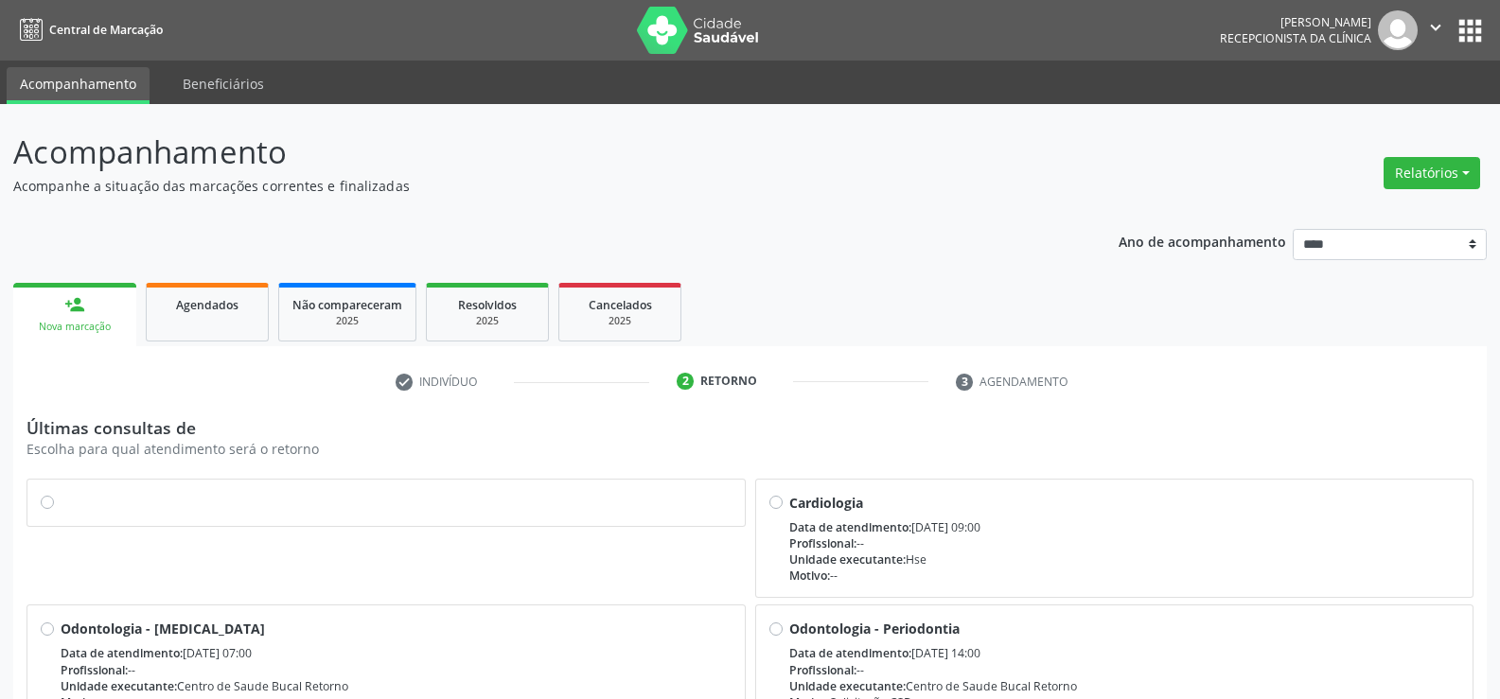
drag, startPoint x: 49, startPoint y: 500, endPoint x: 1155, endPoint y: 611, distance: 1110.9
click at [61, 493] on label at bounding box center [396, 493] width 671 height 0
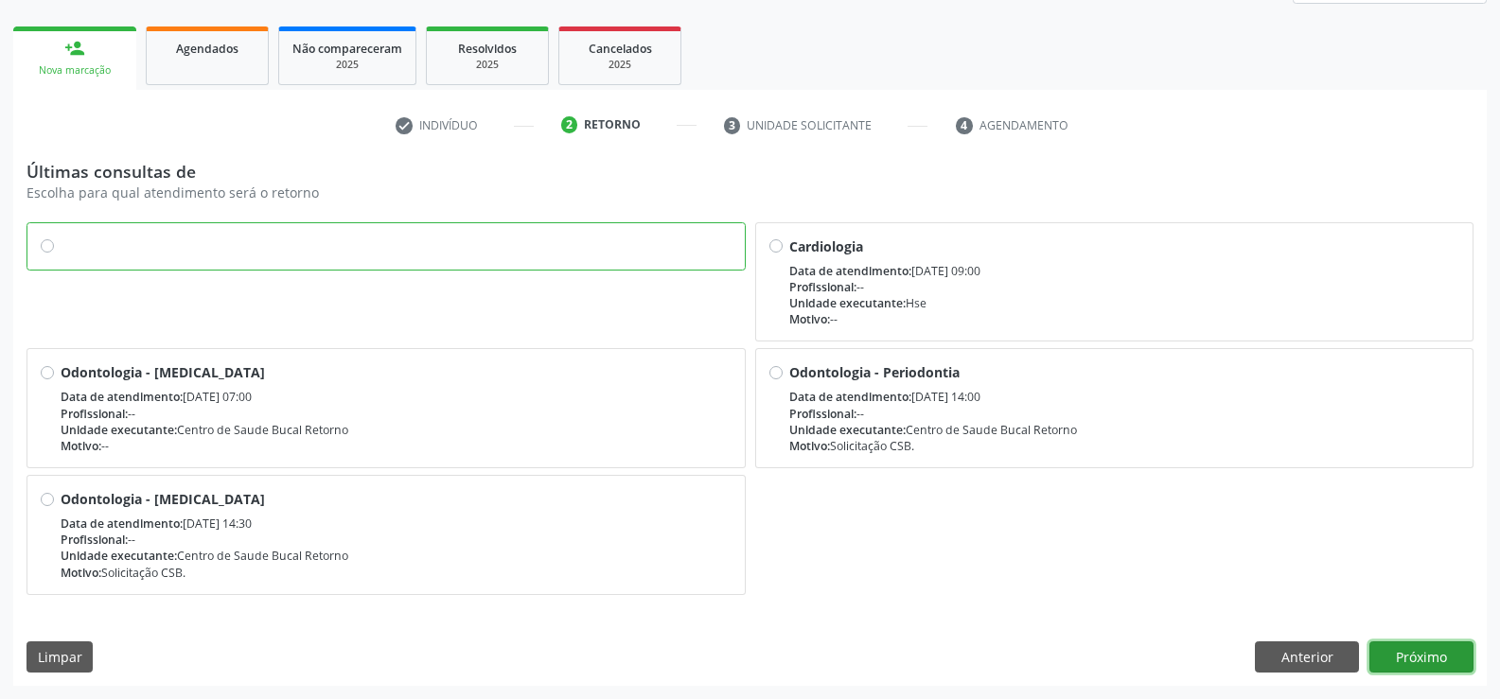
click at [1363, 635] on button "Próximo" at bounding box center [1421, 658] width 104 height 32
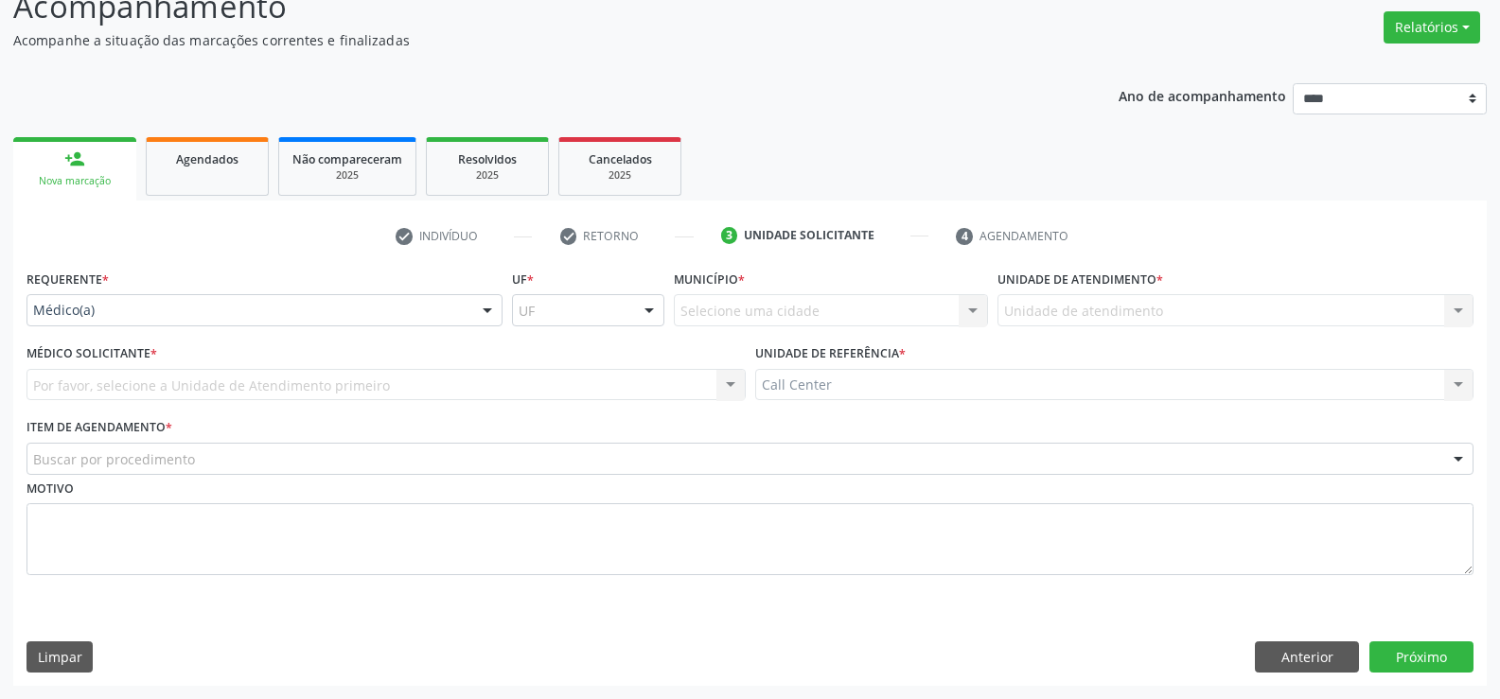
scroll to position [146, 0]
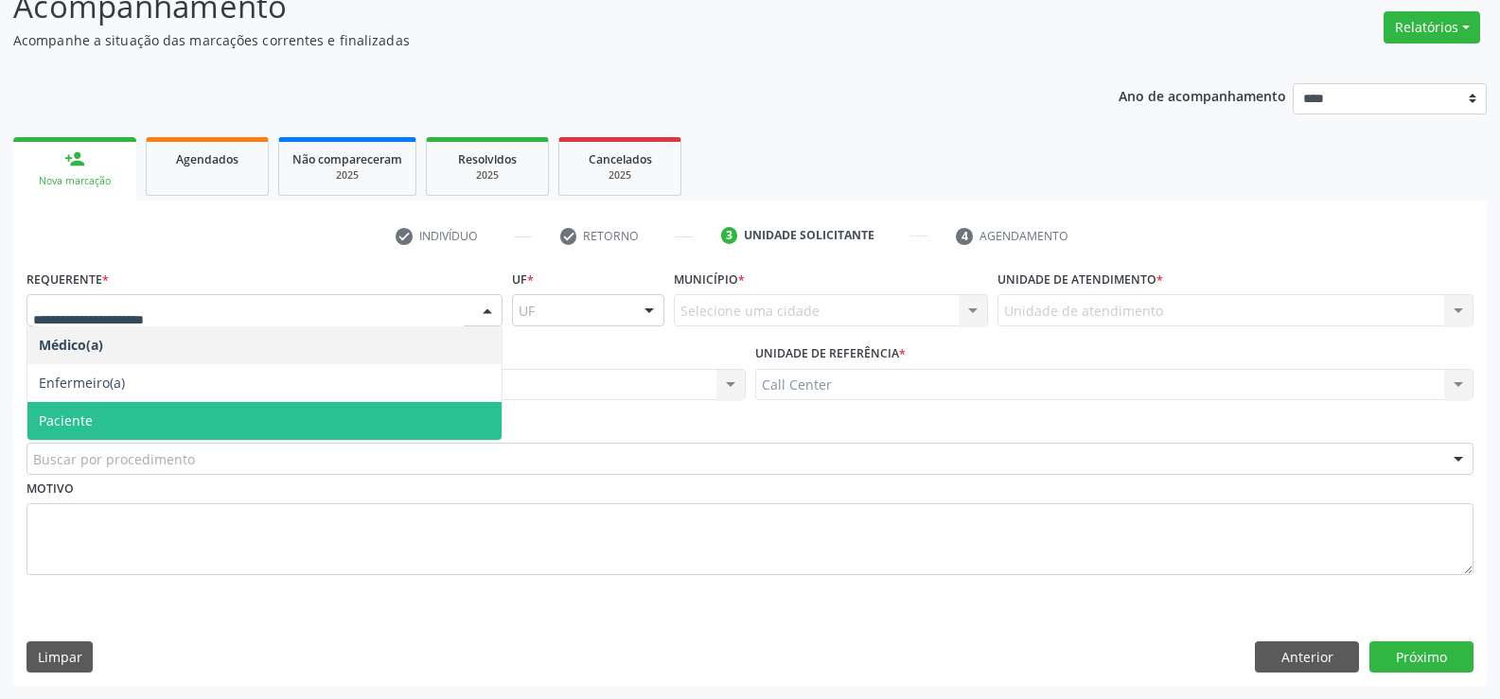
click at [64, 414] on span "Paciente" at bounding box center [66, 421] width 54 height 18
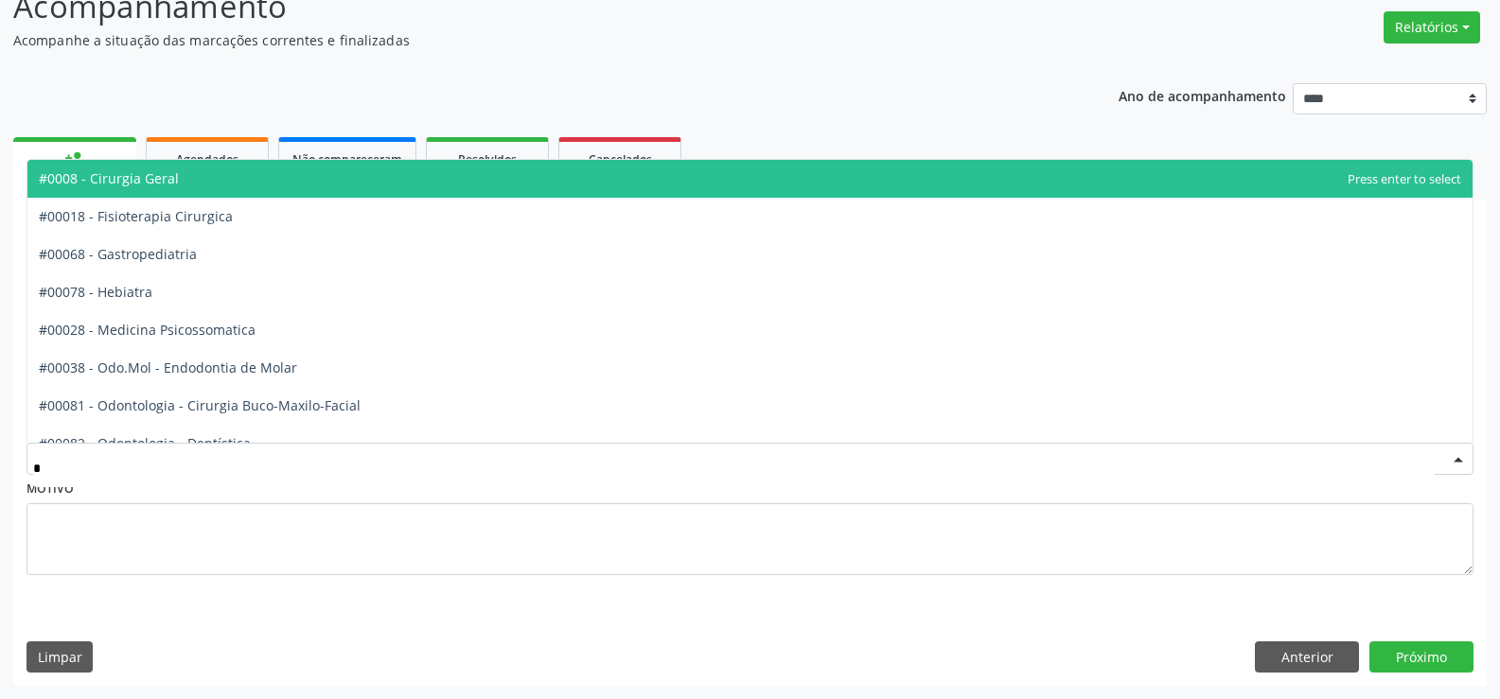
type input "**"
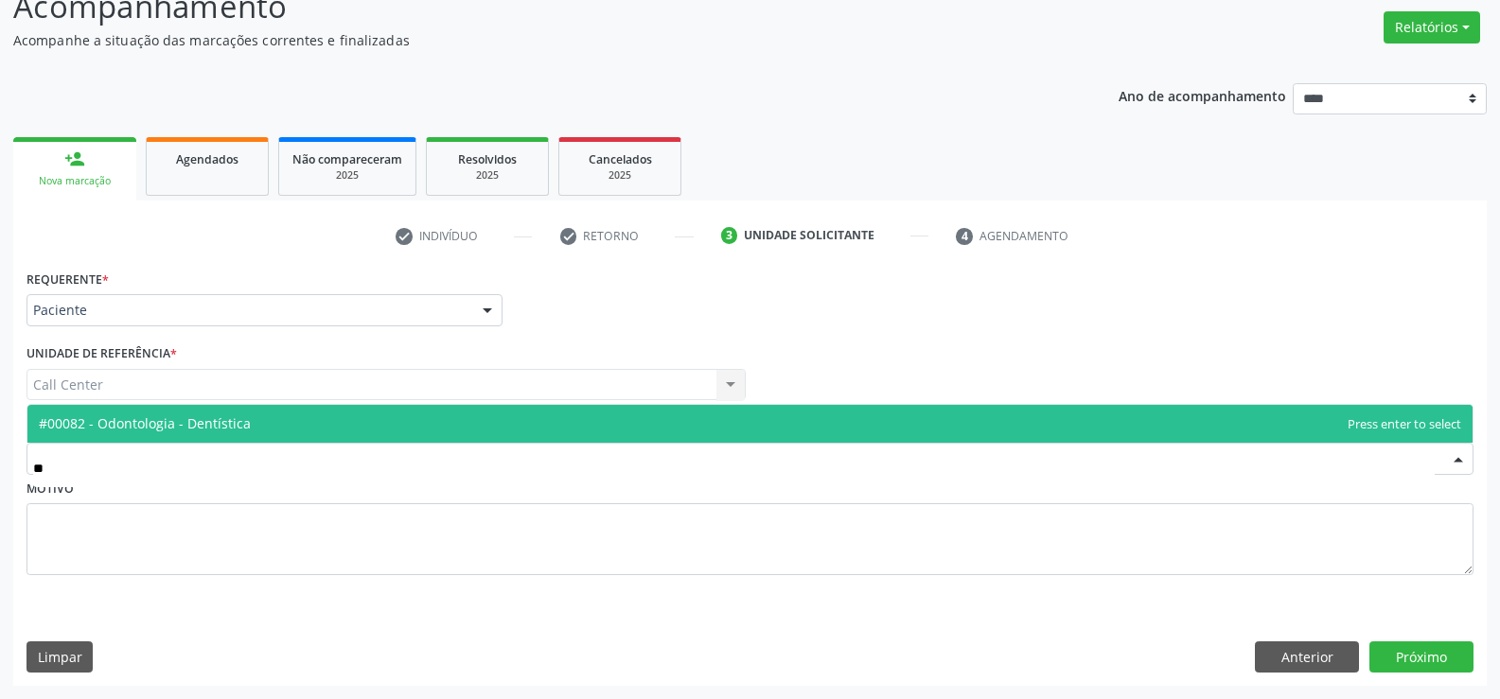
click at [122, 428] on span "#00082 - Odontologia - Dentística" at bounding box center [145, 423] width 212 height 18
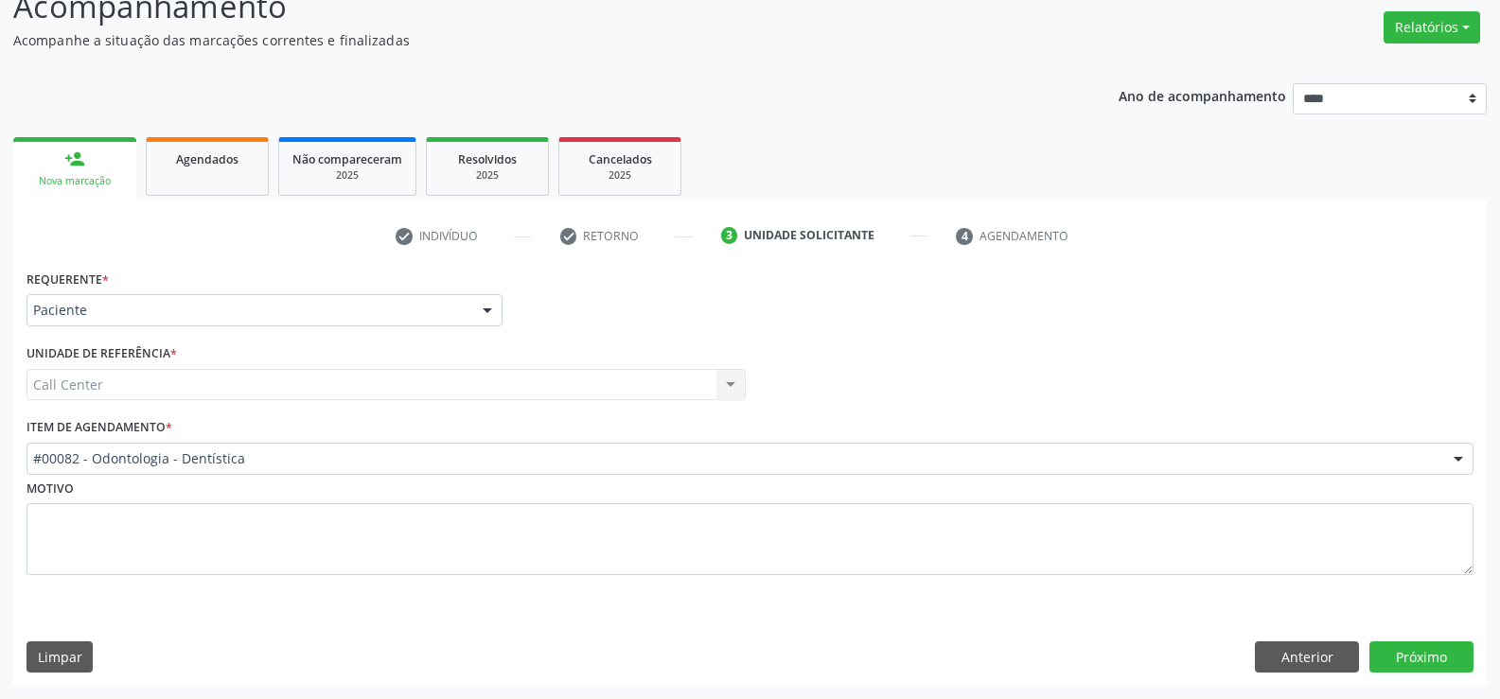
click at [1046, 607] on div "Requerente * Paciente Médico(a) Enfermeiro(a) Paciente Nenhum resultado encontr…" at bounding box center [749, 475] width 1473 height 421
click at [1363, 635] on button "Próximo" at bounding box center [1421, 658] width 104 height 32
